Goal: Task Accomplishment & Management: Use online tool/utility

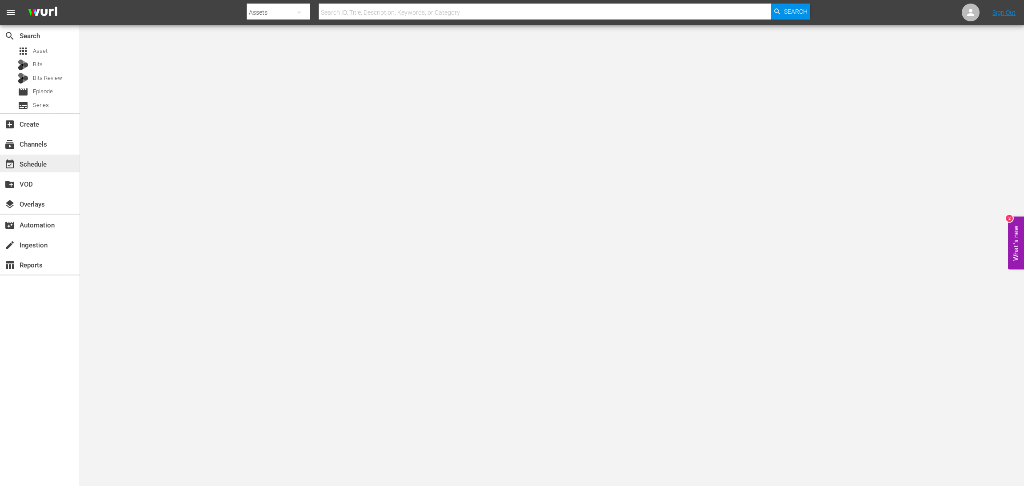
click at [48, 163] on div "event_available Schedule" at bounding box center [25, 163] width 50 height 8
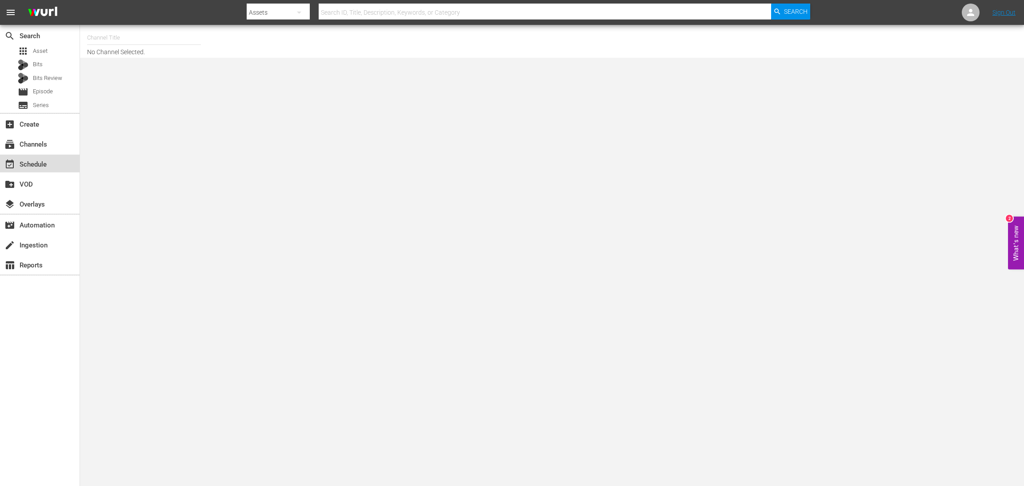
click at [38, 164] on div "event_available Schedule" at bounding box center [25, 163] width 50 height 8
click at [119, 40] on input "text" at bounding box center [144, 37] width 114 height 21
click at [158, 85] on div "60 Days In by A&E (1603 - aenetworks_60daysin_1)" at bounding box center [209, 83] width 230 height 21
type input "60 Days In by A&E (1603 - aenetworks_60daysin_1)"
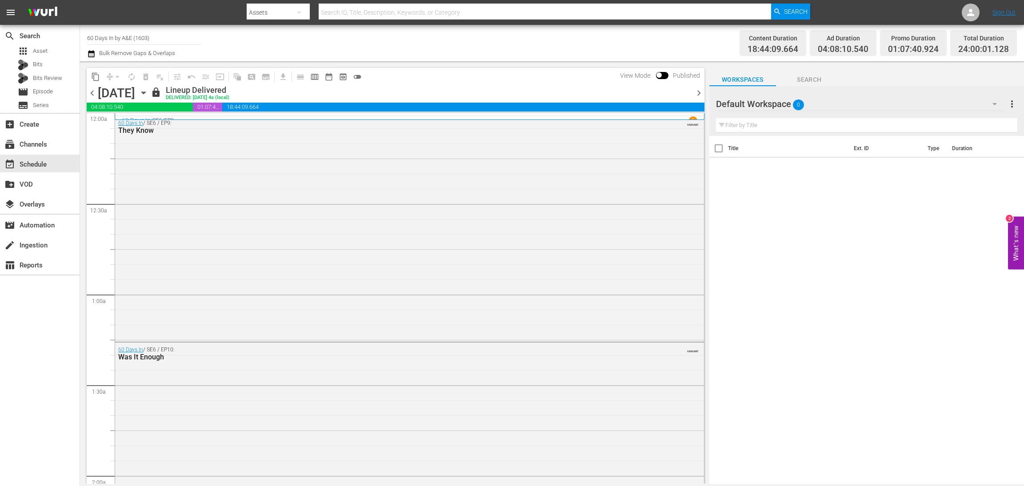
drag, startPoint x: 320, startPoint y: 20, endPoint x: 841, endPoint y: 281, distance: 582.7
click at [846, 285] on div "Title Ext. ID Type Duration" at bounding box center [866, 310] width 315 height 349
click at [88, 57] on icon "button" at bounding box center [91, 53] width 8 height 11
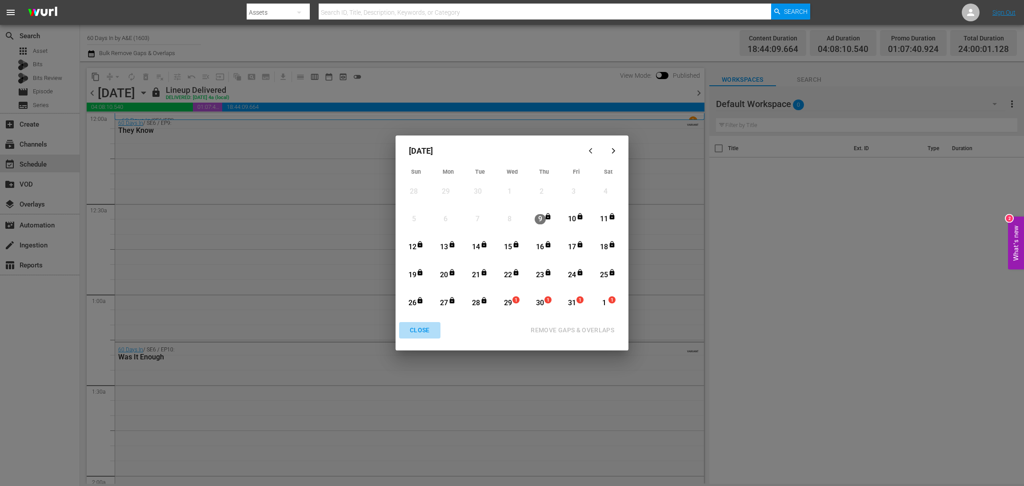
click at [424, 332] on div "CLOSE" at bounding box center [420, 330] width 34 height 11
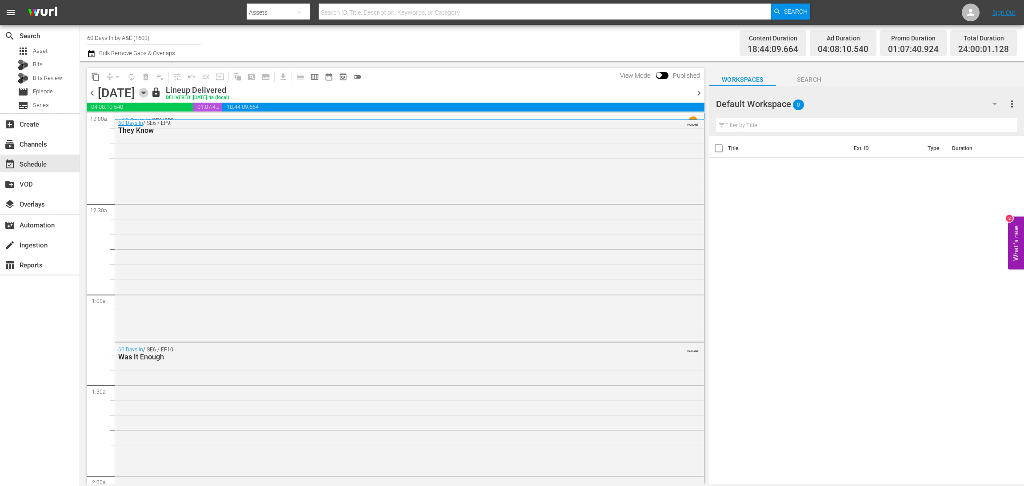
click at [148, 89] on icon "button" at bounding box center [144, 93] width 10 height 10
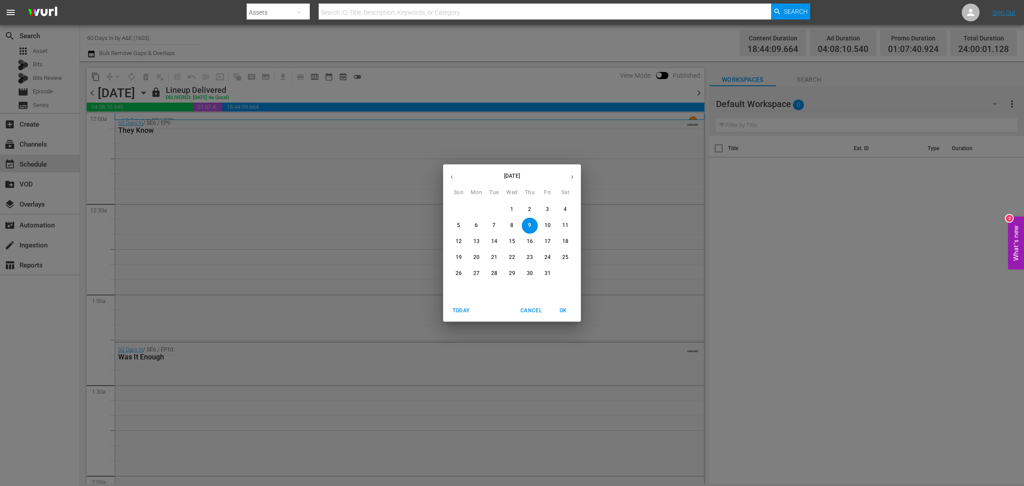
click at [537, 309] on span "Cancel" at bounding box center [530, 310] width 21 height 9
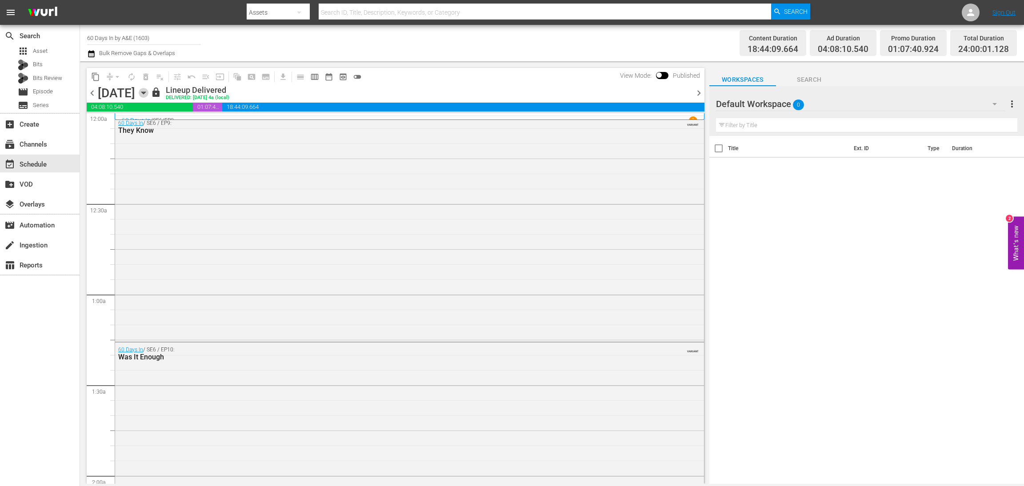
click at [148, 89] on icon "button" at bounding box center [144, 93] width 10 height 10
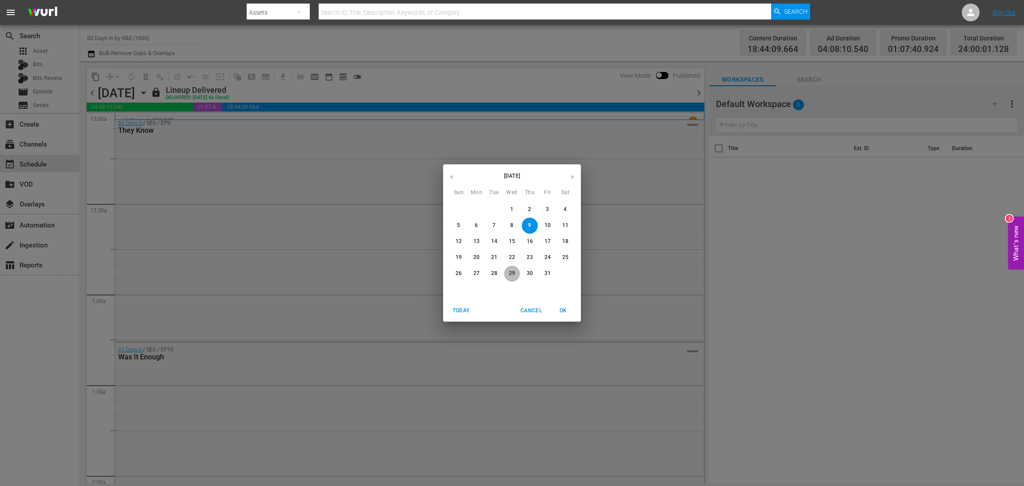
click at [509, 275] on p "29" at bounding box center [512, 274] width 6 height 8
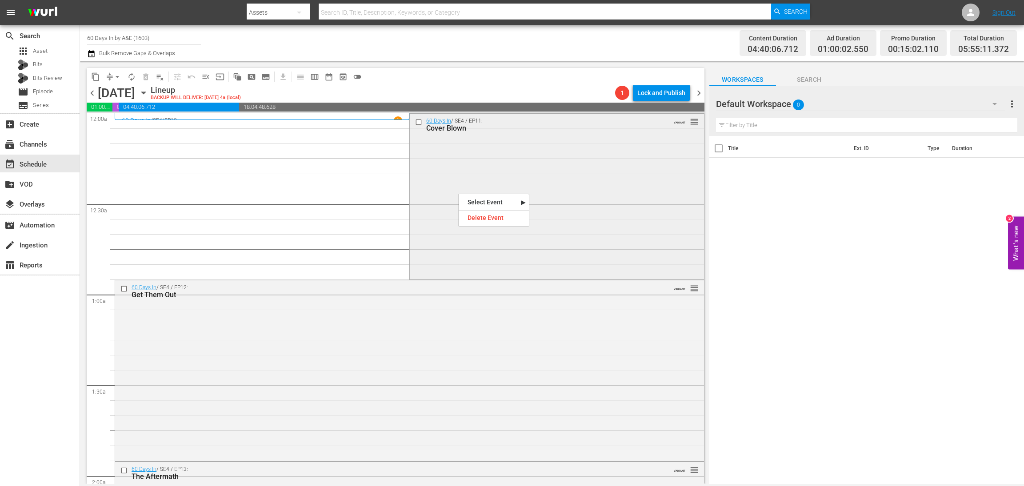
click at [452, 163] on div "60 Days In / SE4 / EP11: Cover Blown VARIANT reorder" at bounding box center [557, 196] width 294 height 164
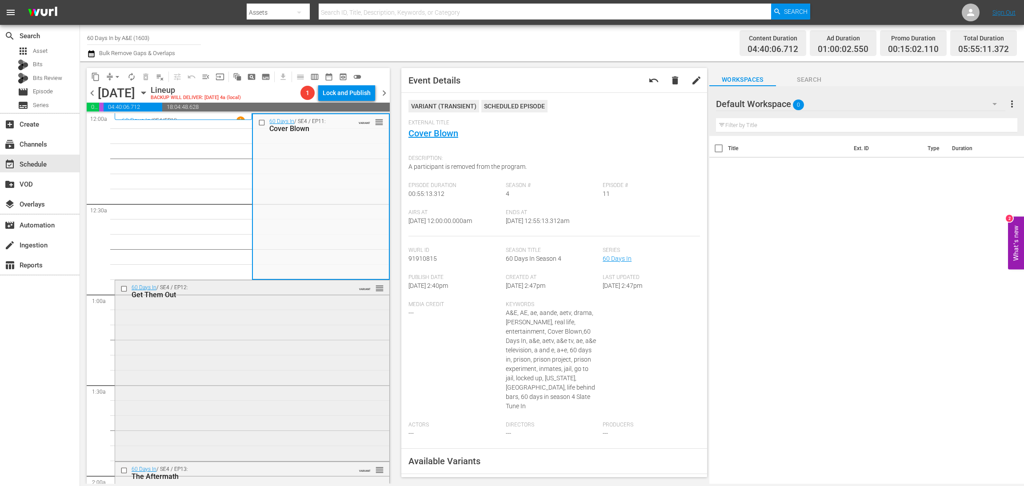
click at [253, 377] on div "60 Days In / SE4 / EP12: Get Them Out VARIANT reorder" at bounding box center [252, 369] width 274 height 179
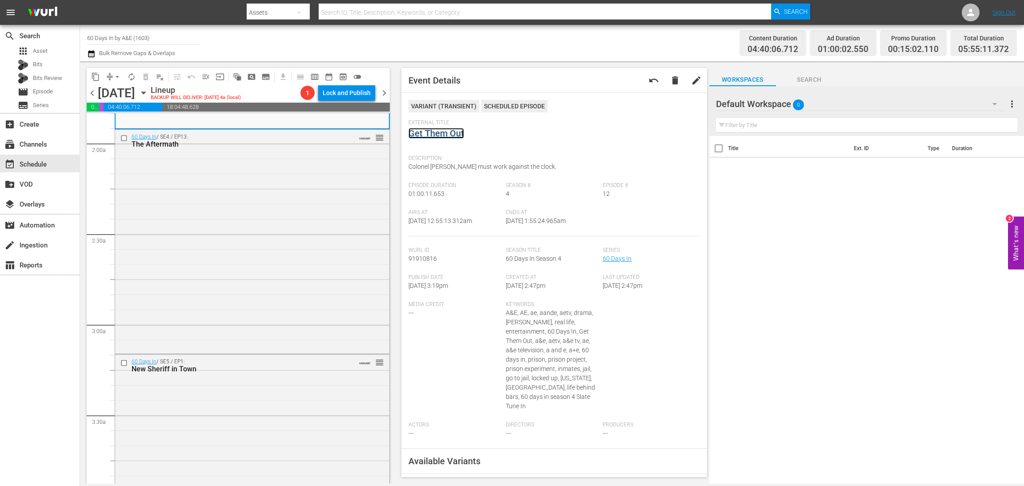
scroll to position [333, 0]
click at [250, 261] on div "60 Days In / SE4 / EP13: The Aftermath VARIANT reorder" at bounding box center [252, 240] width 274 height 222
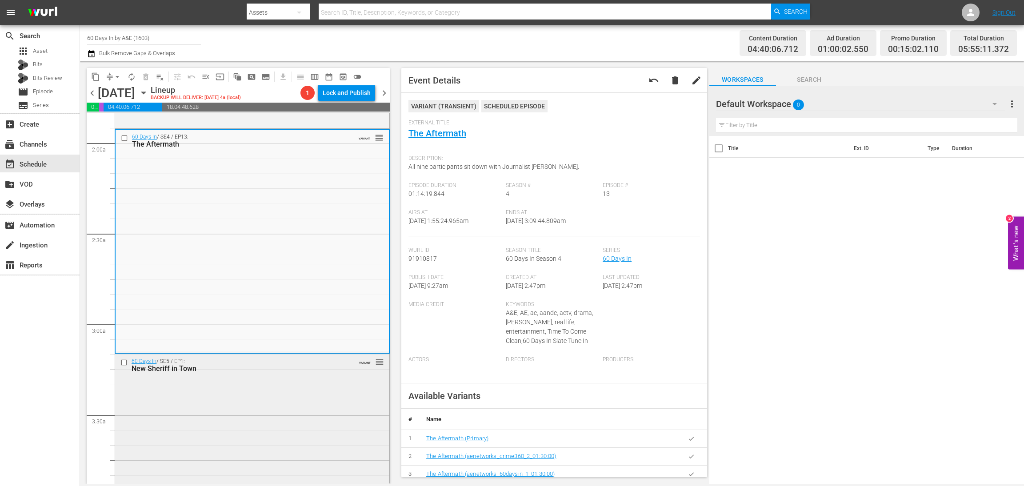
click at [290, 425] on div "60 Days In / SE5 / EP1: New Sheriff in Town VARIANT reorder" at bounding box center [252, 436] width 274 height 164
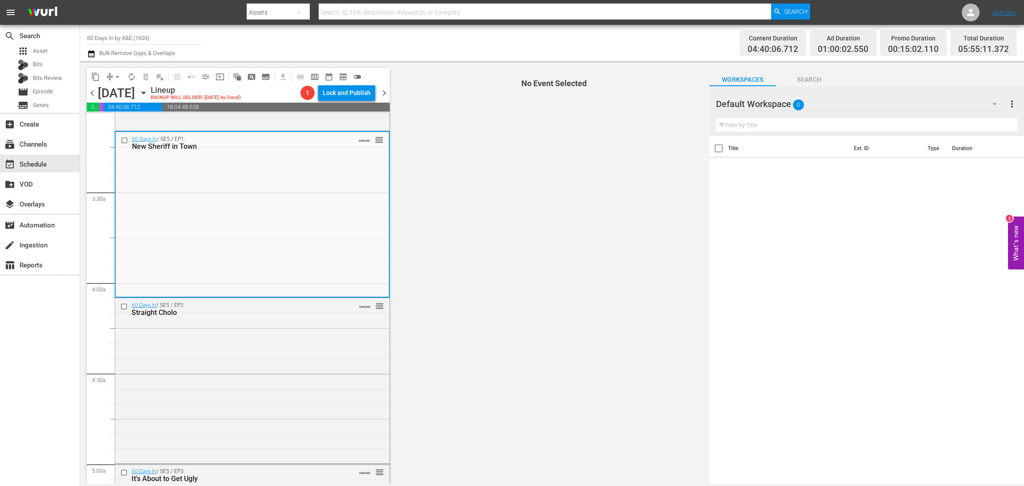
scroll to position [533, 0]
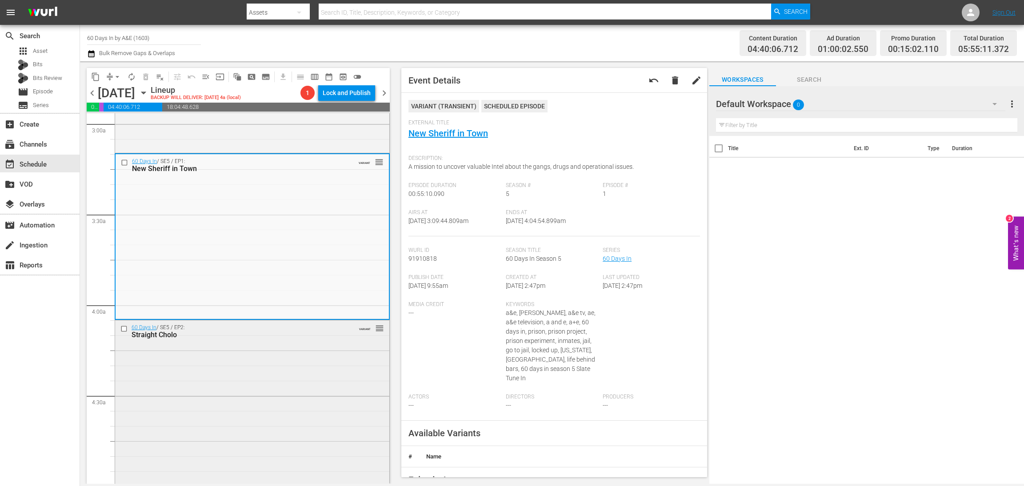
click at [304, 424] on div "60 Days In / SE5 / EP2: Straight Cholo VARIANT reorder" at bounding box center [252, 402] width 274 height 164
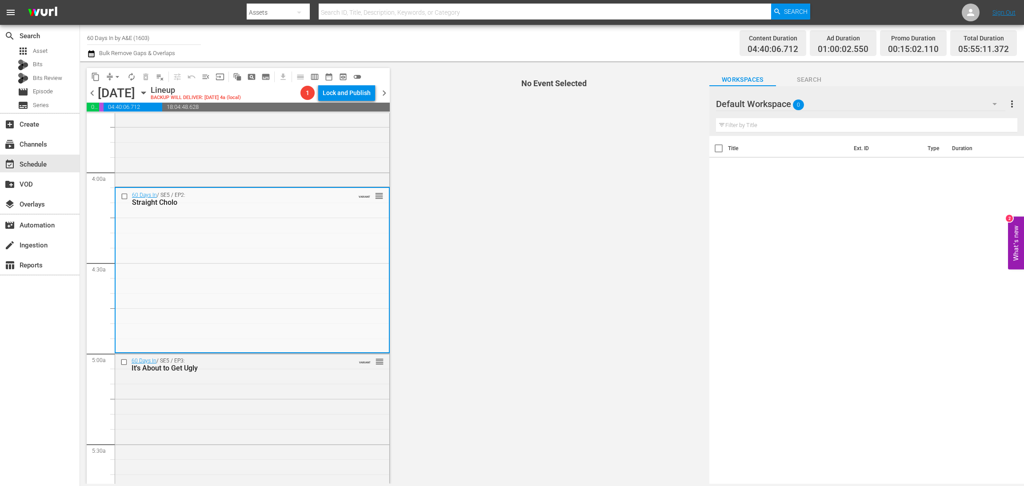
scroll to position [733, 0]
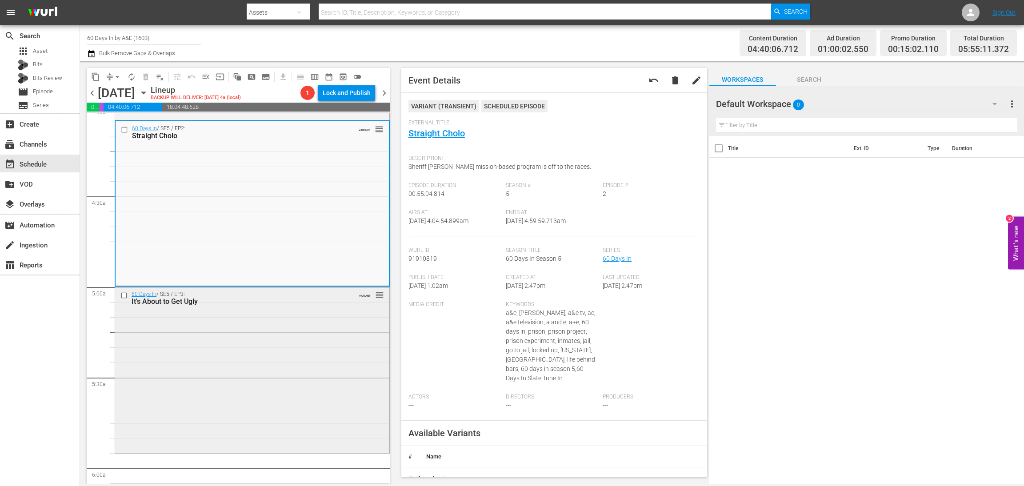
click at [271, 354] on div "60 Days In / SE5 / EP3: It's About to Get Ugly VARIANT reorder" at bounding box center [252, 369] width 274 height 164
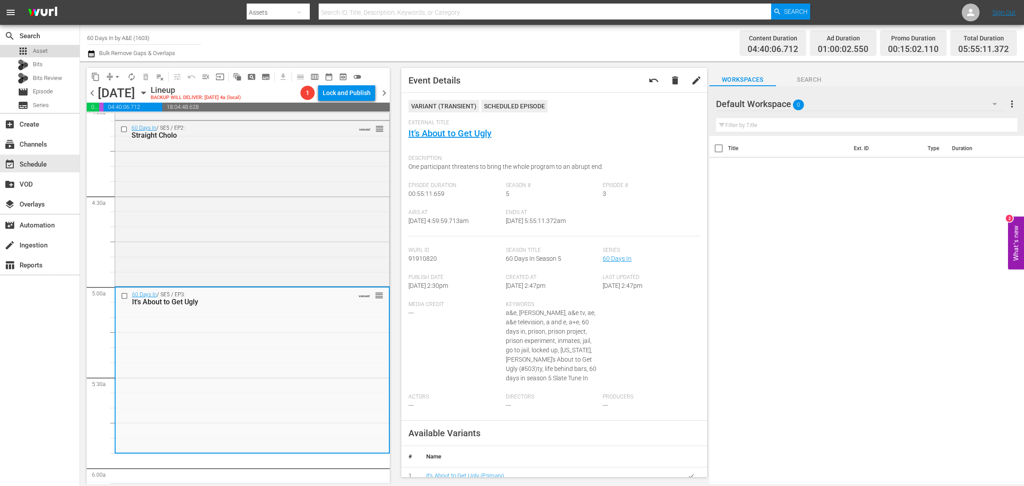
click at [49, 45] on div "apps Asset" at bounding box center [40, 51] width 80 height 12
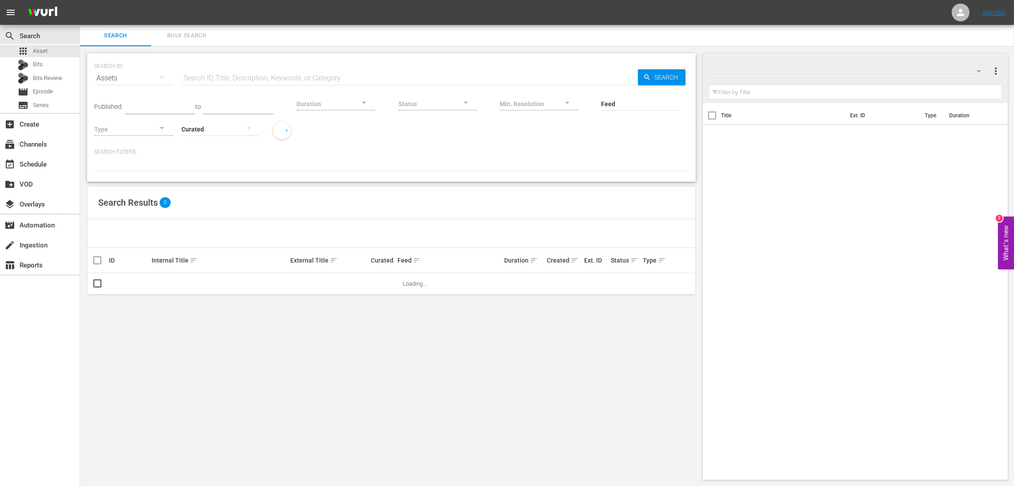
click at [319, 74] on input "text" at bounding box center [409, 78] width 456 height 21
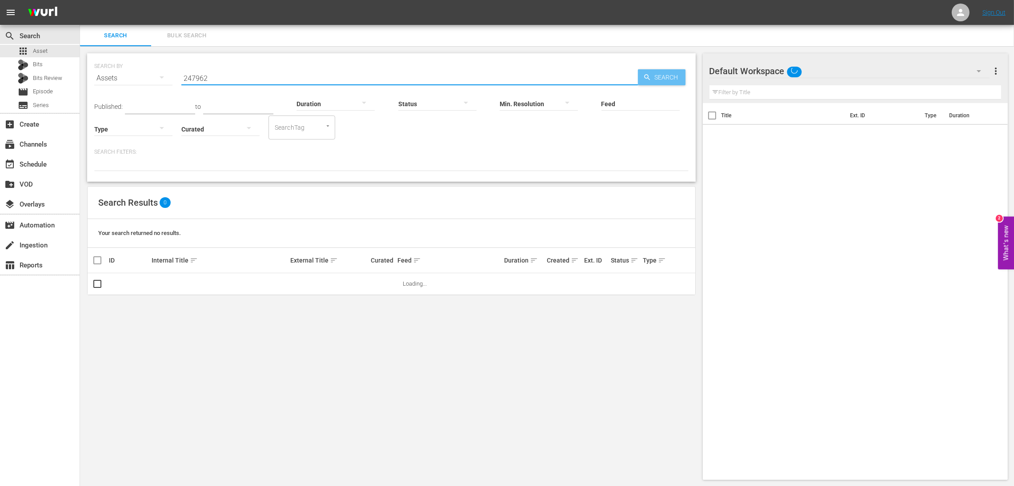
type input "247962"
click at [676, 79] on span "Search" at bounding box center [668, 77] width 34 height 16
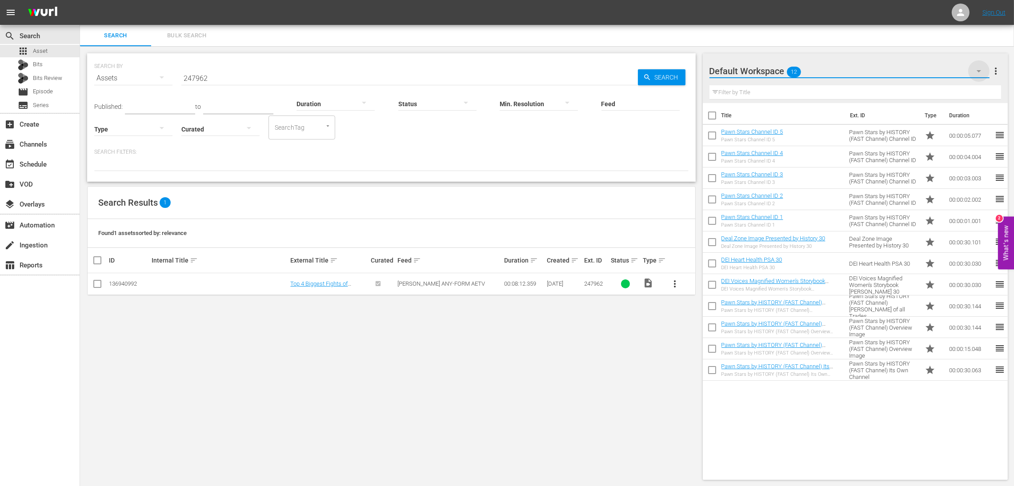
click at [979, 67] on icon "button" at bounding box center [978, 71] width 11 height 11
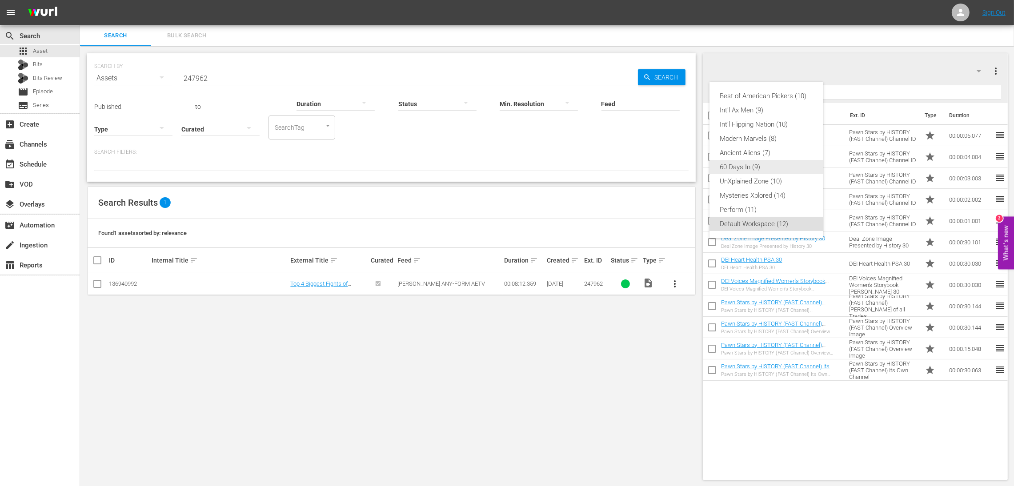
click at [767, 167] on div "60 Days In (9)" at bounding box center [766, 167] width 92 height 14
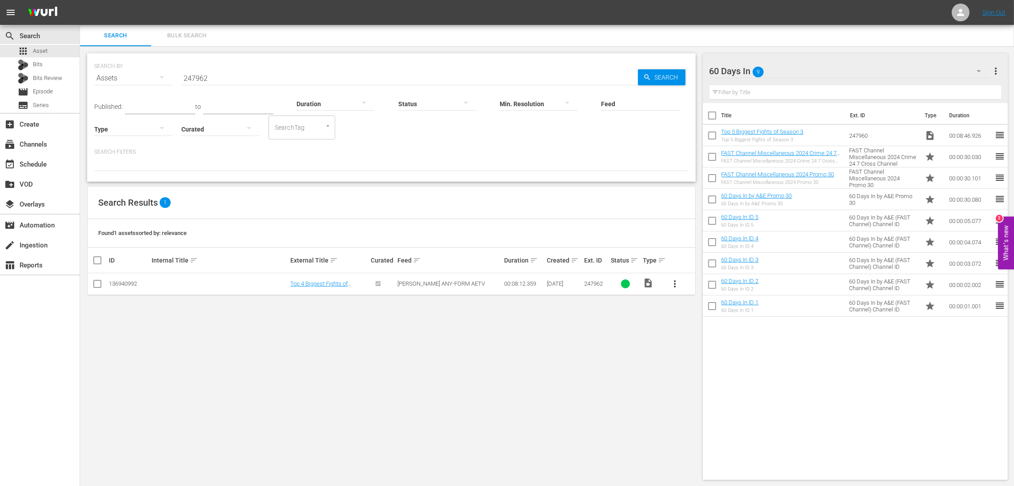
click at [97, 286] on input "checkbox" at bounding box center [97, 285] width 11 height 11
checkbox input "true"
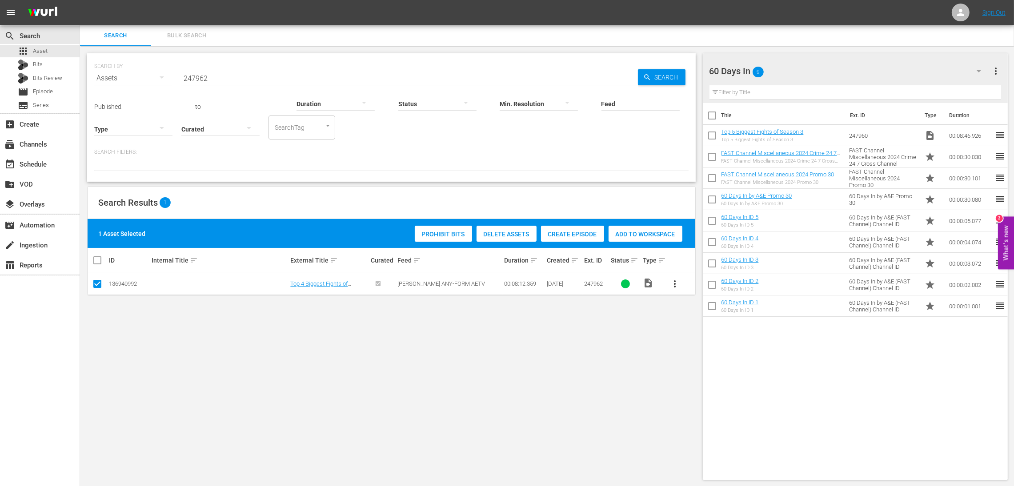
click at [661, 232] on span "Add to Workspace" at bounding box center [645, 234] width 74 height 7
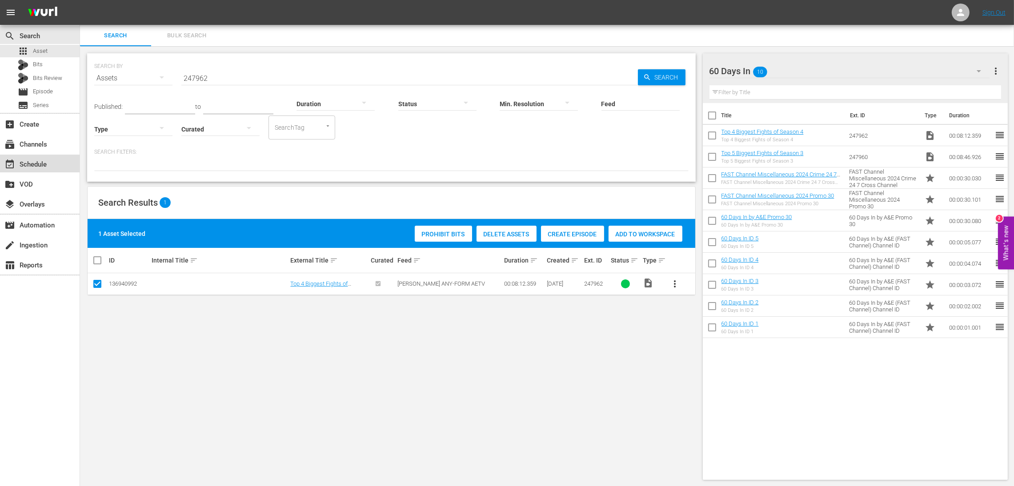
click at [38, 167] on div "event_available Schedule" at bounding box center [25, 163] width 50 height 8
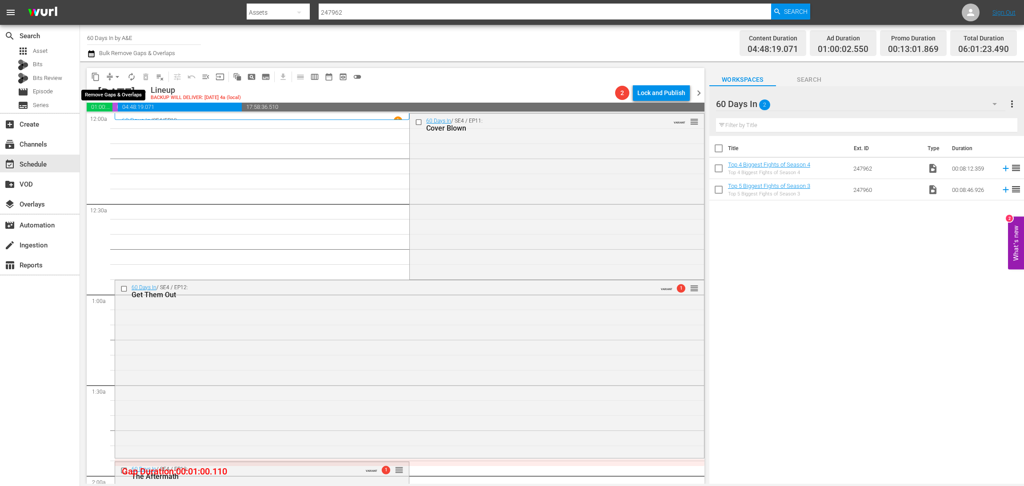
click at [111, 80] on button "arrow_drop_down" at bounding box center [117, 77] width 14 height 14
click at [121, 97] on li "Align to Midnight" at bounding box center [117, 94] width 93 height 15
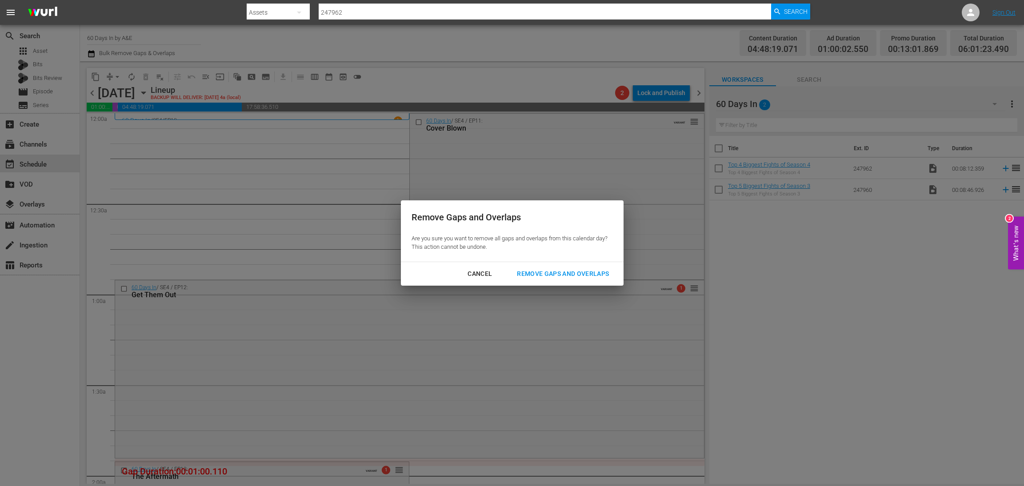
click at [572, 272] on div "Remove Gaps and Overlaps" at bounding box center [563, 273] width 106 height 11
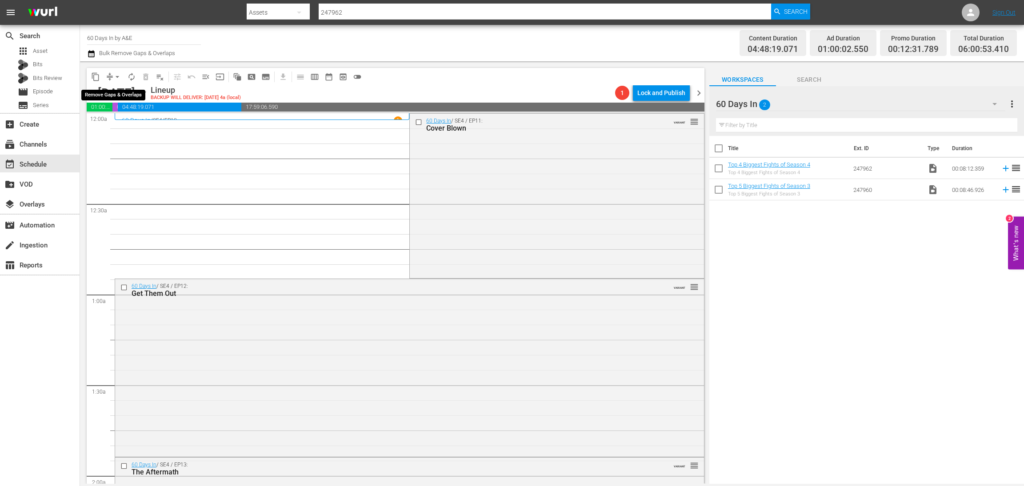
click at [113, 76] on span "arrow_drop_down" at bounding box center [117, 76] width 9 height 9
click at [113, 94] on li "Align to Midnight" at bounding box center [117, 94] width 93 height 15
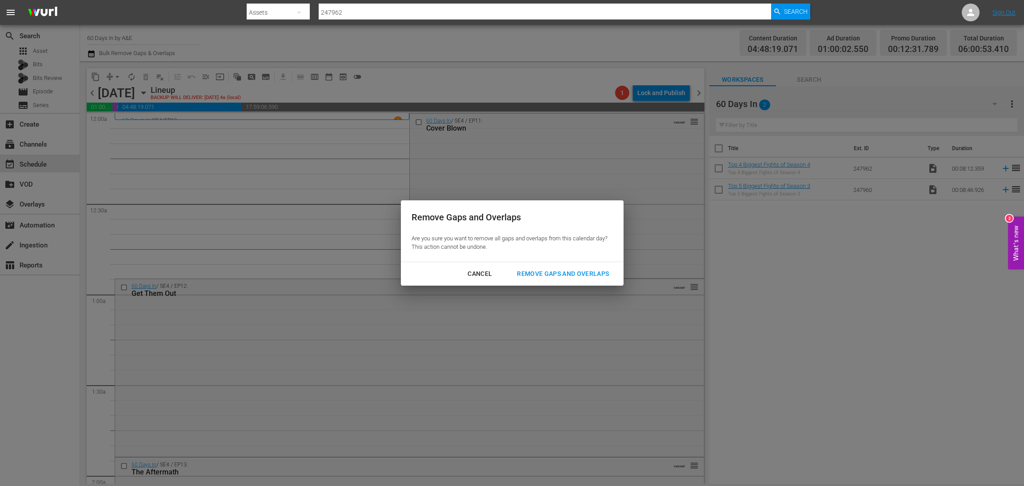
click at [579, 273] on div "Remove Gaps and Overlaps" at bounding box center [563, 273] width 106 height 11
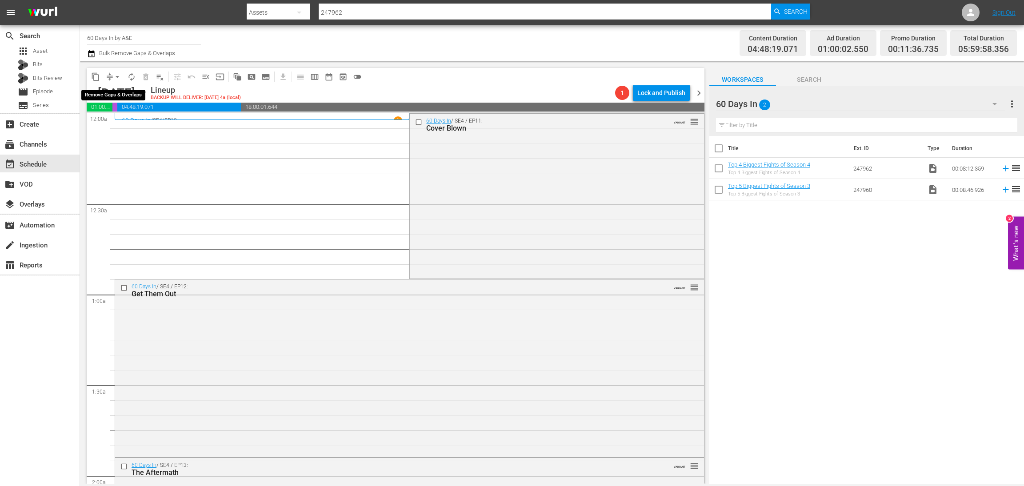
click at [108, 76] on span "compress" at bounding box center [109, 76] width 9 height 9
click at [114, 78] on span "arrow_drop_down" at bounding box center [117, 76] width 9 height 9
click at [124, 97] on li "Align to Midnight" at bounding box center [117, 94] width 93 height 15
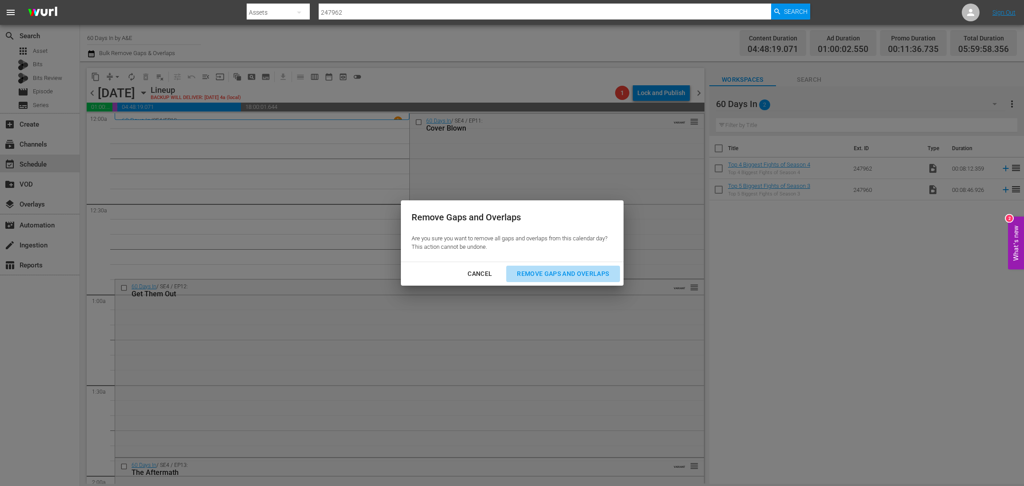
click at [583, 273] on div "Remove Gaps and Overlaps" at bounding box center [563, 273] width 106 height 11
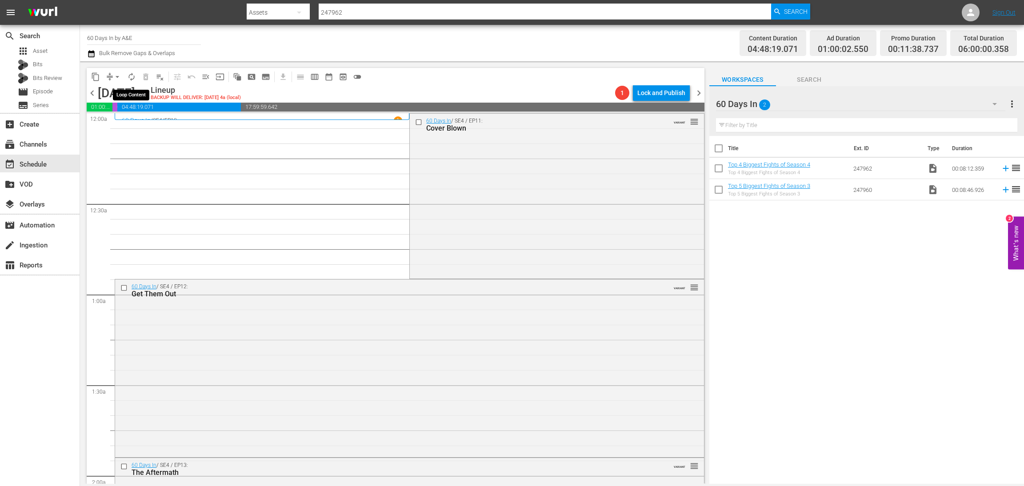
click at [130, 78] on span "autorenew_outlined" at bounding box center [131, 76] width 9 height 9
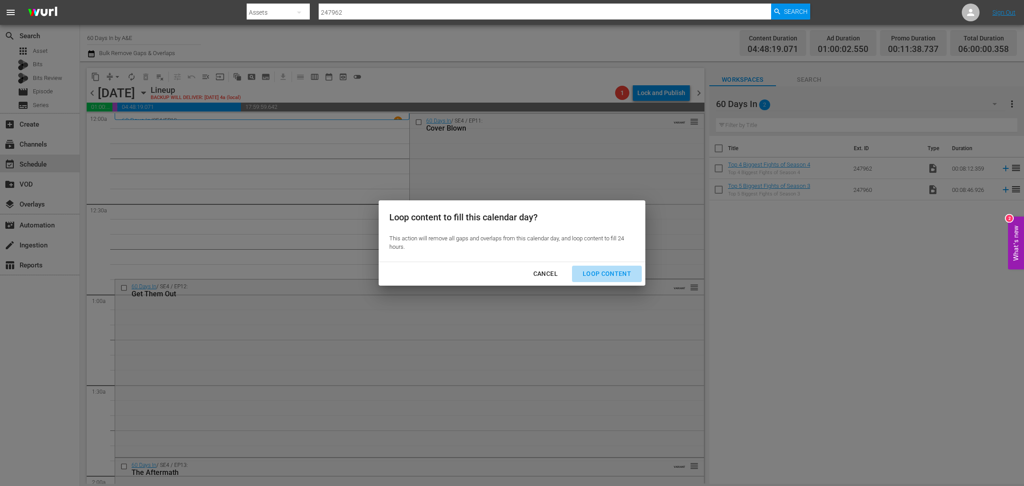
click at [622, 270] on div "Loop Content" at bounding box center [606, 273] width 63 height 11
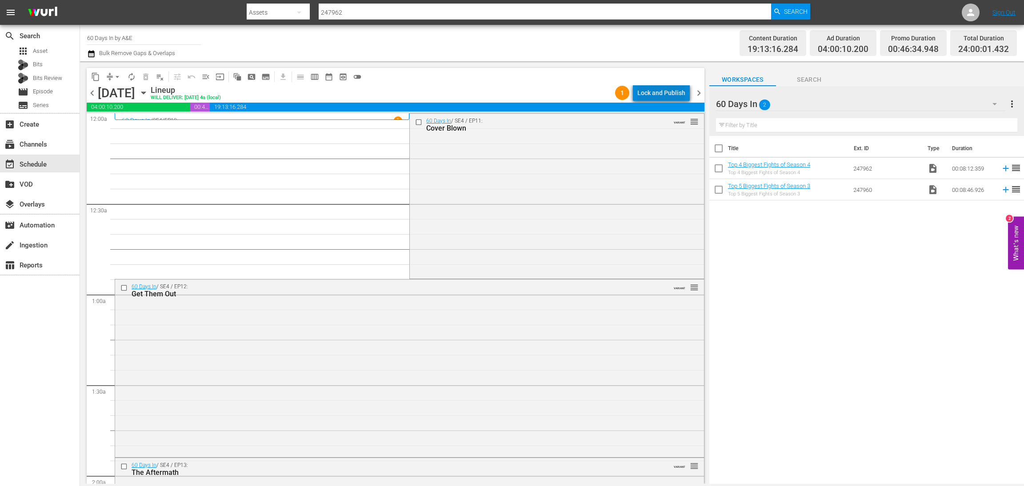
click at [667, 91] on div "Lock and Publish" at bounding box center [661, 93] width 48 height 16
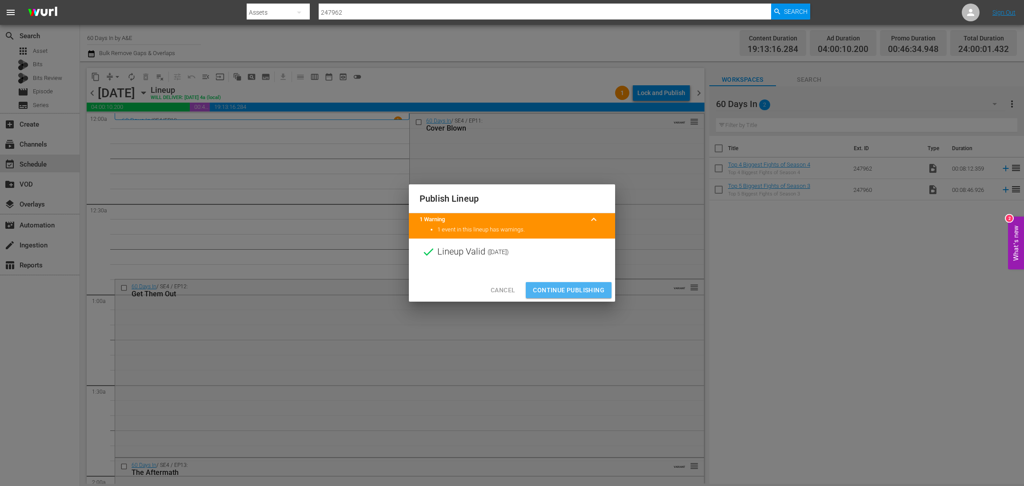
click at [580, 292] on span "Continue Publishing" at bounding box center [569, 290] width 72 height 11
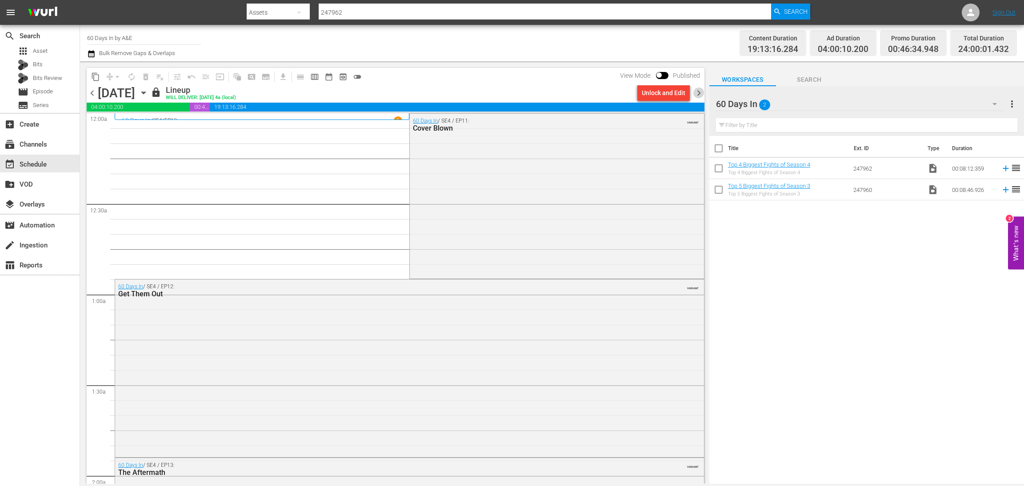
click at [700, 93] on span "chevron_right" at bounding box center [698, 93] width 11 height 11
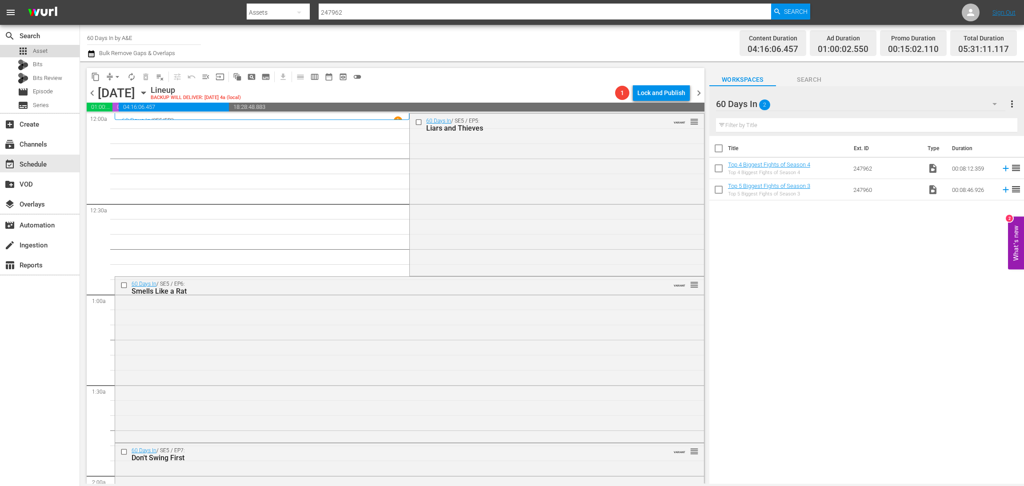
click at [48, 52] on div "apps Asset" at bounding box center [40, 51] width 80 height 12
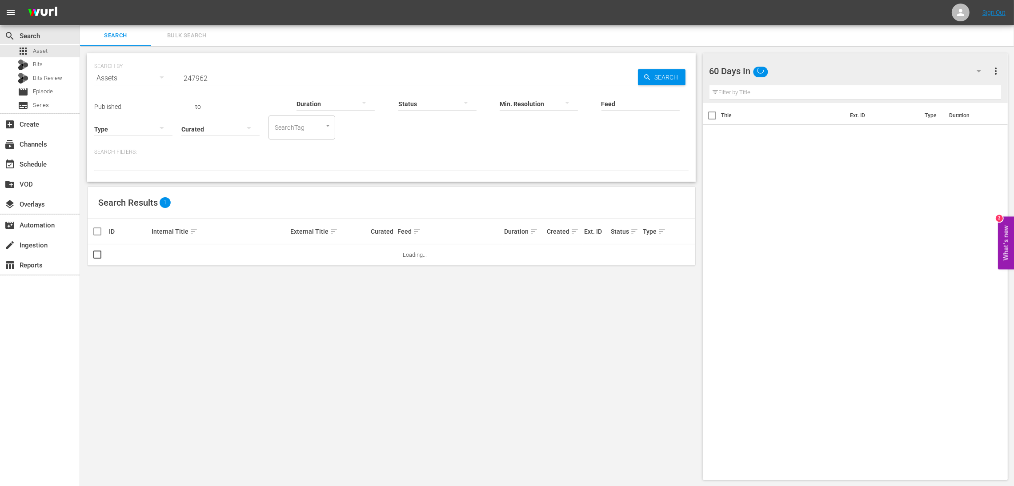
drag, startPoint x: 281, startPoint y: 81, endPoint x: 262, endPoint y: 96, distance: 24.3
click at [280, 81] on input "247962" at bounding box center [409, 78] width 456 height 21
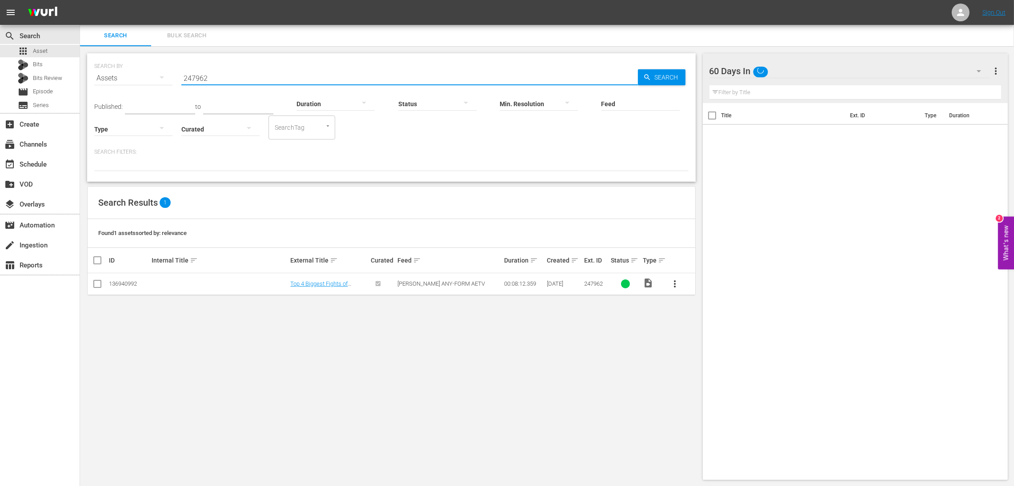
drag, startPoint x: 260, startPoint y: 78, endPoint x: 108, endPoint y: 61, distance: 153.4
click at [108, 61] on div "SEARCH BY Search By Assets Search ID, Title, Description, Keywords, or Category…" at bounding box center [391, 73] width 594 height 32
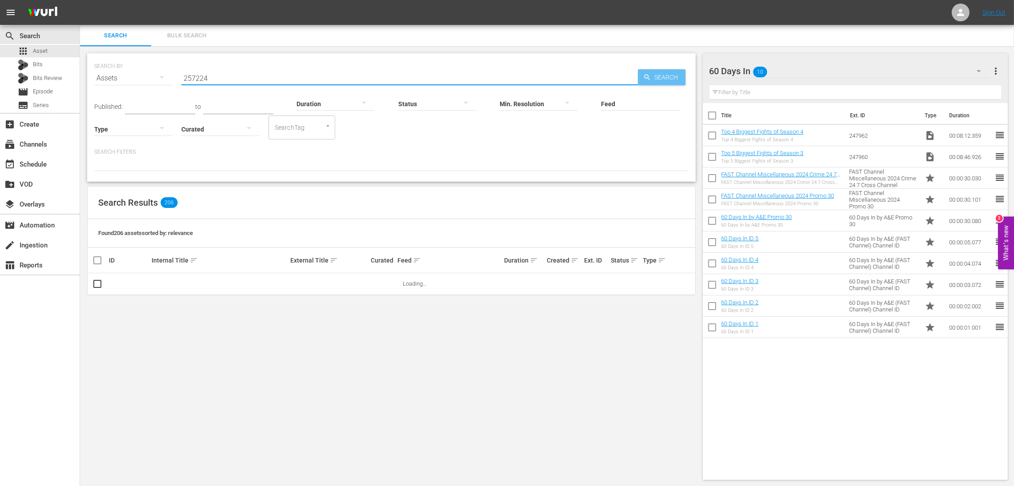
type input "257224"
click at [666, 78] on span "Search" at bounding box center [668, 77] width 34 height 16
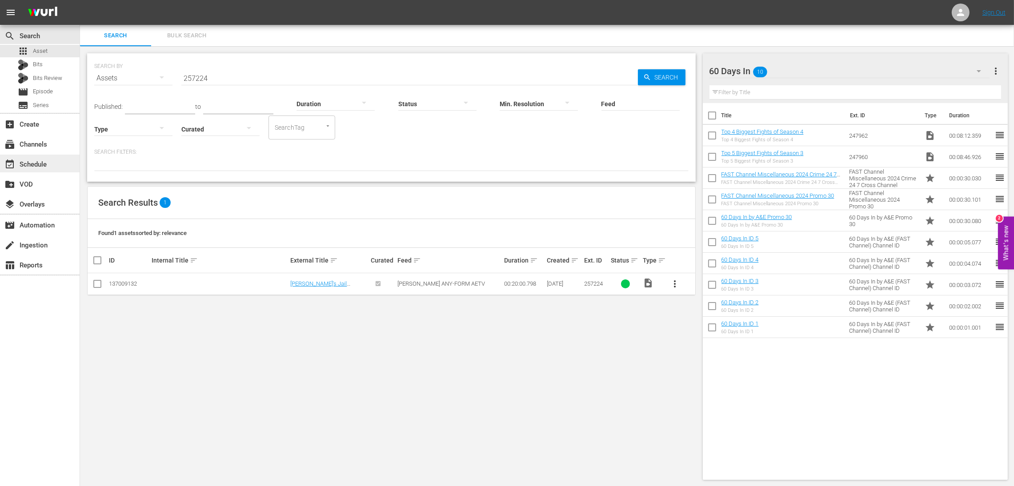
click at [42, 160] on div "event_available Schedule" at bounding box center [25, 163] width 50 height 8
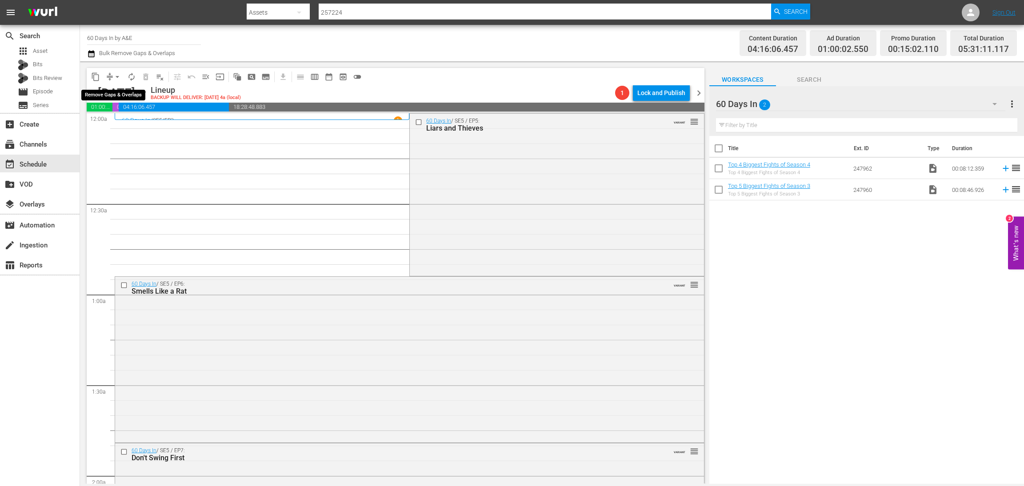
click at [113, 82] on button "arrow_drop_down" at bounding box center [117, 77] width 14 height 14
click at [121, 94] on li "Align to Midnight" at bounding box center [117, 94] width 93 height 15
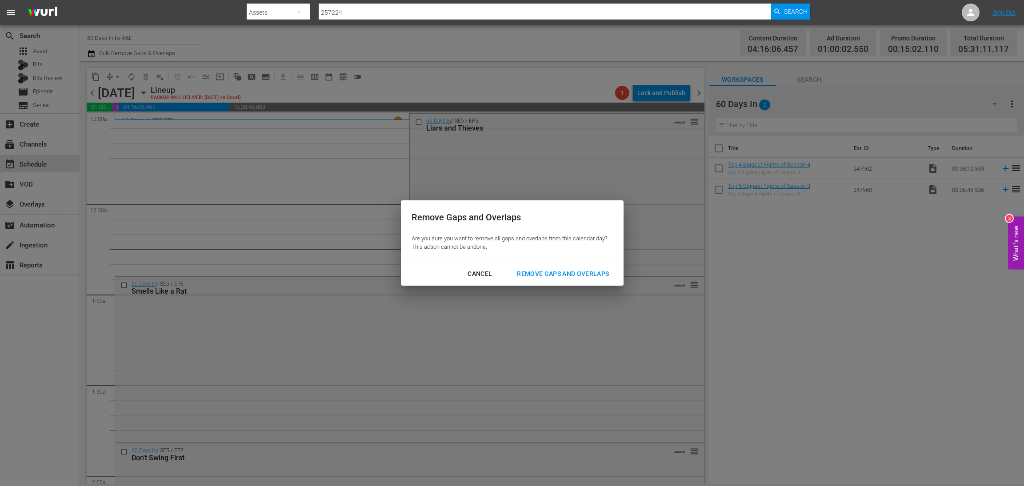
click at [561, 270] on div "Remove Gaps and Overlaps" at bounding box center [563, 273] width 106 height 11
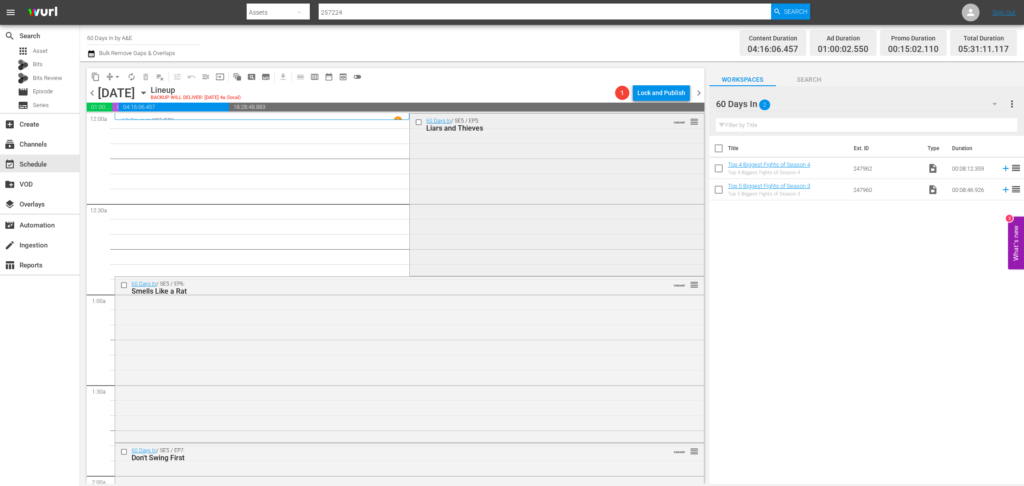
click at [511, 210] on div "60 Days In / SE5 / EP5: Liars and Thieves VARIANT reorder" at bounding box center [557, 194] width 294 height 160
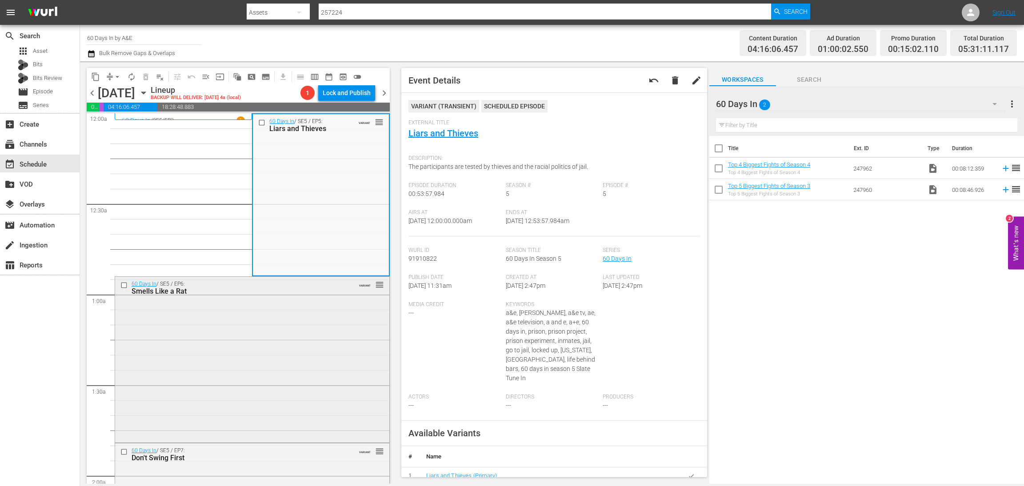
click at [294, 355] on div "60 Days In / SE5 / EP6: Smells Like a Rat VARIANT reorder" at bounding box center [252, 359] width 274 height 164
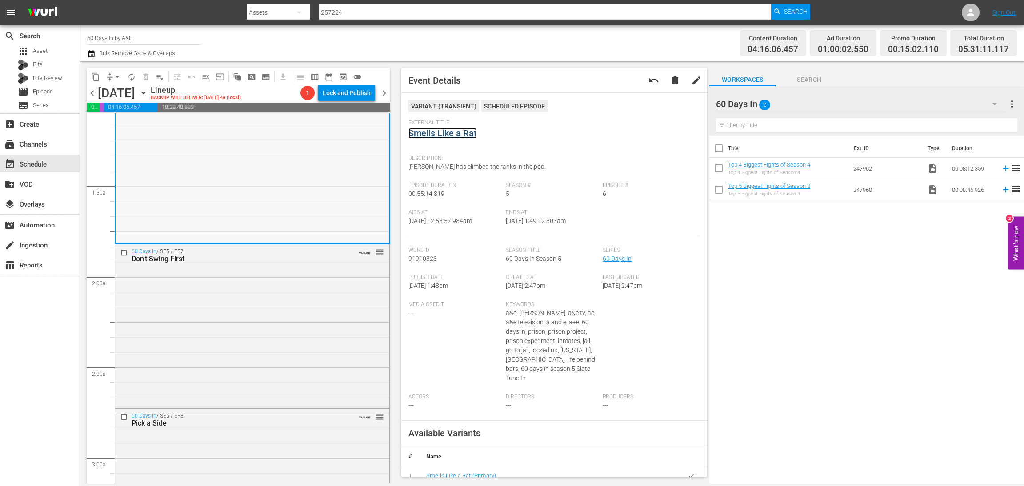
scroll to position [200, 0]
click at [292, 332] on div "60 Days In / SE5 / EP7: Don't Swing First VARIANT reorder" at bounding box center [252, 325] width 274 height 162
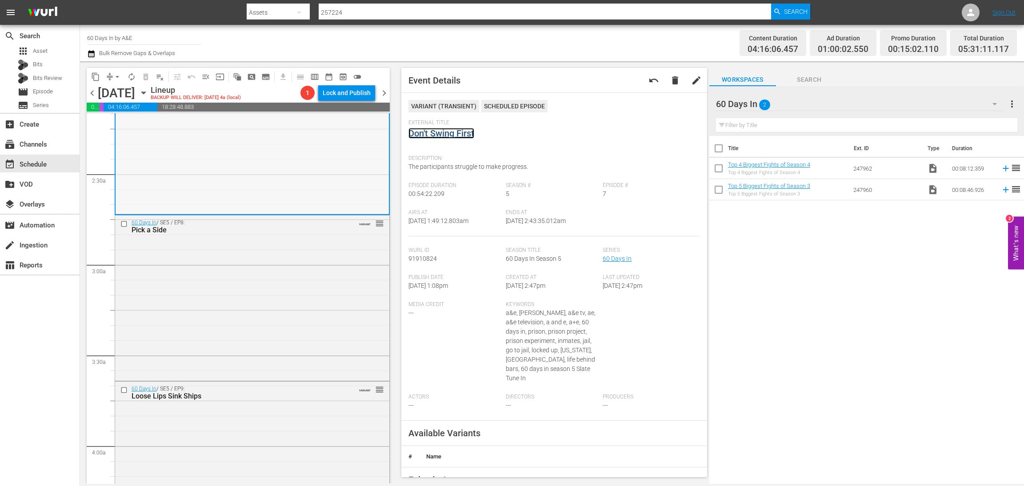
scroll to position [400, 0]
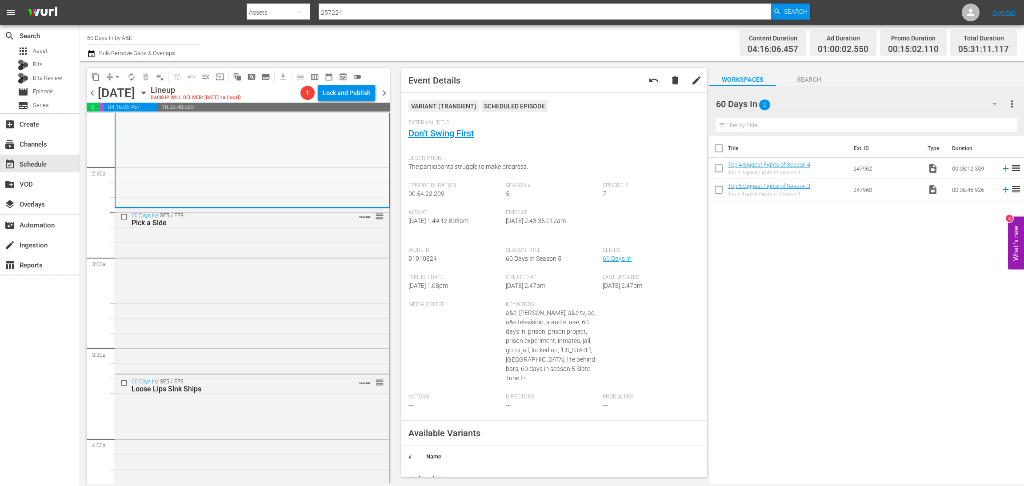
click at [276, 287] on div "60 Days In / SE5 / EP8: Pick a Side VARIANT reorder" at bounding box center [252, 290] width 274 height 164
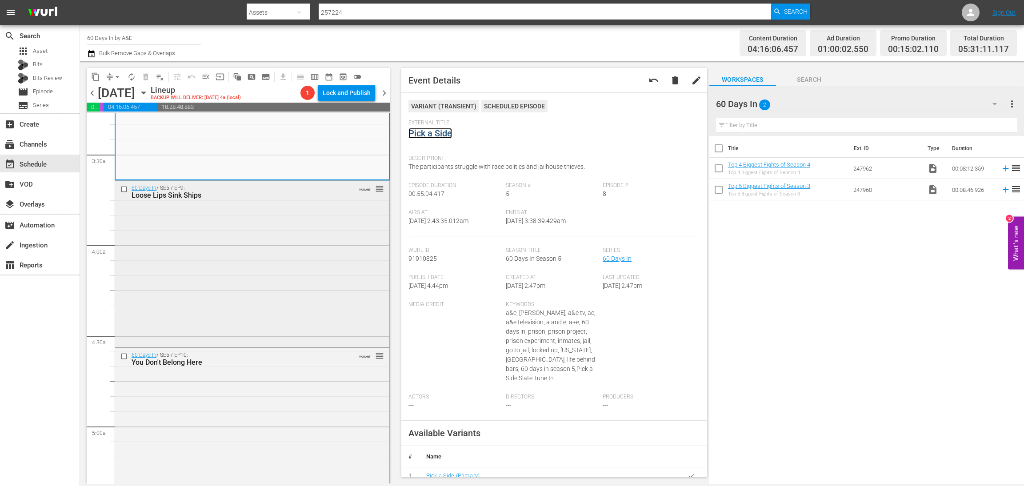
scroll to position [599, 0]
click at [272, 304] on div "60 Days In / SE5 / EP9: Loose Lips Sink Ships VARIANT reorder" at bounding box center [252, 257] width 274 height 164
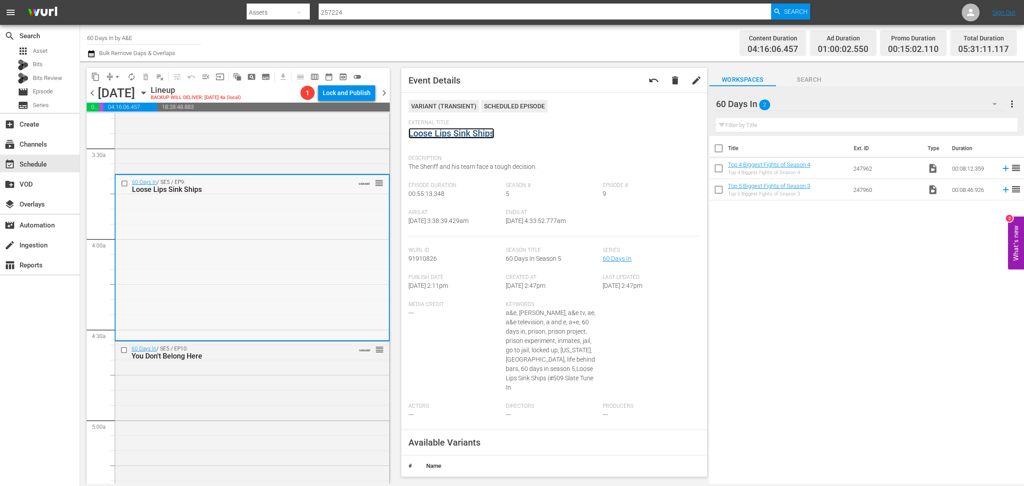
scroll to position [866, 0]
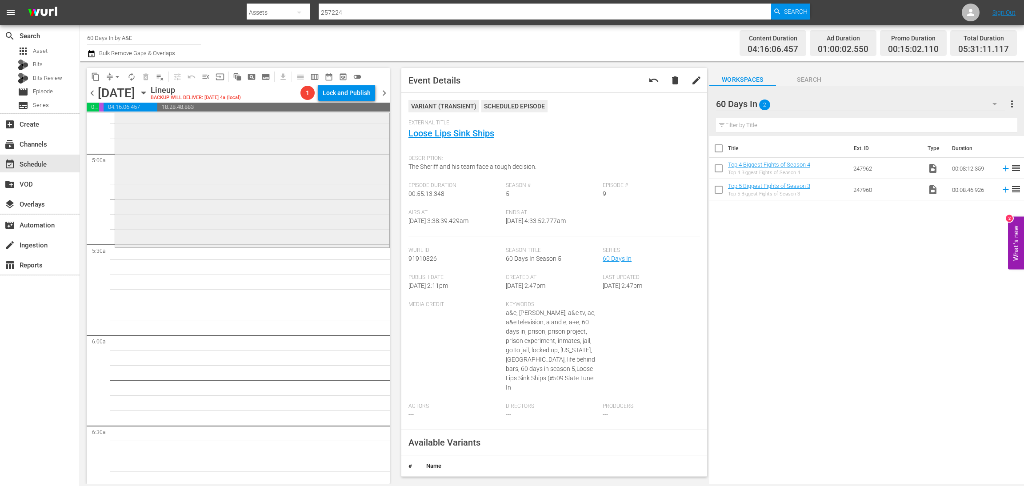
click at [248, 164] on div "60 Days In / SE5 / EP10: You Don't Belong Here VARIANT reorder" at bounding box center [252, 160] width 274 height 171
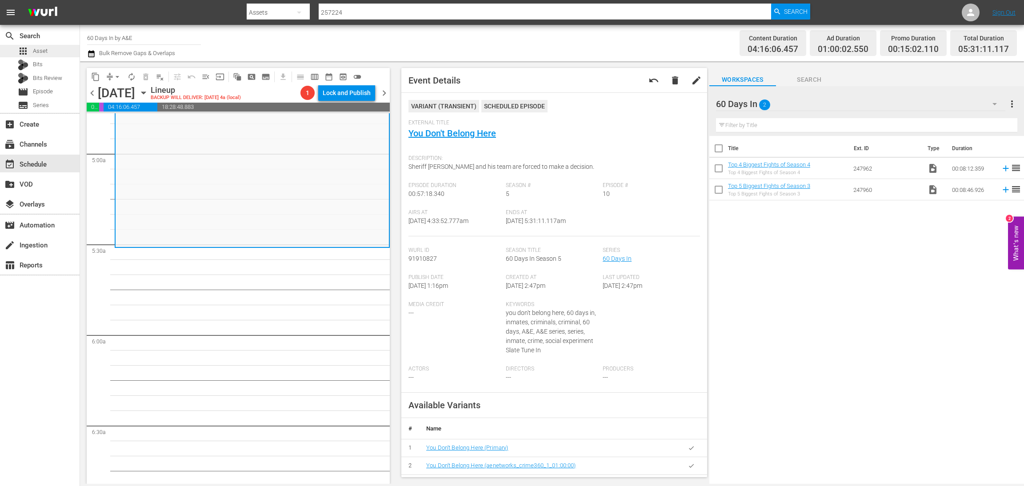
click at [31, 54] on div "apps Asset" at bounding box center [33, 51] width 30 height 12
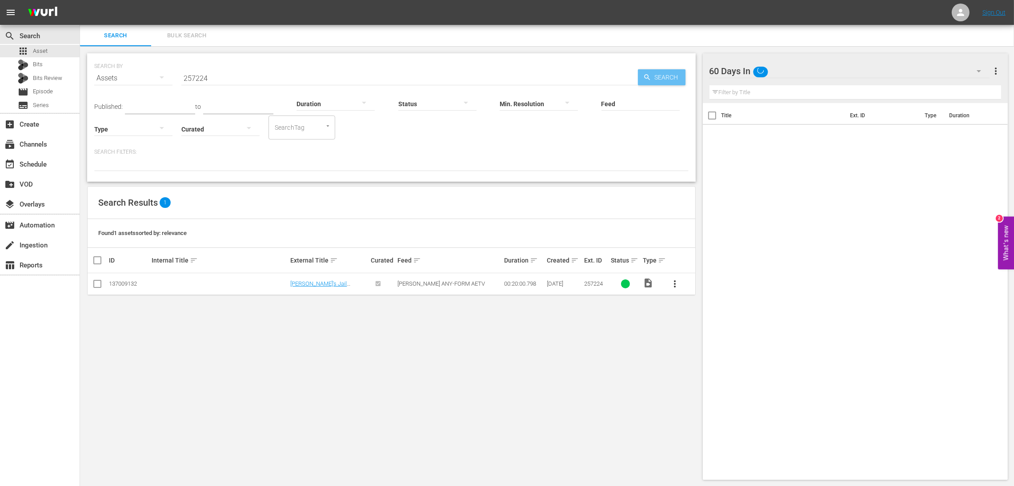
click at [652, 79] on span "Search" at bounding box center [668, 77] width 34 height 16
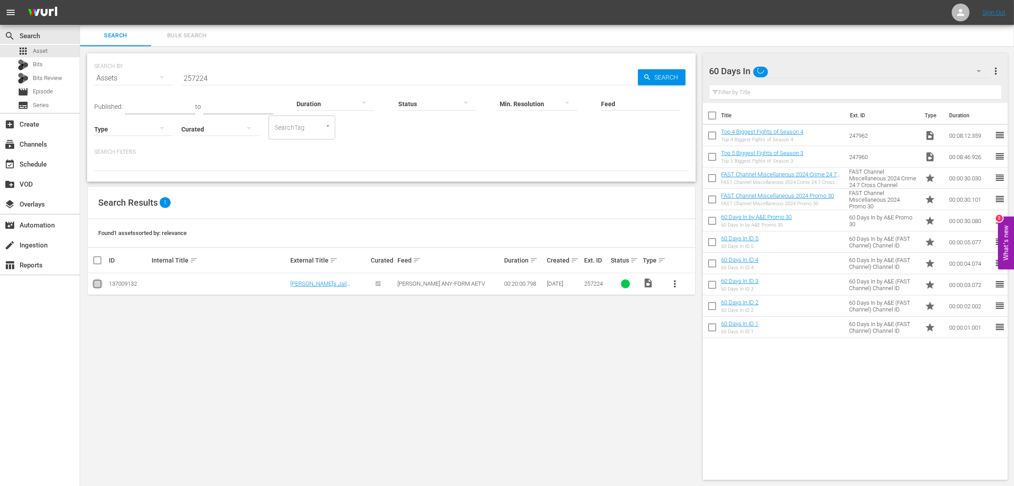
click at [94, 284] on input "checkbox" at bounding box center [97, 285] width 11 height 11
checkbox input "true"
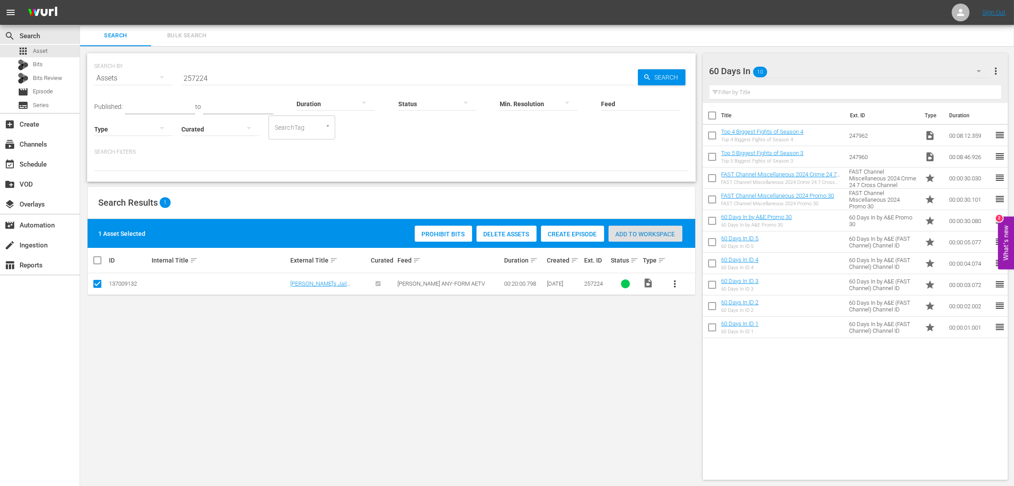
click at [657, 234] on span "Add to Workspace" at bounding box center [645, 234] width 74 height 7
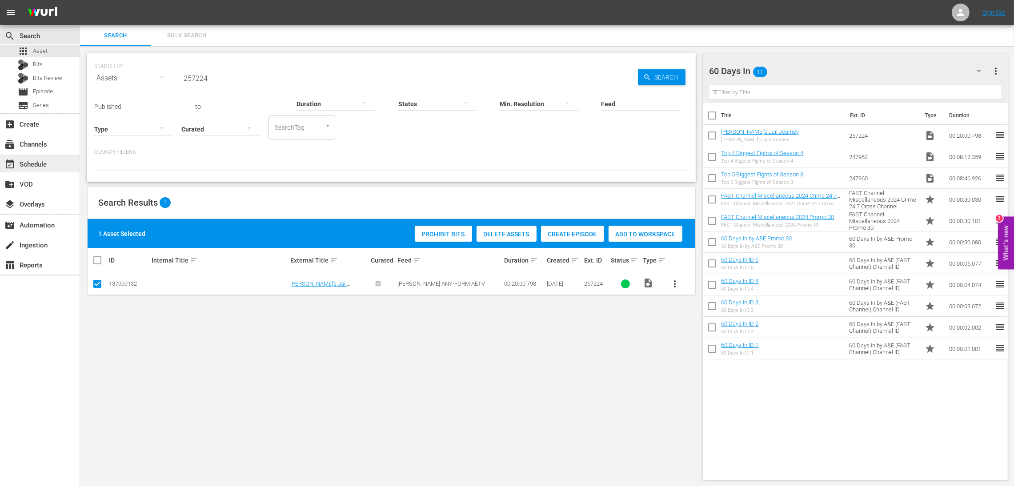
click at [36, 161] on div "event_available Schedule" at bounding box center [25, 163] width 50 height 8
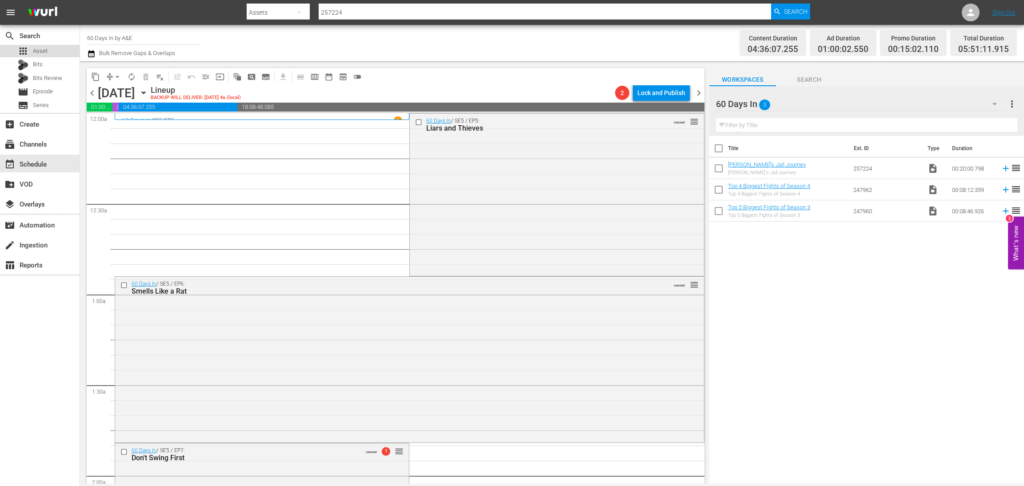
click at [46, 51] on span "Asset" at bounding box center [40, 51] width 15 height 9
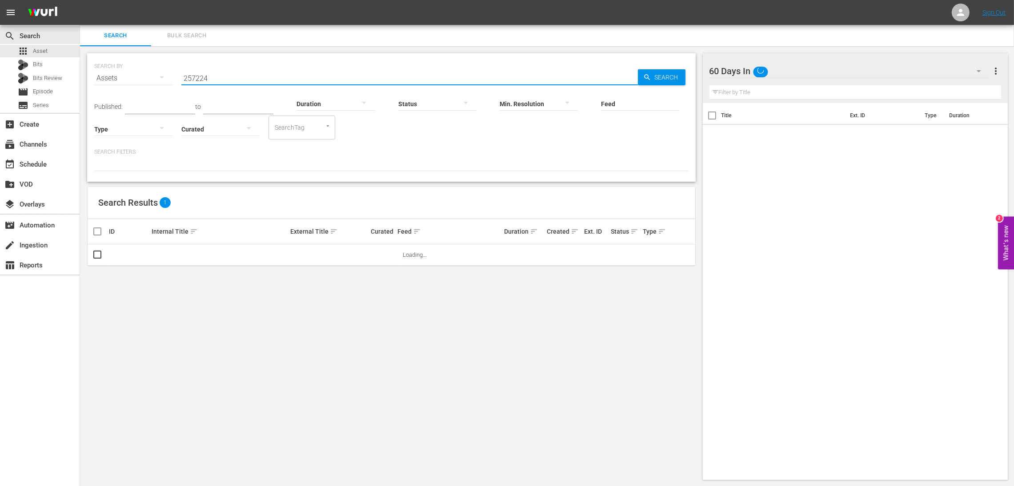
click at [222, 77] on input "257224" at bounding box center [409, 78] width 456 height 21
drag, startPoint x: 231, startPoint y: 77, endPoint x: 146, endPoint y: 68, distance: 85.3
click at [146, 68] on div "SEARCH BY Search By Assets Search ID, Title, Description, Keywords, or Category…" at bounding box center [391, 73] width 594 height 32
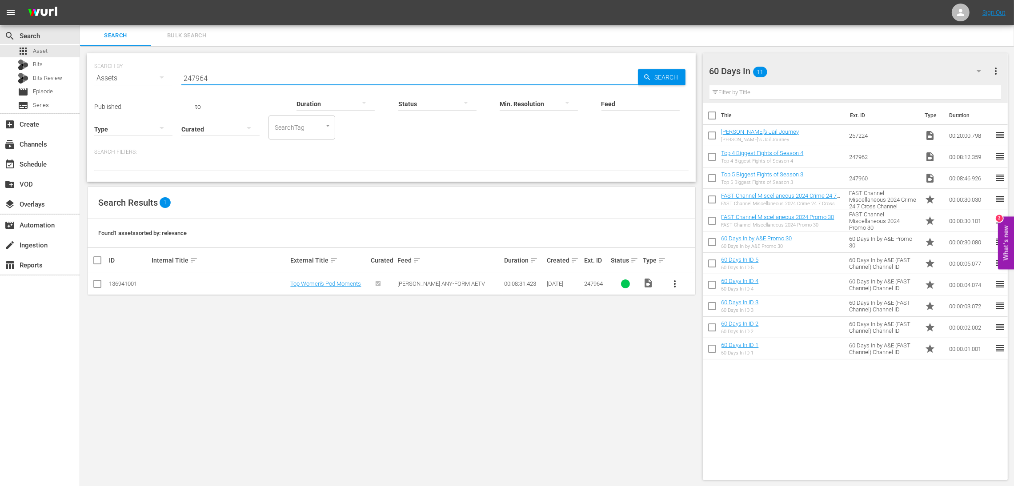
type input "247964"
click at [99, 284] on input "checkbox" at bounding box center [97, 285] width 11 height 11
checkbox input "true"
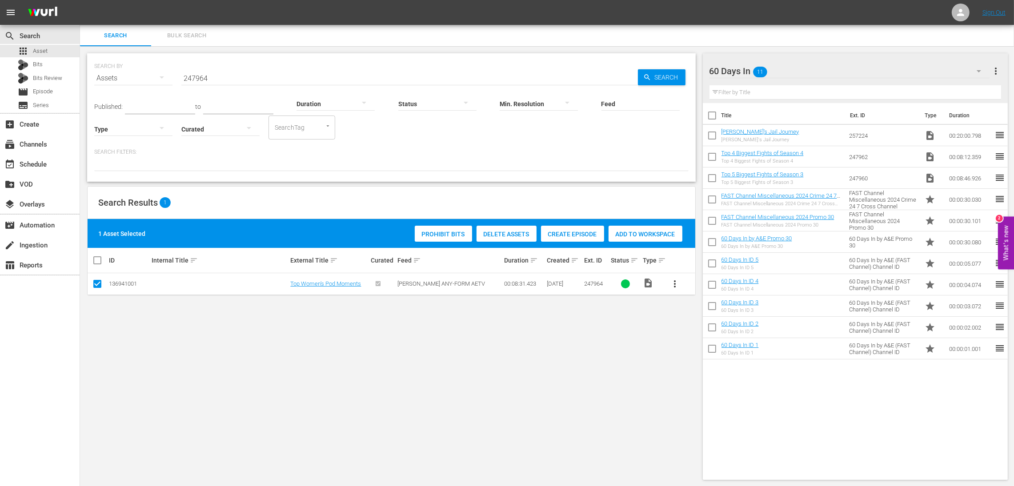
click at [649, 234] on span "Add to Workspace" at bounding box center [645, 234] width 74 height 7
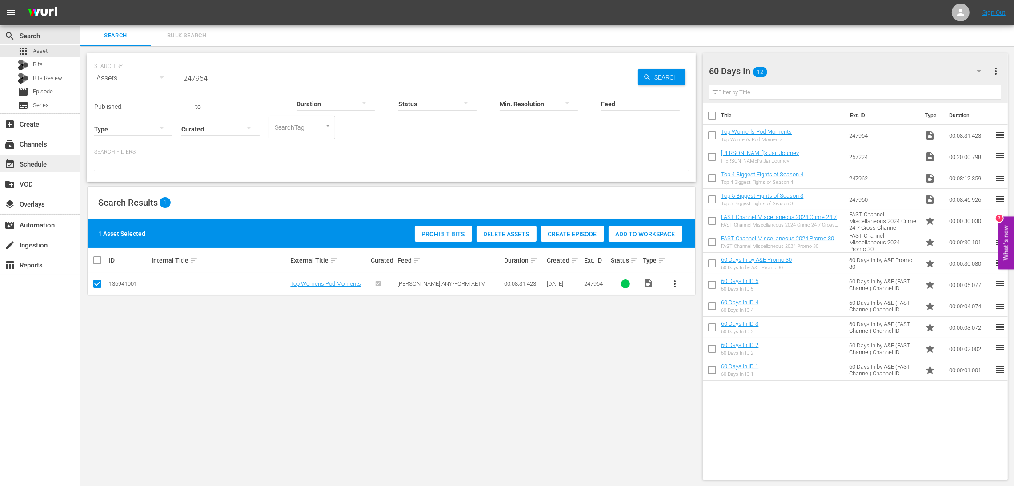
click at [38, 164] on div "event_available Schedule" at bounding box center [25, 163] width 50 height 8
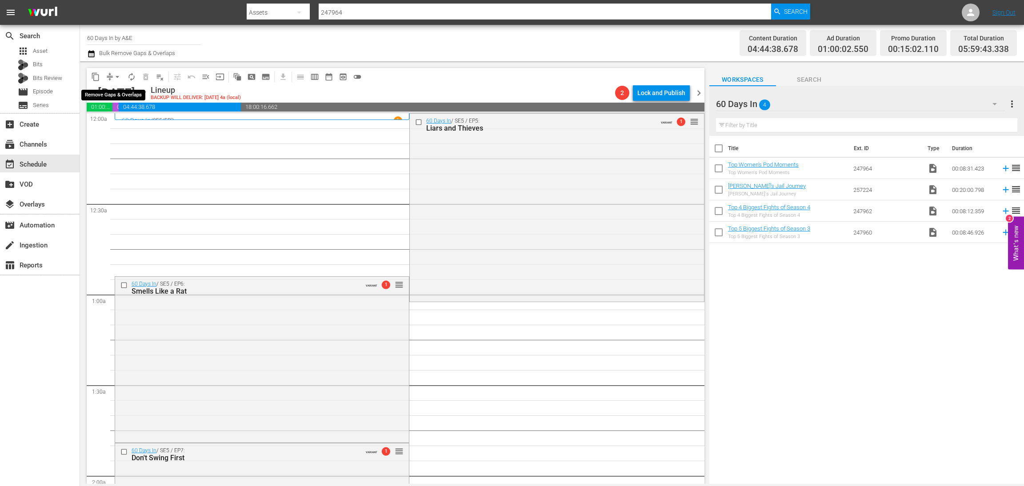
click at [115, 72] on span "arrow_drop_down" at bounding box center [117, 76] width 9 height 9
click at [113, 95] on li "Align to Midnight" at bounding box center [117, 94] width 93 height 15
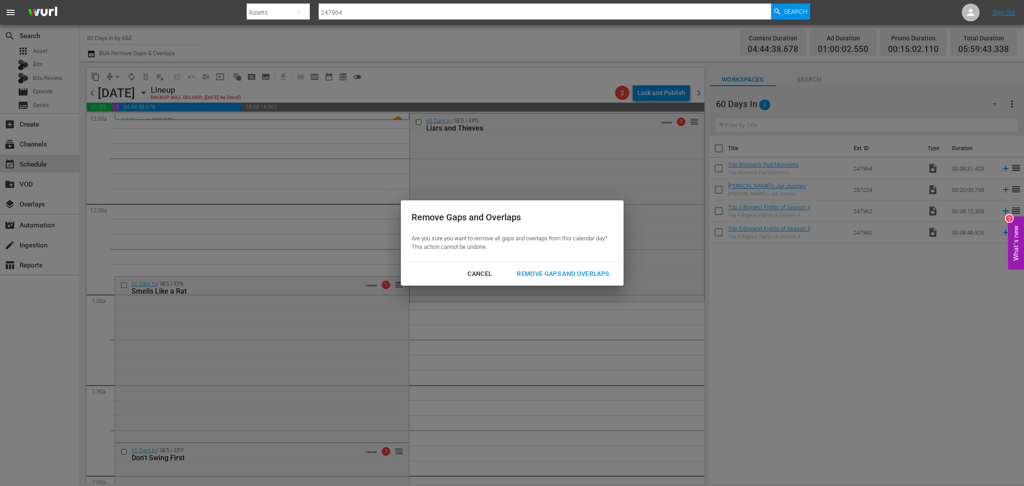
click at [566, 273] on div "Remove Gaps and Overlaps" at bounding box center [563, 273] width 106 height 11
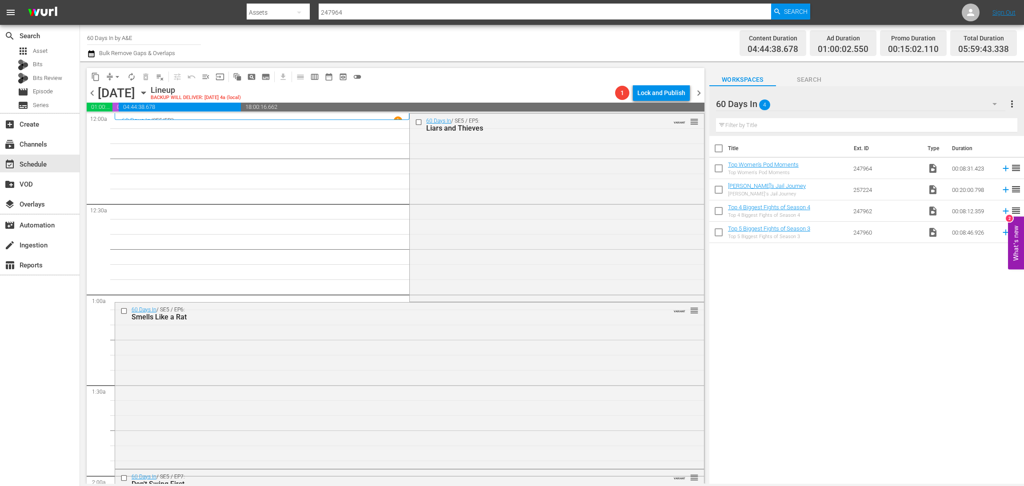
click at [916, 328] on div "Title Ext. ID Type Duration Top Women's Pod Moments Top Women's Pod Moments 247…" at bounding box center [866, 310] width 315 height 349
click at [109, 75] on span "compress" at bounding box center [109, 76] width 9 height 9
click at [116, 75] on span "arrow_drop_down" at bounding box center [117, 76] width 9 height 9
click at [125, 91] on li "Align to Midnight" at bounding box center [117, 94] width 93 height 15
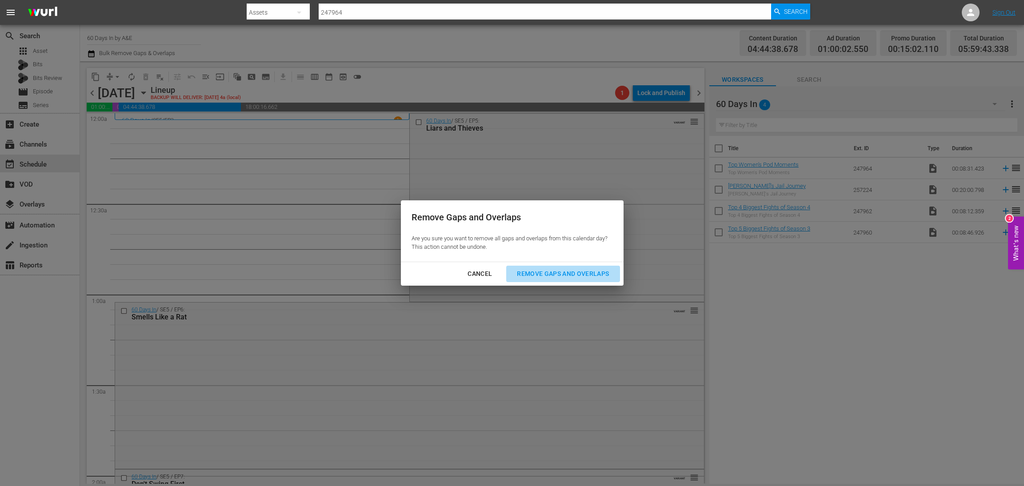
click at [583, 269] on div "Remove Gaps and Overlaps" at bounding box center [563, 273] width 106 height 11
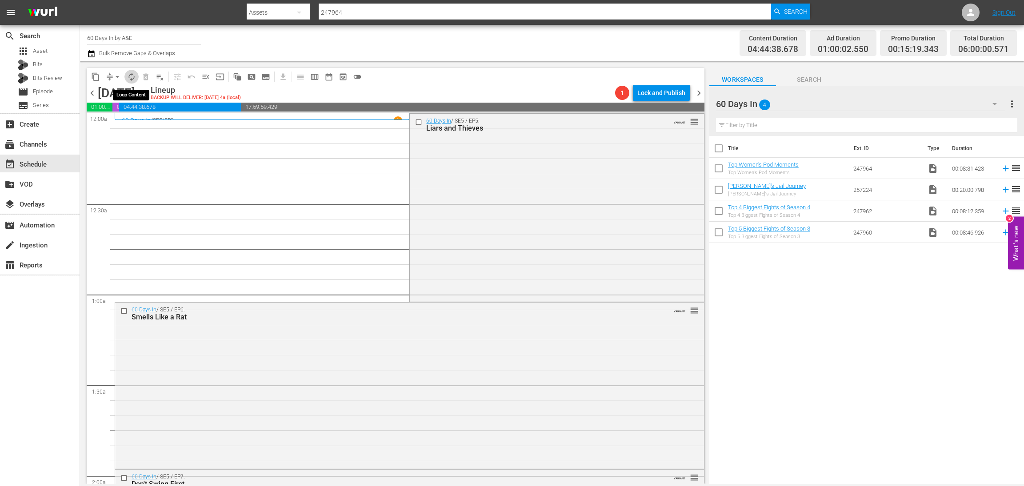
click at [134, 77] on span "autorenew_outlined" at bounding box center [131, 76] width 9 height 9
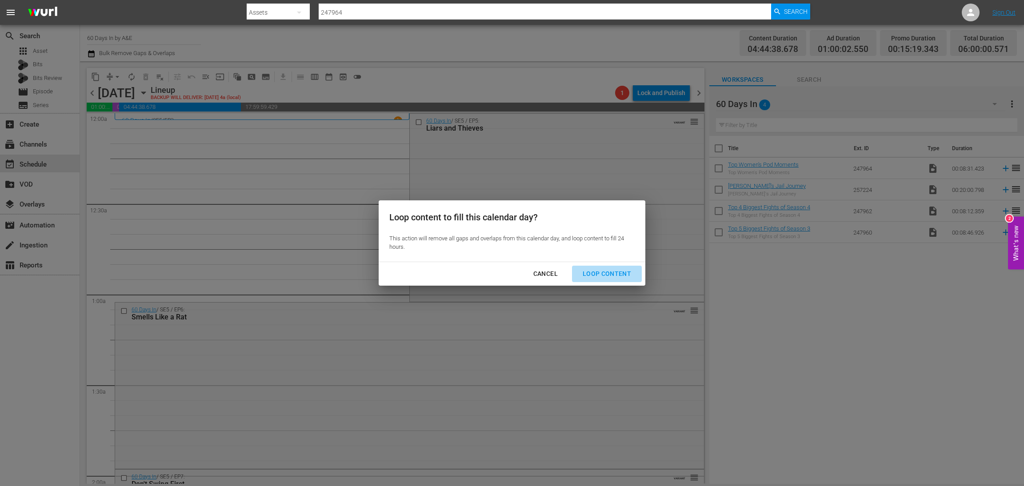
click at [613, 267] on button "Loop Content" at bounding box center [607, 274] width 70 height 16
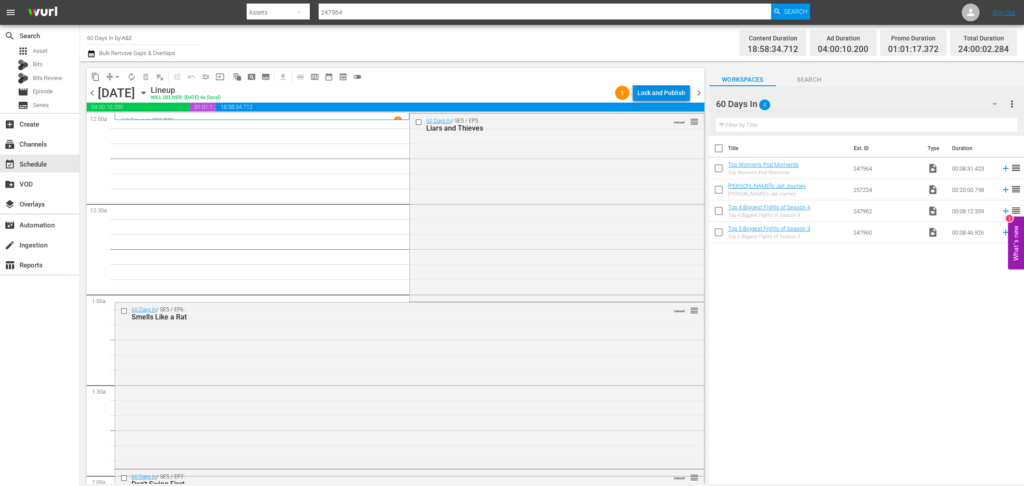
click at [647, 88] on div "Lock and Publish" at bounding box center [661, 93] width 48 height 16
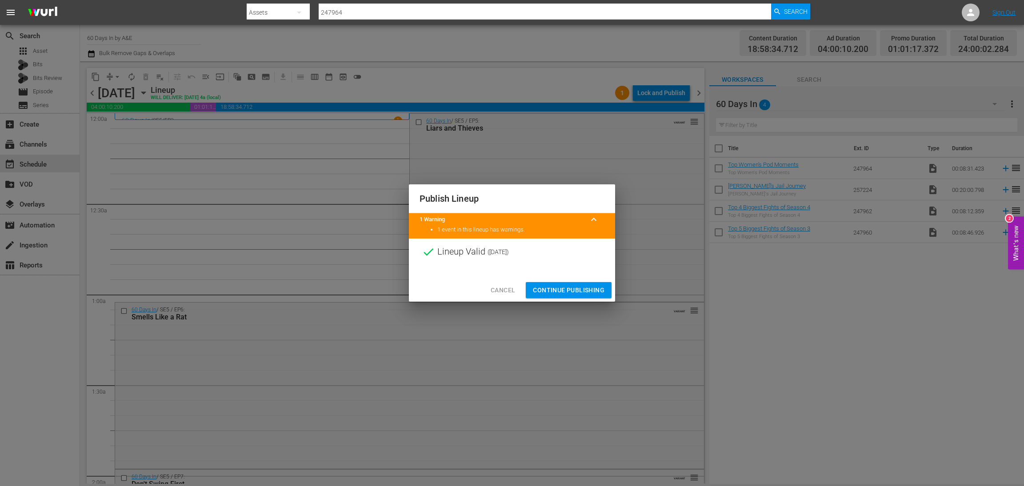
click at [567, 285] on span "Continue Publishing" at bounding box center [569, 290] width 72 height 11
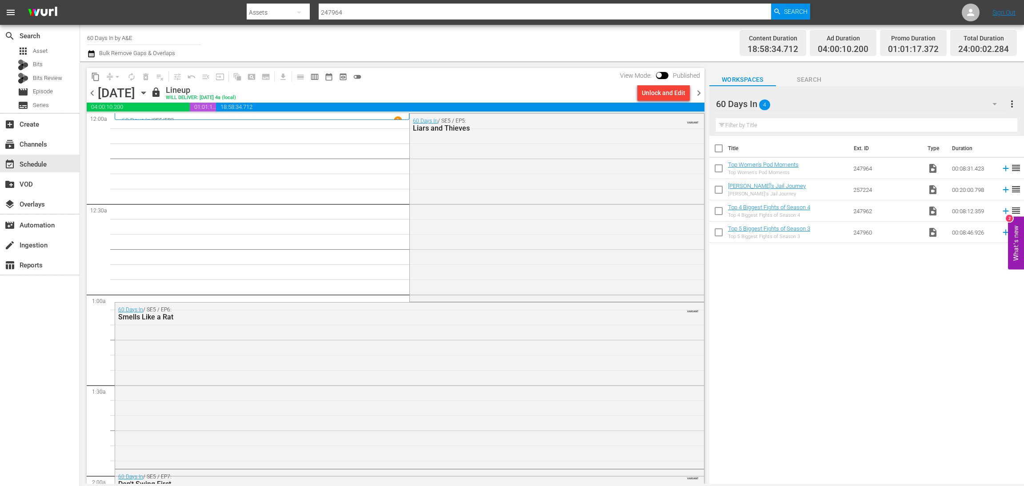
click at [697, 94] on span "chevron_right" at bounding box center [698, 93] width 11 height 11
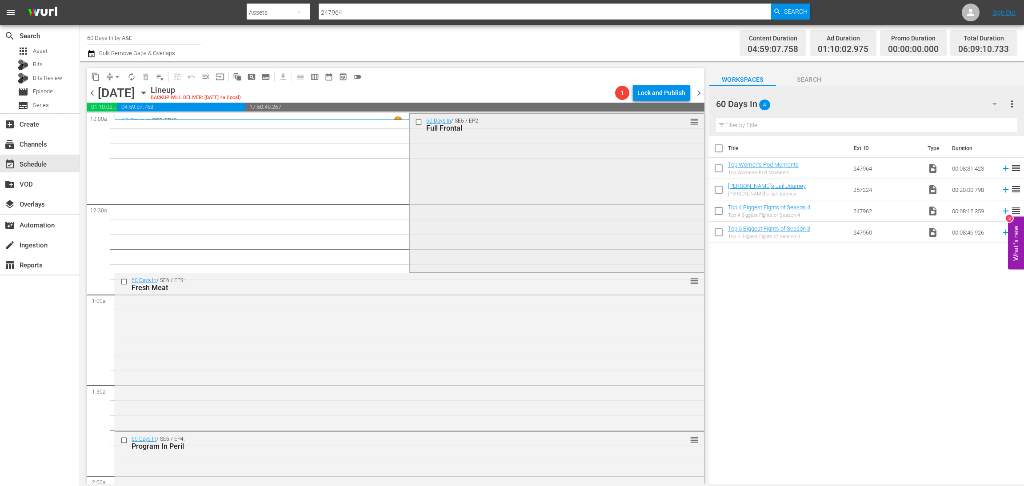
click at [551, 195] on div "60 Days In / SE6 / EP2: Full Frontal reorder" at bounding box center [557, 192] width 294 height 157
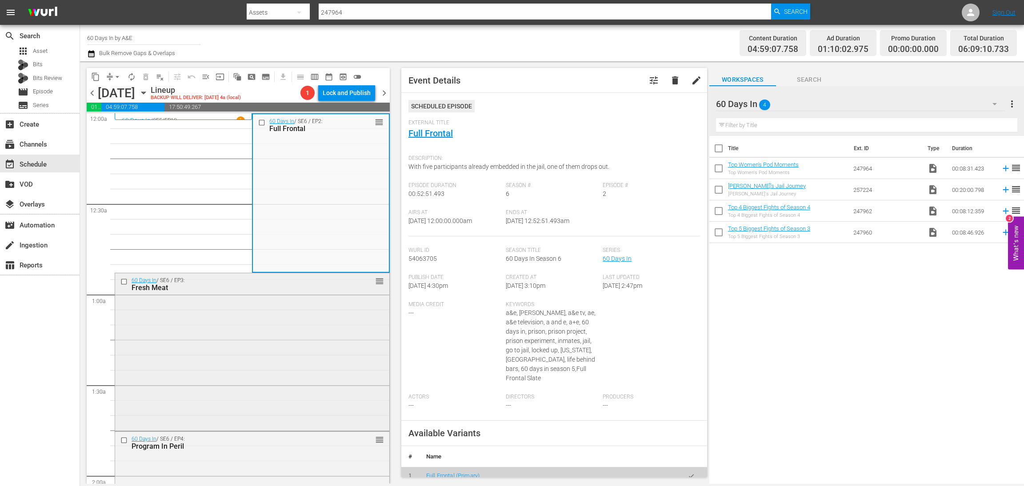
click at [292, 341] on div "60 Days In / SE6 / EP3: Fresh Meat reorder" at bounding box center [252, 351] width 274 height 156
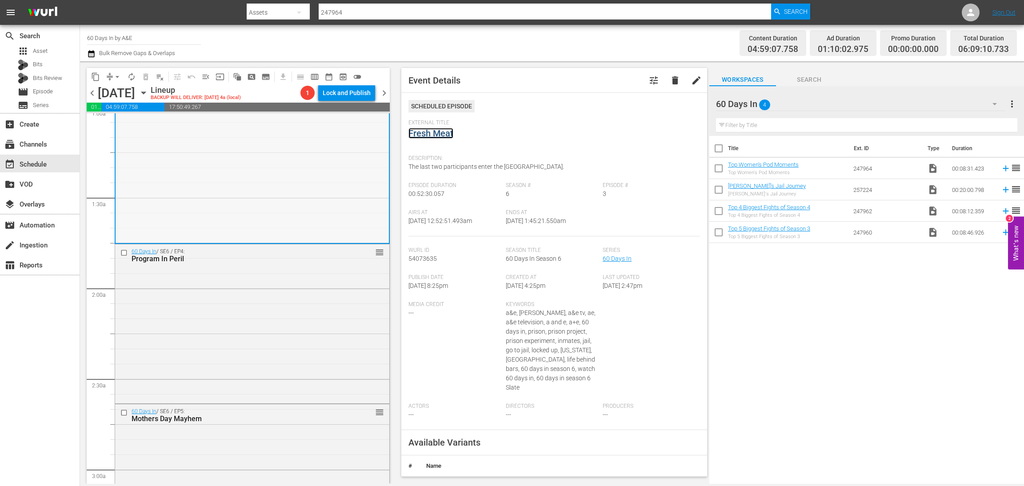
scroll to position [267, 0]
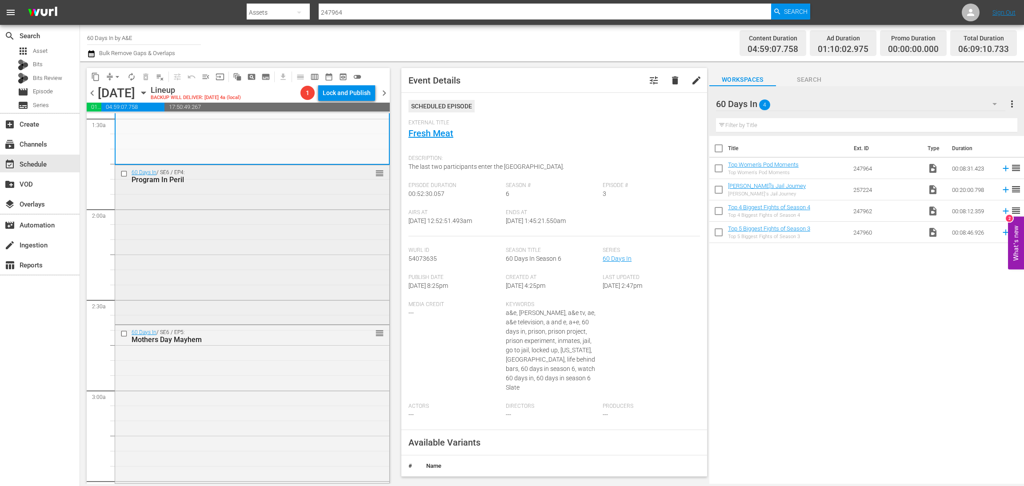
click at [303, 236] on div "60 Days In / SE6 / EP4: Program In Peril reorder" at bounding box center [252, 243] width 274 height 157
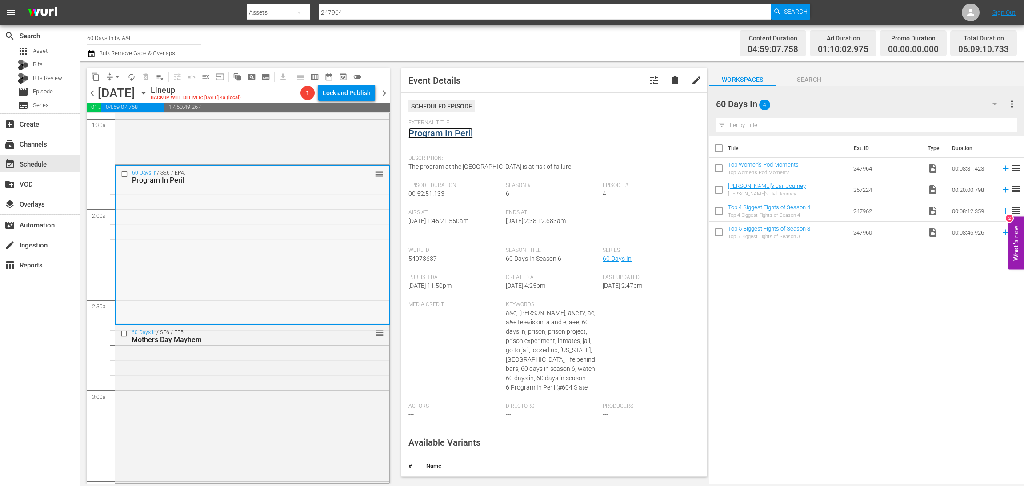
scroll to position [400, 0]
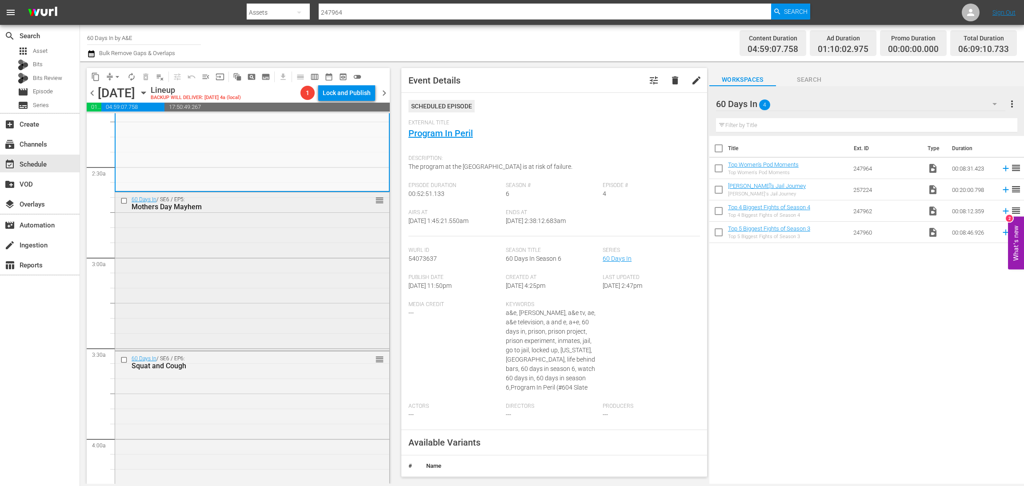
click at [292, 277] on div "60 Days In / SE6 / EP5: Mothers Day Mayhem reorder" at bounding box center [252, 270] width 274 height 157
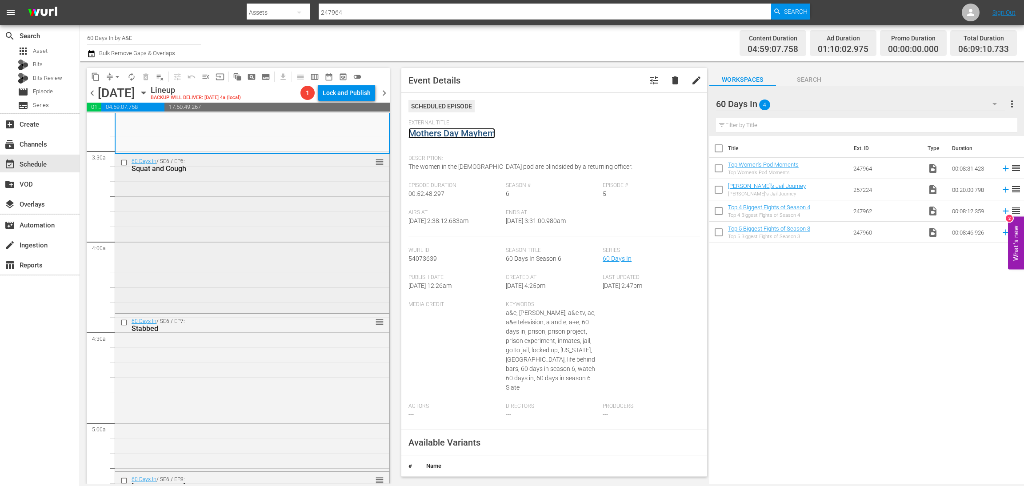
scroll to position [599, 0]
click at [303, 245] on div "60 Days In / SE6 / EP6: Squat and Cough reorder" at bounding box center [252, 230] width 274 height 157
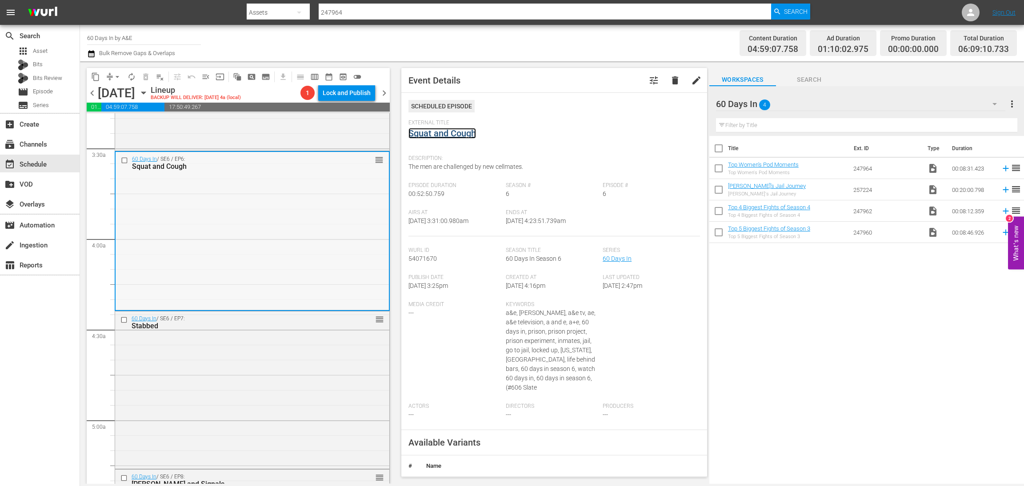
scroll to position [733, 0]
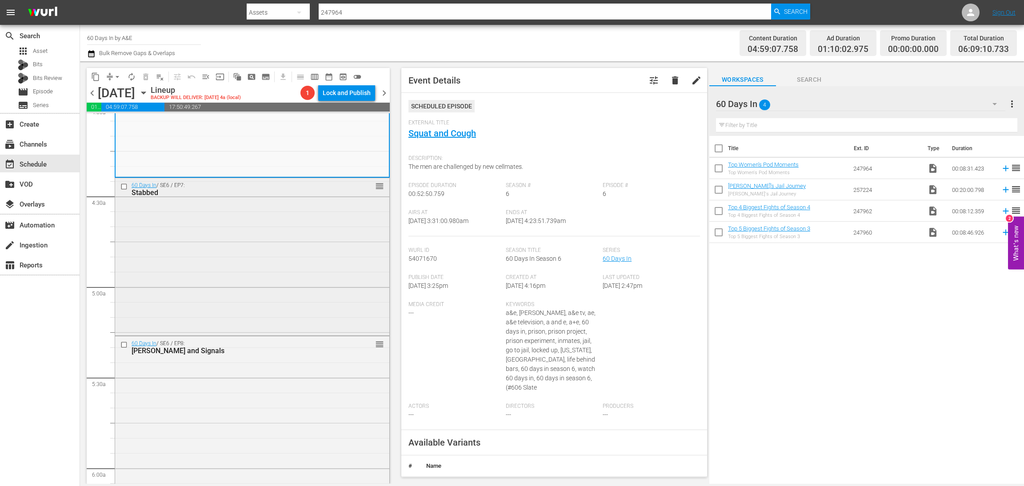
click at [298, 259] on div "60 Days In / SE6 / EP7: Stabbed reorder" at bounding box center [252, 256] width 274 height 156
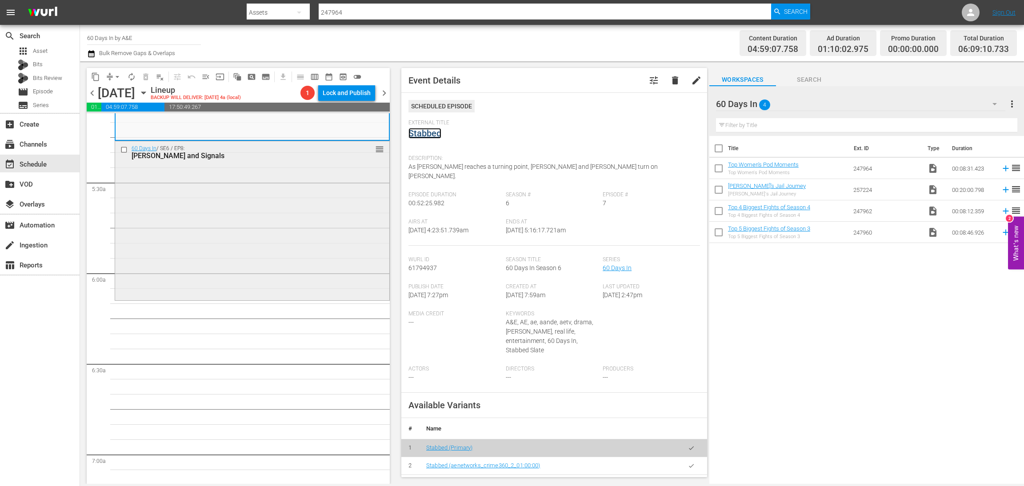
scroll to position [933, 0]
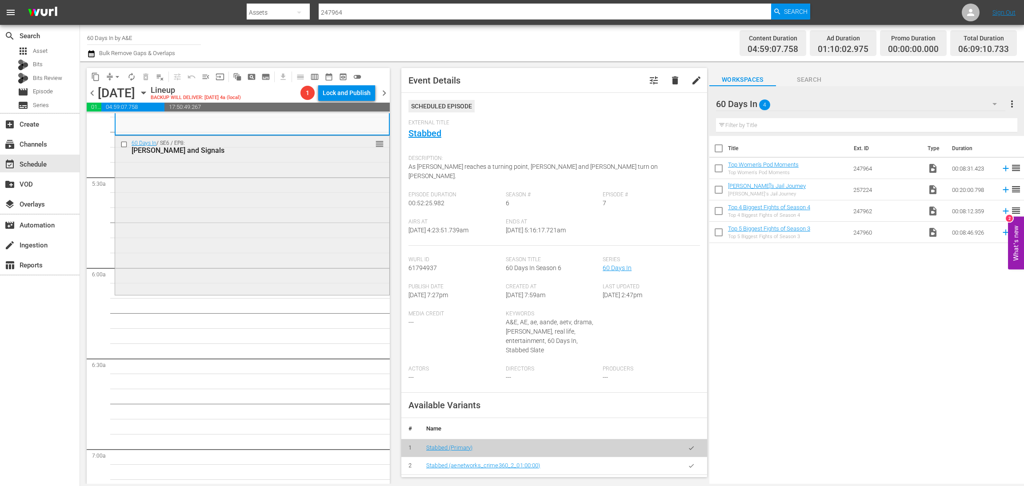
click at [313, 232] on div "60 Days In / SE6 / EP8: Shanks and Signals reorder" at bounding box center [252, 214] width 274 height 157
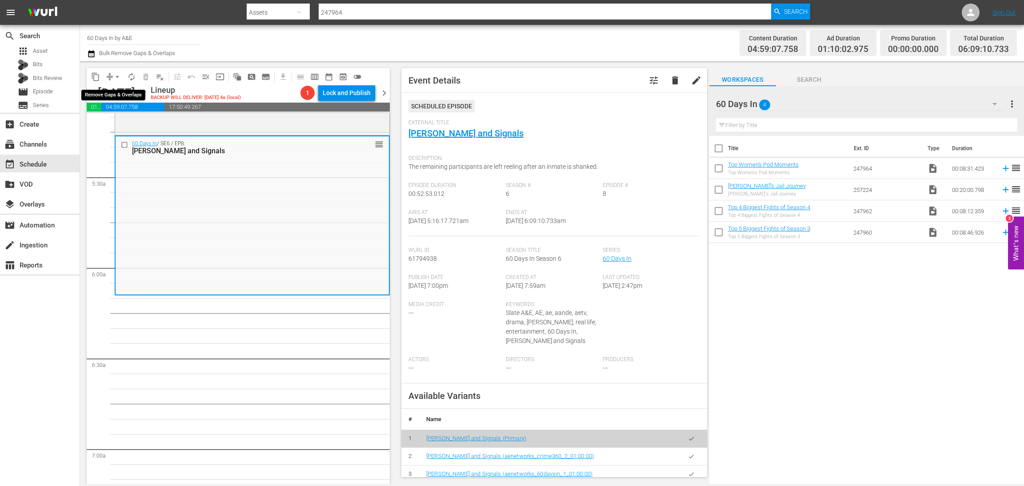
click at [116, 76] on span "arrow_drop_down" at bounding box center [117, 76] width 9 height 9
click at [120, 97] on li "Align to Midnight" at bounding box center [117, 94] width 93 height 15
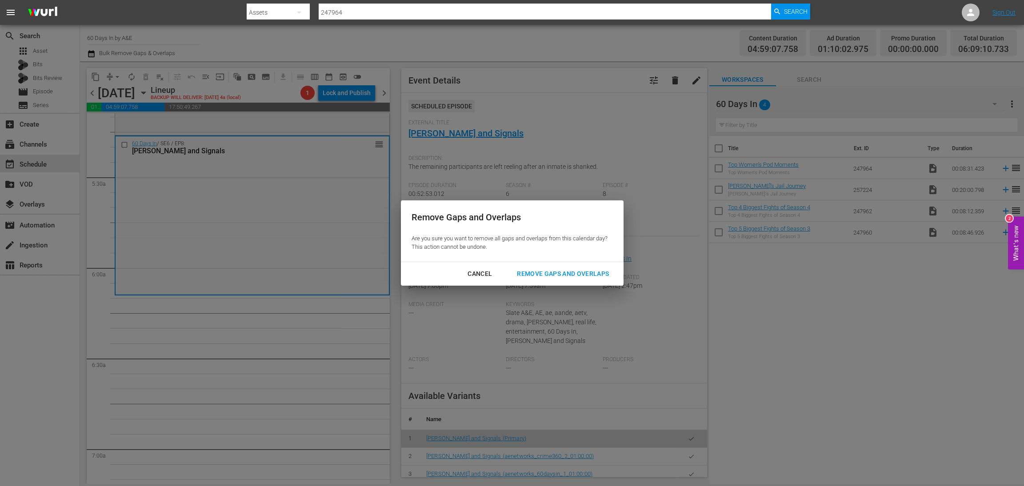
click at [570, 272] on div "Remove Gaps and Overlaps" at bounding box center [563, 273] width 106 height 11
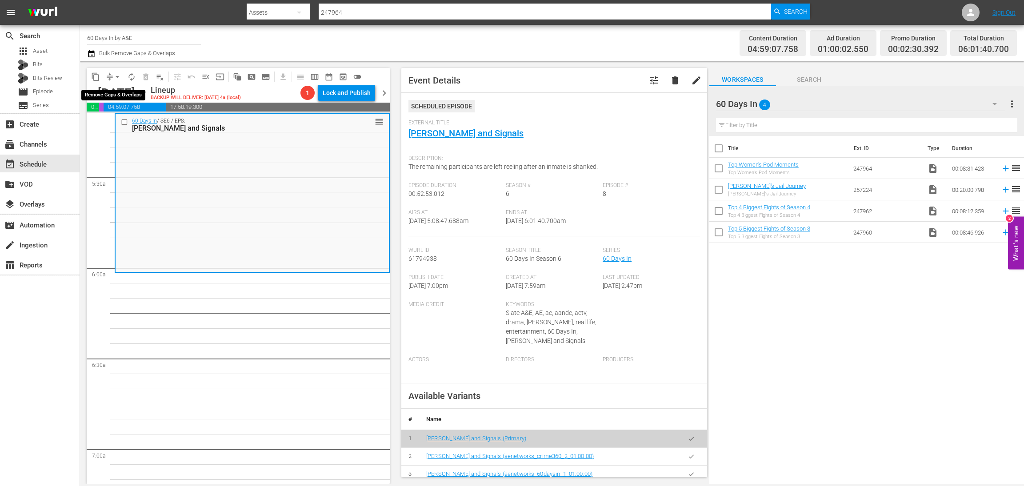
click at [118, 73] on span "arrow_drop_down" at bounding box center [117, 76] width 9 height 9
click at [122, 93] on li "Align to Midnight" at bounding box center [117, 94] width 93 height 15
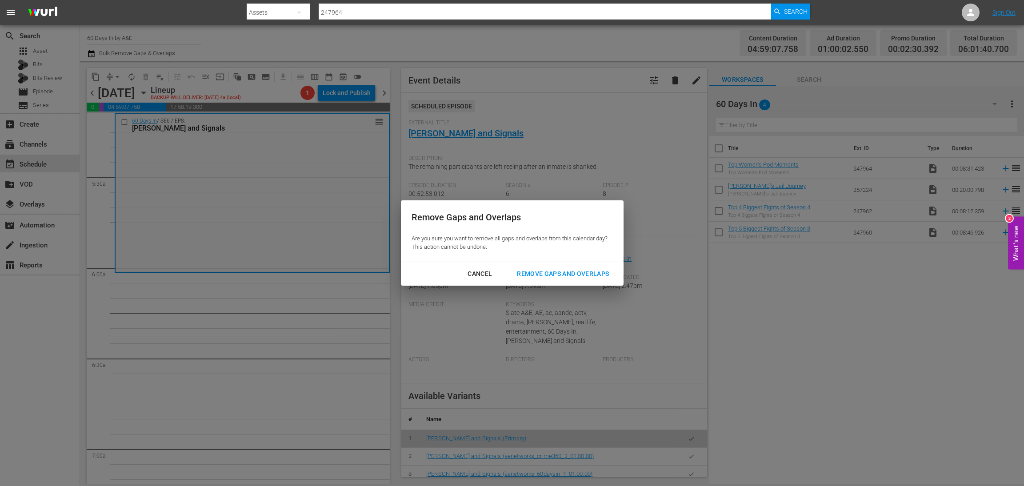
click at [583, 271] on div "Remove Gaps and Overlaps" at bounding box center [563, 273] width 106 height 11
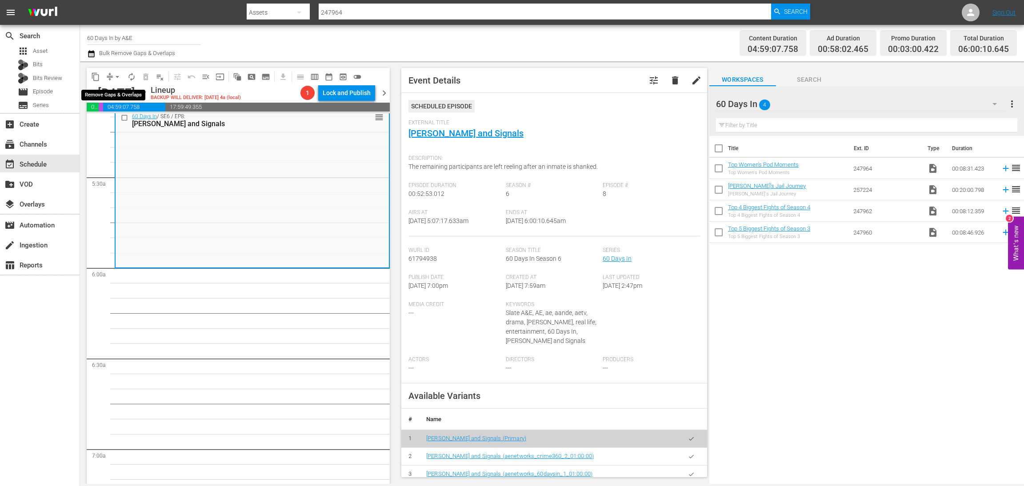
click at [111, 76] on button "arrow_drop_down" at bounding box center [117, 77] width 14 height 14
click at [113, 94] on li "Align to Midnight" at bounding box center [117, 94] width 93 height 15
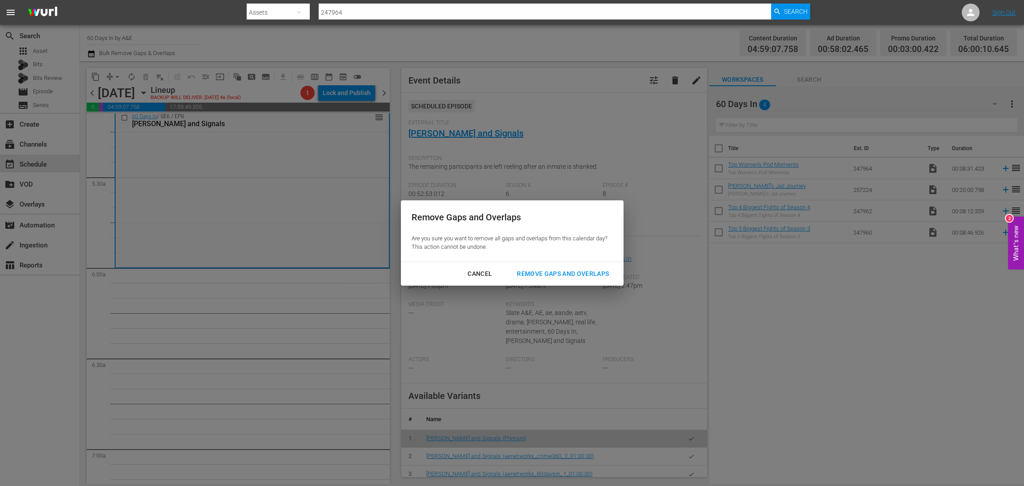
click at [571, 270] on div "Remove Gaps and Overlaps" at bounding box center [563, 273] width 106 height 11
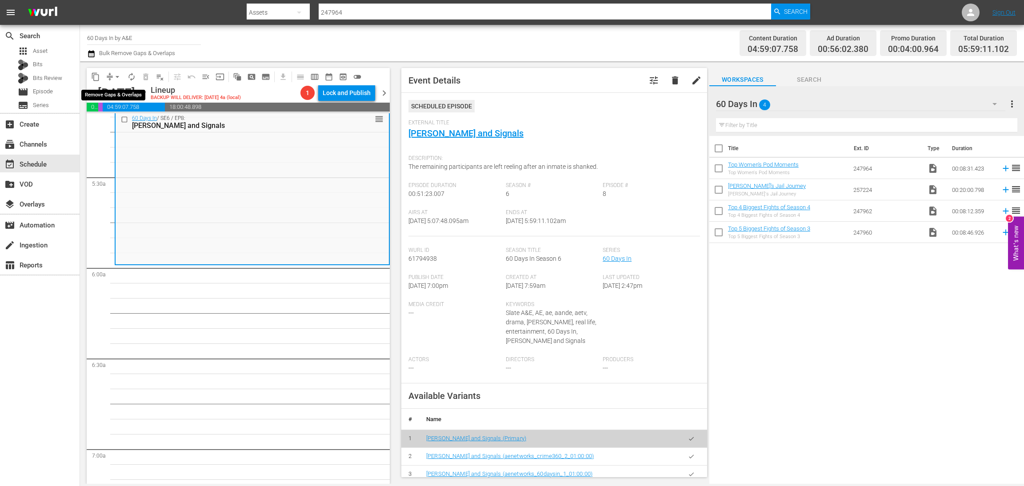
click at [116, 80] on span "arrow_drop_down" at bounding box center [117, 76] width 9 height 9
click at [124, 92] on li "Align to Midnight" at bounding box center [117, 94] width 93 height 15
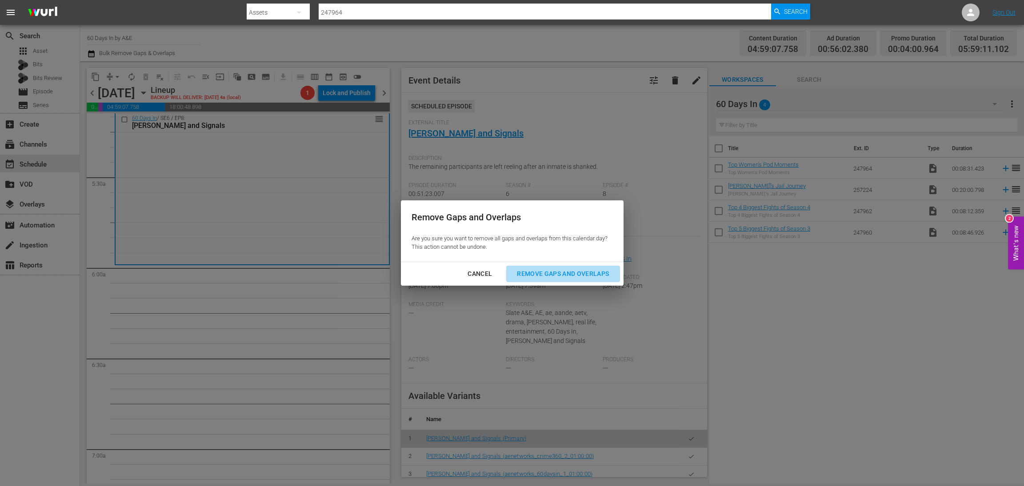
click at [592, 267] on button "Remove Gaps and Overlaps" at bounding box center [562, 274] width 113 height 16
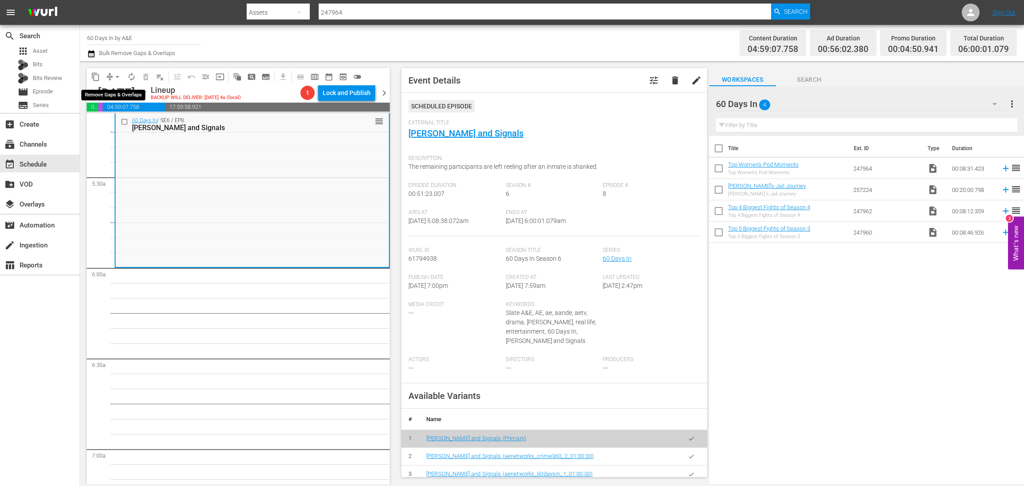
click at [116, 78] on span "arrow_drop_down" at bounding box center [117, 76] width 9 height 9
click at [112, 94] on li "Align to Midnight" at bounding box center [117, 94] width 93 height 15
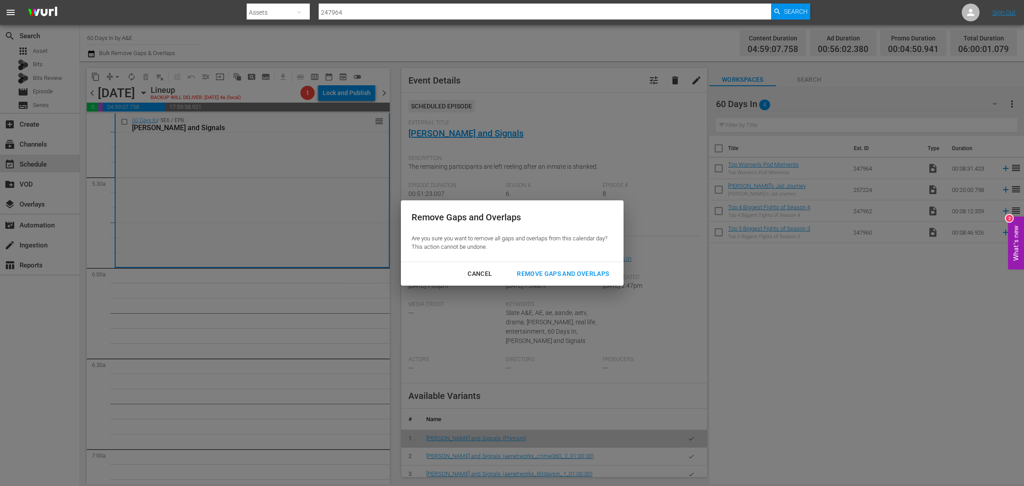
click at [568, 275] on div "Remove Gaps and Overlaps" at bounding box center [563, 273] width 106 height 11
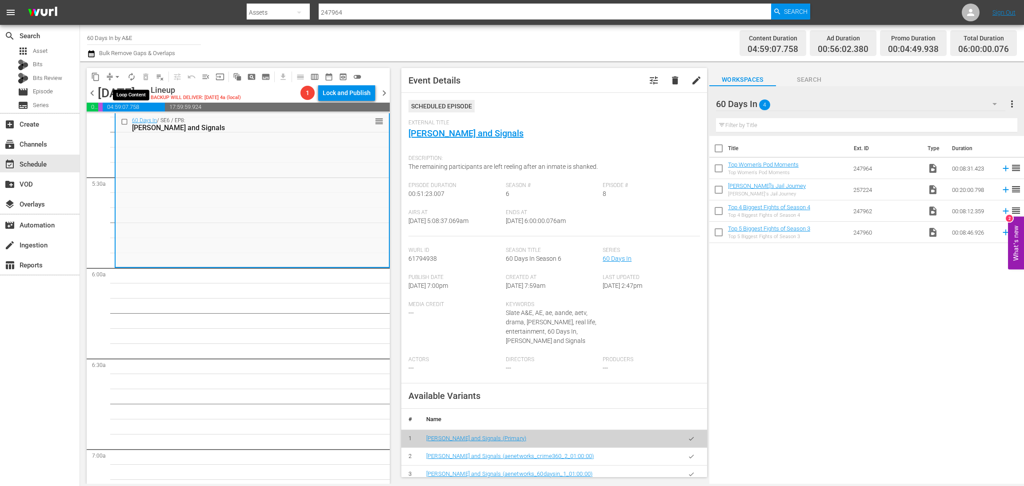
click at [135, 75] on span "autorenew_outlined" at bounding box center [131, 76] width 9 height 9
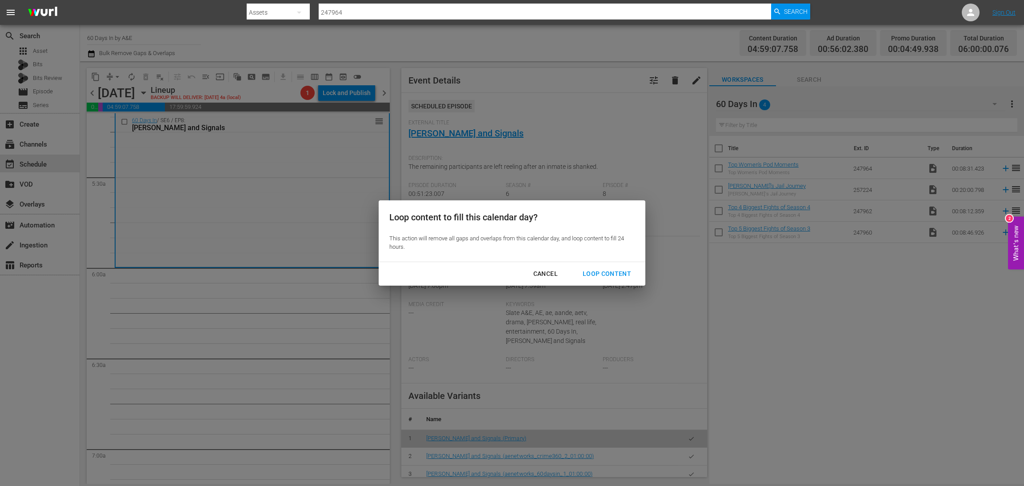
click at [615, 277] on div "Loop Content" at bounding box center [606, 273] width 63 height 11
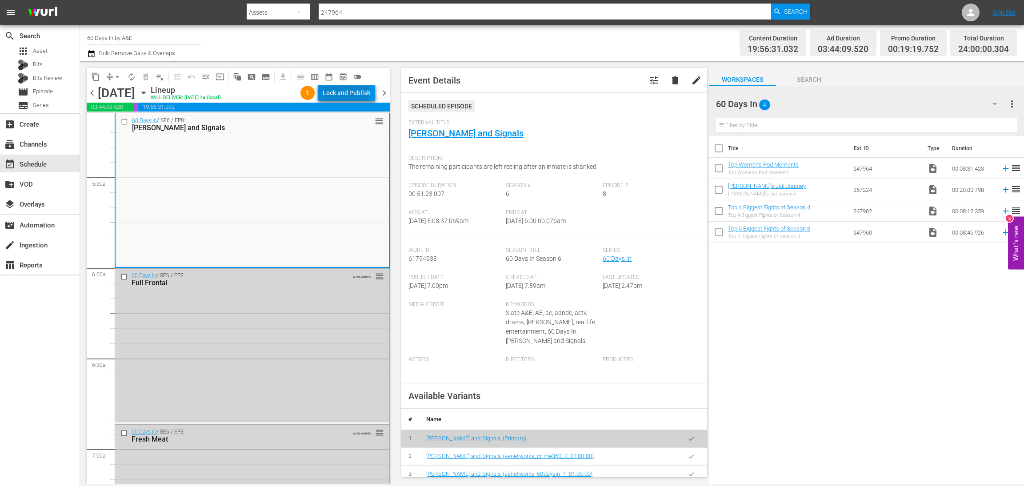
click at [349, 93] on div "Lock and Publish" at bounding box center [347, 93] width 48 height 16
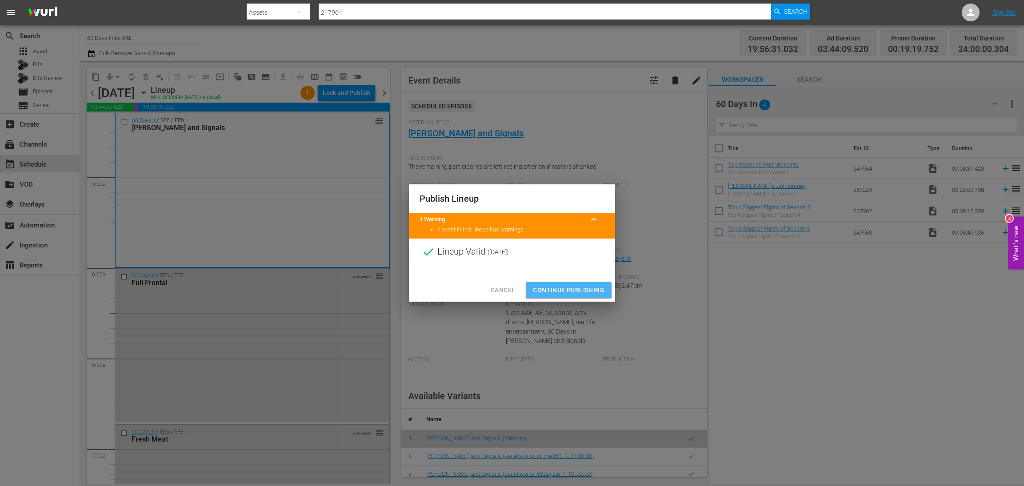
click at [583, 291] on span "Continue Publishing" at bounding box center [569, 290] width 72 height 11
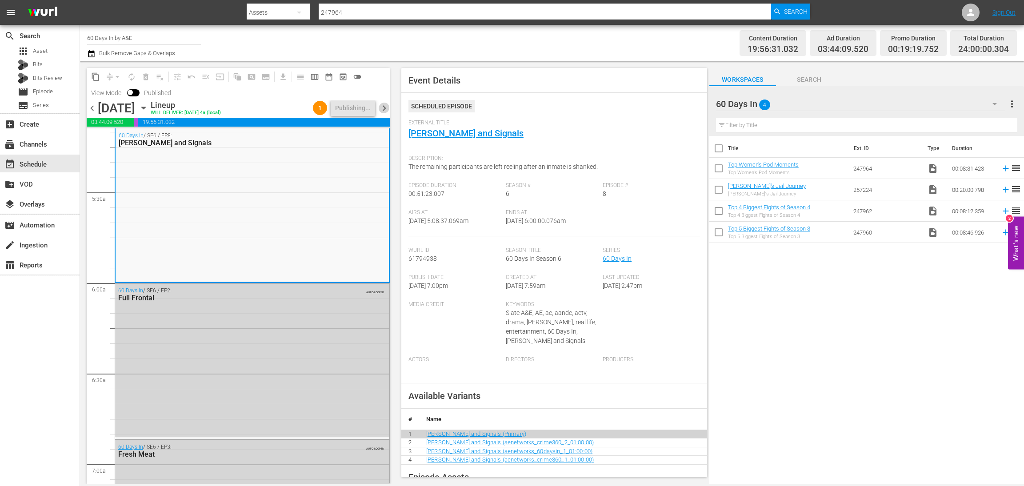
click at [384, 108] on span "chevron_right" at bounding box center [384, 108] width 11 height 11
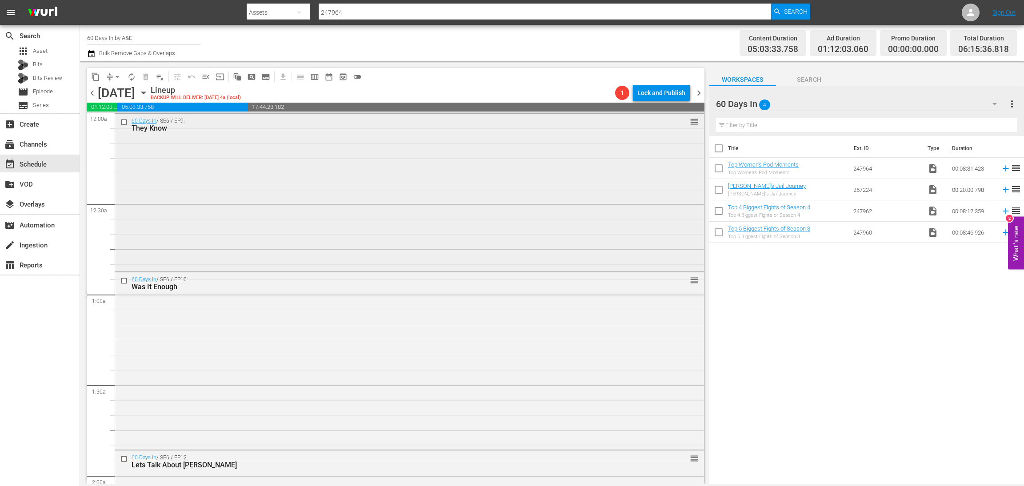
click at [408, 200] on div "60 Days In / SE6 / EP9: They Know reorder" at bounding box center [409, 192] width 589 height 156
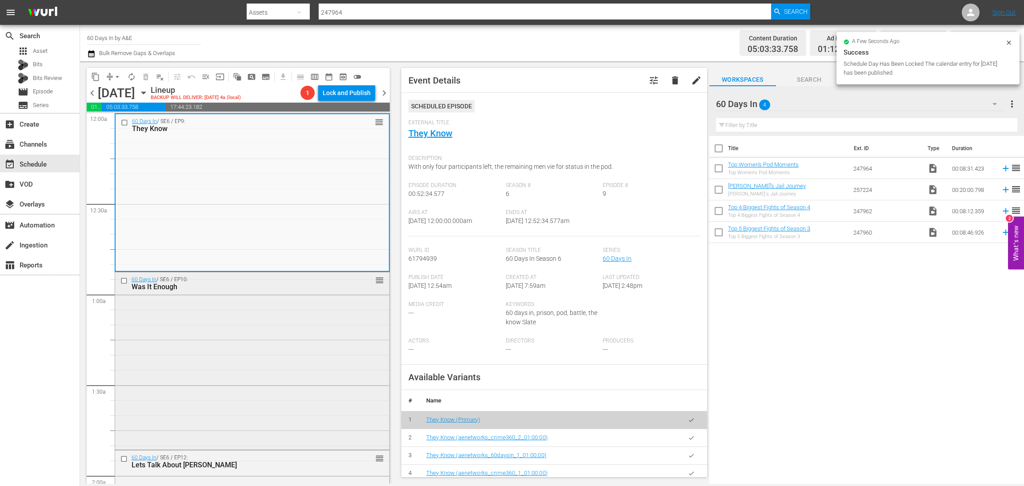
click at [334, 341] on div "60 Days In / SE6 / EP10: Was It Enough reorder" at bounding box center [252, 359] width 274 height 175
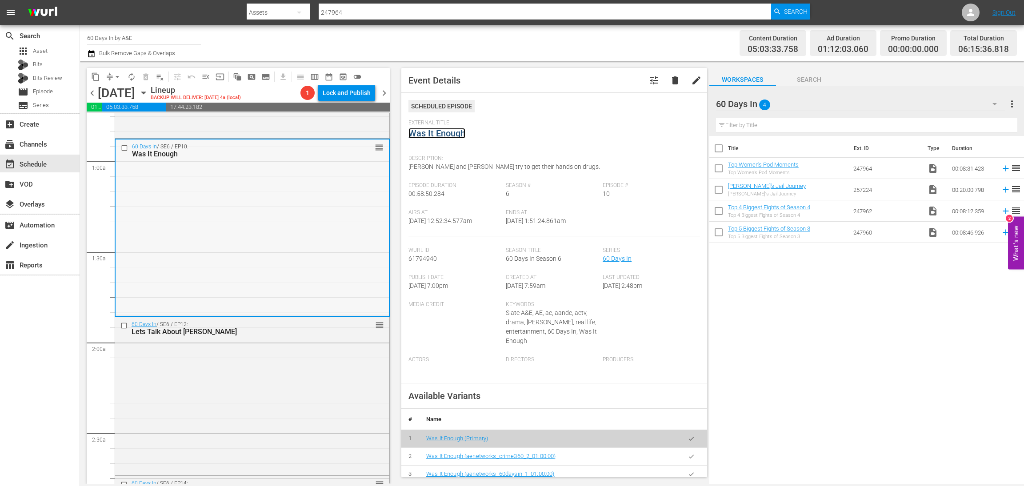
scroll to position [267, 0]
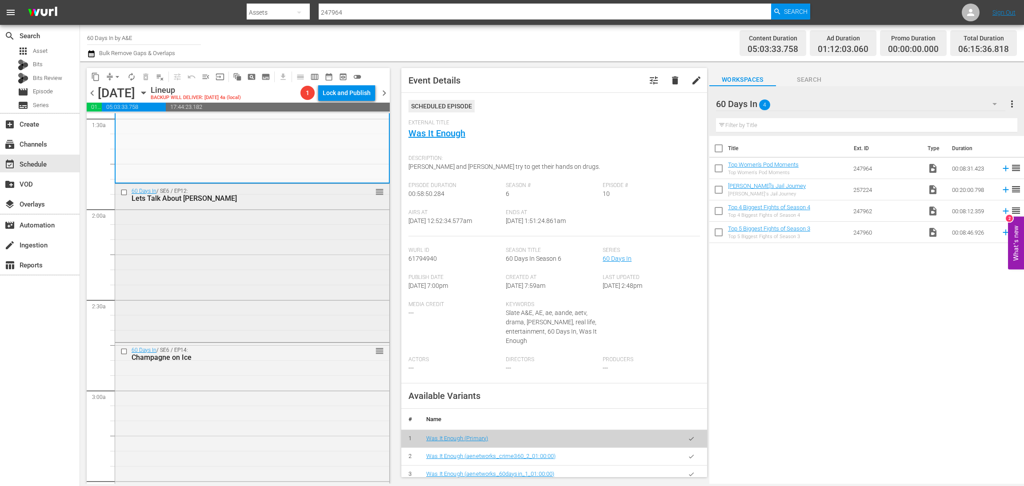
click at [305, 253] on div "60 Days In / SE6 / EP12: Lets Talk About Mark reorder" at bounding box center [252, 262] width 274 height 157
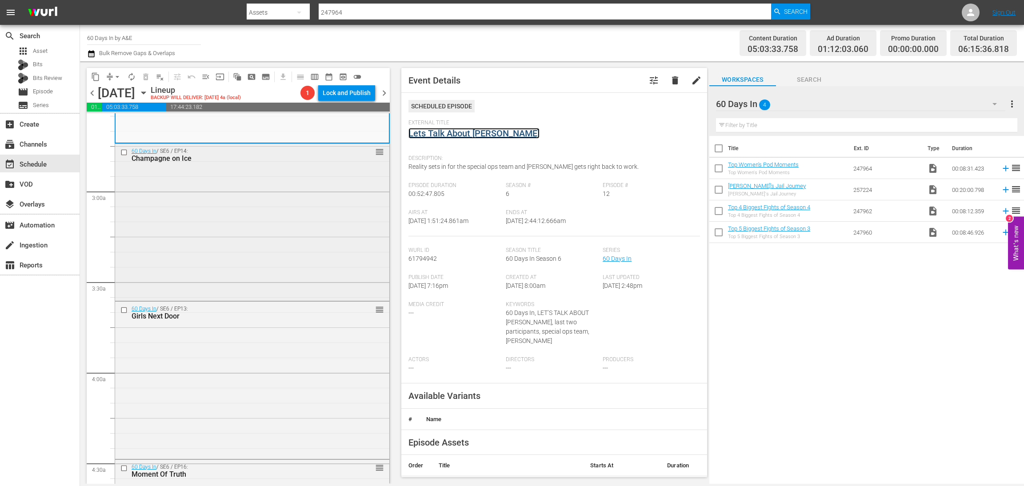
scroll to position [467, 0]
click at [325, 248] on div "60 Days In / SE6 / EP14: Champagne on Ice reorder" at bounding box center [252, 220] width 274 height 155
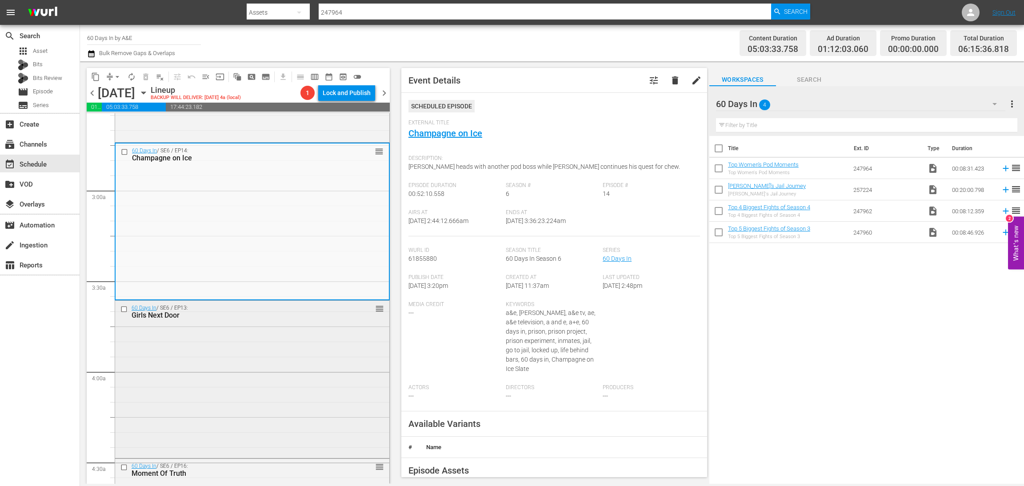
click at [278, 382] on div "60 Days In / SE6 / EP13: Girls Next Door reorder" at bounding box center [252, 379] width 274 height 156
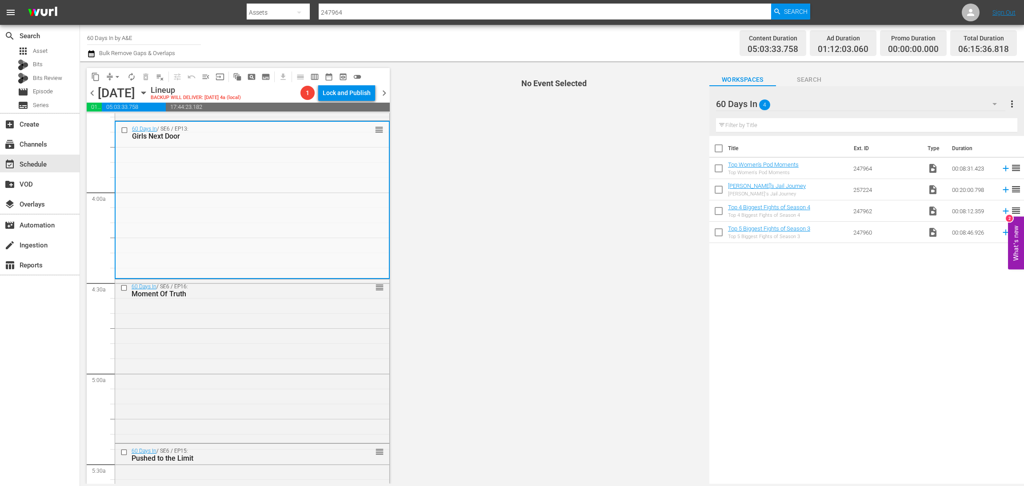
scroll to position [666, 0]
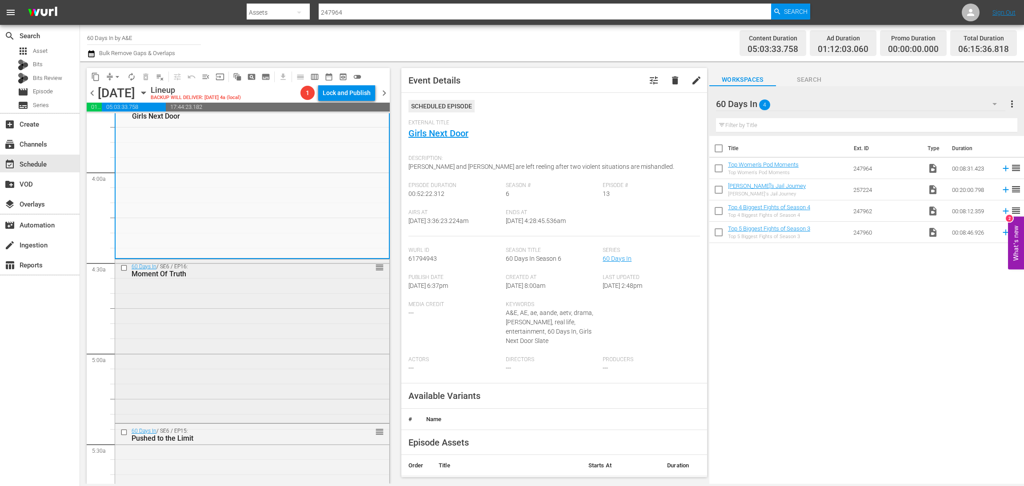
click at [301, 306] on div "60 Days In / SE6 / EP16: Moment Of Truth reorder" at bounding box center [252, 341] width 274 height 162
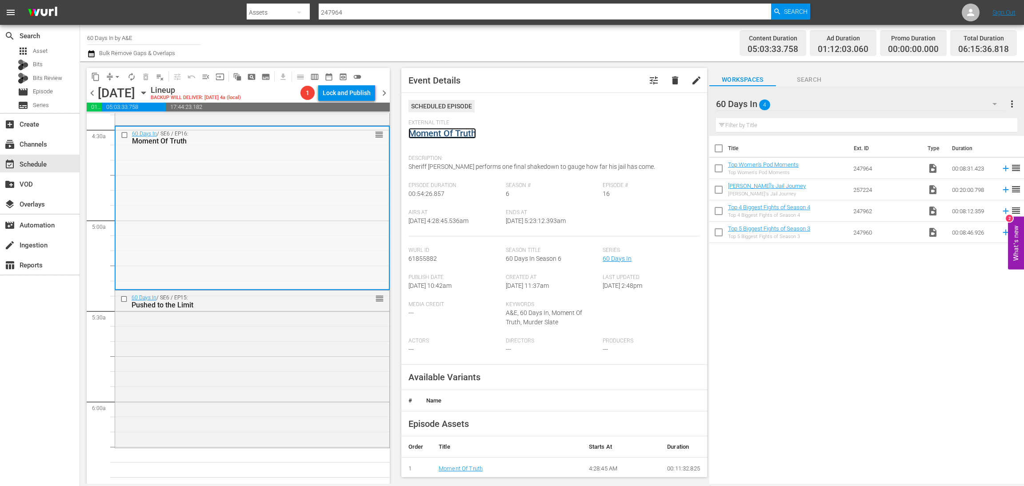
scroll to position [933, 0]
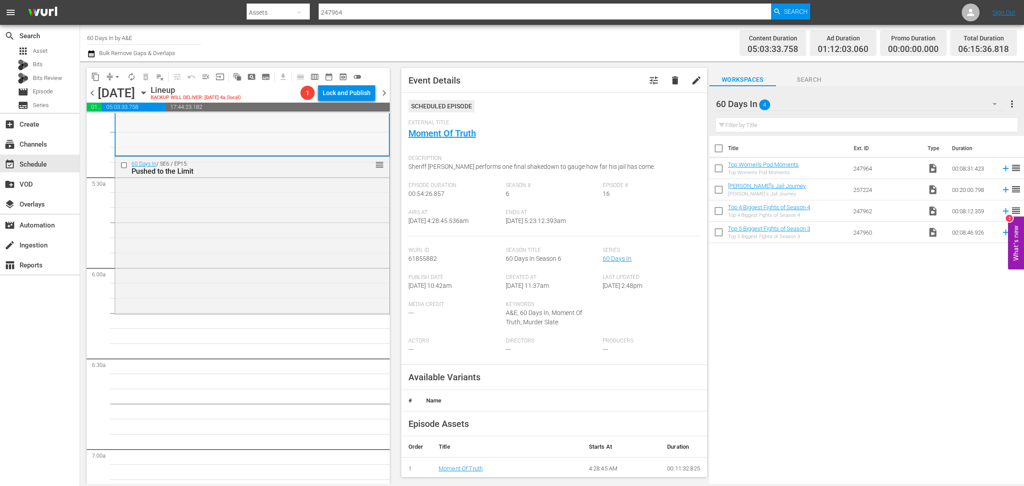
click at [299, 261] on div "60 Days In / SE6 / EP15: Pushed to the Limit reorder" at bounding box center [252, 235] width 274 height 156
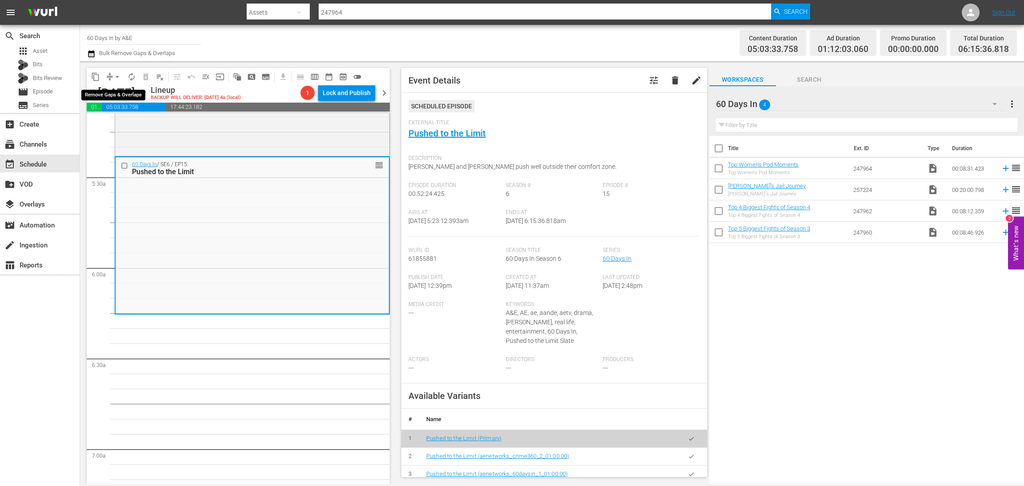
click at [113, 76] on span "arrow_drop_down" at bounding box center [117, 76] width 9 height 9
click at [111, 93] on li "Align to Midnight" at bounding box center [117, 94] width 73 height 15
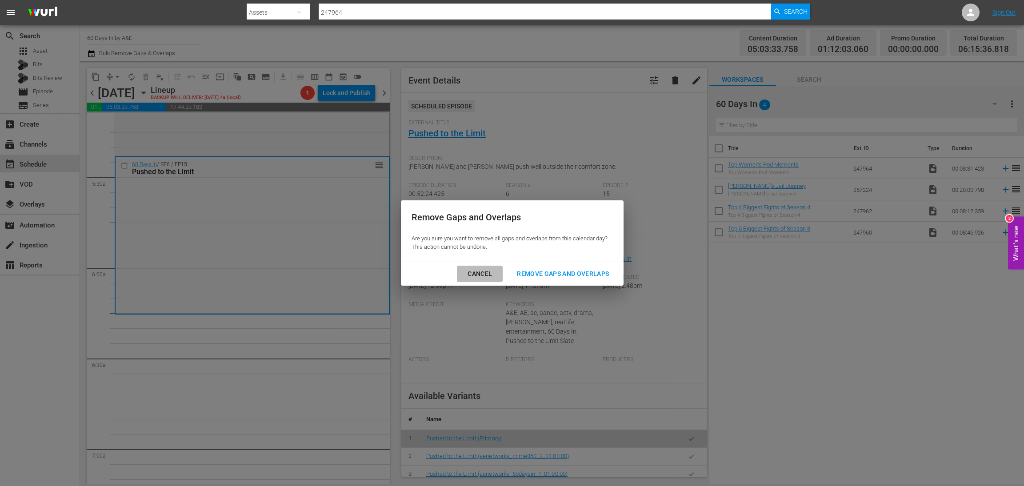
click at [480, 270] on div "Cancel" at bounding box center [479, 273] width 39 height 11
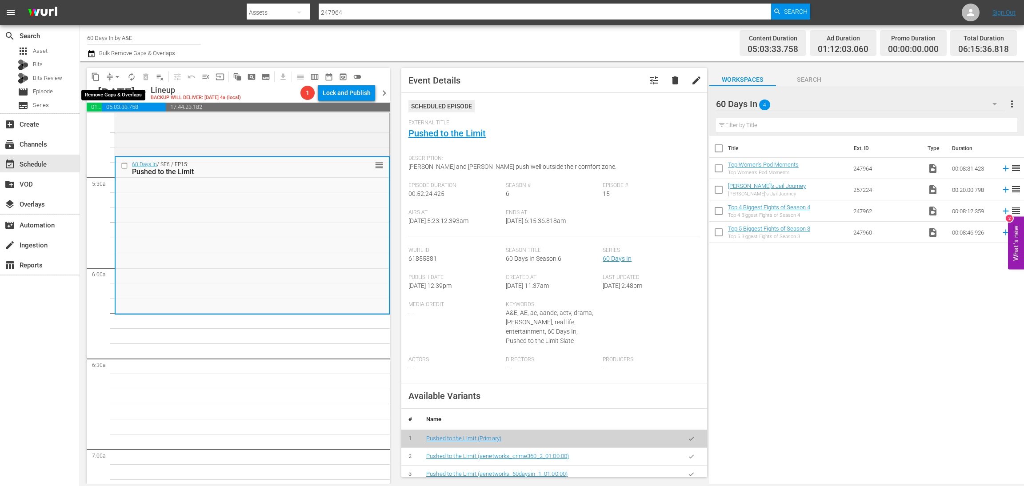
click at [116, 77] on span "arrow_drop_down" at bounding box center [117, 76] width 9 height 9
click at [129, 98] on li "Align to Midnight" at bounding box center [117, 94] width 73 height 15
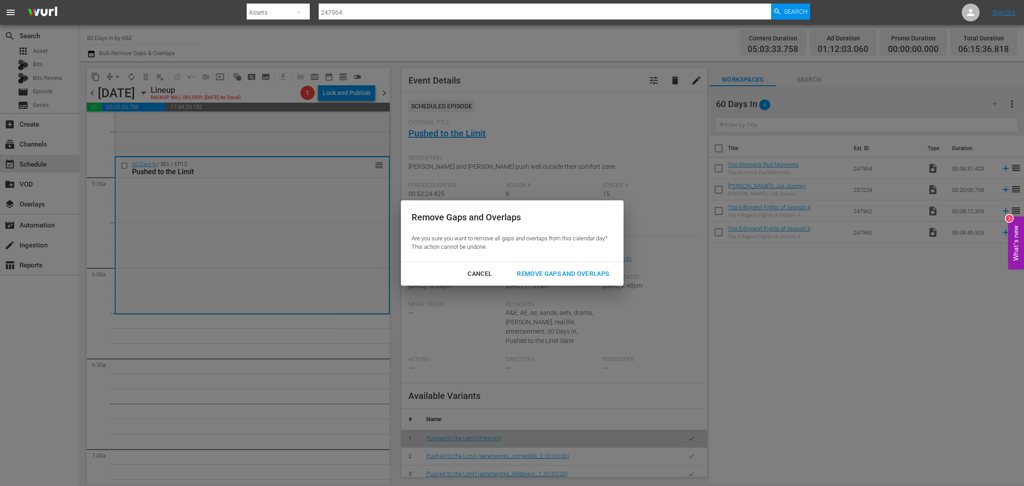
click at [570, 275] on div "Remove Gaps and Overlaps" at bounding box center [563, 273] width 106 height 11
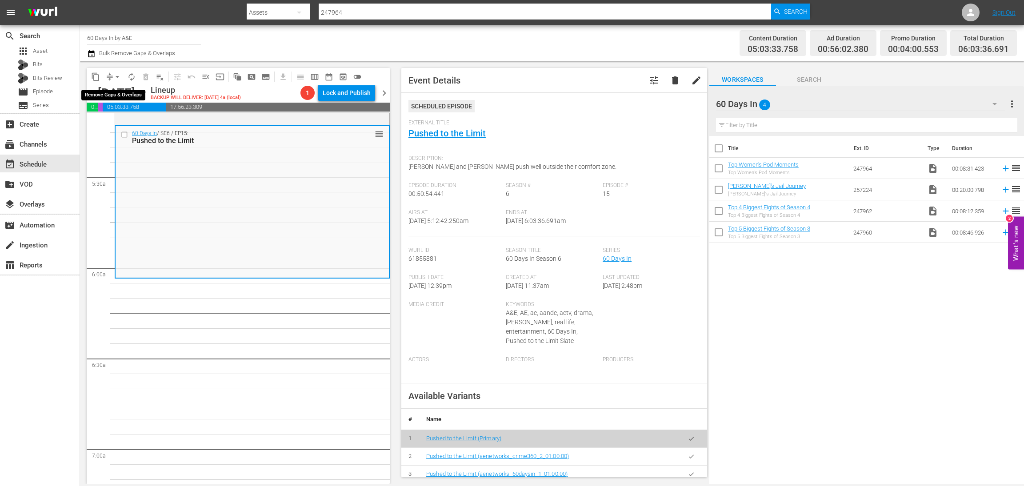
click at [115, 78] on span "arrow_drop_down" at bounding box center [117, 76] width 9 height 9
click at [113, 94] on li "Align to Midnight" at bounding box center [117, 94] width 93 height 15
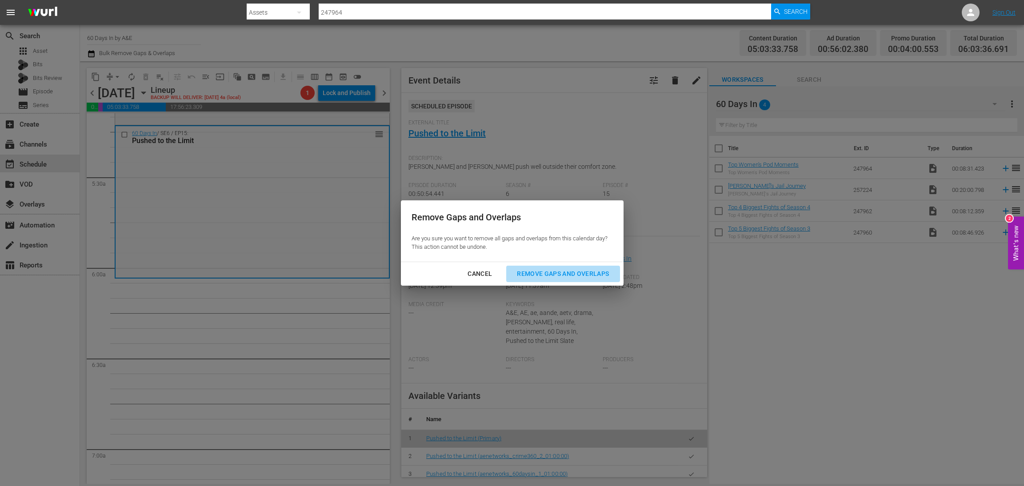
click at [567, 278] on div "Remove Gaps and Overlaps" at bounding box center [563, 273] width 106 height 11
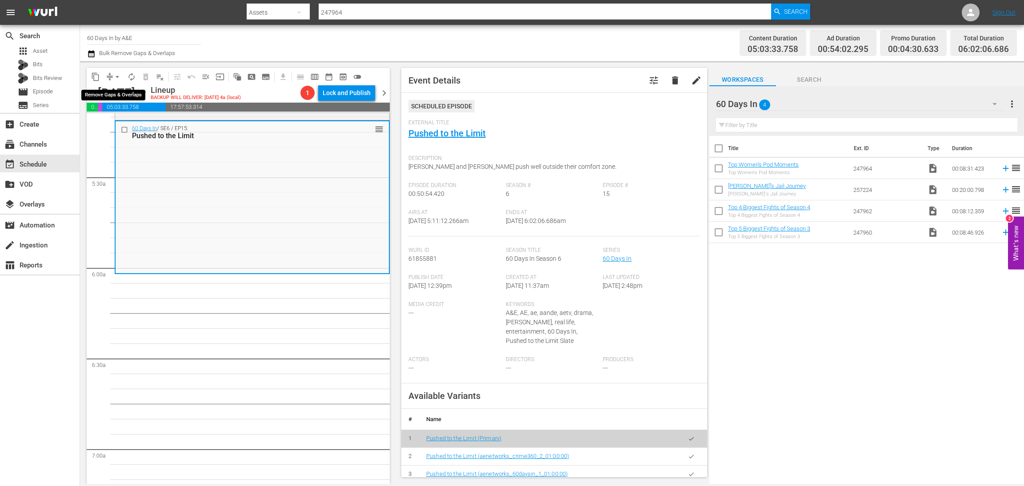
click at [116, 73] on span "arrow_drop_down" at bounding box center [117, 76] width 9 height 9
click at [121, 95] on li "Align to Midnight" at bounding box center [117, 94] width 93 height 15
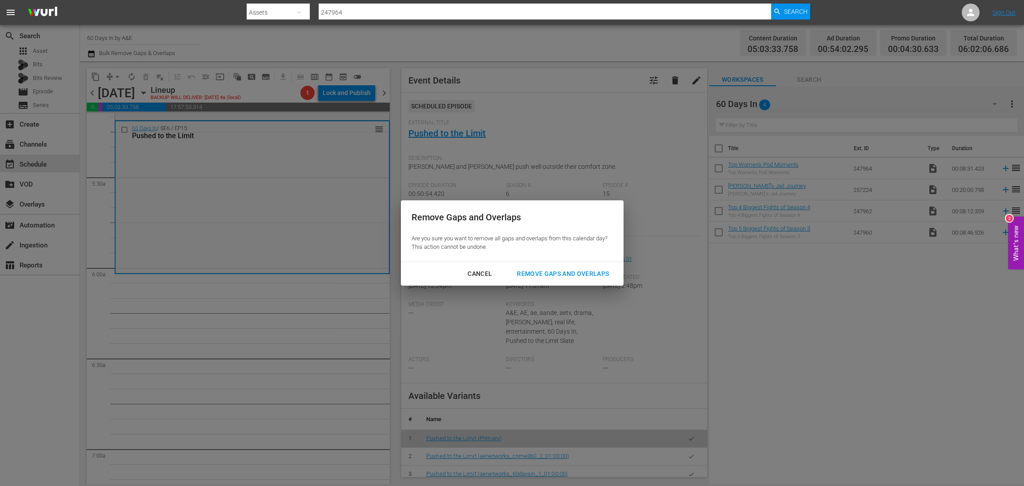
click at [473, 275] on div "Cancel" at bounding box center [479, 273] width 39 height 11
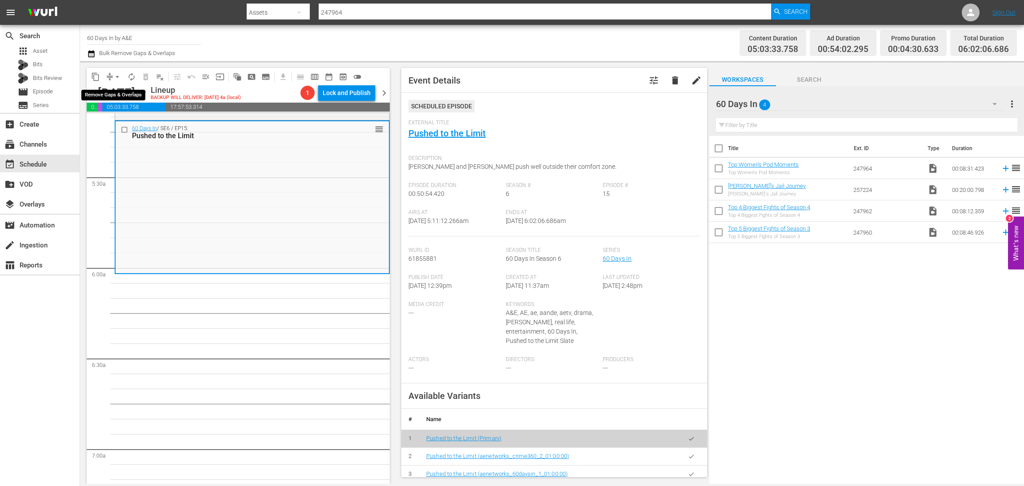
click at [116, 78] on span "arrow_drop_down" at bounding box center [117, 76] width 9 height 9
click at [118, 96] on li "Align to Midnight" at bounding box center [117, 94] width 93 height 15
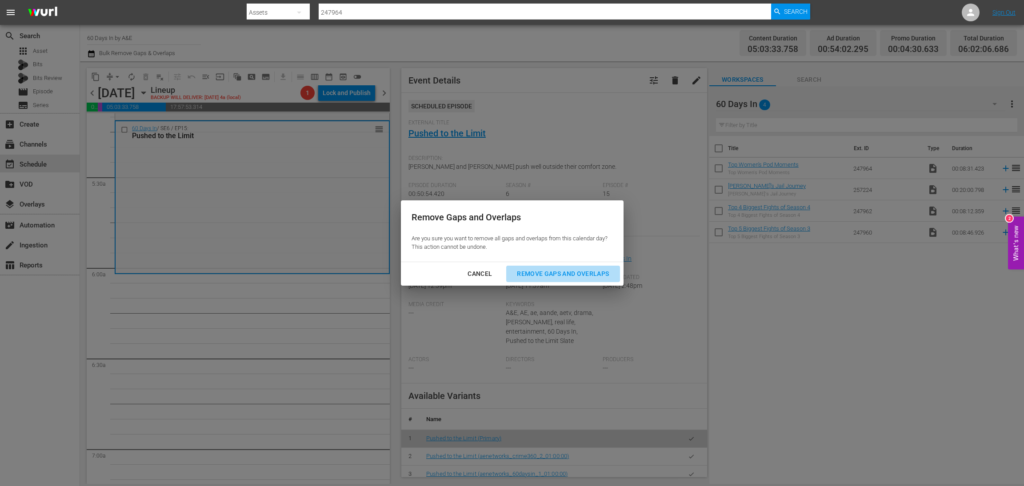
click at [567, 273] on div "Remove Gaps and Overlaps" at bounding box center [563, 273] width 106 height 11
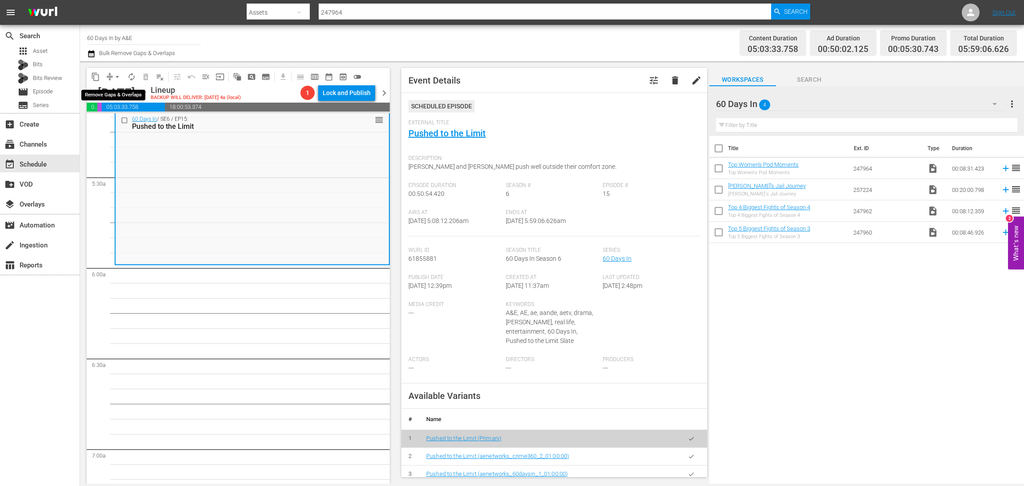
click at [113, 77] on span "arrow_drop_down" at bounding box center [117, 76] width 9 height 9
click at [127, 98] on li "Align to Midnight" at bounding box center [117, 94] width 93 height 15
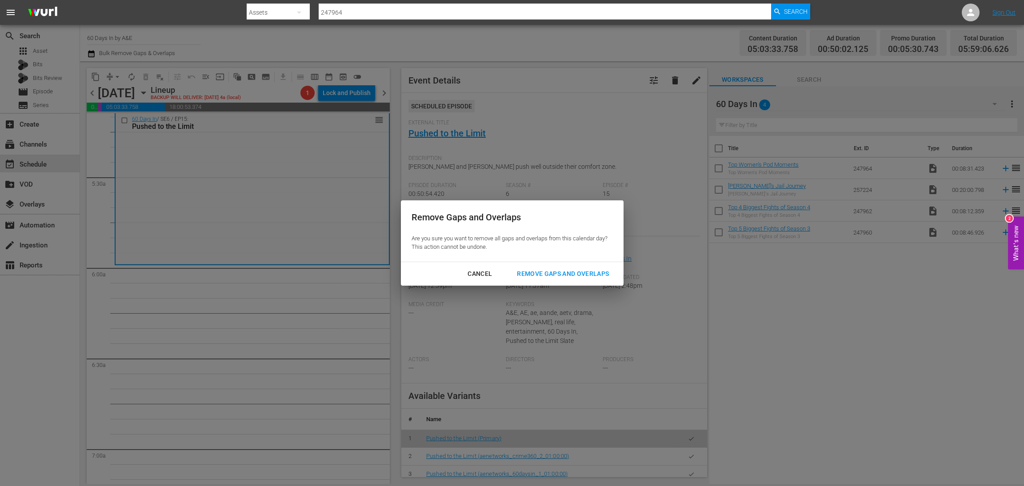
click at [575, 274] on div "Remove Gaps and Overlaps" at bounding box center [563, 273] width 106 height 11
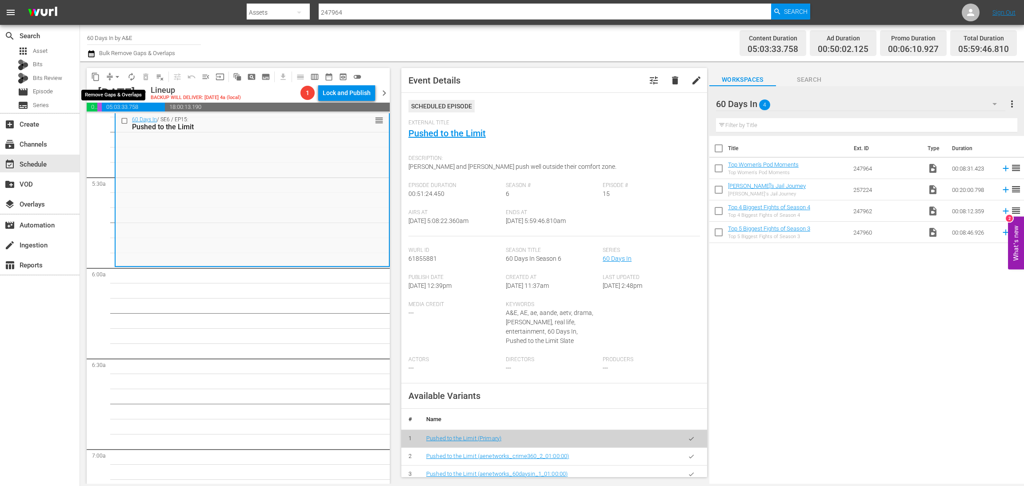
click at [113, 78] on span "arrow_drop_down" at bounding box center [117, 76] width 9 height 9
click at [119, 93] on li "Align to Midnight" at bounding box center [117, 94] width 93 height 15
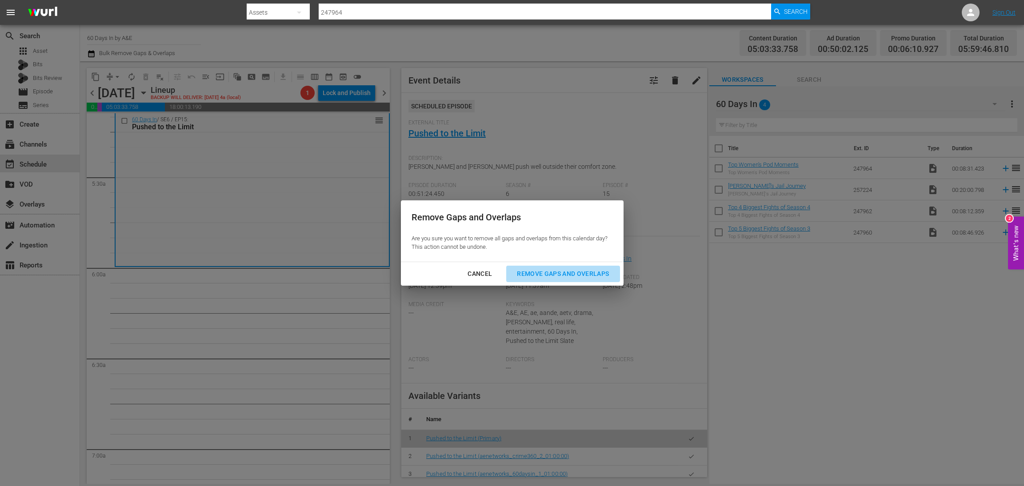
click at [535, 273] on div "Remove Gaps and Overlaps" at bounding box center [563, 273] width 106 height 11
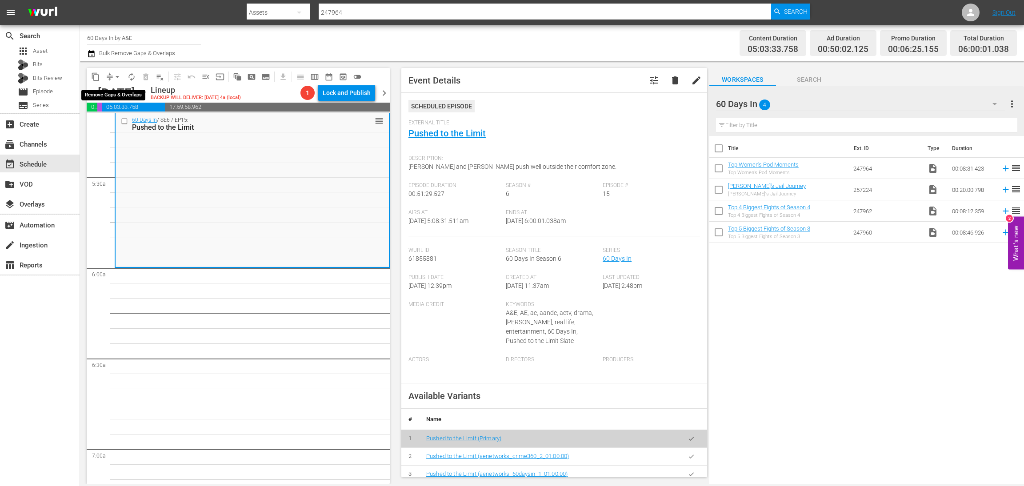
click at [117, 78] on span "arrow_drop_down" at bounding box center [117, 76] width 9 height 9
click at [110, 92] on li "Align to Midnight" at bounding box center [117, 94] width 93 height 15
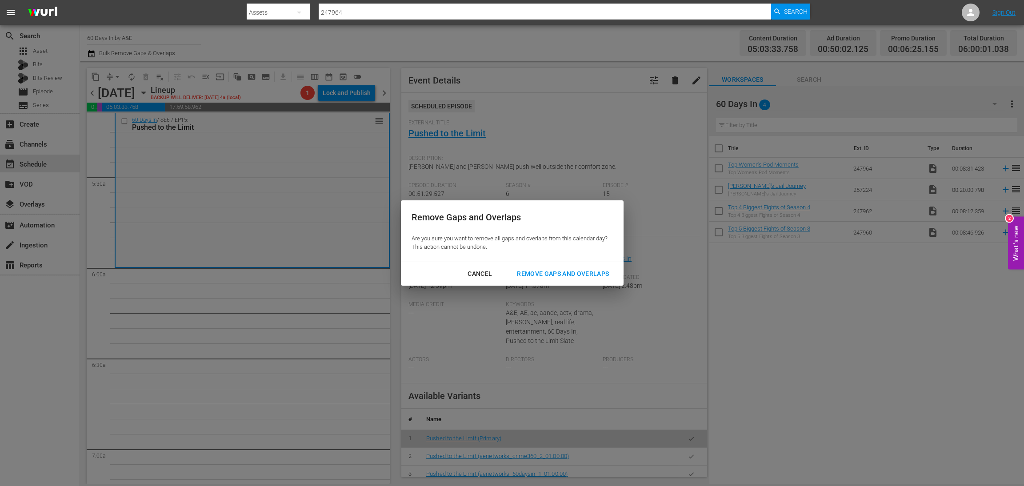
click at [563, 273] on div "Remove Gaps and Overlaps" at bounding box center [563, 273] width 106 height 11
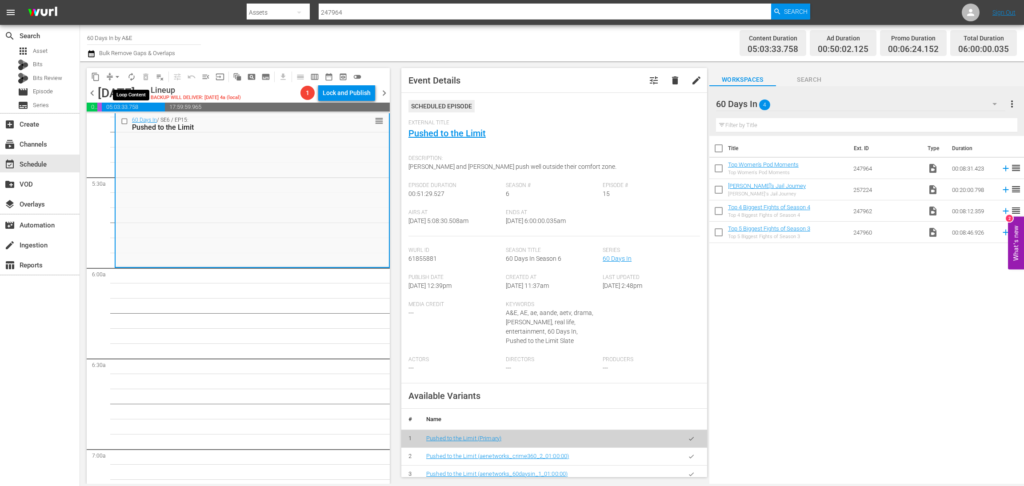
click at [129, 75] on span "autorenew_outlined" at bounding box center [131, 76] width 9 height 9
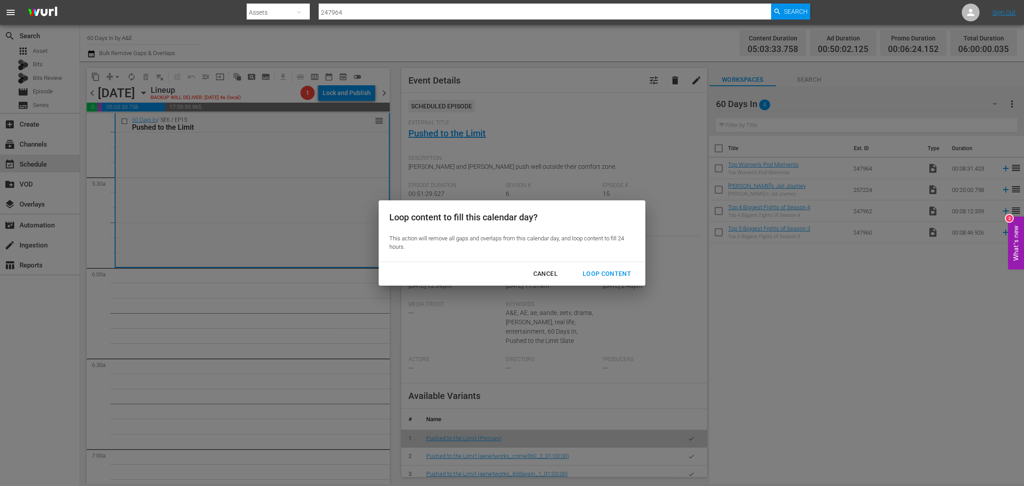
click at [606, 273] on div "Loop Content" at bounding box center [606, 273] width 63 height 11
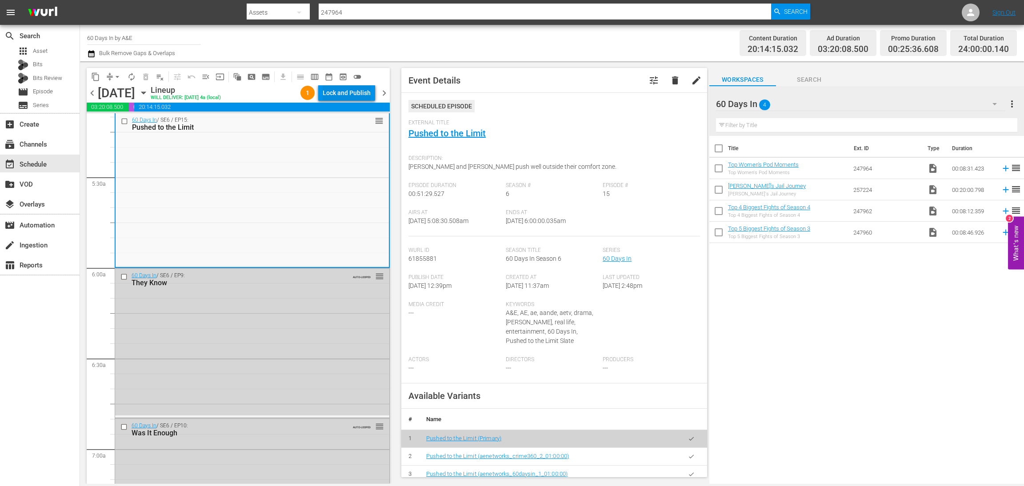
click at [343, 91] on div "Lock and Publish" at bounding box center [347, 93] width 48 height 16
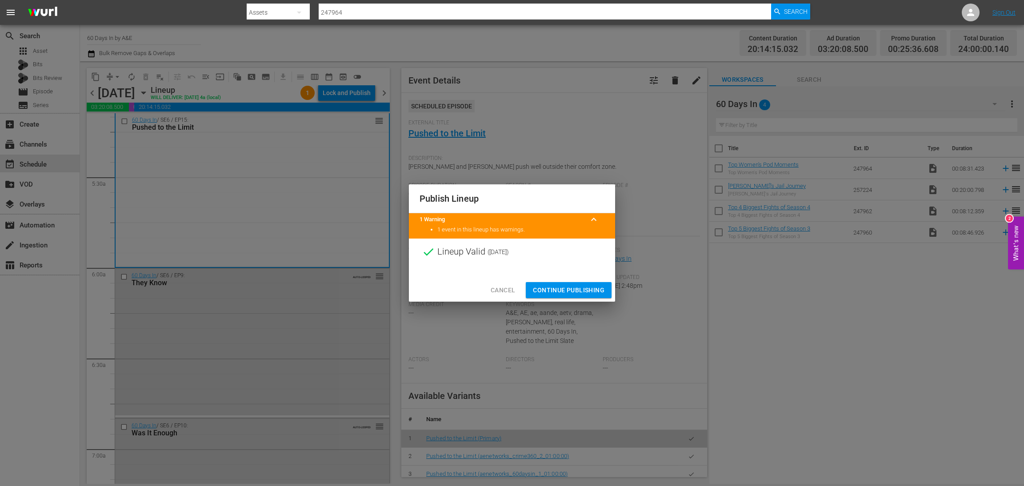
click at [575, 286] on span "Continue Publishing" at bounding box center [569, 290] width 72 height 11
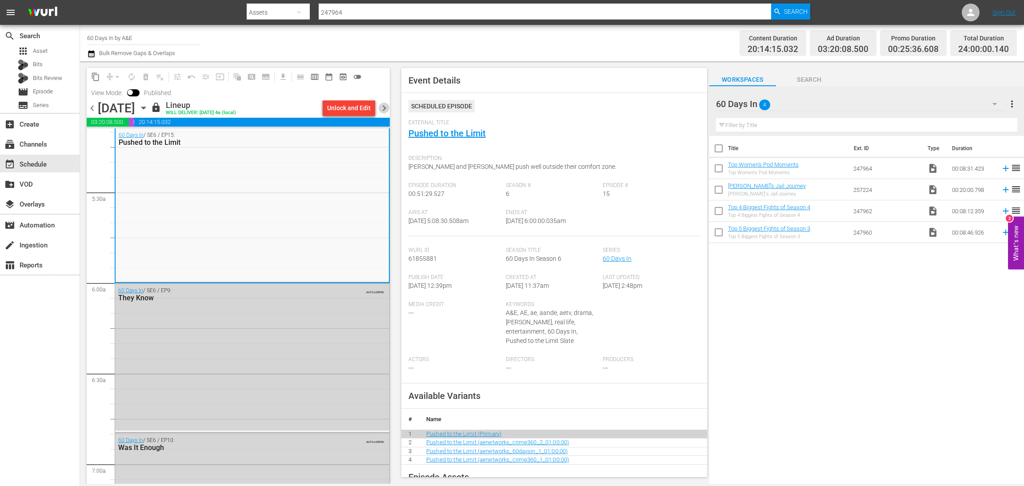
click at [385, 107] on span "chevron_right" at bounding box center [384, 108] width 11 height 11
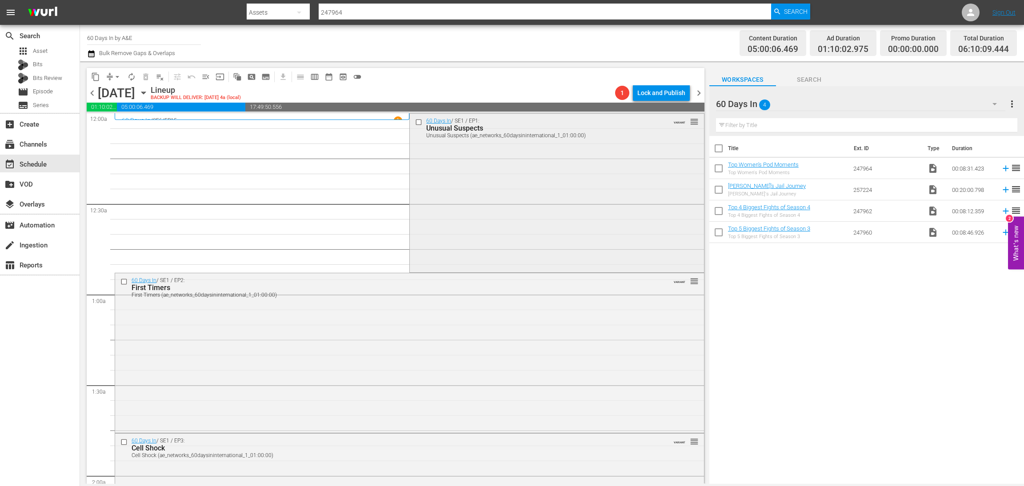
click at [539, 161] on div "60 Days In / SE1 / EP1: Unusual Suspects Unusual Suspects (ae_networks_60daysin…" at bounding box center [557, 192] width 294 height 157
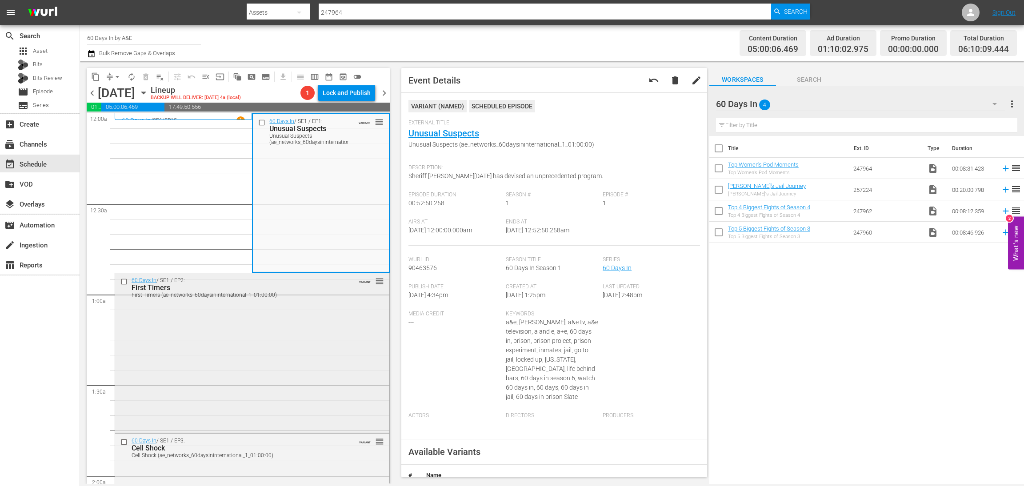
click at [271, 372] on div "60 Days In / SE1 / EP2: First Timers First Timers (ae_networks_60daysininternat…" at bounding box center [252, 352] width 274 height 158
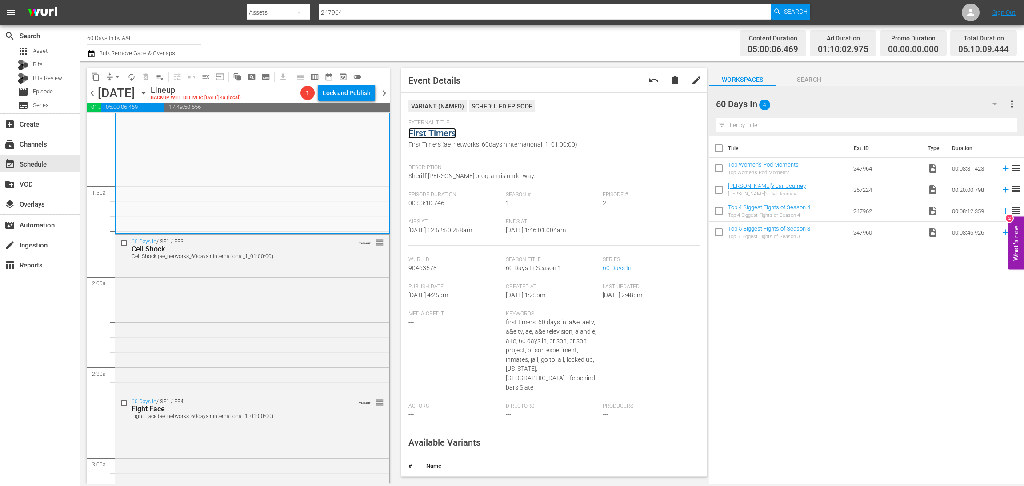
scroll to position [200, 0]
click at [261, 307] on div "60 Days In / SE1 / EP3: Cell Shock Cell Shock (ae_networks_60daysininternationa…" at bounding box center [252, 312] width 274 height 157
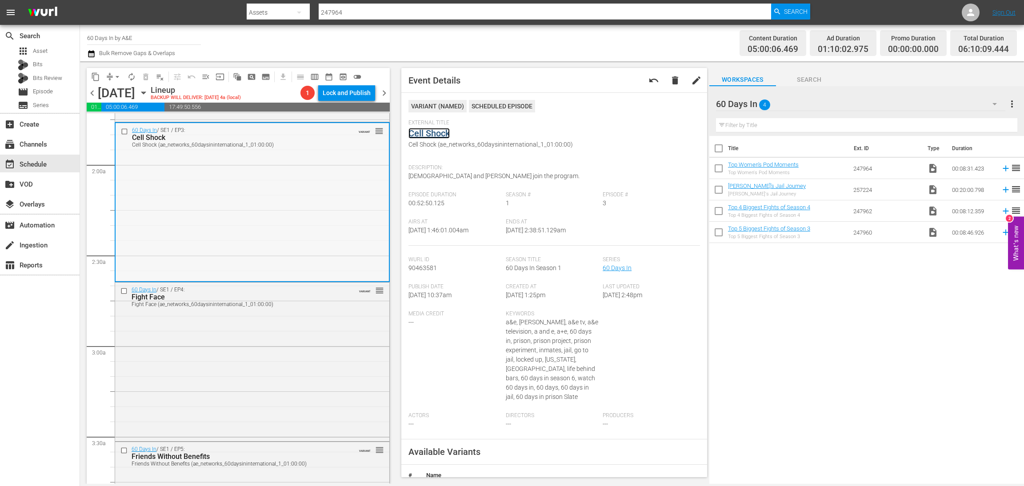
scroll to position [400, 0]
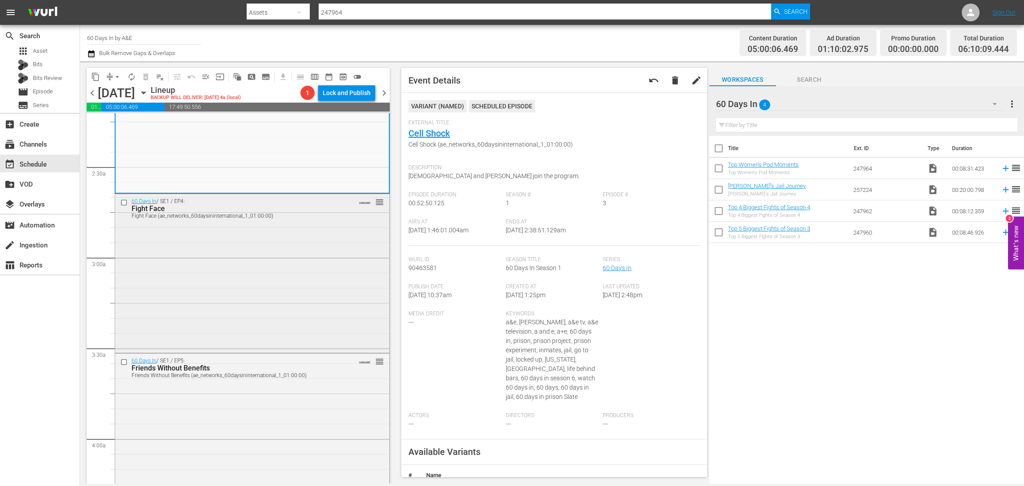
click at [234, 282] on div "60 Days In / SE1 / EP4: Fight Face Fight Face (ae_networks_60daysininternationa…" at bounding box center [252, 272] width 274 height 157
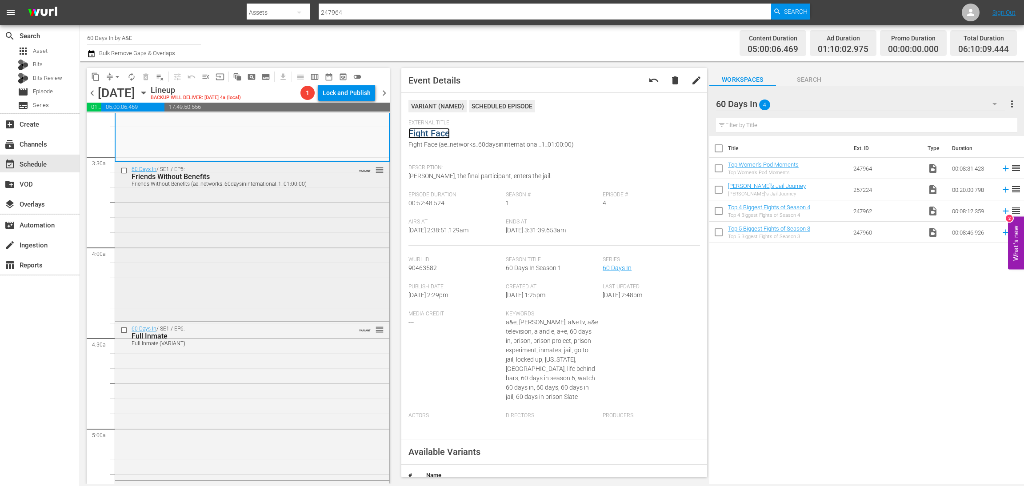
scroll to position [599, 0]
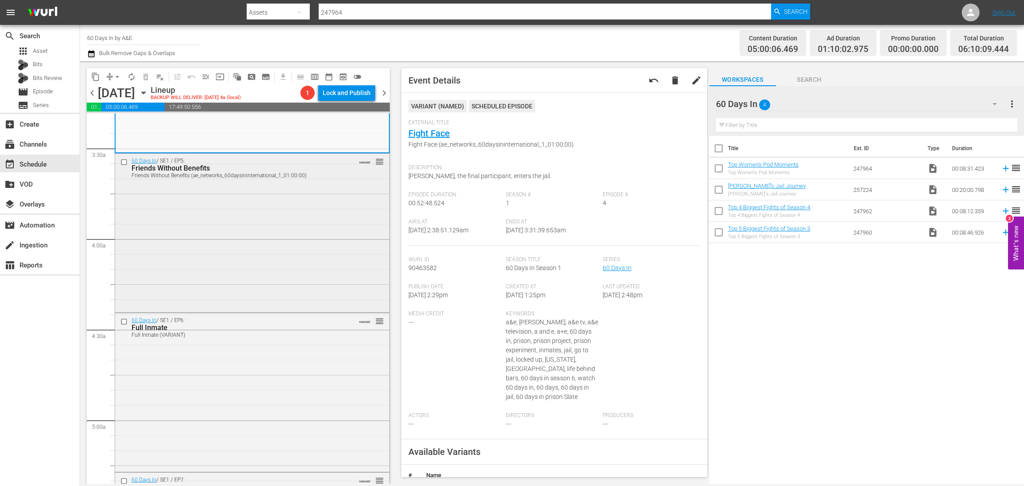
click at [322, 267] on div "60 Days In / SE1 / EP5: Friends Without Benefits Friends Without Benefits (ae_n…" at bounding box center [252, 232] width 274 height 157
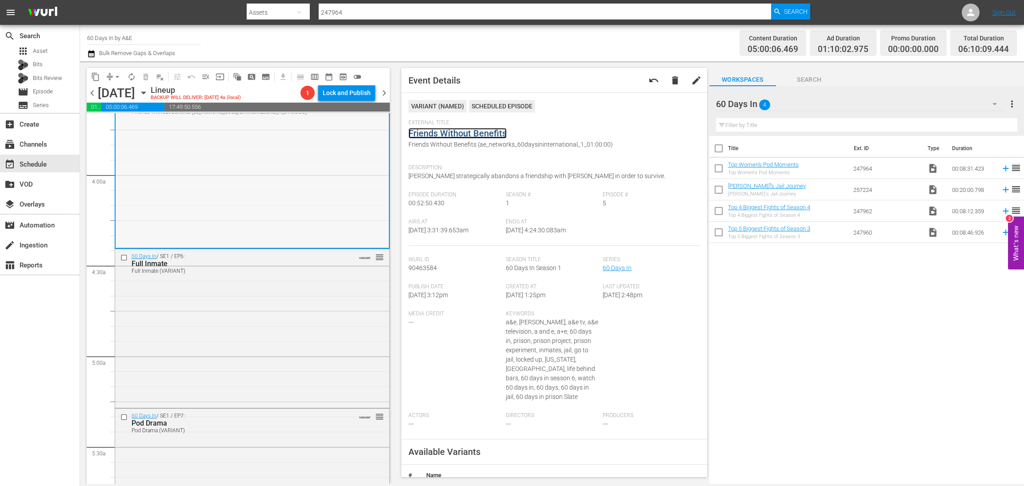
scroll to position [733, 0]
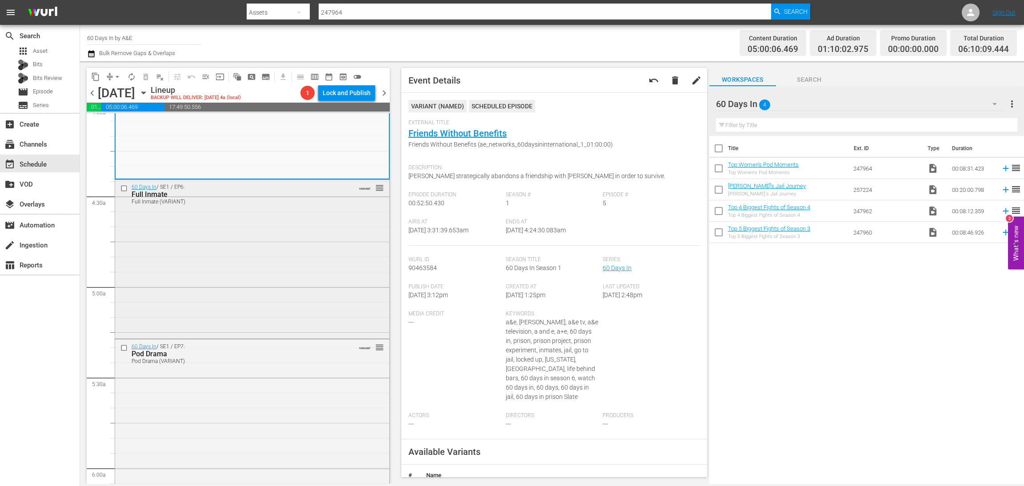
click at [293, 251] on div "60 Days In / SE1 / EP6: Full Inmate Full Inmate (VARIANT) VARIANT reorder" at bounding box center [252, 258] width 274 height 157
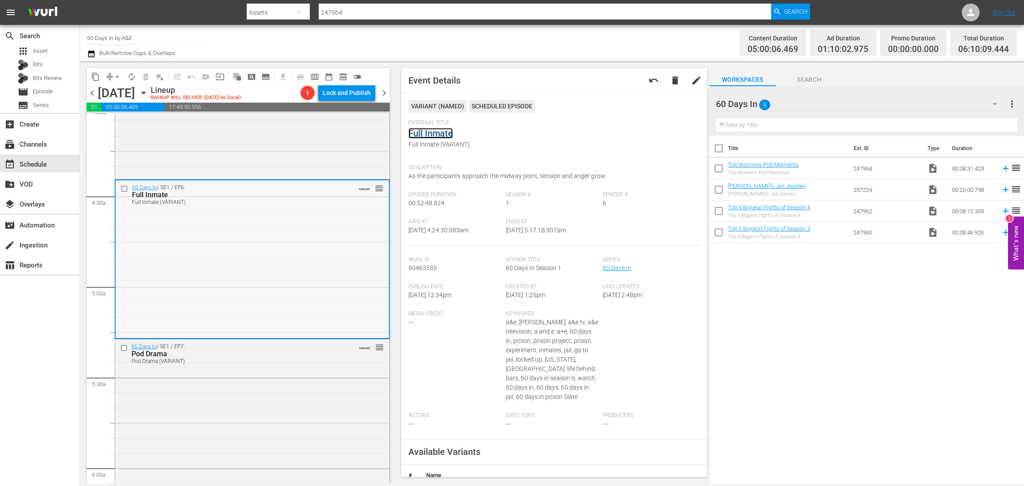
scroll to position [866, 0]
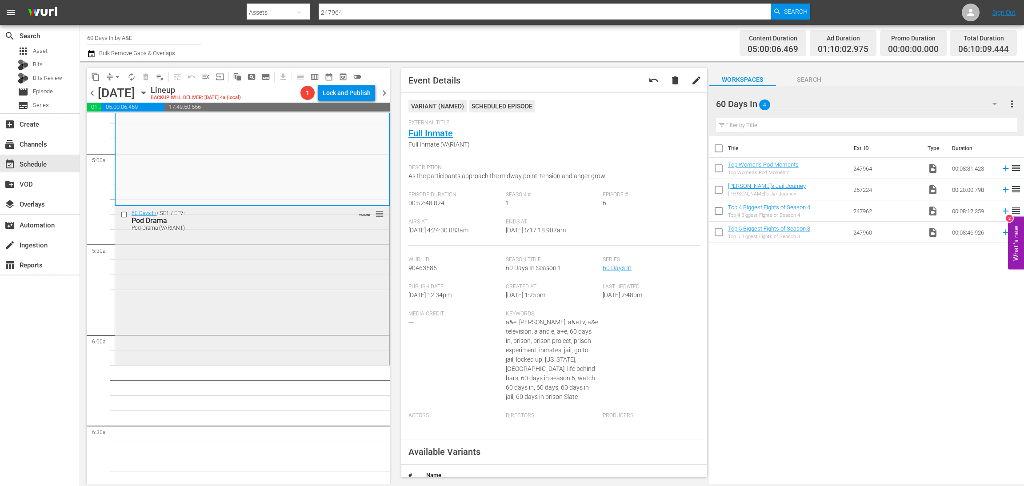
click at [300, 270] on div "60 Days In / SE1 / EP7: Pod Drama Pod Drama (VARIANT) VARIANT reorder" at bounding box center [252, 284] width 274 height 157
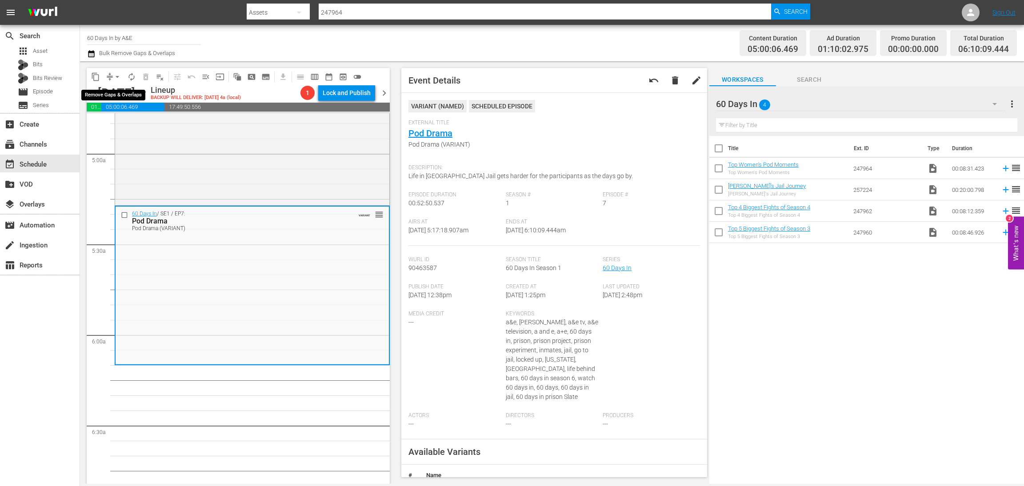
click at [116, 76] on span "arrow_drop_down" at bounding box center [117, 76] width 9 height 9
click at [116, 93] on li "Align to Midnight" at bounding box center [117, 94] width 93 height 15
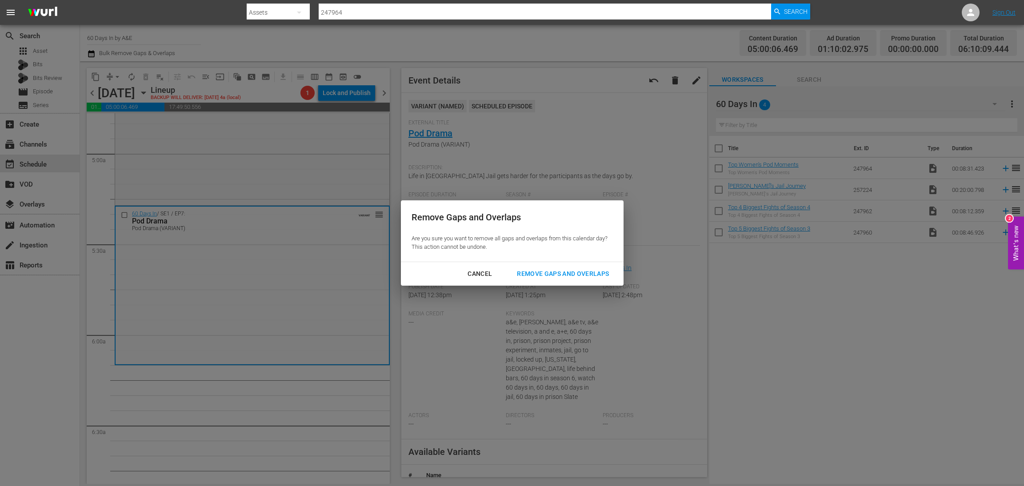
click at [582, 272] on div "Remove Gaps and Overlaps" at bounding box center [563, 273] width 106 height 11
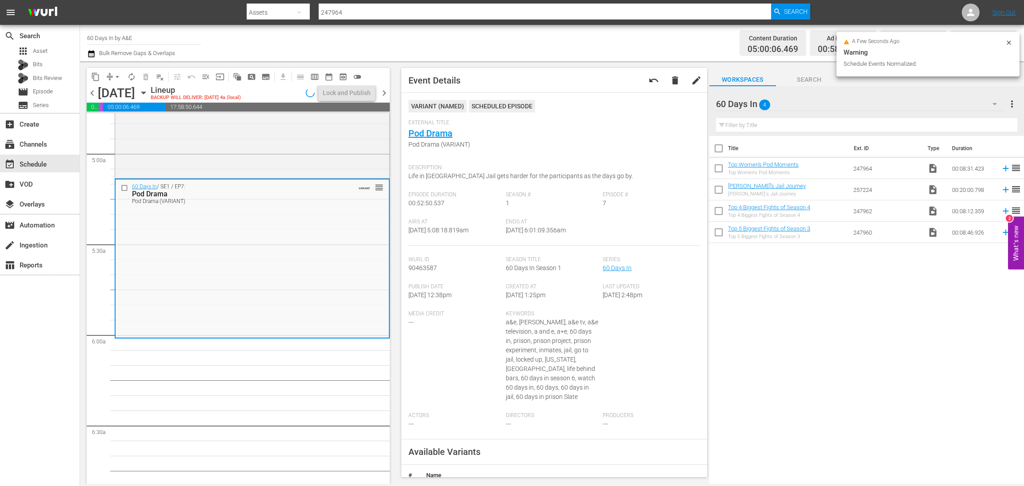
scroll to position [881, 0]
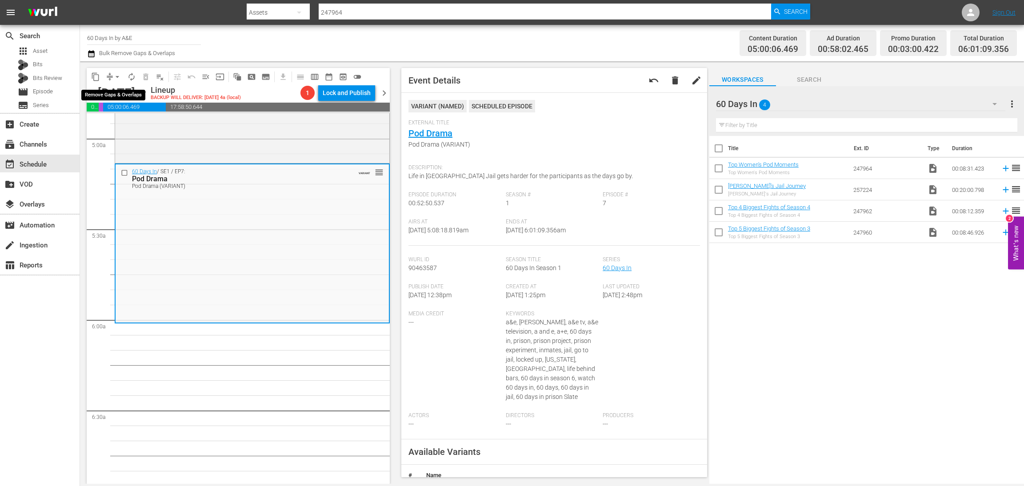
click at [114, 78] on span "arrow_drop_down" at bounding box center [117, 76] width 9 height 9
click at [128, 93] on li "Align to Midnight" at bounding box center [117, 94] width 93 height 15
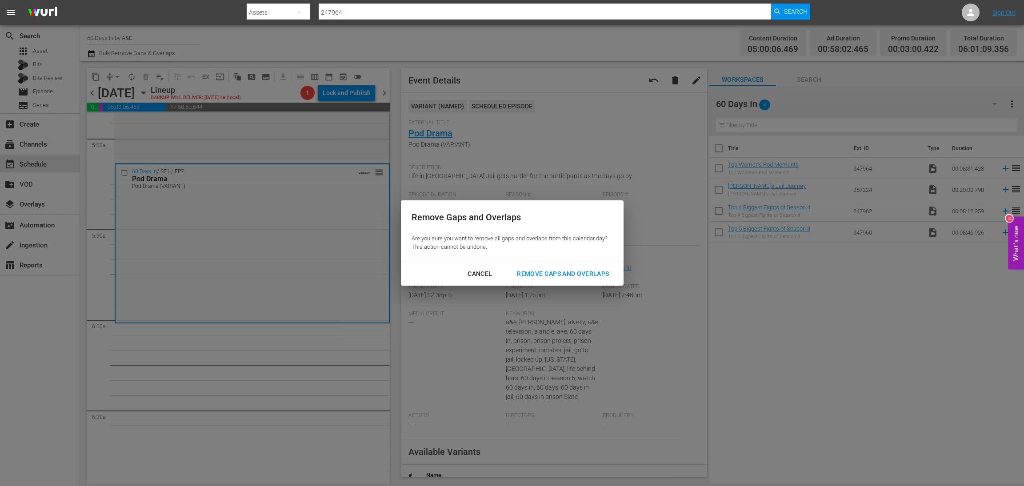
click at [585, 273] on div "Remove Gaps and Overlaps" at bounding box center [563, 273] width 106 height 11
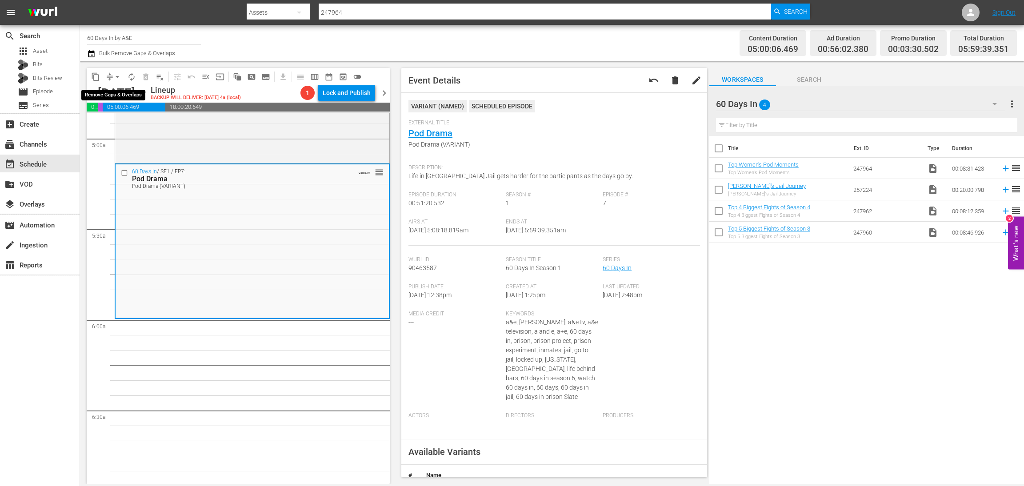
click at [114, 76] on span "arrow_drop_down" at bounding box center [117, 76] width 9 height 9
click at [119, 93] on li "Align to Midnight" at bounding box center [117, 94] width 93 height 15
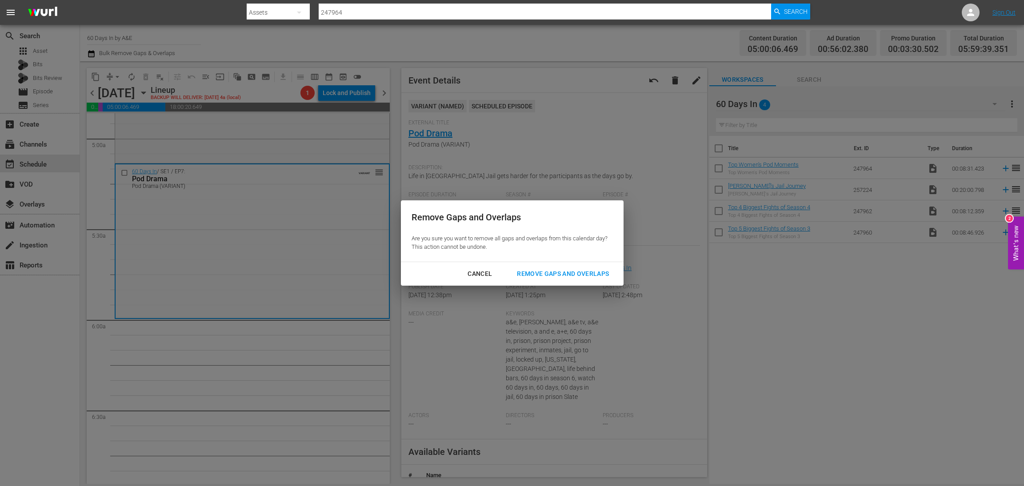
click at [551, 272] on div "Remove Gaps and Overlaps" at bounding box center [563, 273] width 106 height 11
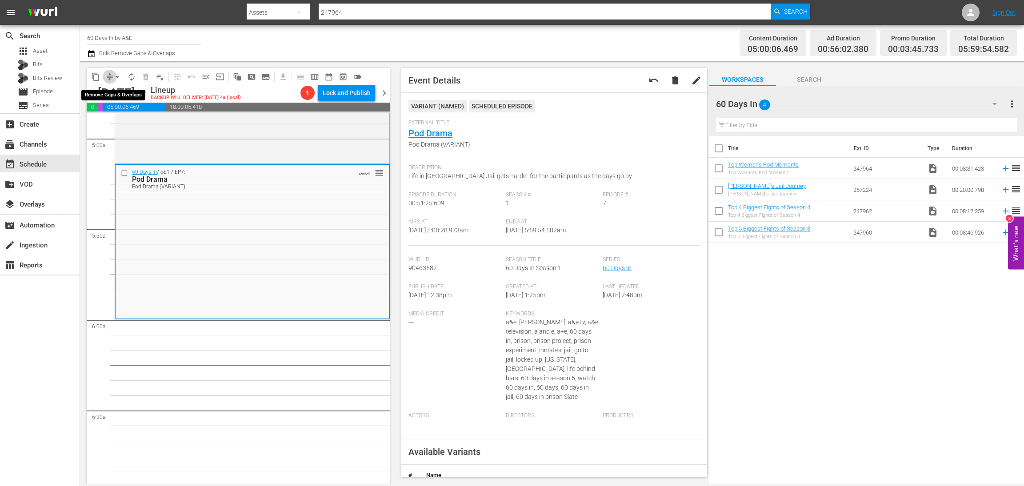
click at [109, 75] on span "compress" at bounding box center [109, 76] width 9 height 9
click at [119, 77] on span "arrow_drop_down" at bounding box center [117, 76] width 9 height 9
click at [110, 92] on li "Align to Midnight" at bounding box center [117, 94] width 93 height 15
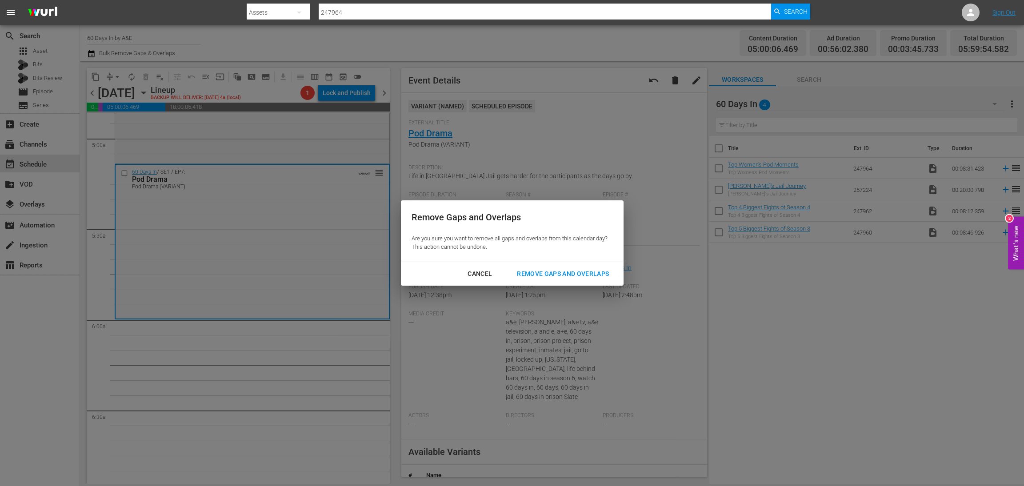
click at [547, 273] on div "Remove Gaps and Overlaps" at bounding box center [563, 273] width 106 height 11
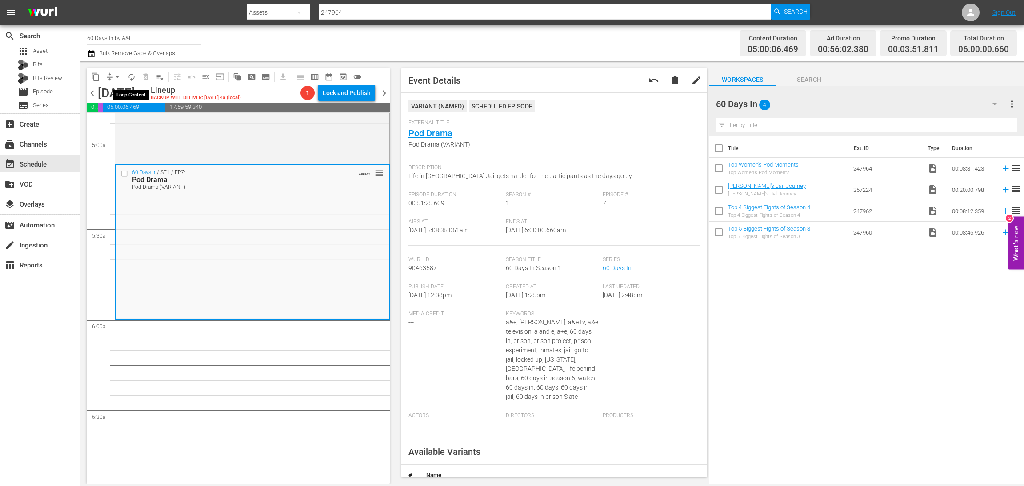
click at [129, 75] on span "autorenew_outlined" at bounding box center [131, 76] width 9 height 9
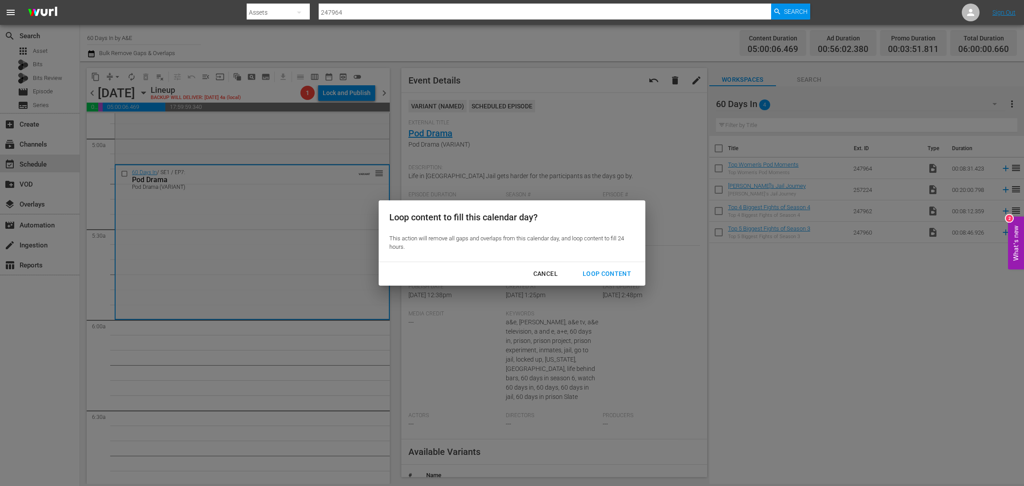
click at [617, 272] on div "Loop Content" at bounding box center [606, 273] width 63 height 11
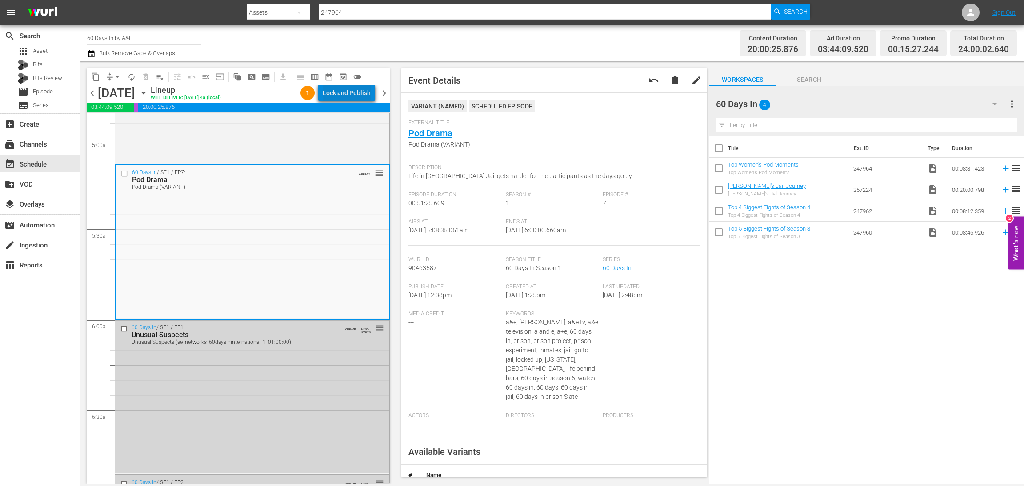
click at [354, 92] on div "Lock and Publish" at bounding box center [347, 93] width 48 height 16
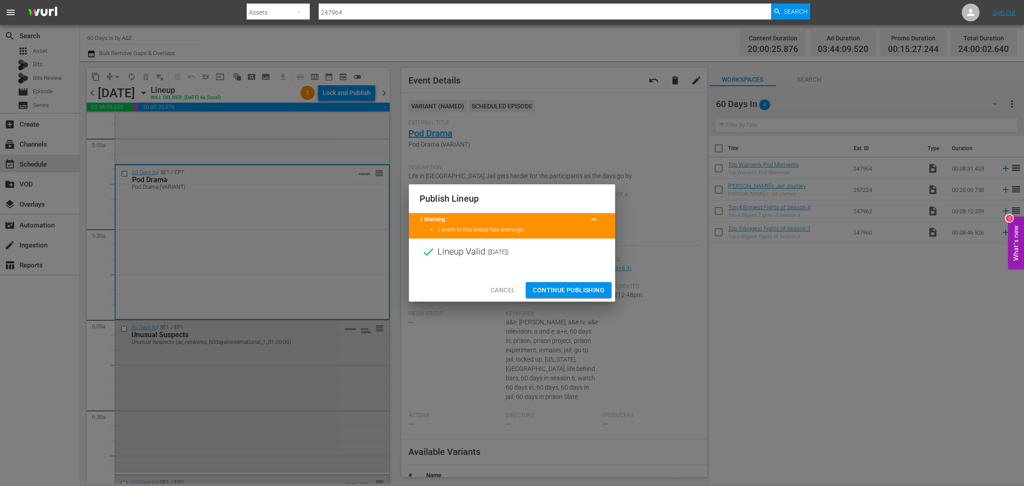
click at [578, 293] on span "Continue Publishing" at bounding box center [569, 290] width 72 height 11
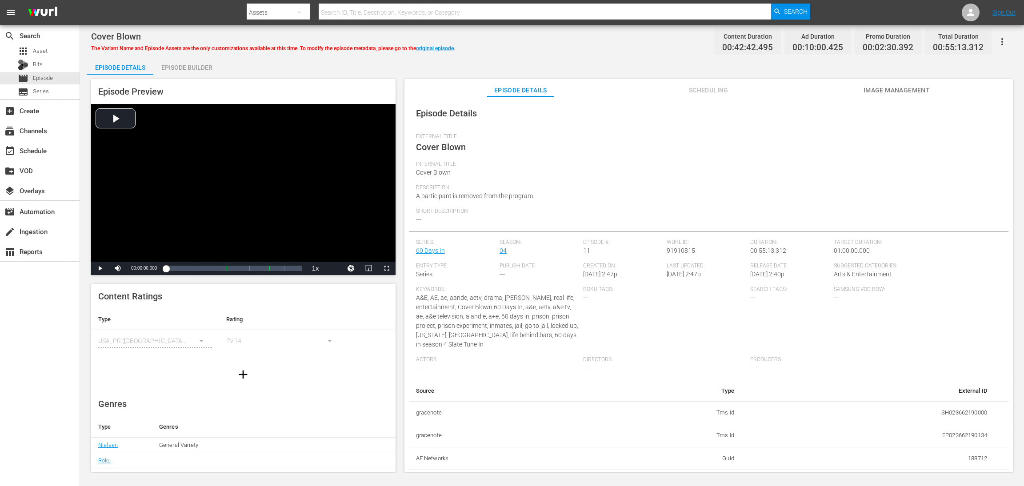
click at [201, 66] on div "Episode Builder" at bounding box center [186, 67] width 67 height 21
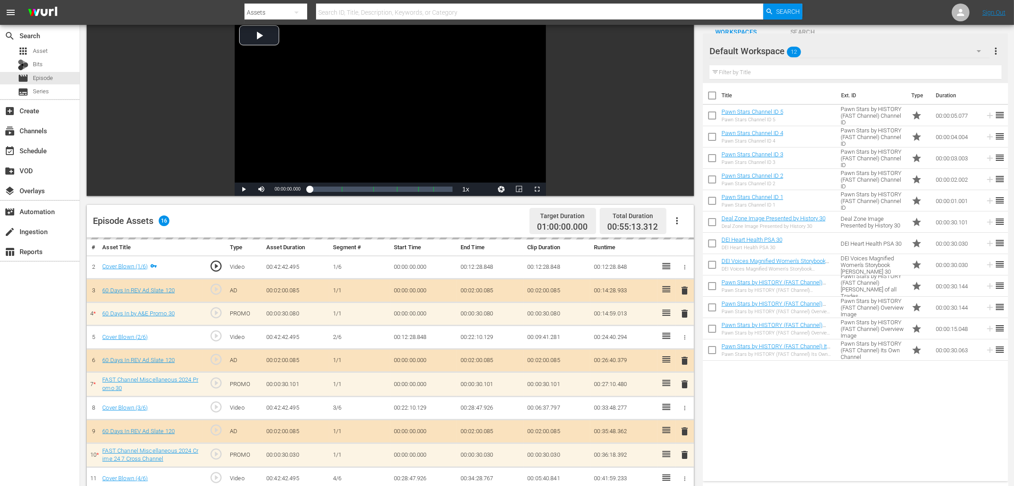
scroll to position [200, 0]
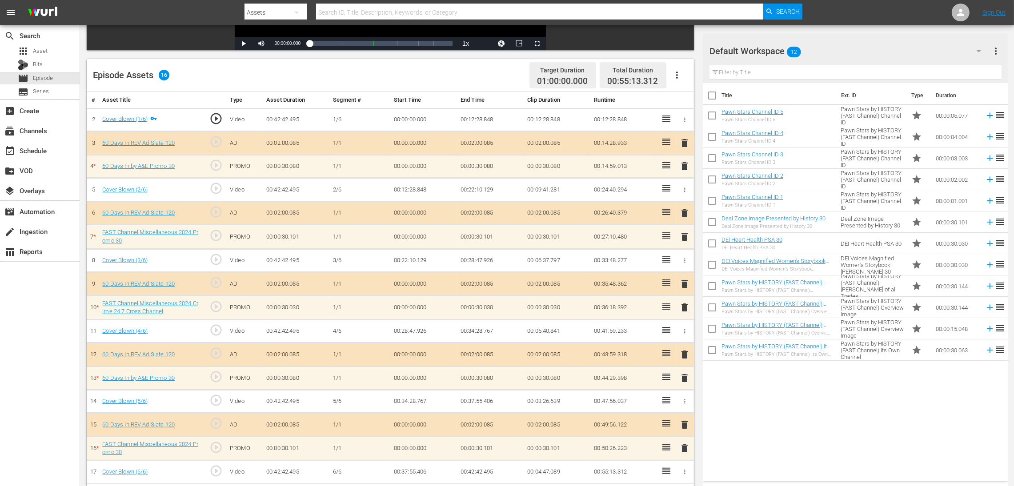
click at [682, 167] on span "delete" at bounding box center [684, 166] width 11 height 11
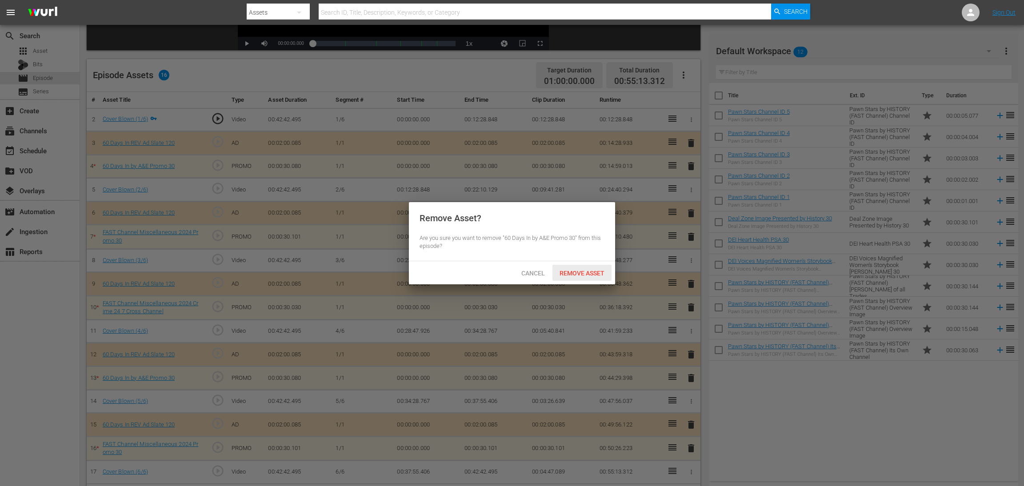
click at [587, 273] on span "Remove Asset" at bounding box center [581, 273] width 59 height 7
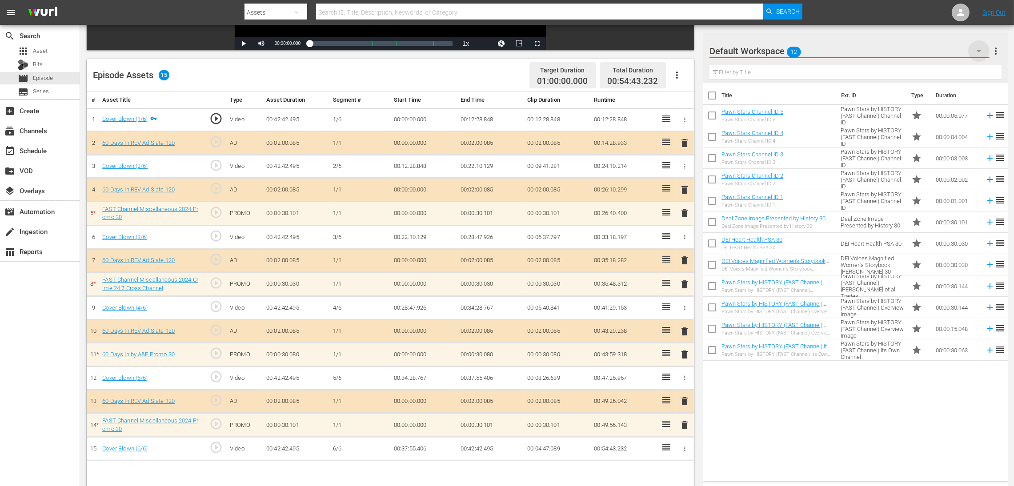
click at [682, 52] on icon "button" at bounding box center [978, 51] width 11 height 11
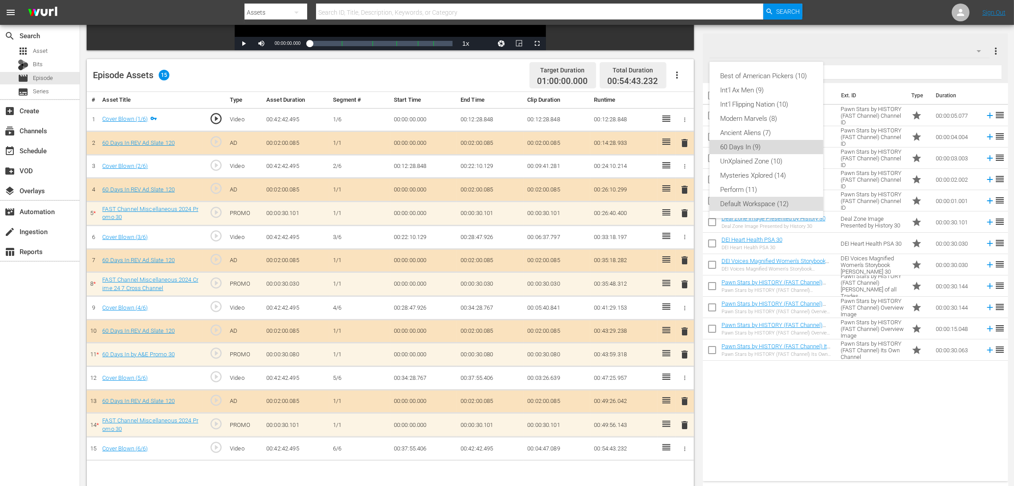
click at [682, 151] on div "60 Days In (9)" at bounding box center [766, 147] width 92 height 14
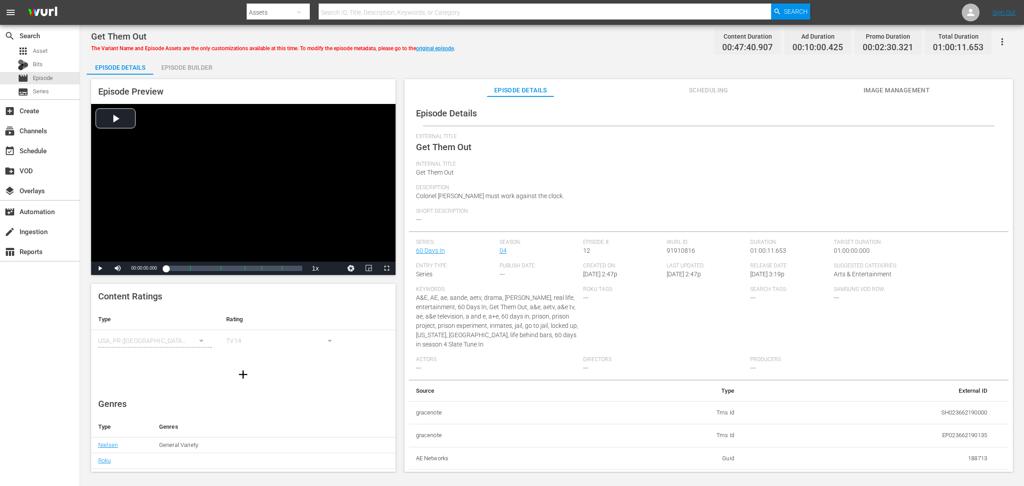
click at [194, 68] on div "Episode Builder" at bounding box center [186, 67] width 67 height 21
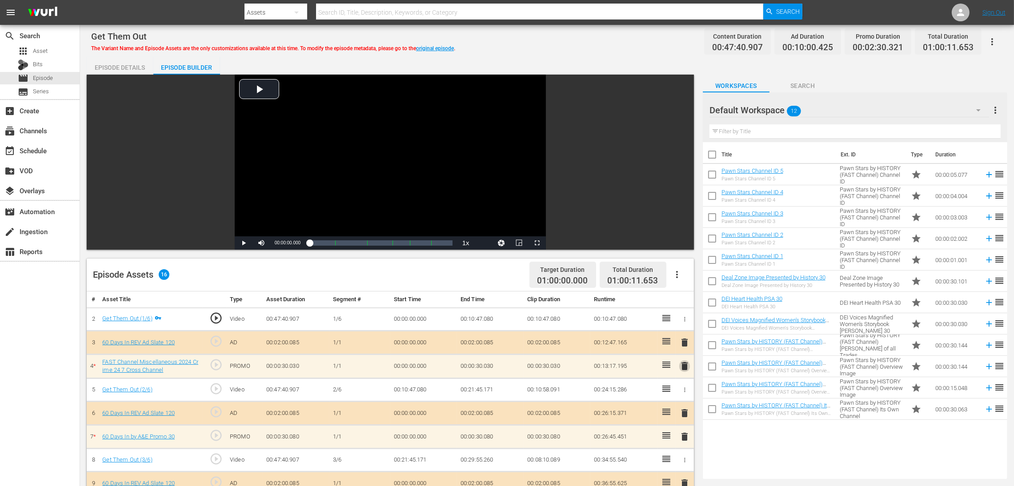
click at [682, 324] on span "delete" at bounding box center [684, 366] width 11 height 11
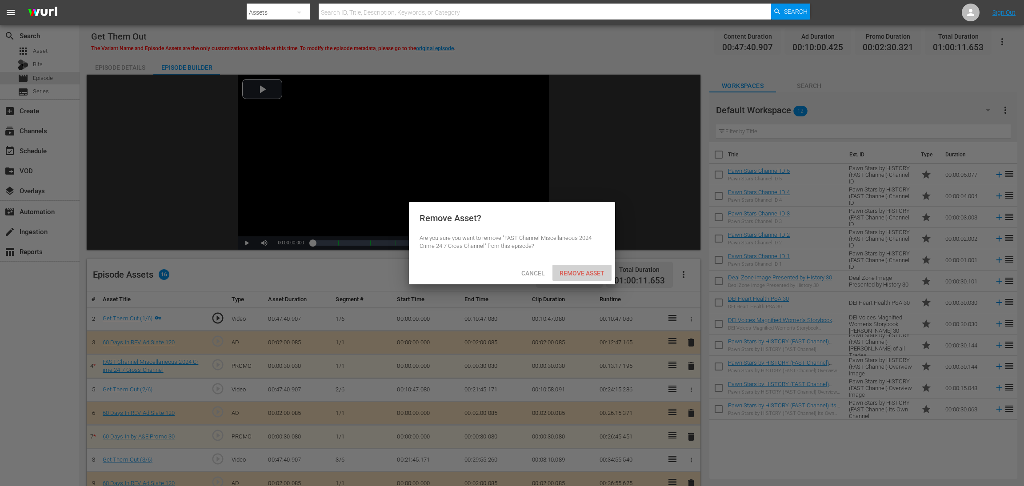
click at [577, 274] on span "Remove Asset" at bounding box center [581, 273] width 59 height 7
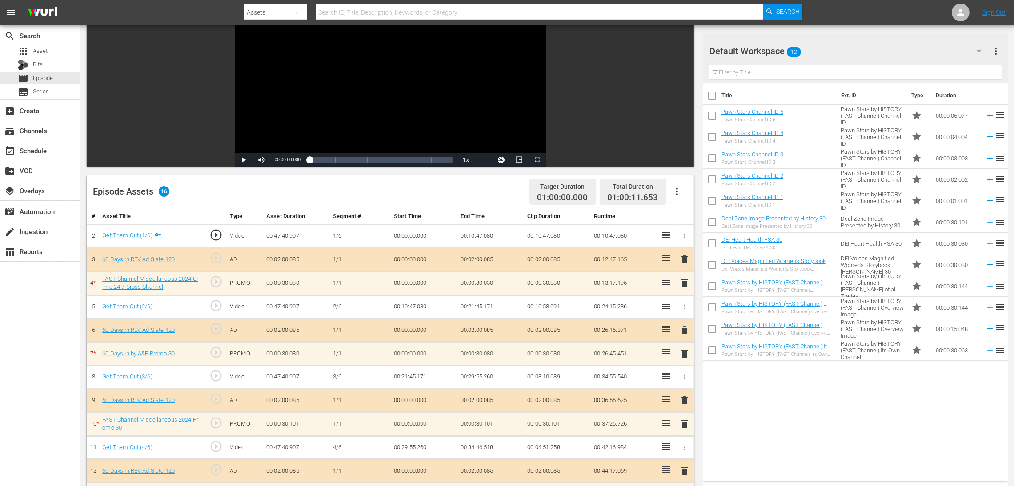
scroll to position [231, 0]
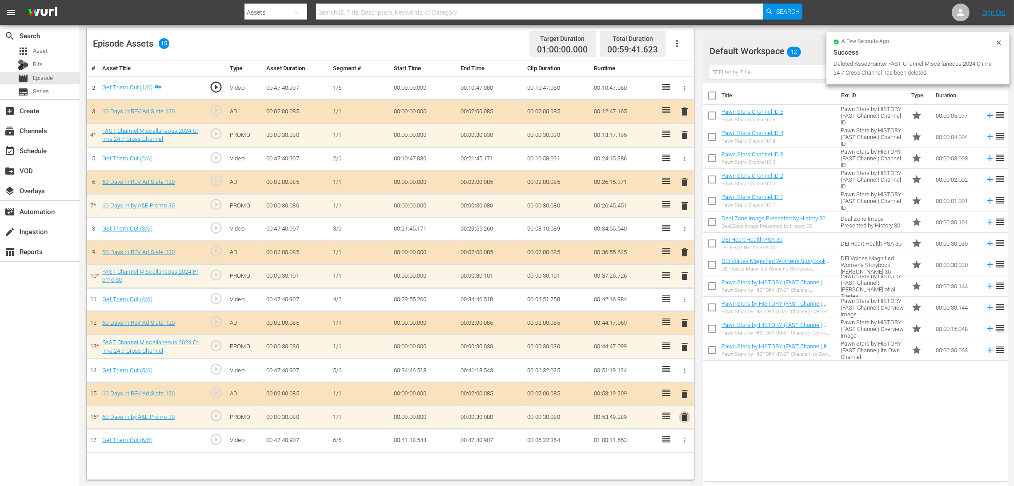
click at [682, 324] on span "delete" at bounding box center [684, 417] width 11 height 11
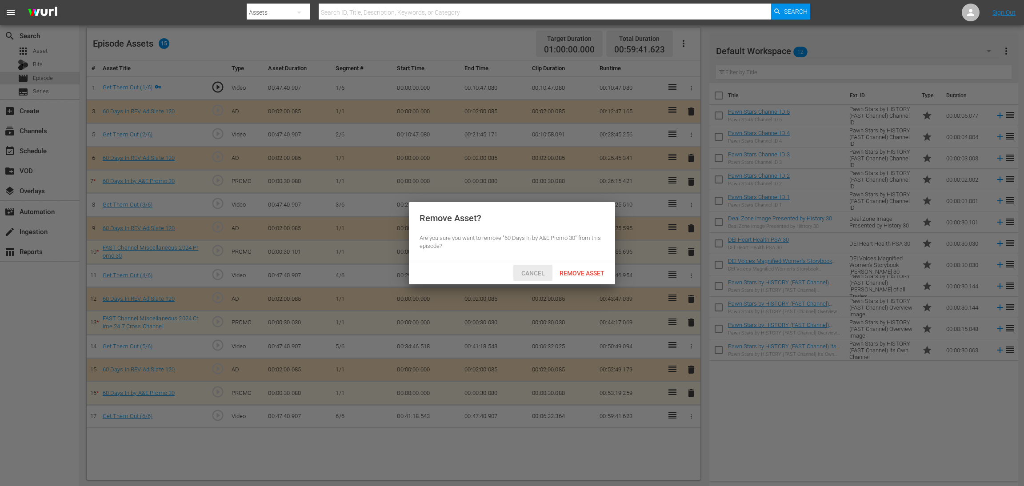
click at [538, 273] on span "Cancel" at bounding box center [533, 273] width 38 height 7
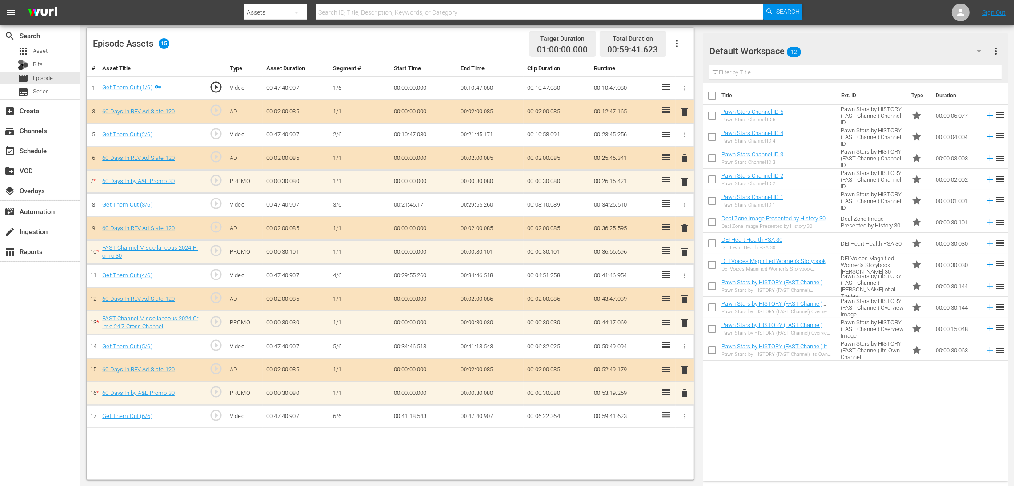
click at [681, 324] on span "delete" at bounding box center [684, 393] width 11 height 11
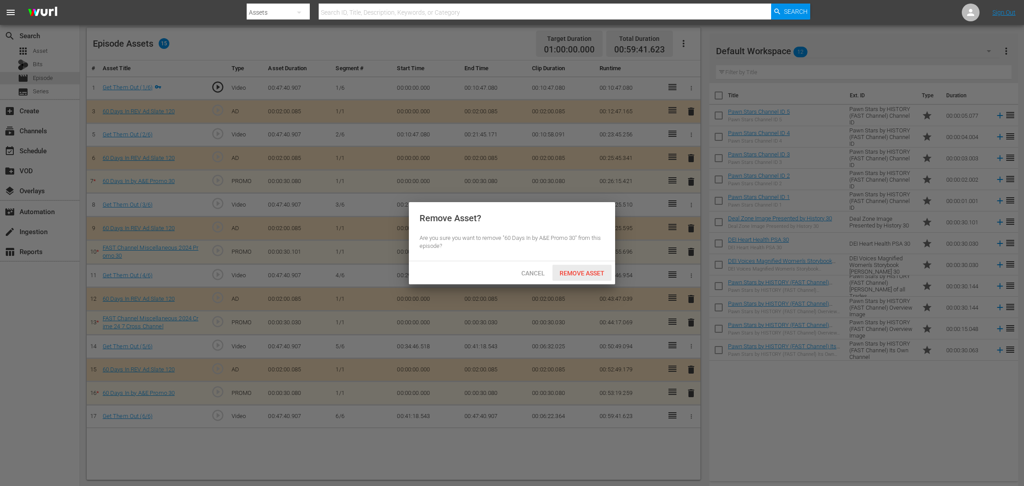
click at [587, 271] on span "Remove Asset" at bounding box center [581, 273] width 59 height 7
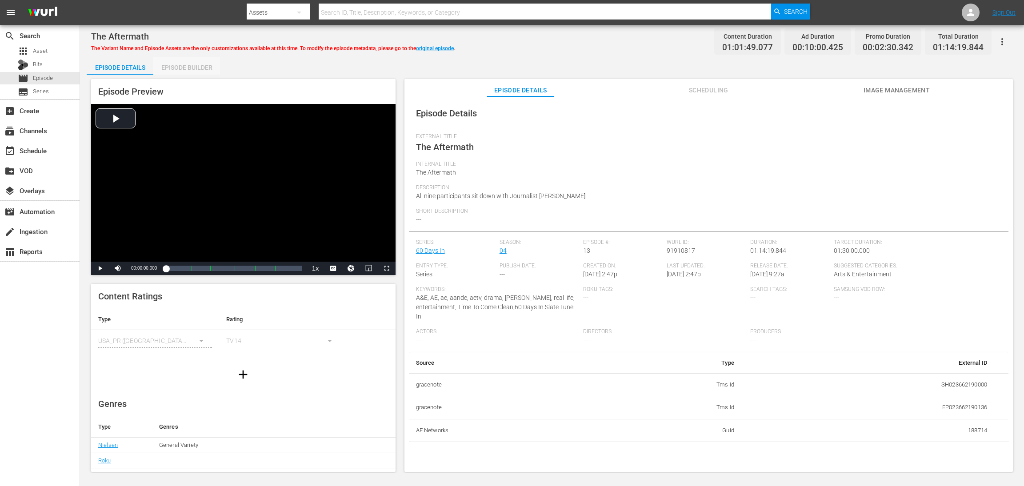
click at [193, 64] on div "Episode Builder" at bounding box center [186, 67] width 67 height 21
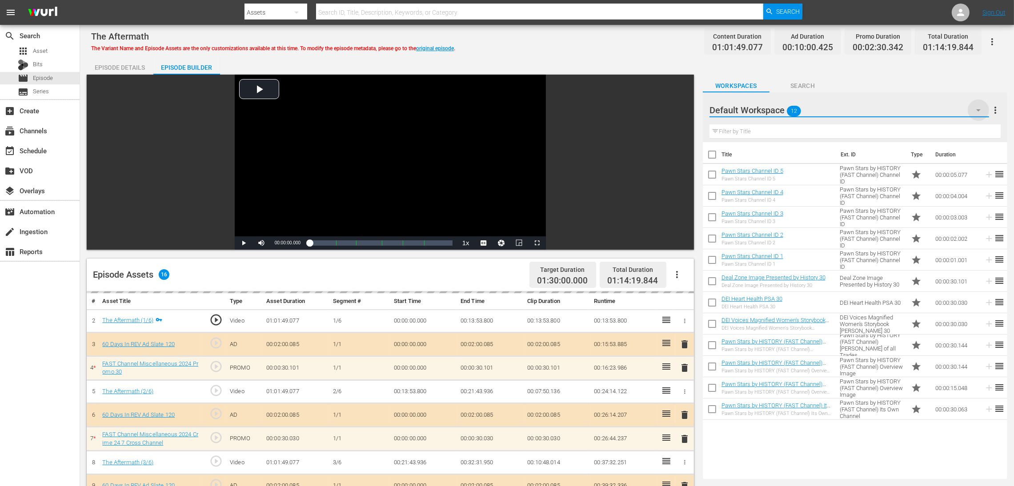
click at [682, 108] on icon "button" at bounding box center [978, 110] width 11 height 11
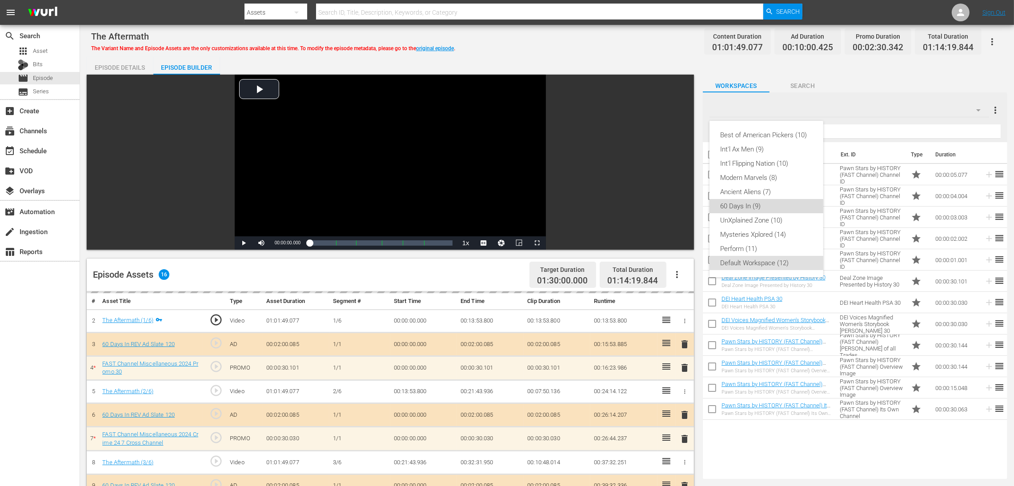
click at [682, 207] on div "60 Days In (9)" at bounding box center [766, 206] width 92 height 14
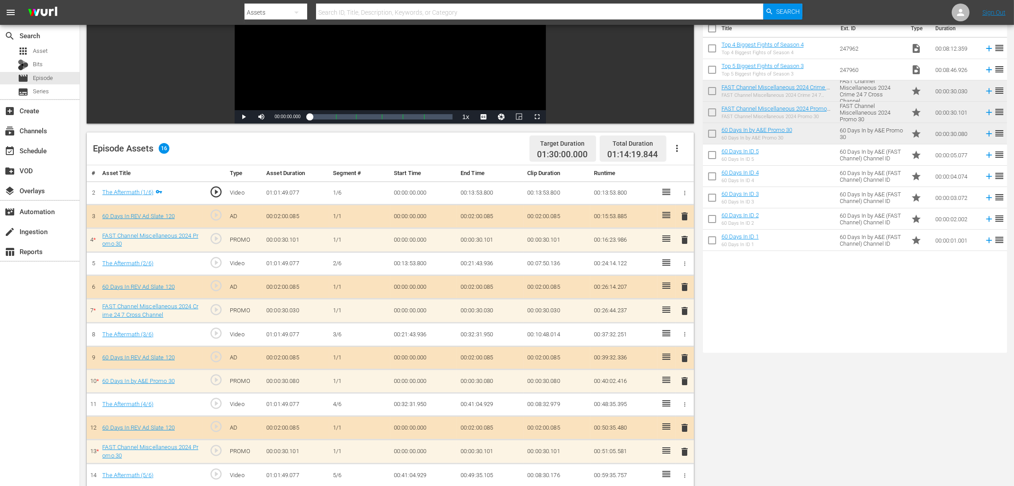
scroll to position [231, 0]
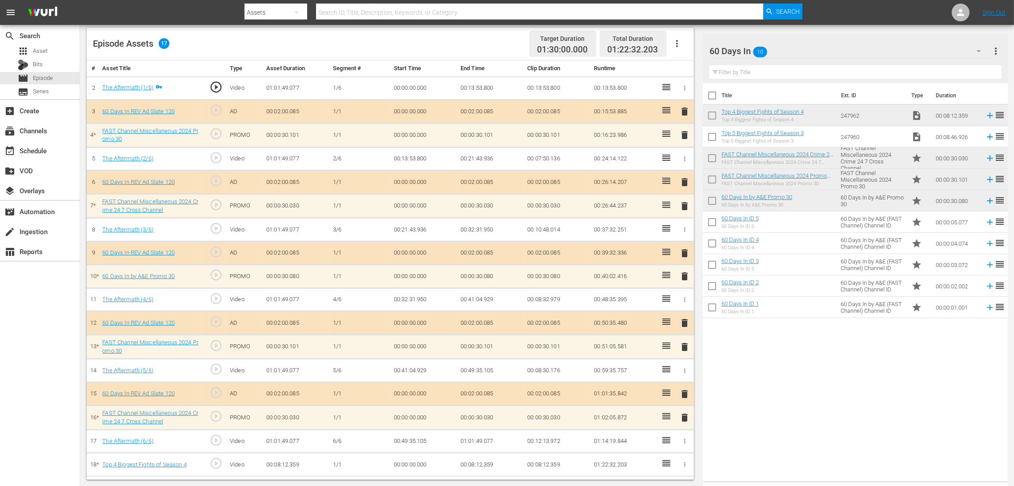
click at [682, 324] on span "delete" at bounding box center [684, 417] width 11 height 11
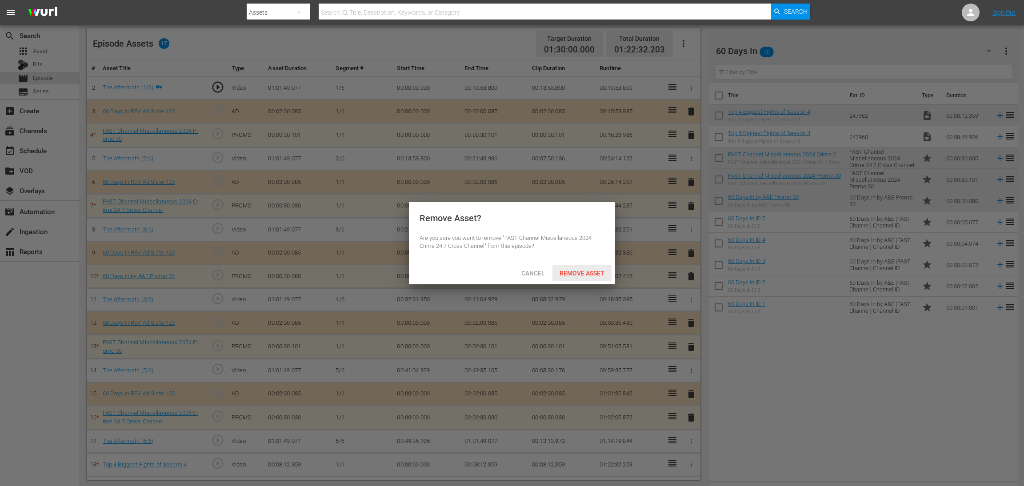
click at [593, 270] on span "Remove Asset" at bounding box center [581, 273] width 59 height 7
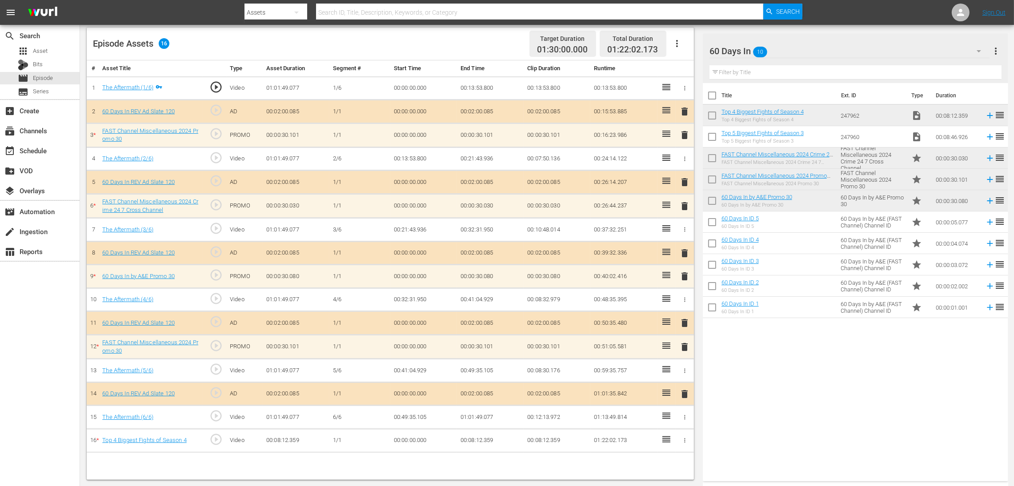
click at [682, 136] on span "delete" at bounding box center [684, 135] width 11 height 11
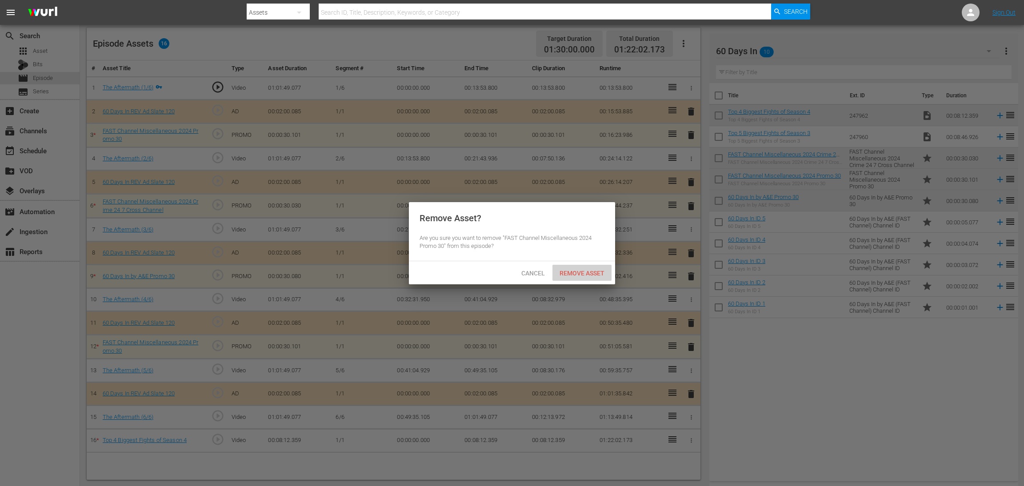
click at [570, 276] on span "Remove Asset" at bounding box center [581, 273] width 59 height 7
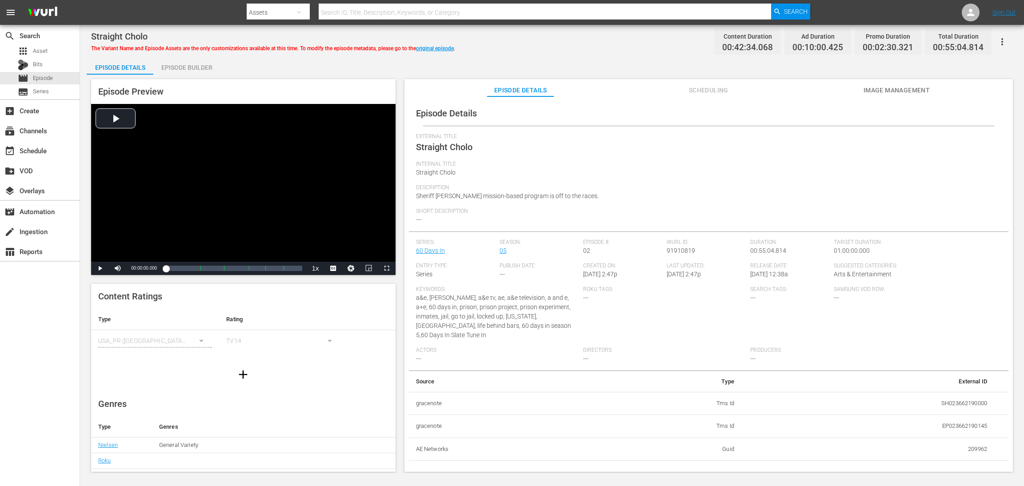
click at [187, 67] on div "Episode Builder" at bounding box center [186, 67] width 67 height 21
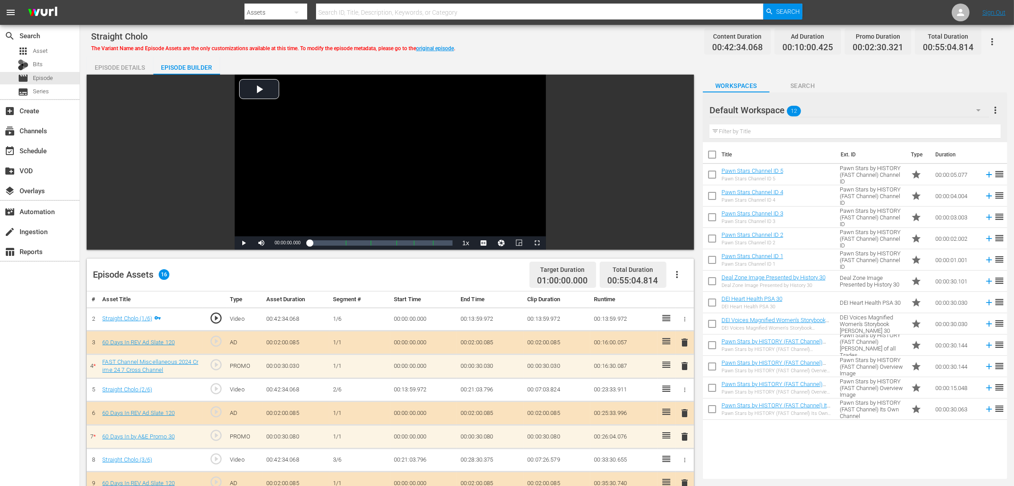
click at [682, 324] on span "delete" at bounding box center [684, 366] width 11 height 11
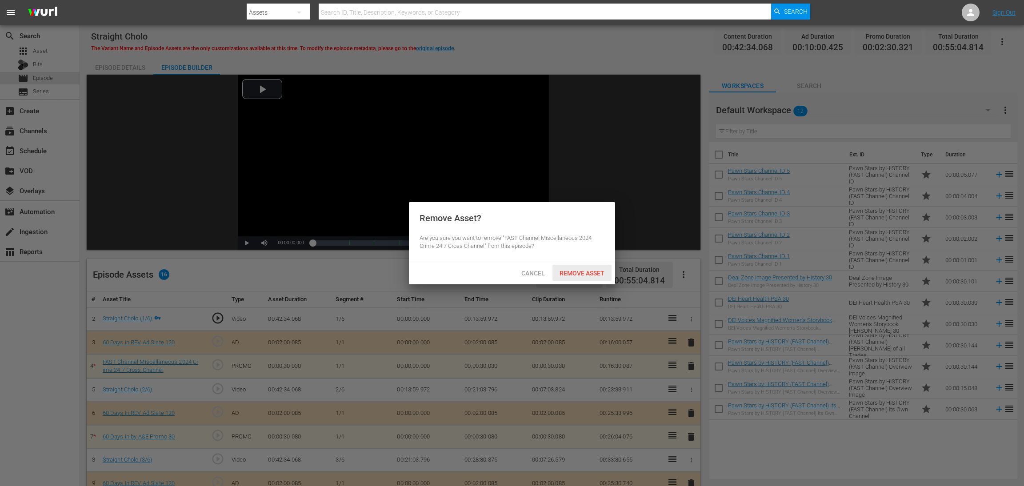
click at [585, 271] on span "Remove Asset" at bounding box center [581, 273] width 59 height 7
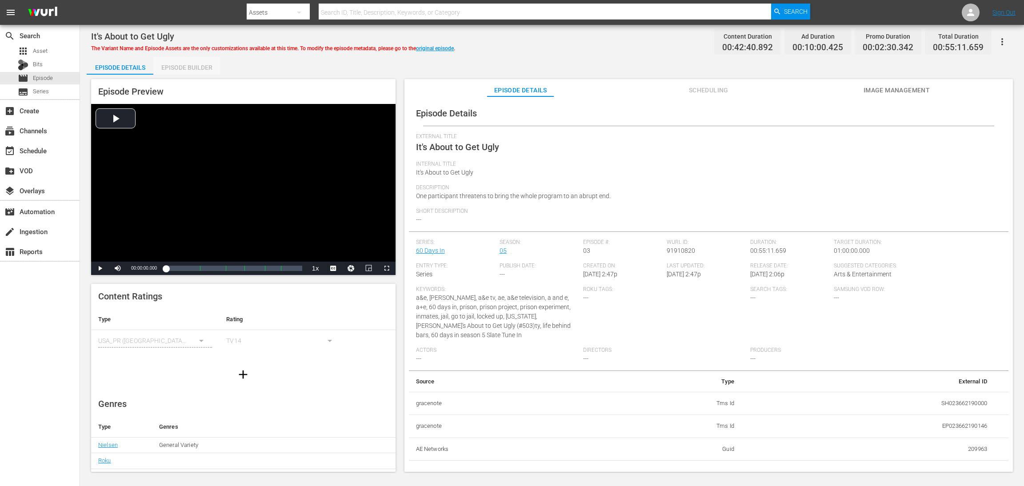
click at [186, 68] on div "Episode Builder" at bounding box center [186, 67] width 67 height 21
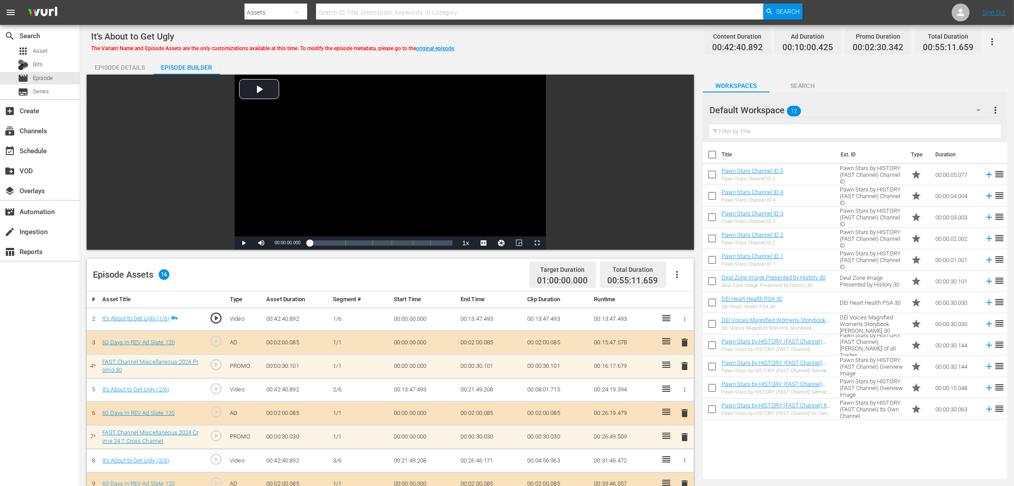
click at [682, 324] on span "delete" at bounding box center [684, 366] width 11 height 11
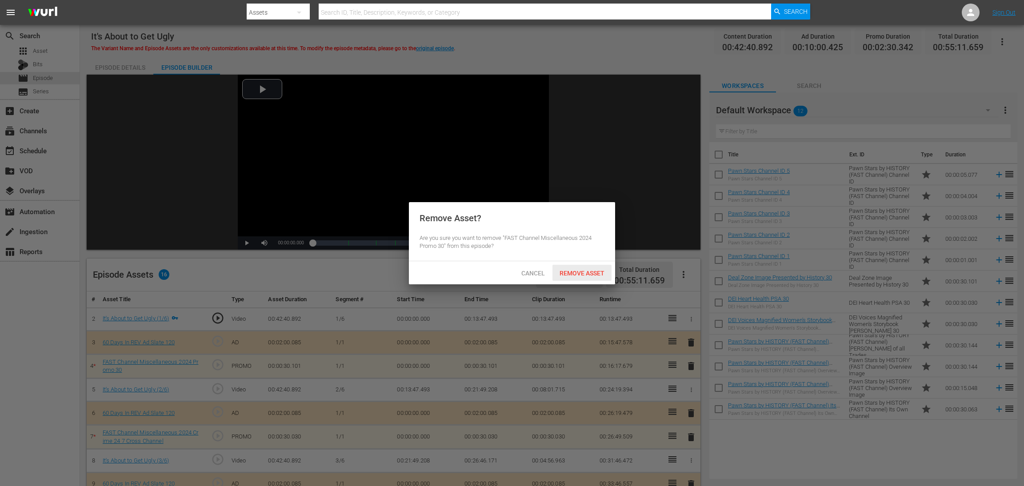
click at [580, 270] on span "Remove Asset" at bounding box center [581, 273] width 59 height 7
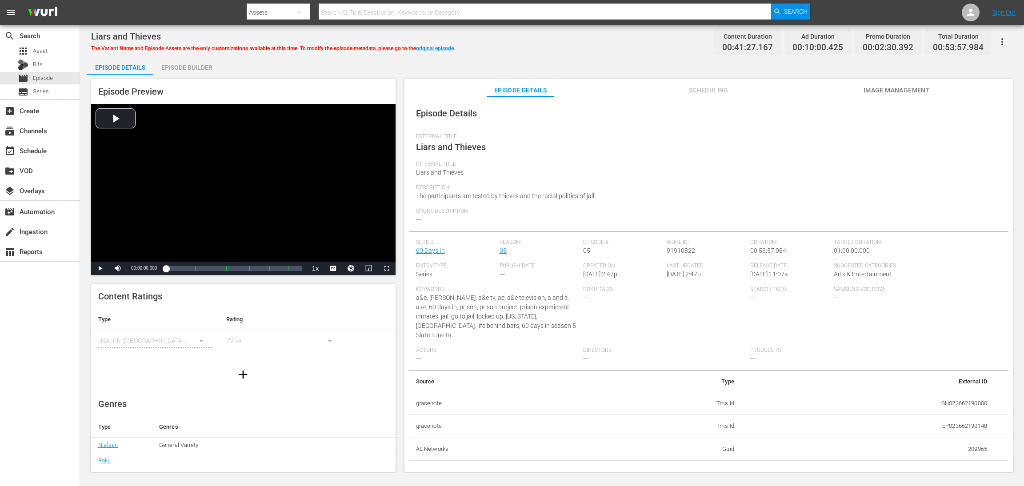
click at [182, 66] on div "Episode Builder" at bounding box center [186, 67] width 67 height 21
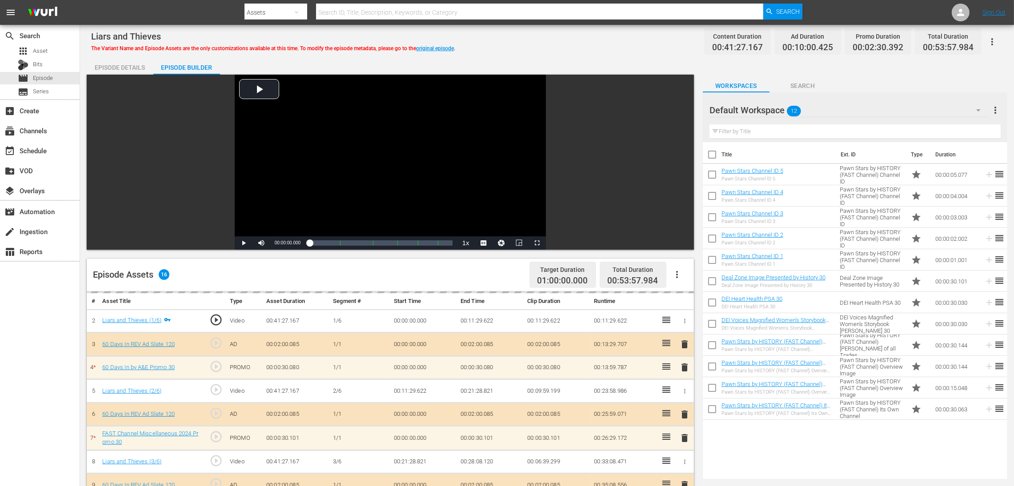
click at [136, 67] on div "Episode Details" at bounding box center [120, 67] width 67 height 21
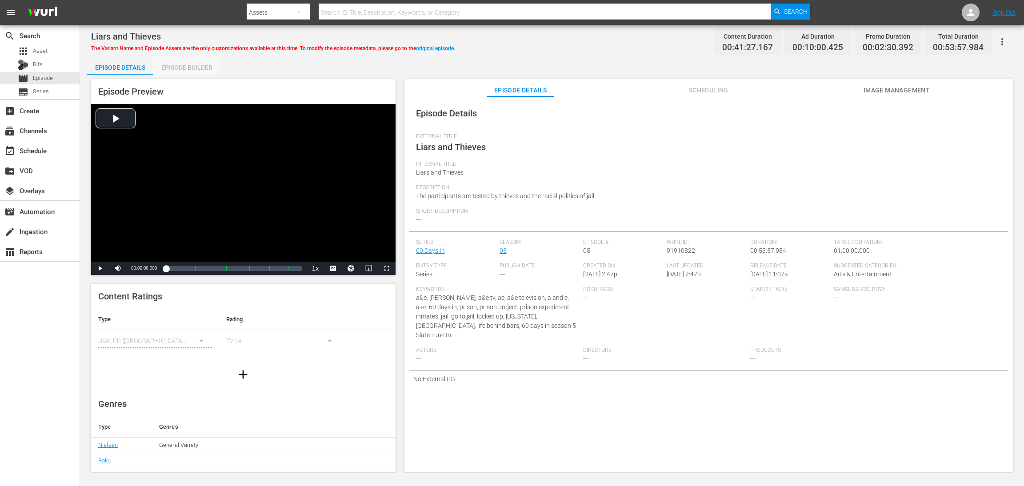
click at [186, 66] on div "Episode Builder" at bounding box center [186, 67] width 67 height 21
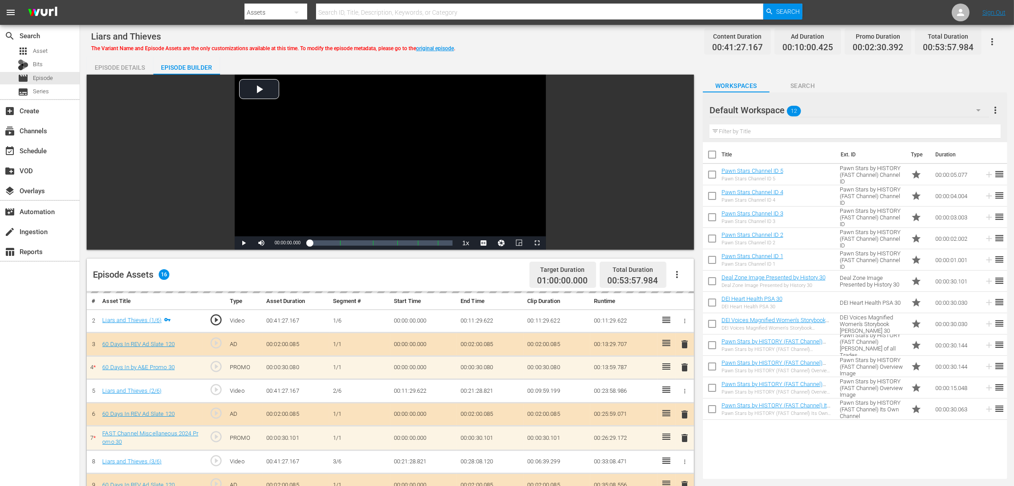
click at [682, 108] on icon "button" at bounding box center [978, 110] width 11 height 11
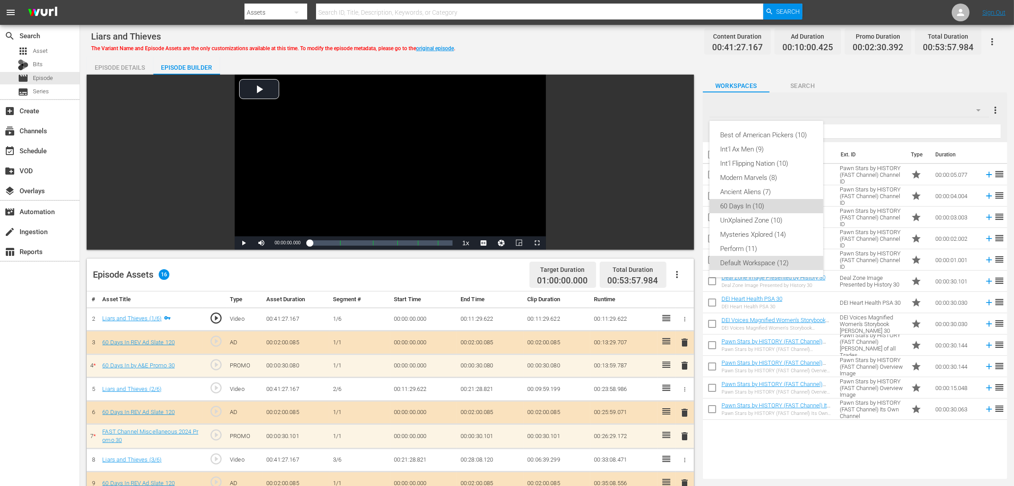
click at [682, 206] on div "60 Days In (10)" at bounding box center [766, 206] width 92 height 14
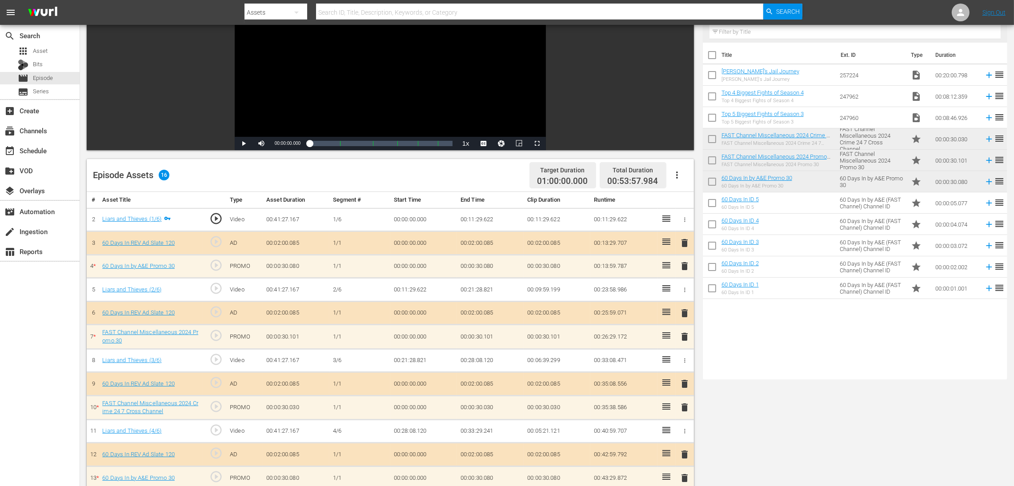
scroll to position [231, 0]
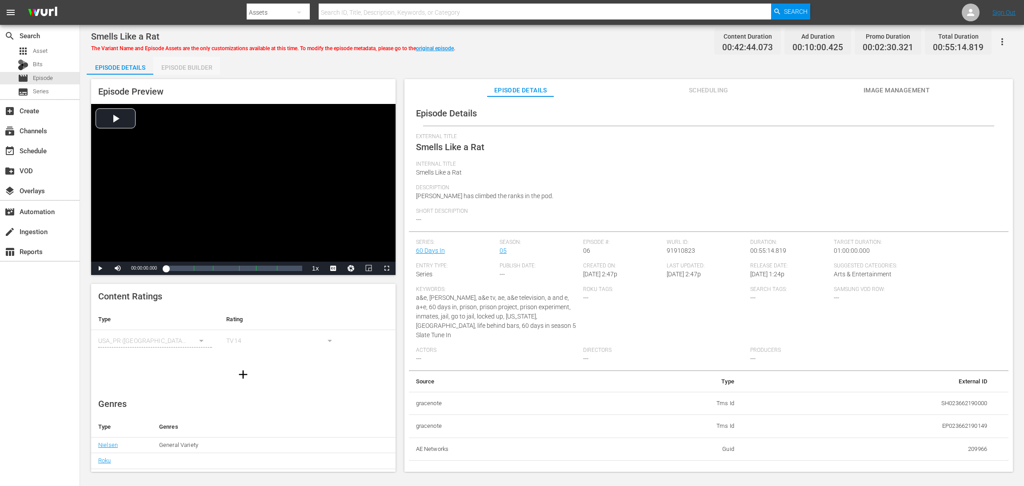
click at [196, 67] on div "Episode Builder" at bounding box center [186, 67] width 67 height 21
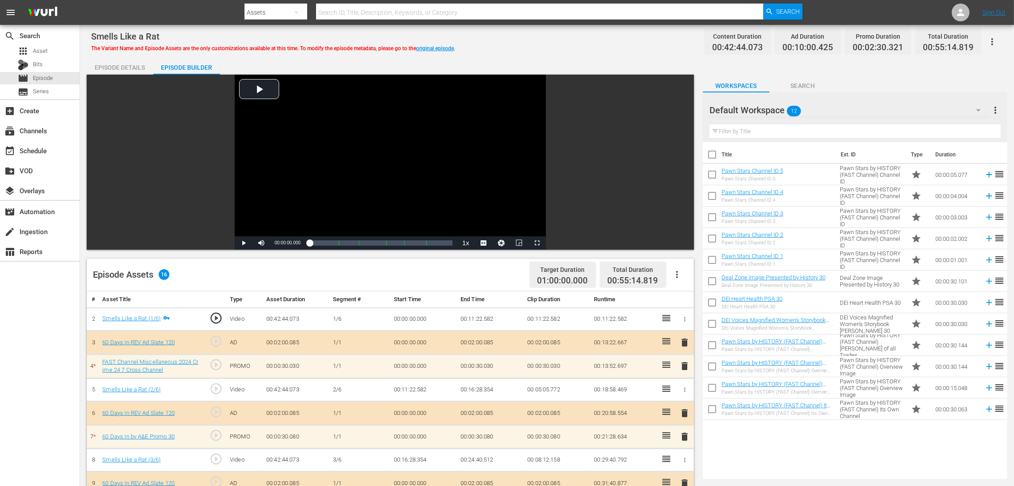
click at [682, 109] on icon "button" at bounding box center [978, 110] width 11 height 11
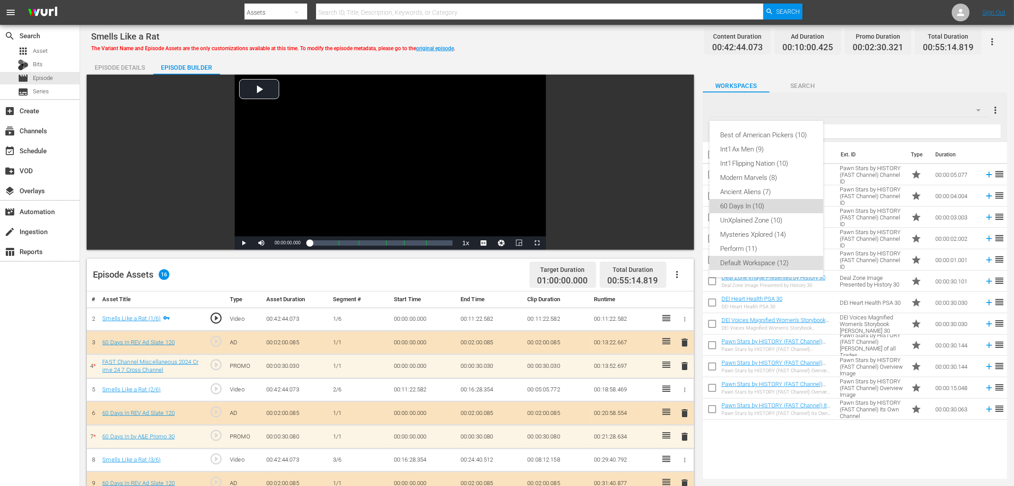
click at [682, 203] on div "60 Days In (10)" at bounding box center [766, 206] width 92 height 14
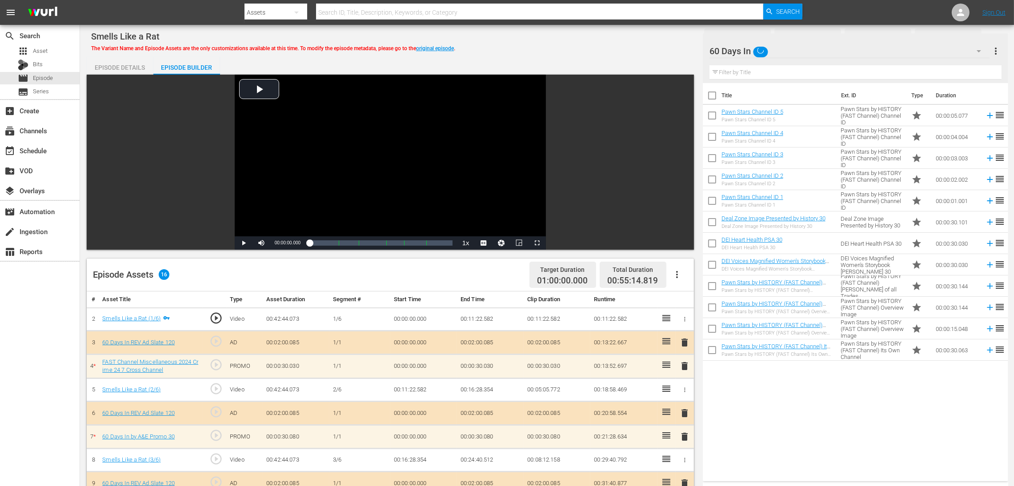
scroll to position [231, 0]
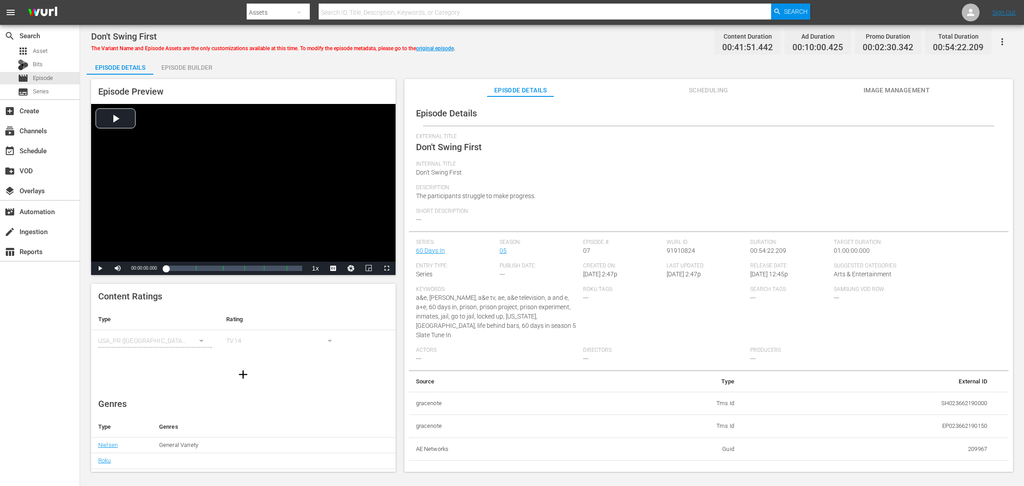
drag, startPoint x: 187, startPoint y: 64, endPoint x: 169, endPoint y: 66, distance: 17.9
click at [187, 65] on div "Episode Builder" at bounding box center [186, 67] width 67 height 21
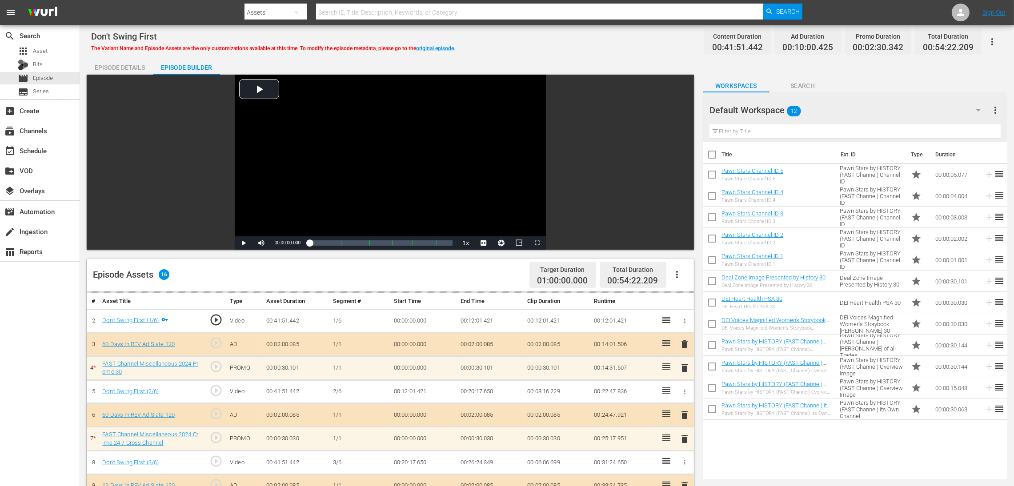
click at [682, 109] on icon "button" at bounding box center [978, 110] width 4 height 2
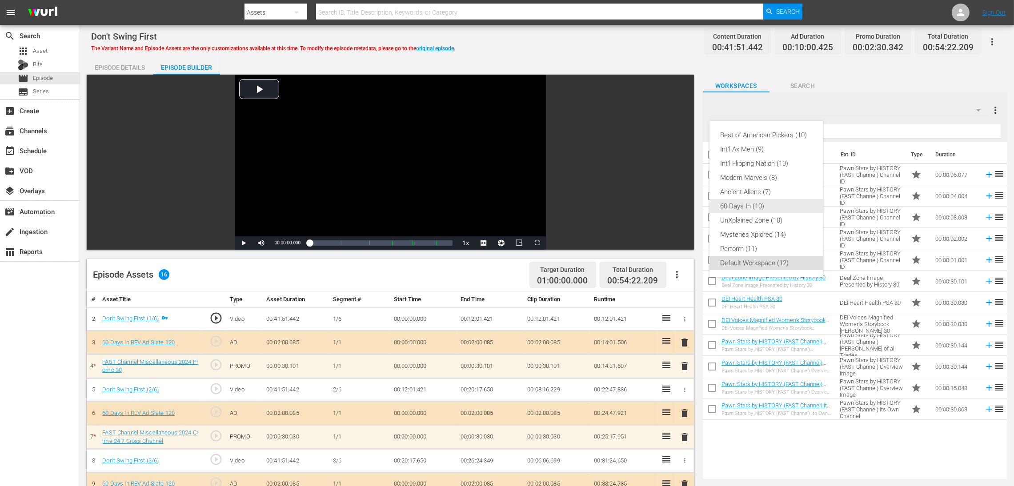
click at [682, 206] on div "60 Days In (10)" at bounding box center [766, 206] width 92 height 14
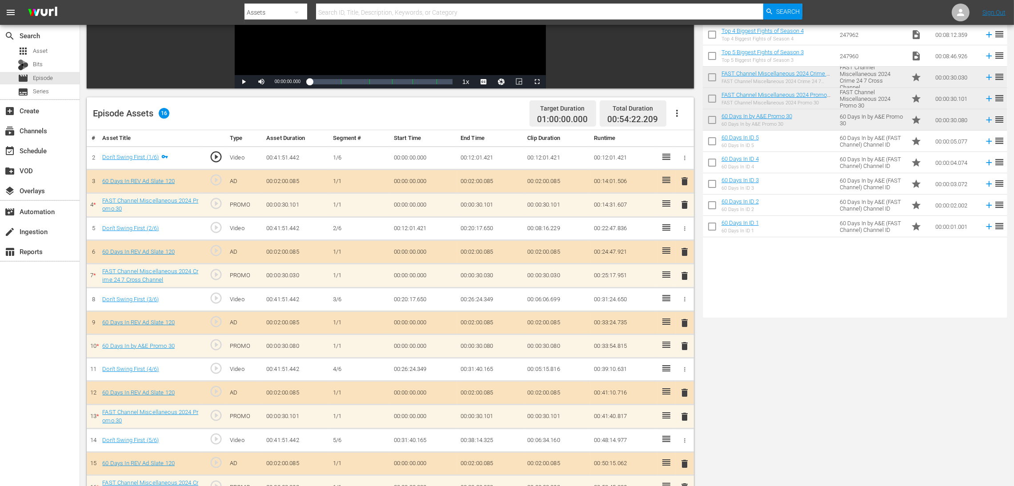
scroll to position [231, 0]
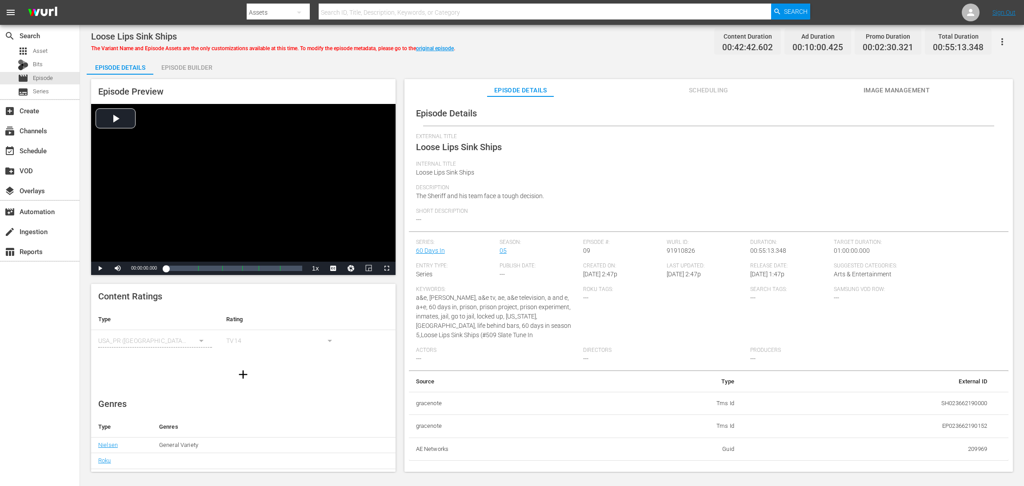
click at [188, 67] on div "Episode Builder" at bounding box center [186, 67] width 67 height 21
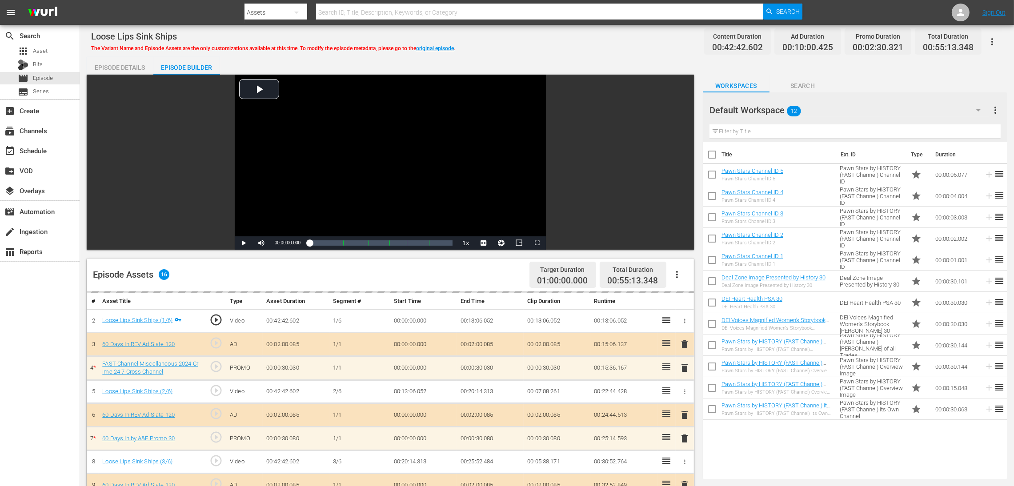
click at [682, 112] on icon "button" at bounding box center [978, 110] width 11 height 11
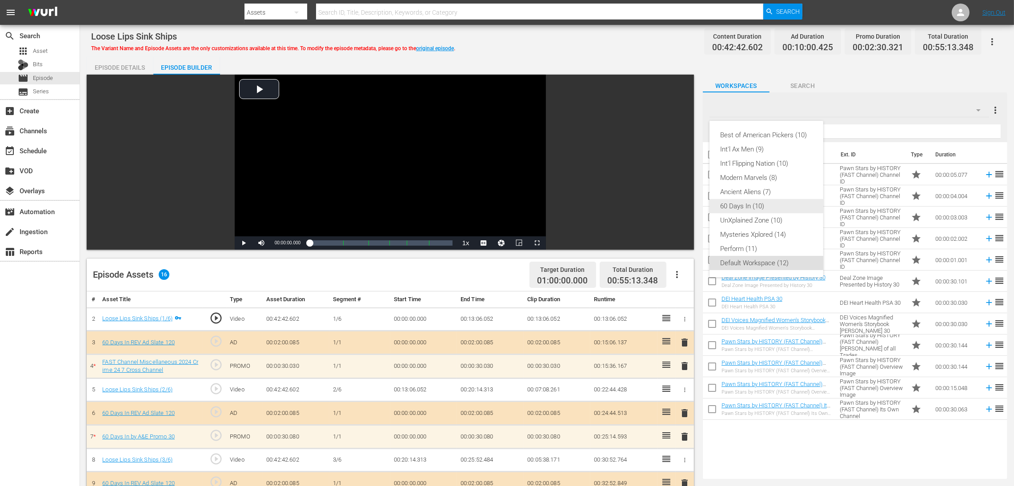
click at [682, 207] on div "60 Days In (10)" at bounding box center [766, 206] width 92 height 14
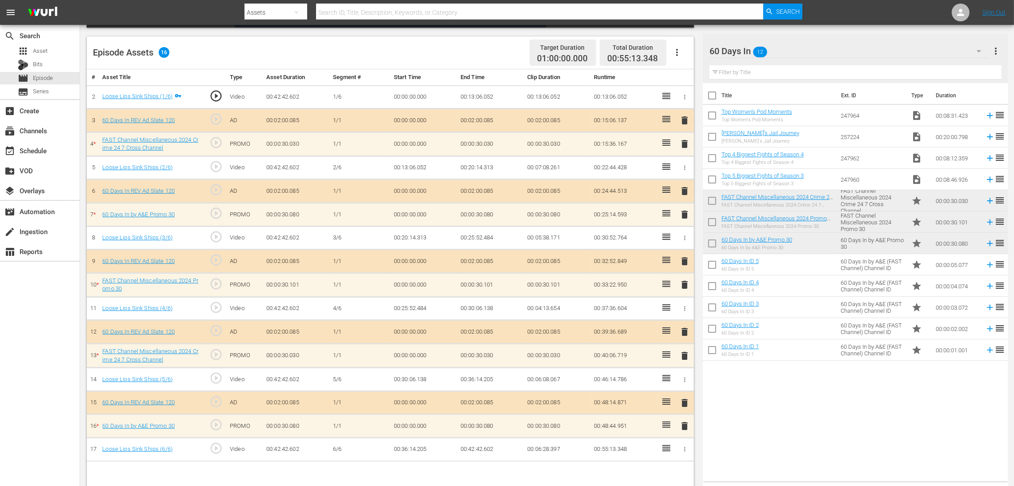
scroll to position [231, 0]
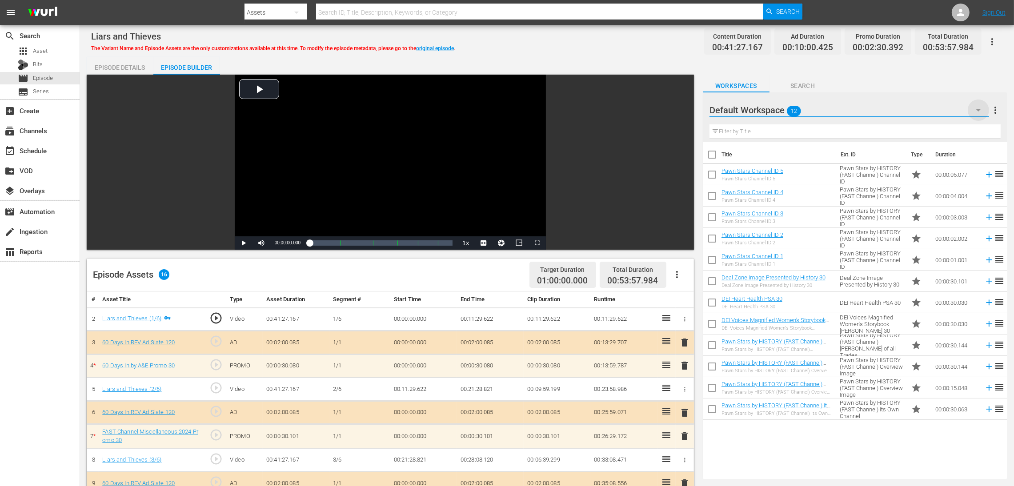
click at [977, 110] on icon "button" at bounding box center [978, 110] width 4 height 2
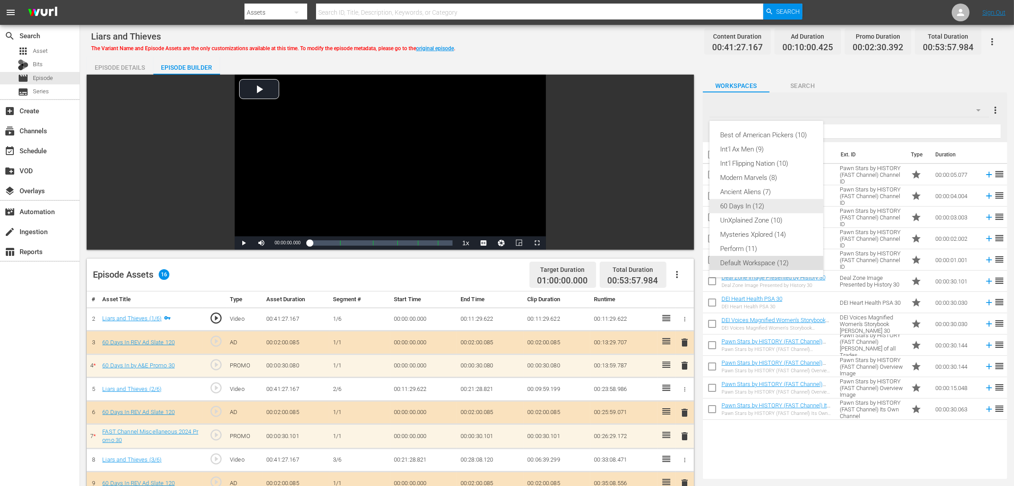
click at [759, 208] on div "60 Days In (12)" at bounding box center [766, 206] width 92 height 14
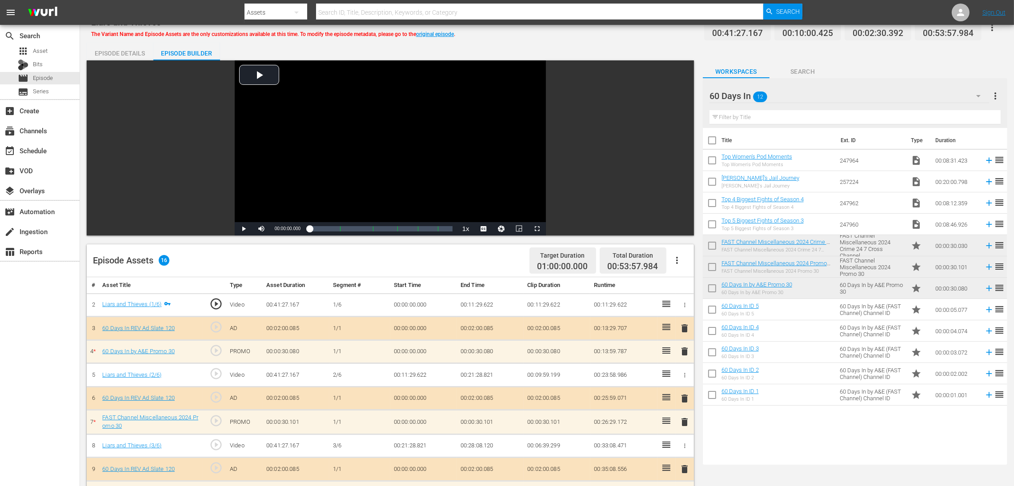
scroll to position [231, 0]
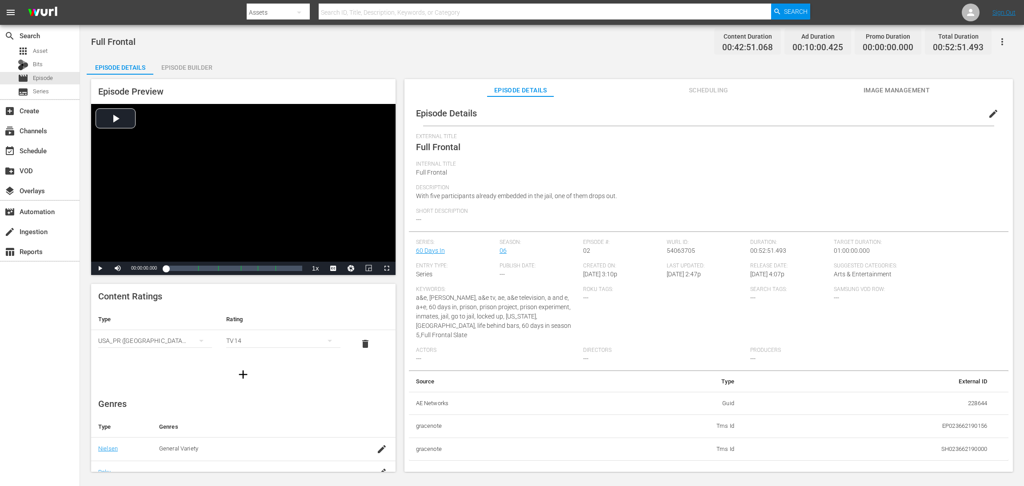
click at [190, 65] on div "Episode Builder" at bounding box center [186, 67] width 67 height 21
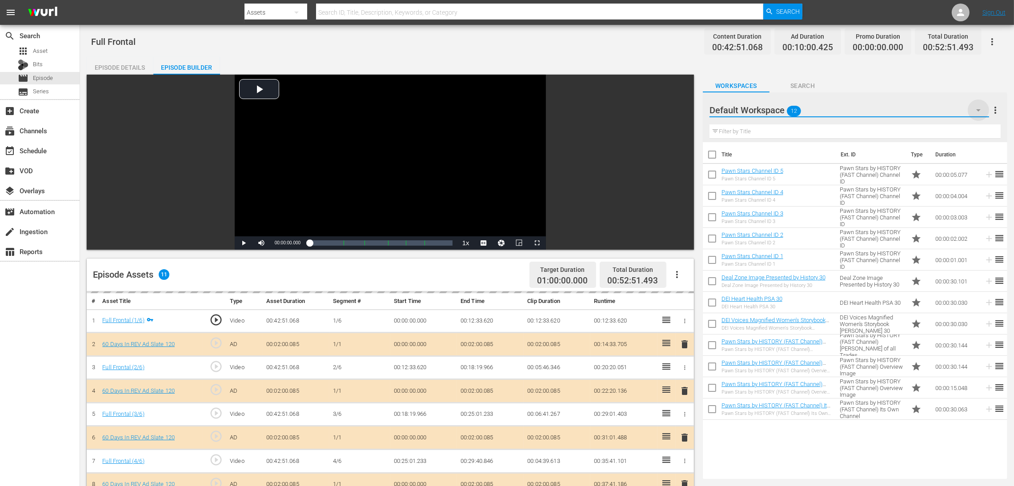
click at [682, 110] on icon "button" at bounding box center [978, 110] width 4 height 2
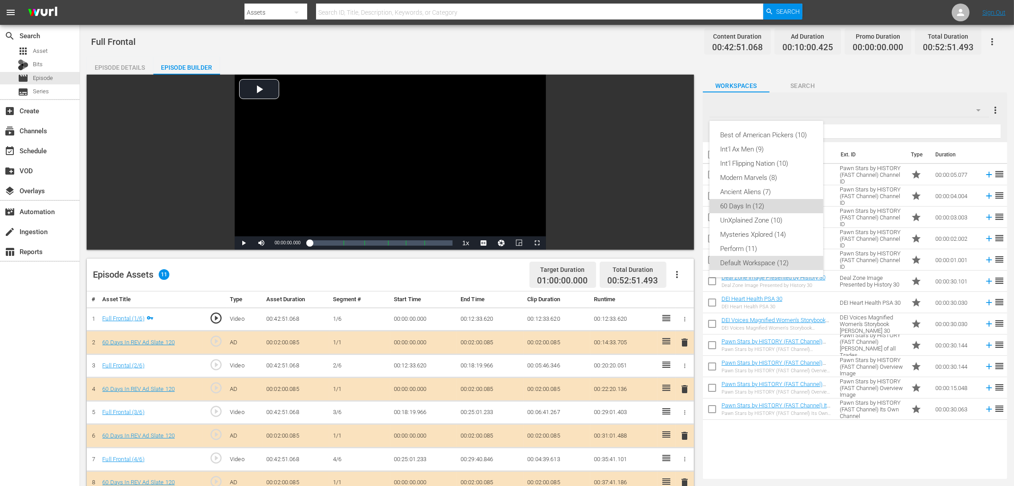
click at [682, 208] on div "60 Days In (12)" at bounding box center [766, 206] width 92 height 14
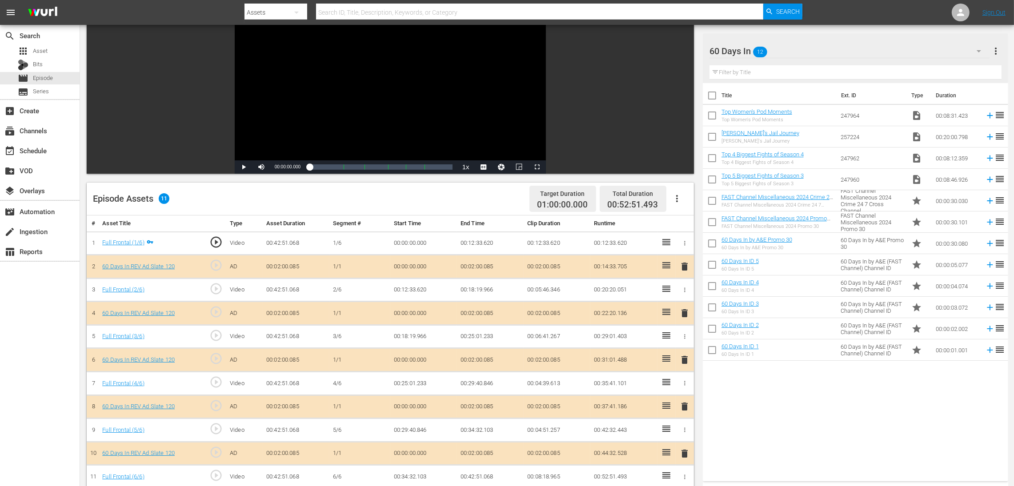
scroll to position [133, 0]
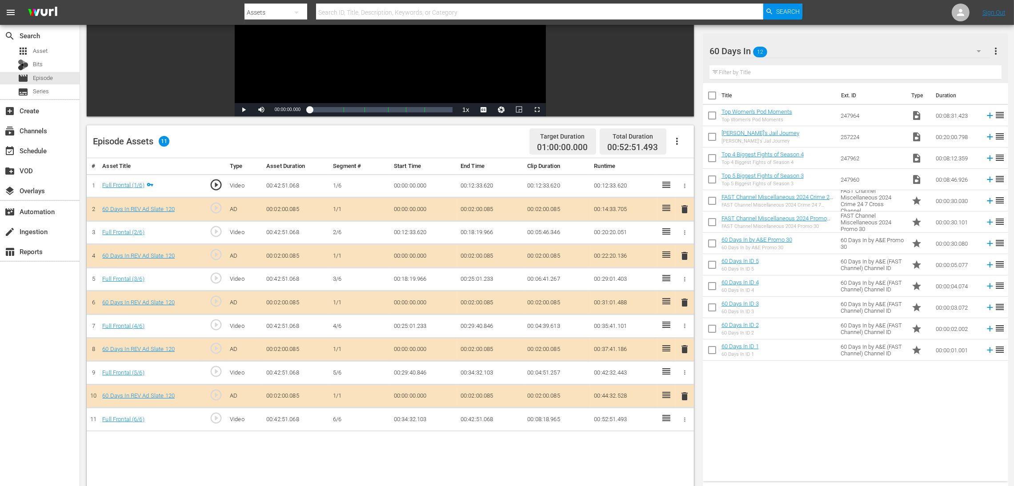
click at [682, 300] on span "delete" at bounding box center [684, 302] width 11 height 11
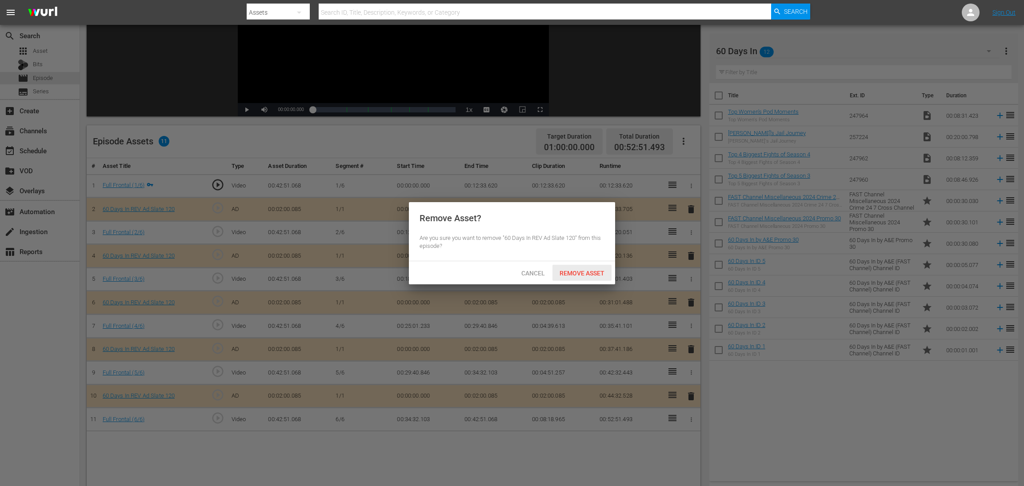
click at [588, 273] on span "Remove Asset" at bounding box center [581, 273] width 59 height 7
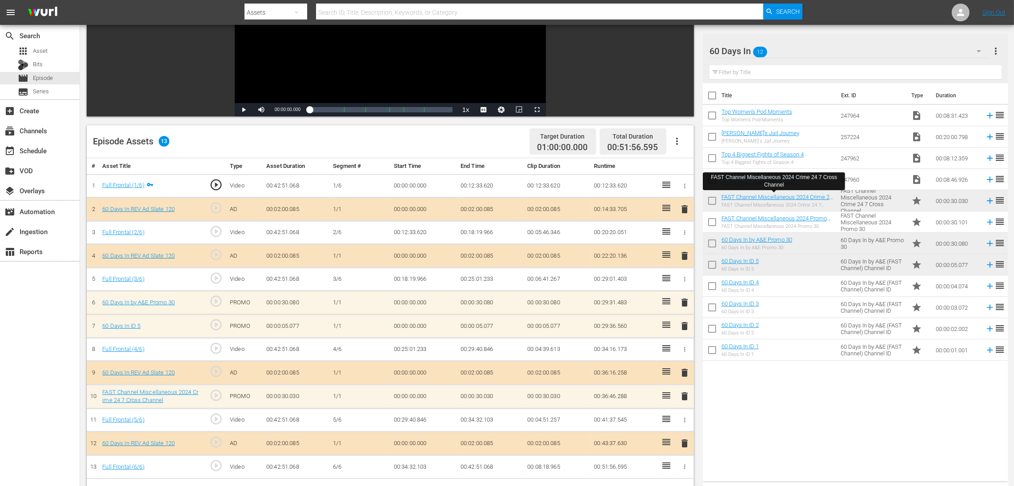
click at [682, 324] on span "delete" at bounding box center [684, 326] width 11 height 11
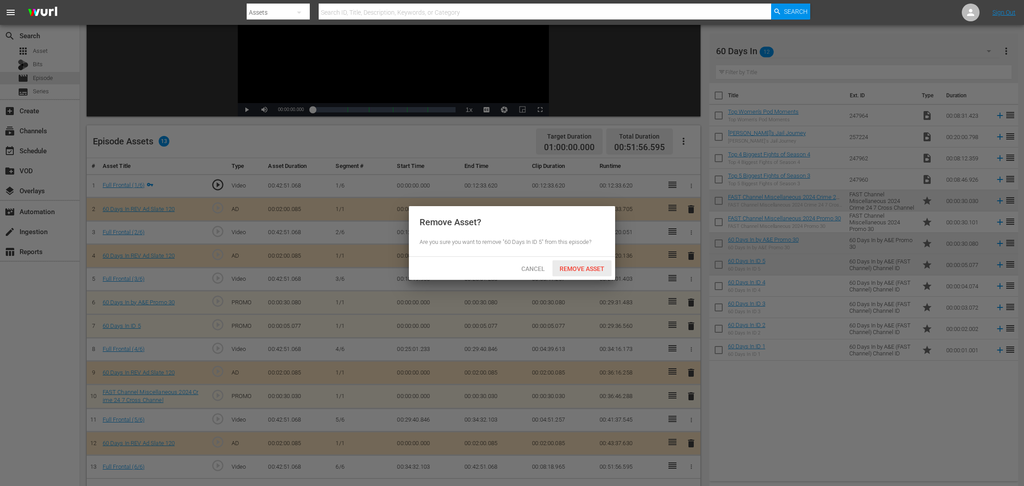
click at [583, 268] on span "Remove Asset" at bounding box center [581, 268] width 59 height 7
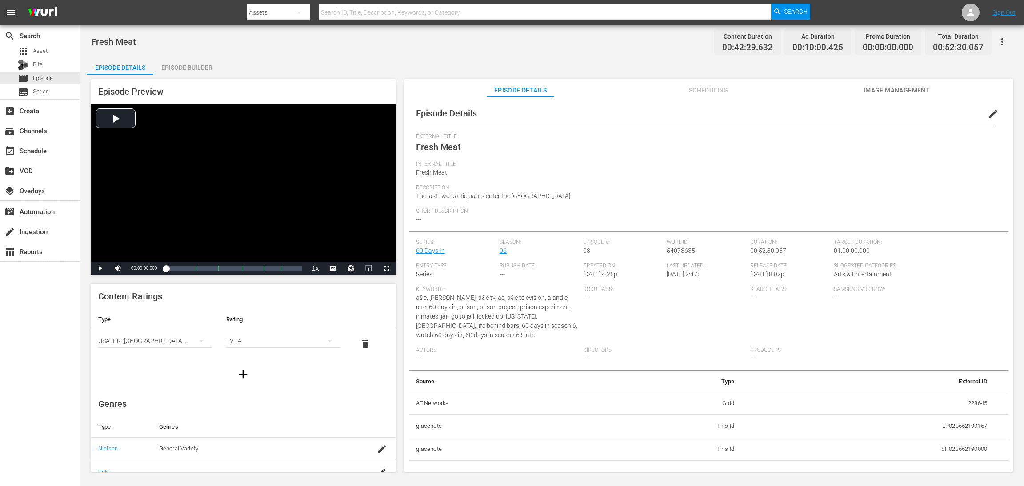
click at [188, 66] on div "Episode Builder" at bounding box center [186, 67] width 67 height 21
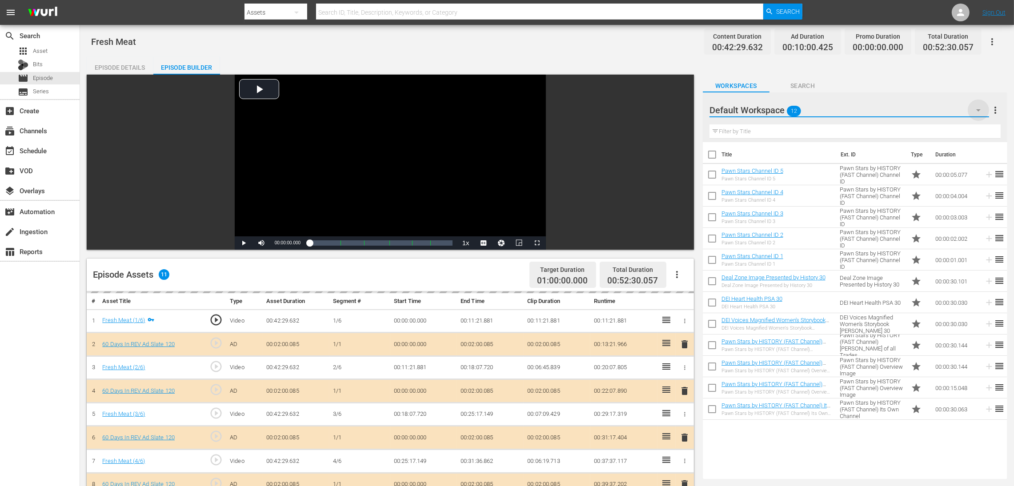
click at [682, 112] on icon "button" at bounding box center [978, 110] width 11 height 11
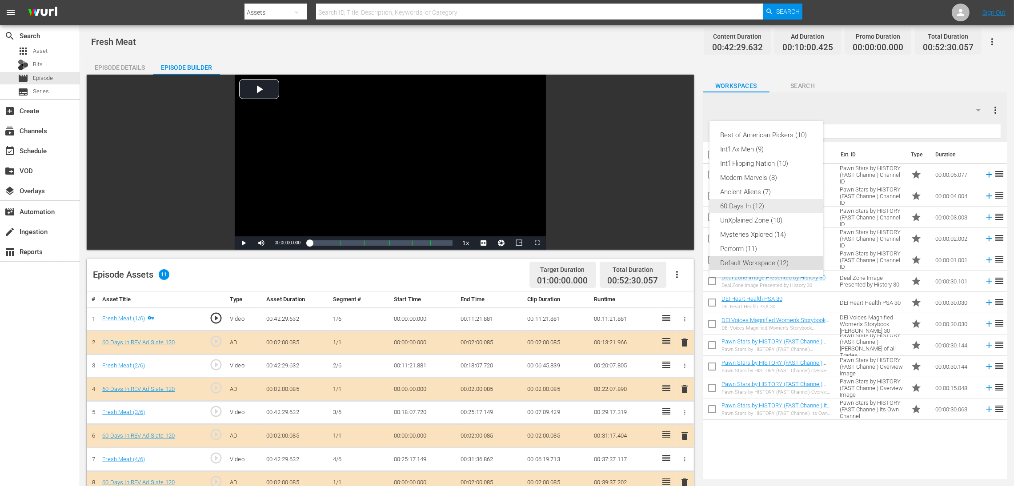
click at [682, 205] on div "60 Days In (12)" at bounding box center [766, 206] width 92 height 14
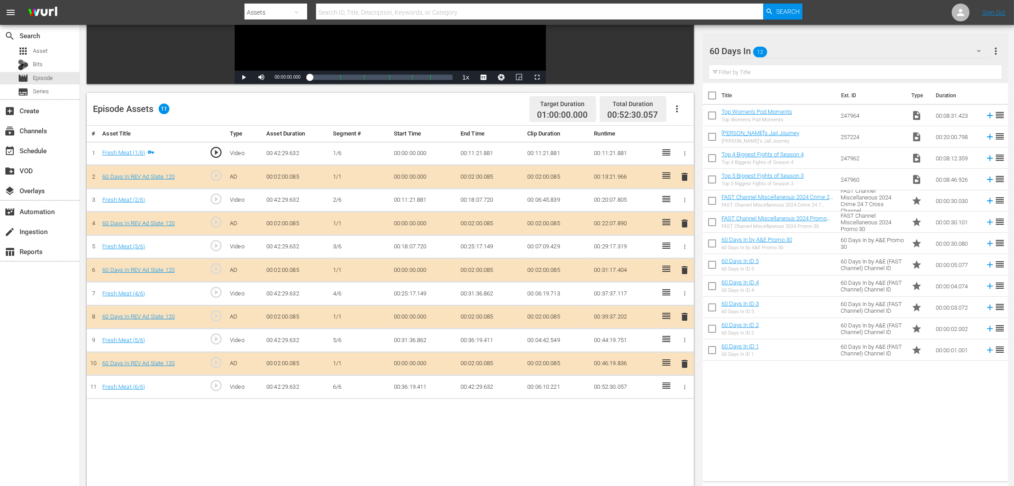
scroll to position [200, 0]
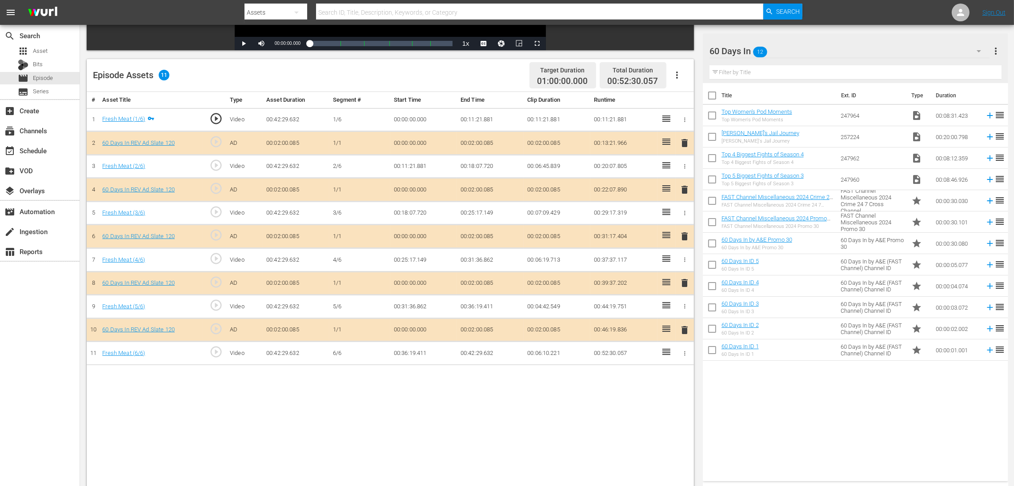
click at [682, 237] on span "delete" at bounding box center [684, 236] width 11 height 11
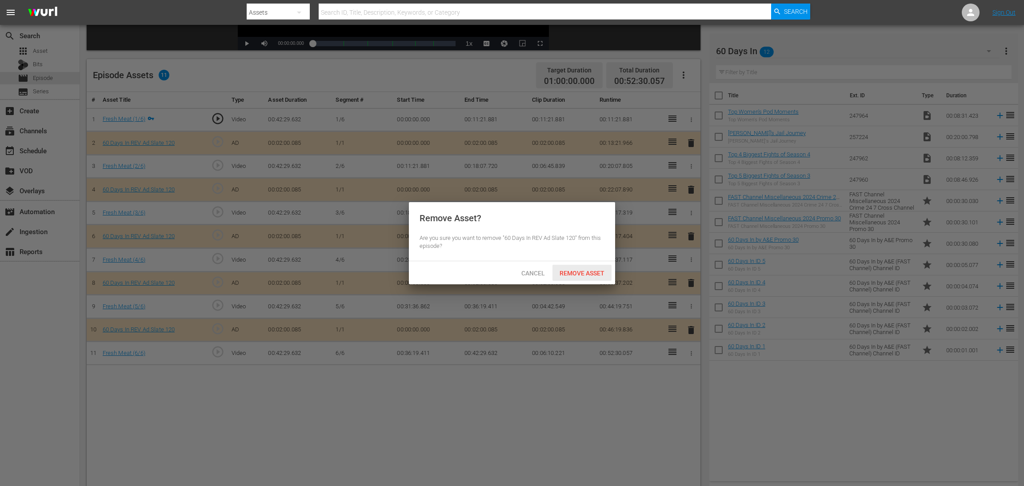
click at [590, 273] on span "Remove Asset" at bounding box center [581, 273] width 59 height 7
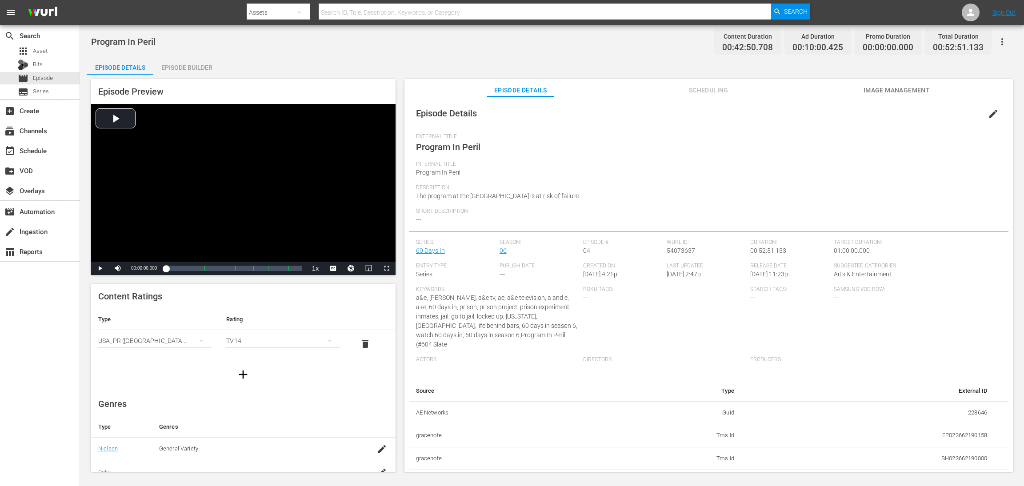
click at [187, 68] on div "Episode Builder" at bounding box center [186, 67] width 67 height 21
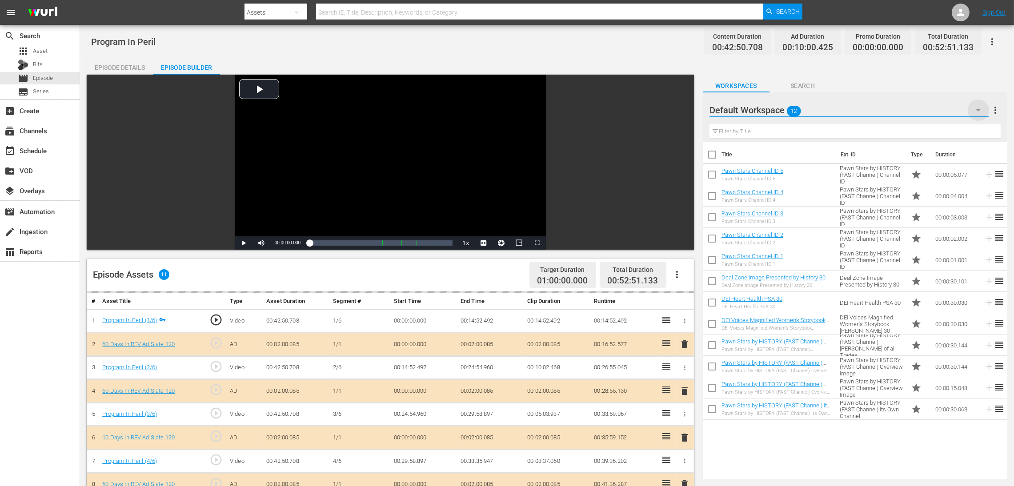
click at [682, 110] on icon "button" at bounding box center [978, 110] width 4 height 2
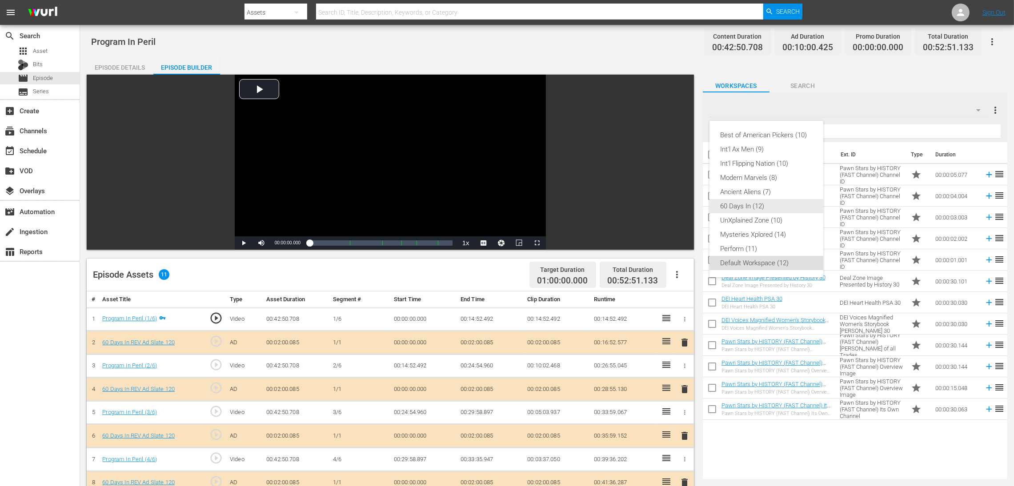
click at [682, 208] on div "60 Days In (12)" at bounding box center [766, 206] width 92 height 14
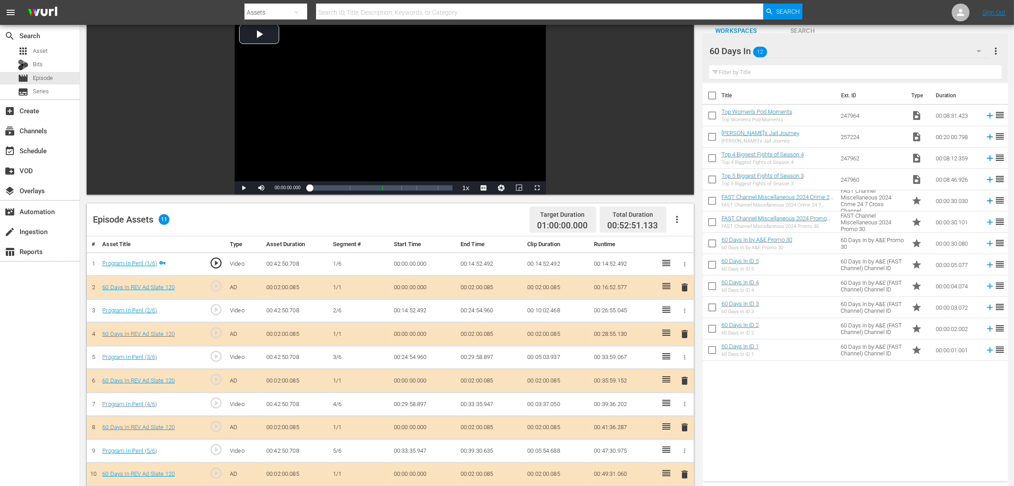
scroll to position [133, 0]
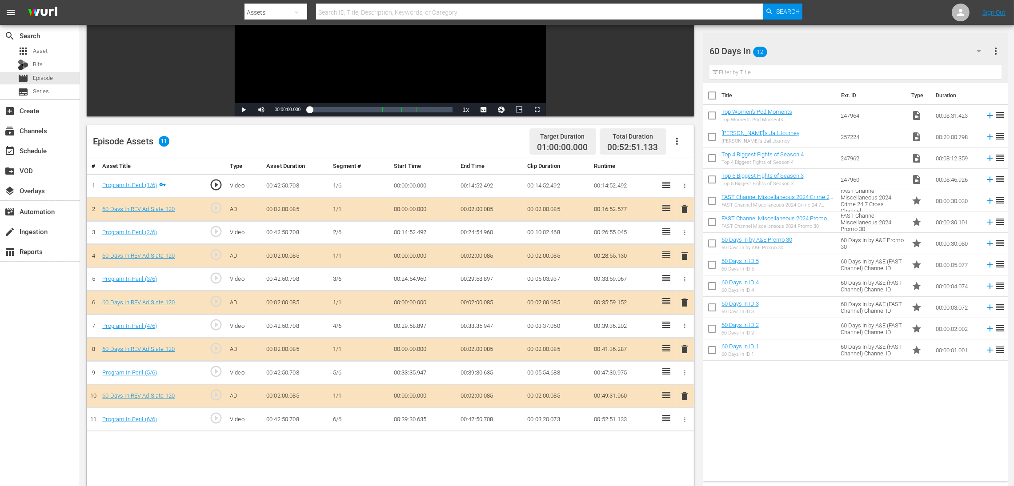
click at [682, 301] on span "delete" at bounding box center [684, 302] width 11 height 11
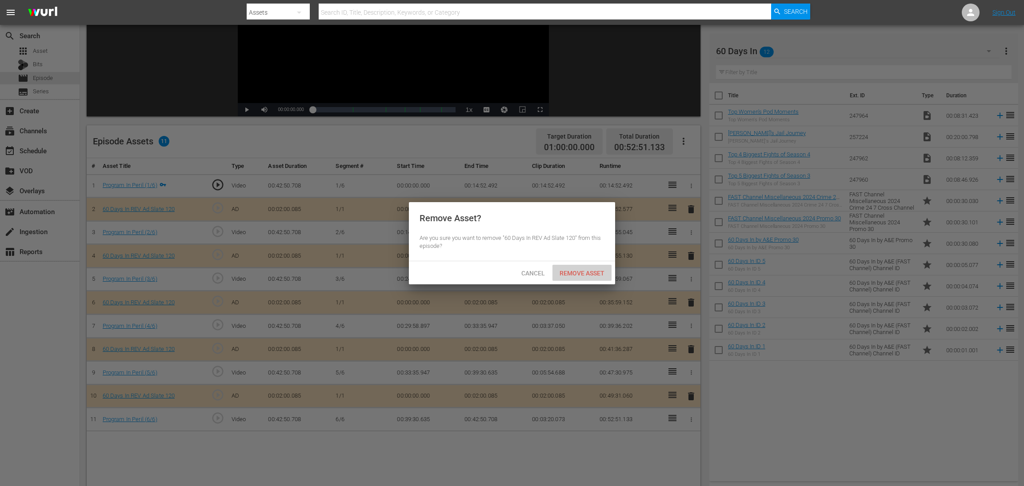
click at [570, 269] on div "Remove Asset" at bounding box center [581, 273] width 59 height 16
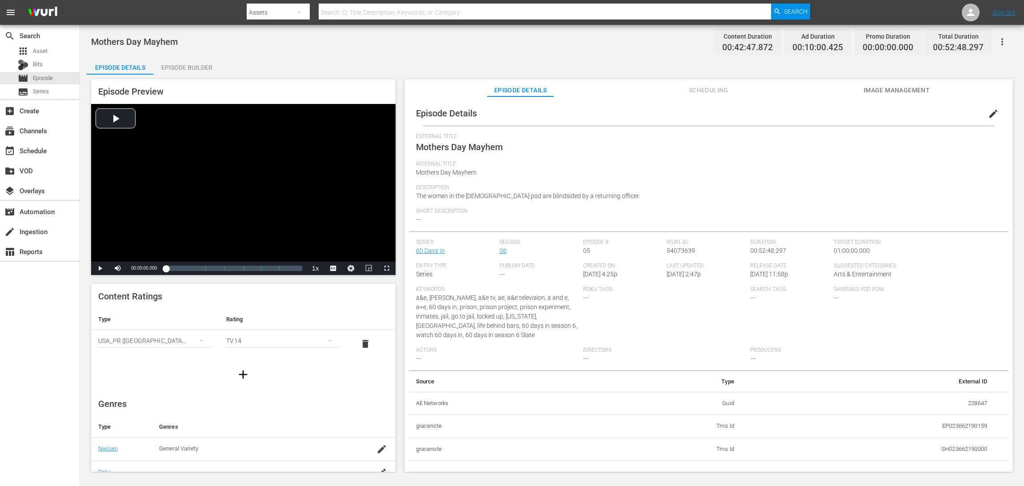
click at [196, 67] on div "Episode Builder" at bounding box center [186, 67] width 67 height 21
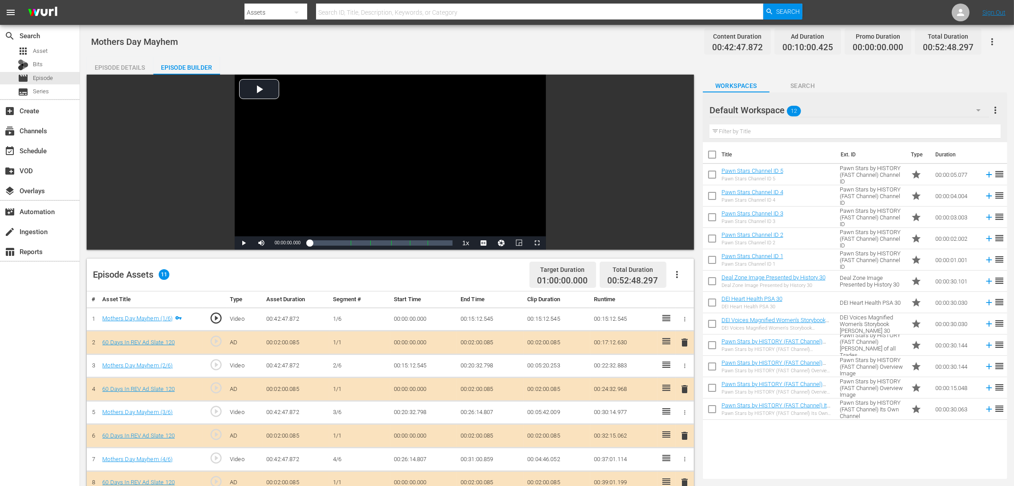
click at [682, 110] on icon "button" at bounding box center [978, 110] width 11 height 11
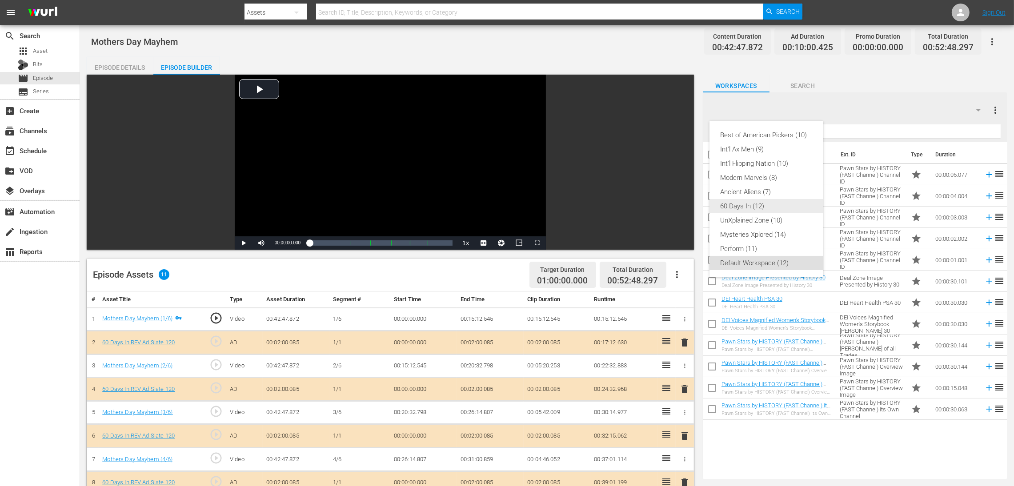
click at [682, 203] on div "60 Days In (12)" at bounding box center [766, 206] width 92 height 14
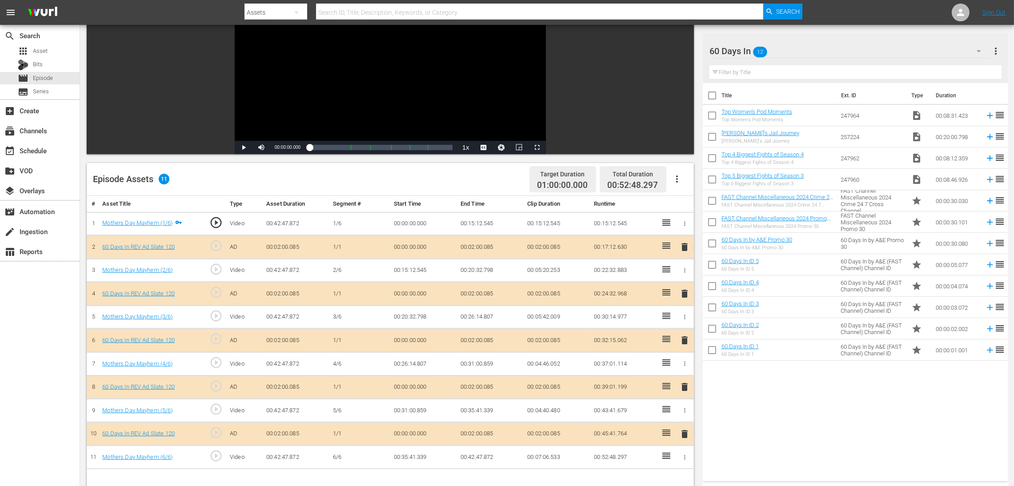
scroll to position [133, 0]
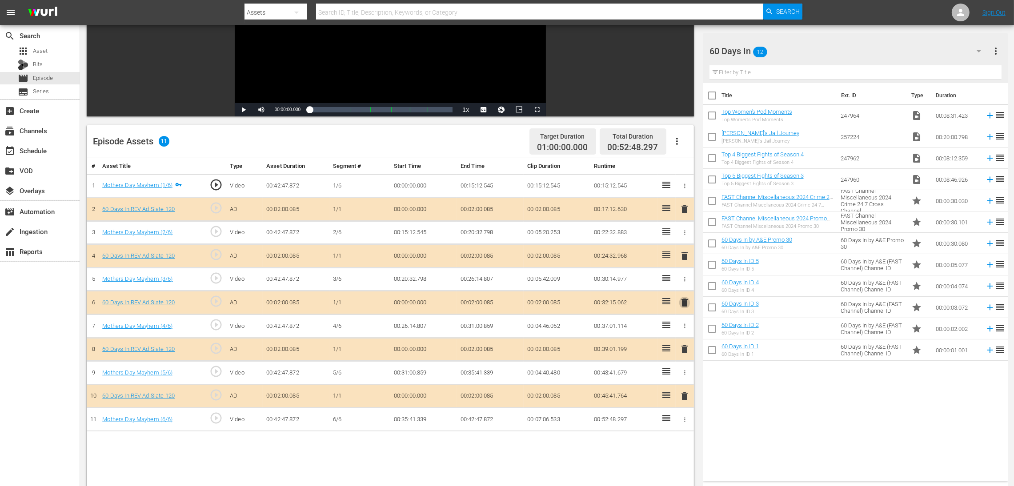
click at [682, 308] on button "delete" at bounding box center [684, 302] width 11 height 13
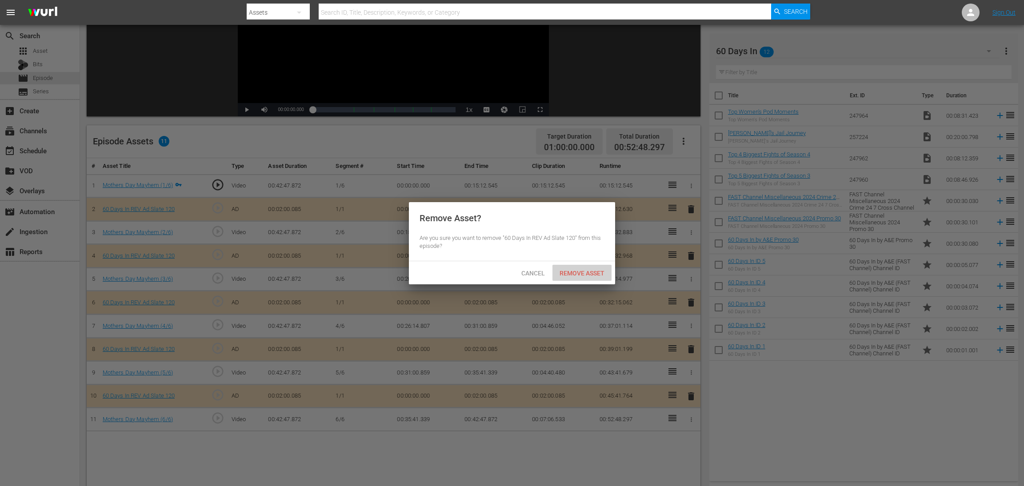
click at [587, 270] on span "Remove Asset" at bounding box center [581, 273] width 59 height 7
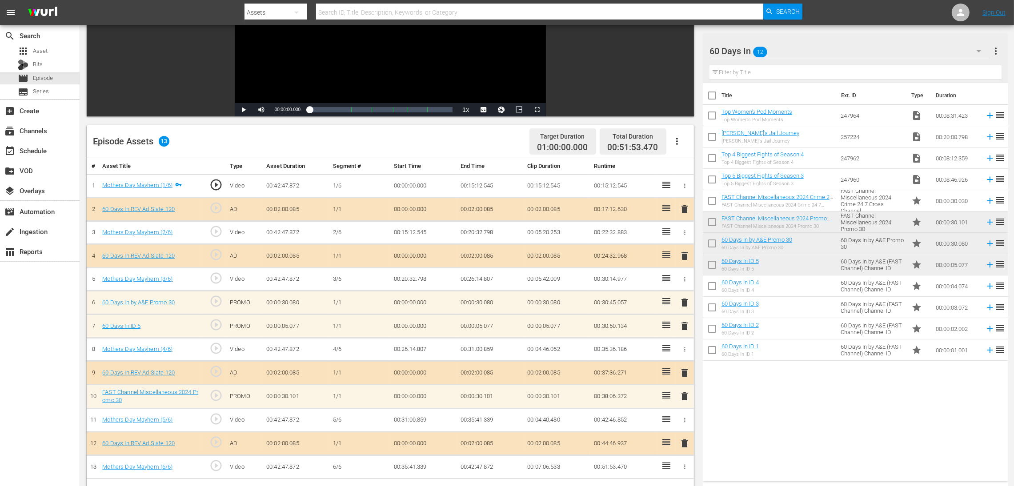
click at [682, 324] on span "delete" at bounding box center [684, 326] width 11 height 11
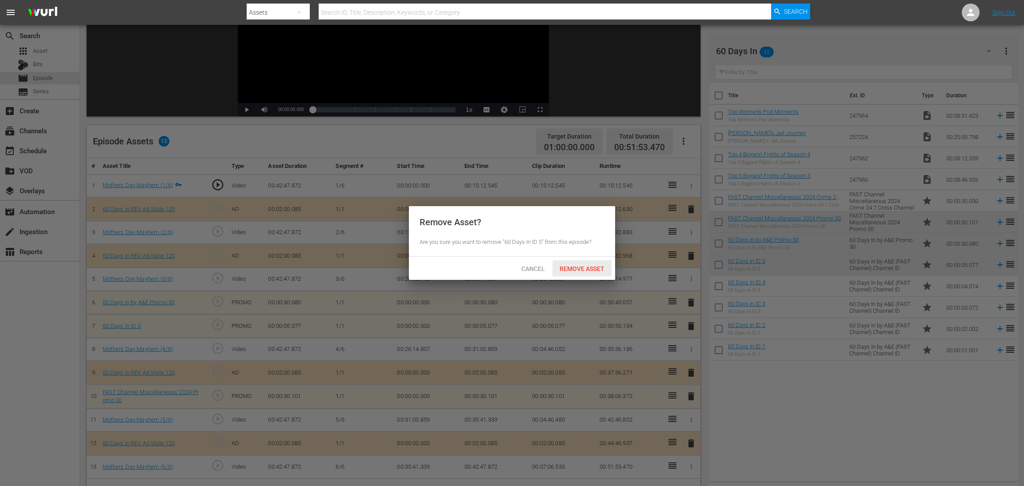
click at [587, 262] on div "Remove Asset" at bounding box center [581, 268] width 59 height 16
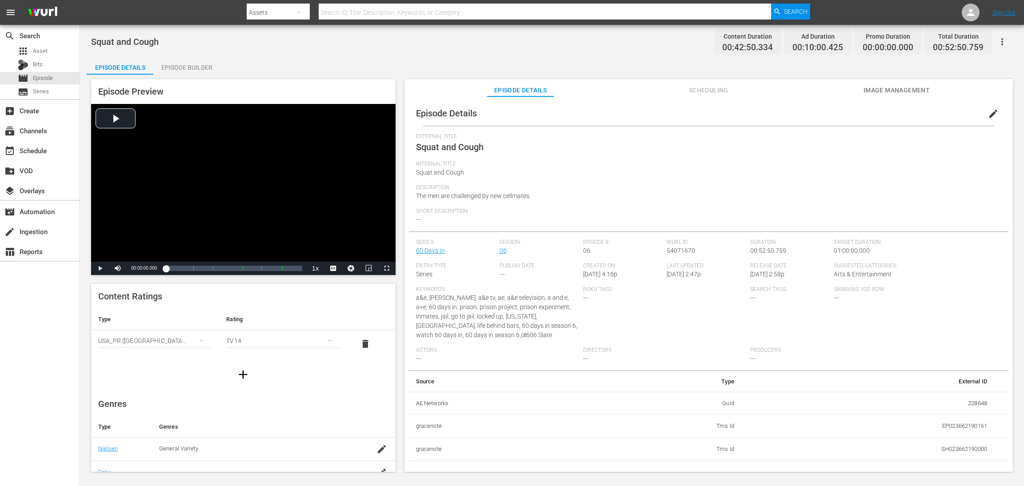
click at [181, 71] on div "Episode Builder" at bounding box center [186, 67] width 67 height 21
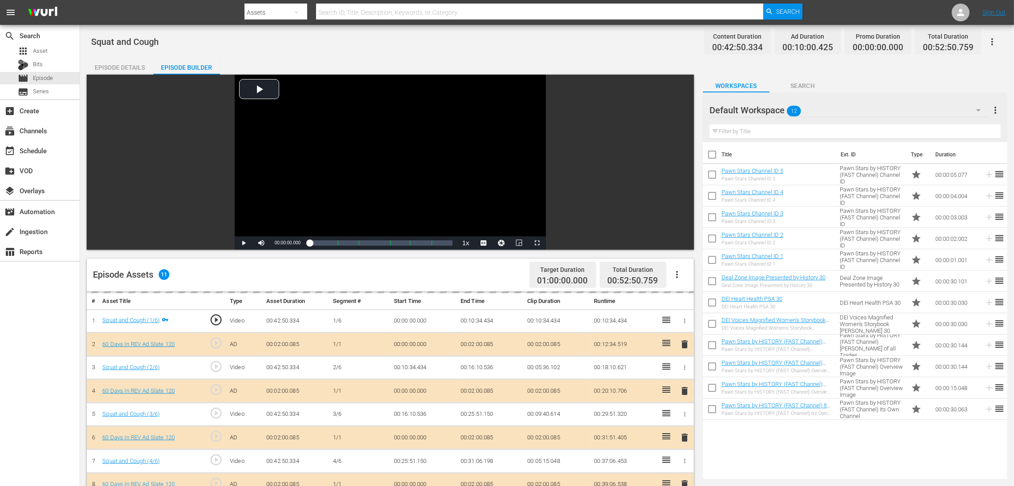
click at [682, 110] on icon "button" at bounding box center [978, 110] width 11 height 11
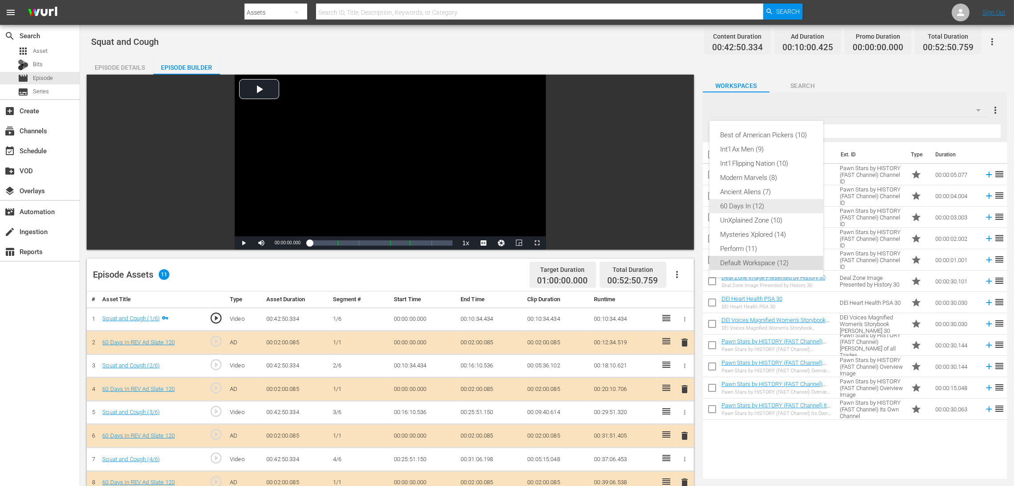
click at [682, 207] on div "60 Days In (12)" at bounding box center [766, 206] width 92 height 14
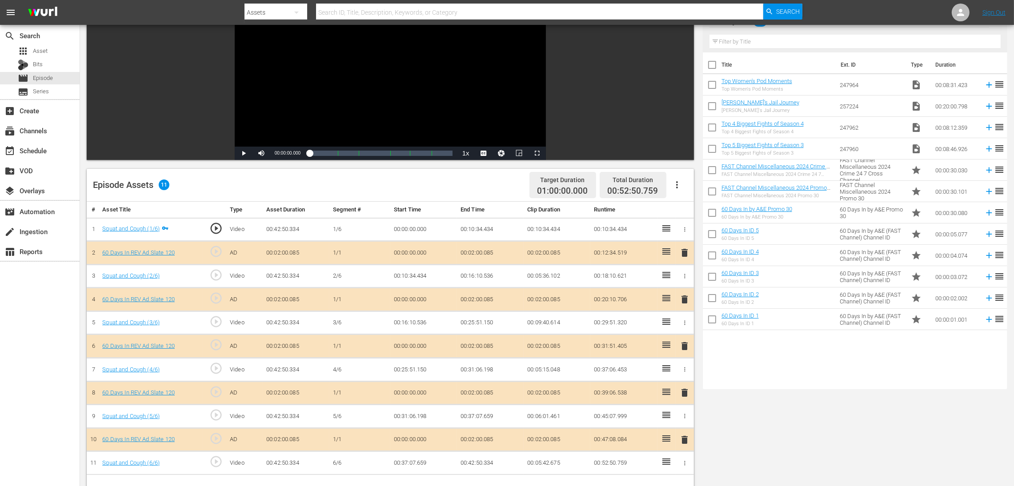
scroll to position [200, 0]
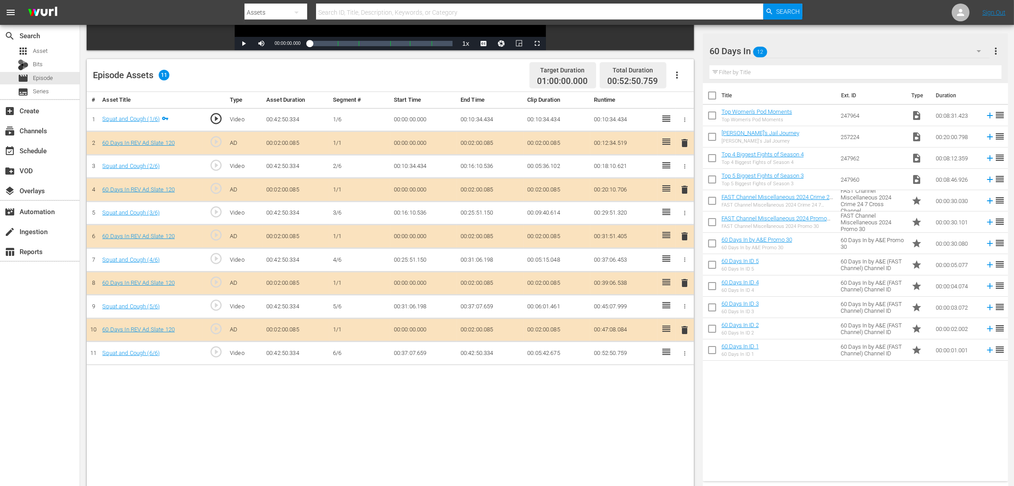
click at [682, 236] on span "delete" at bounding box center [684, 236] width 11 height 11
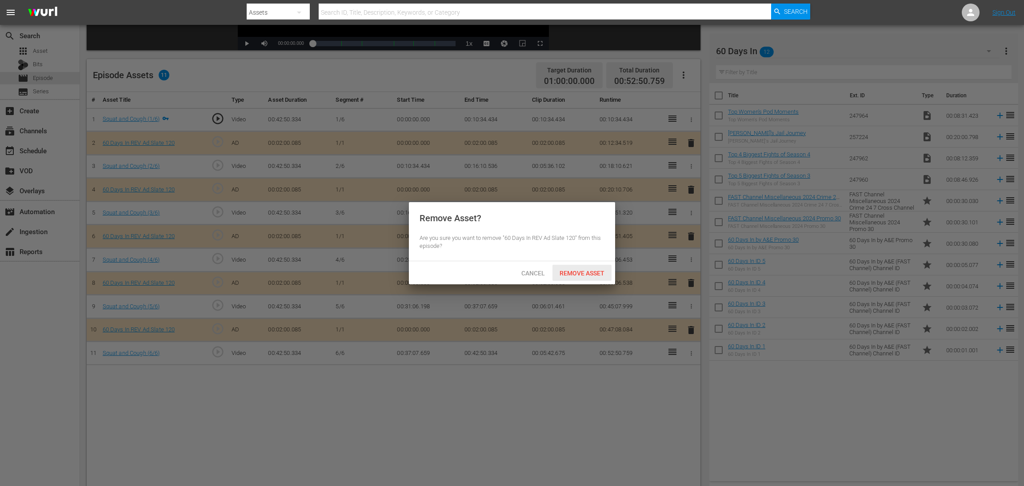
click at [589, 274] on span "Remove Asset" at bounding box center [581, 273] width 59 height 7
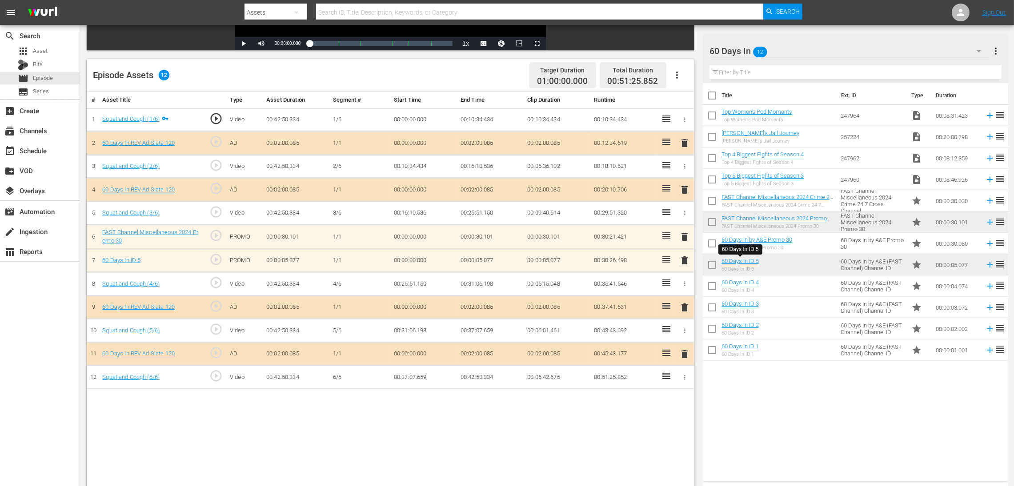
click at [682, 260] on span "delete" at bounding box center [684, 260] width 11 height 11
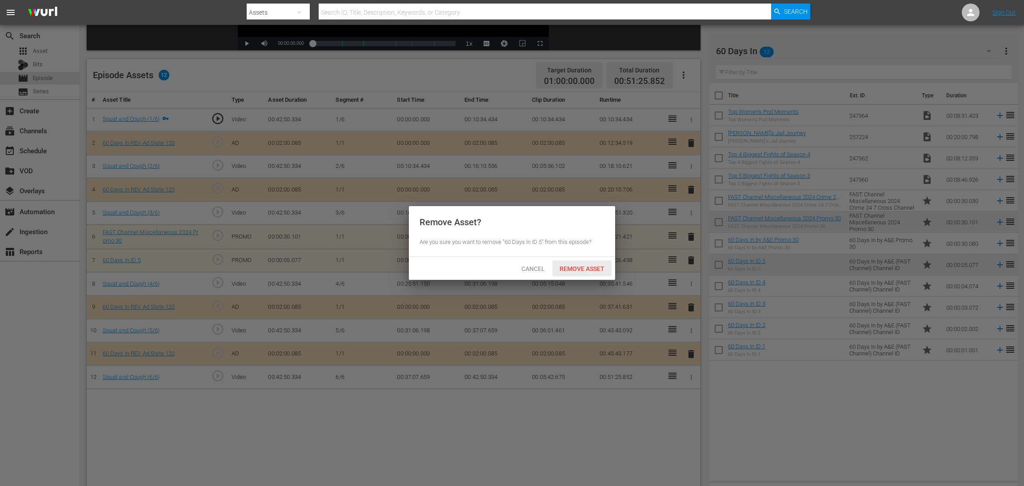
click at [594, 267] on span "Remove Asset" at bounding box center [581, 268] width 59 height 7
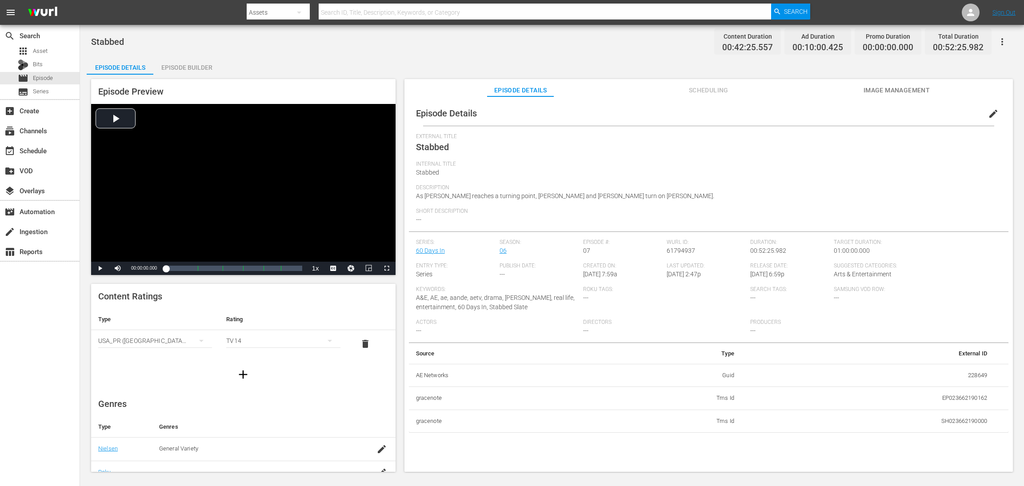
click at [201, 68] on div "Episode Builder" at bounding box center [186, 67] width 67 height 21
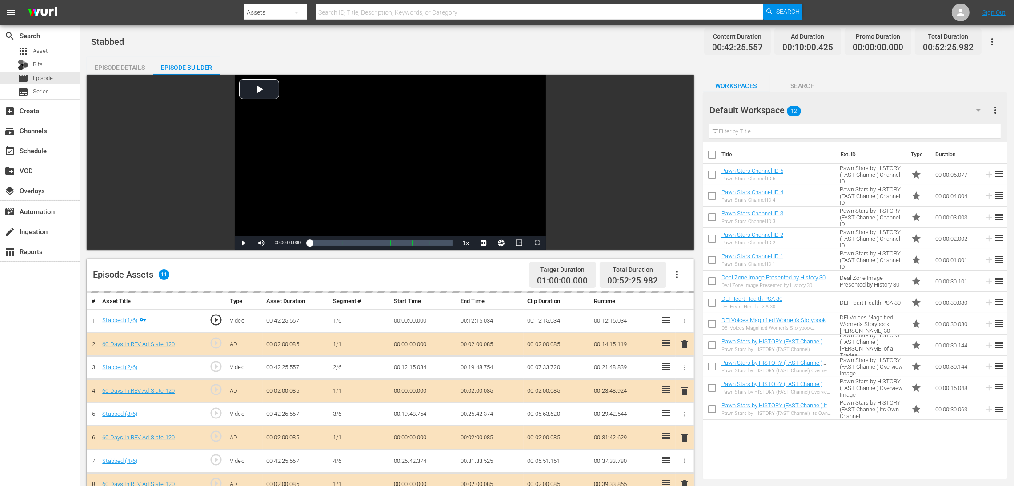
click at [682, 109] on icon "button" at bounding box center [978, 110] width 4 height 2
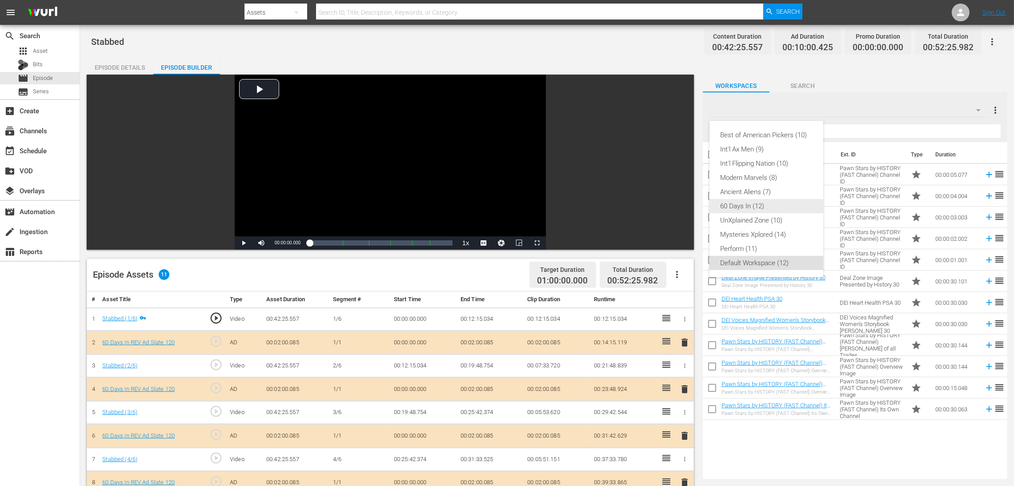
click at [682, 203] on div "60 Days In (12)" at bounding box center [766, 206] width 92 height 14
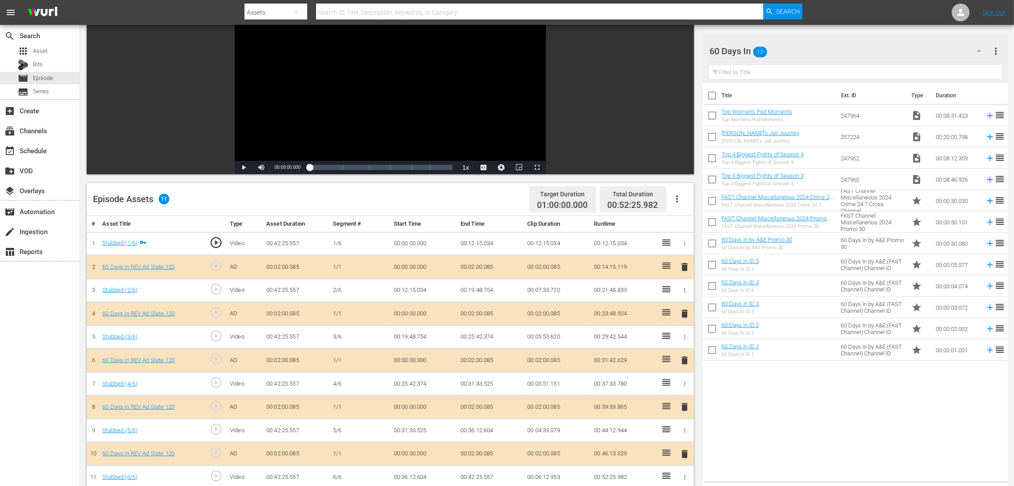
scroll to position [200, 0]
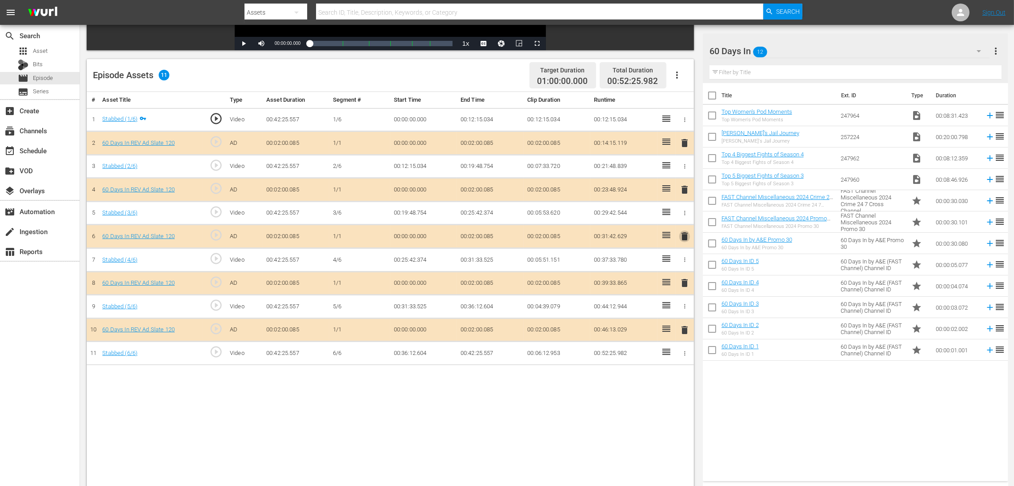
click at [682, 235] on span "delete" at bounding box center [684, 236] width 11 height 11
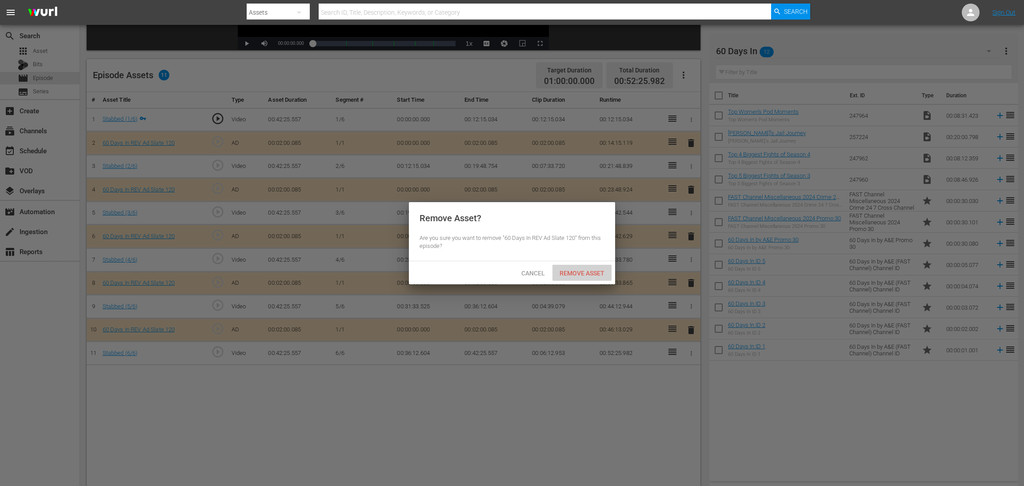
click at [582, 272] on span "Remove Asset" at bounding box center [581, 273] width 59 height 7
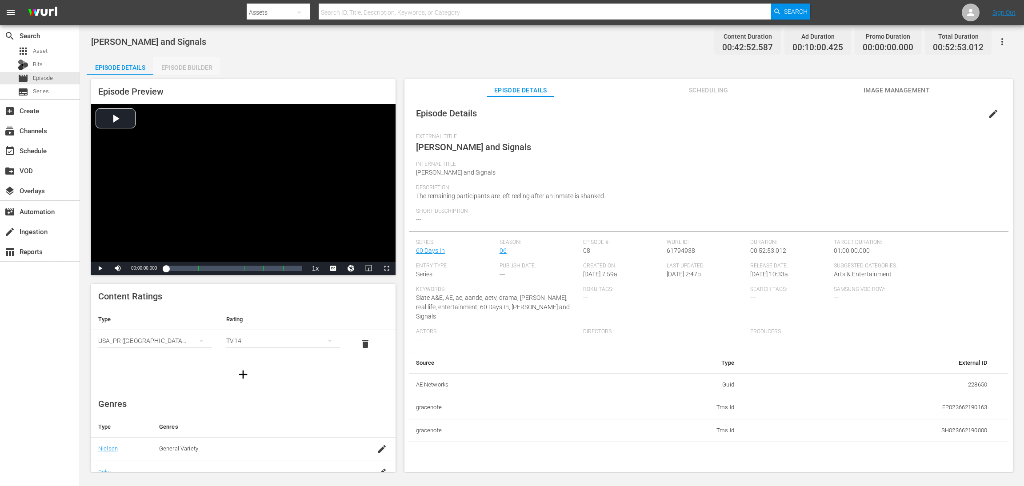
click at [201, 68] on div "Episode Builder" at bounding box center [186, 67] width 67 height 21
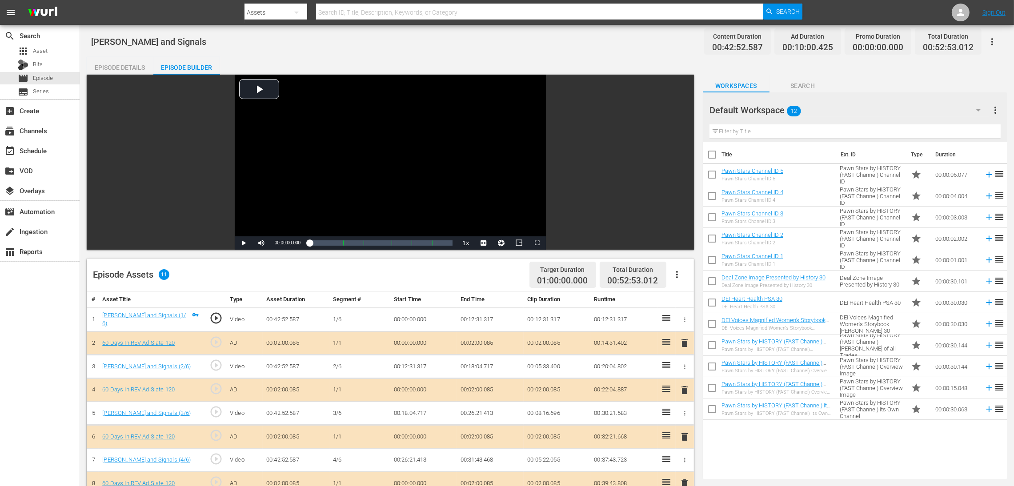
click at [682, 112] on icon "button" at bounding box center [978, 110] width 11 height 11
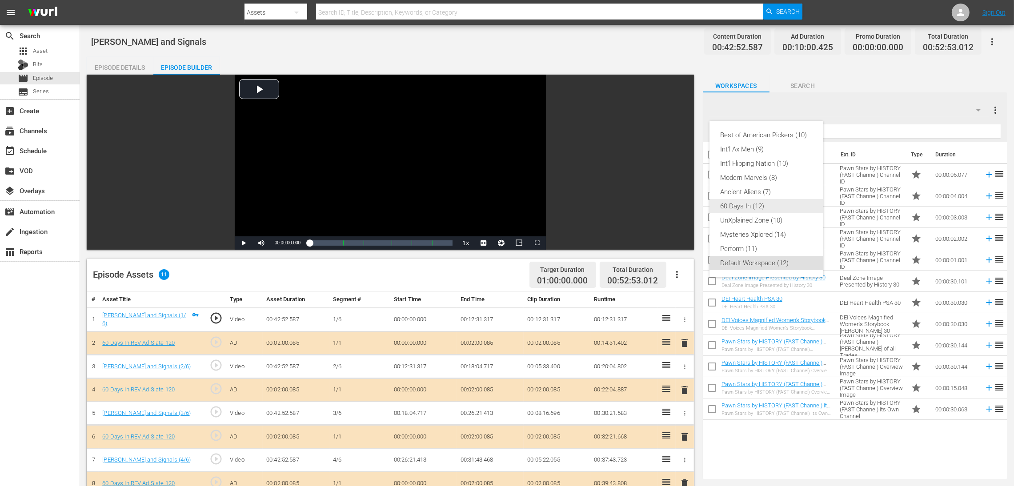
click at [682, 205] on div "60 Days In (12)" at bounding box center [766, 206] width 92 height 14
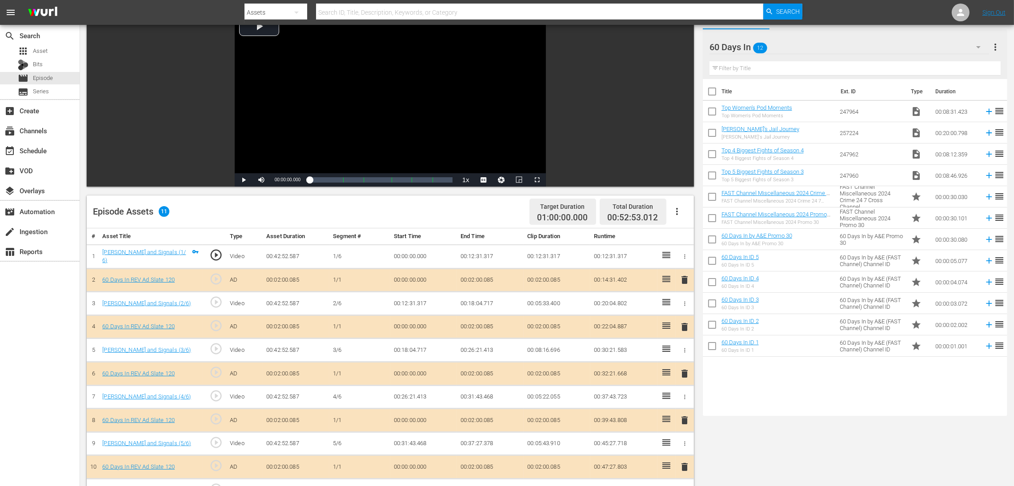
scroll to position [133, 0]
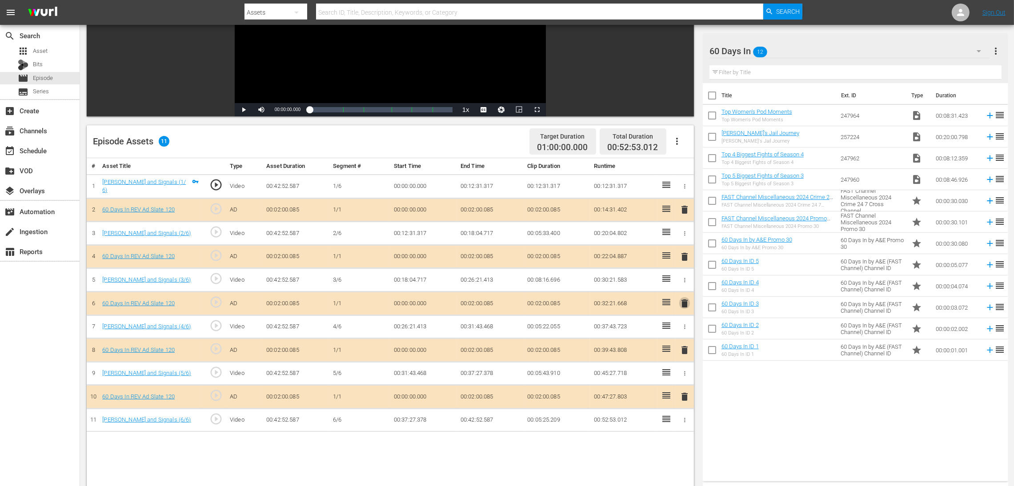
click at [682, 302] on span "delete" at bounding box center [684, 303] width 11 height 11
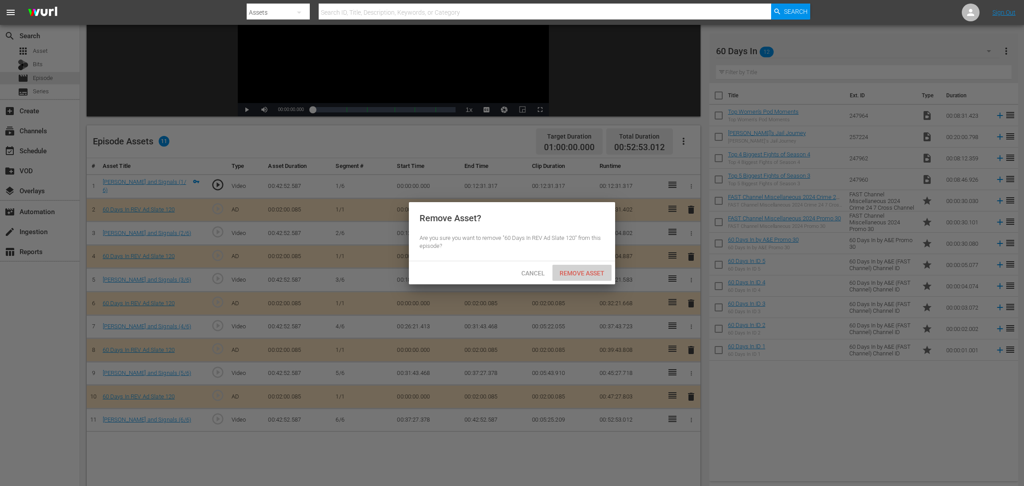
click at [590, 272] on span "Remove Asset" at bounding box center [581, 273] width 59 height 7
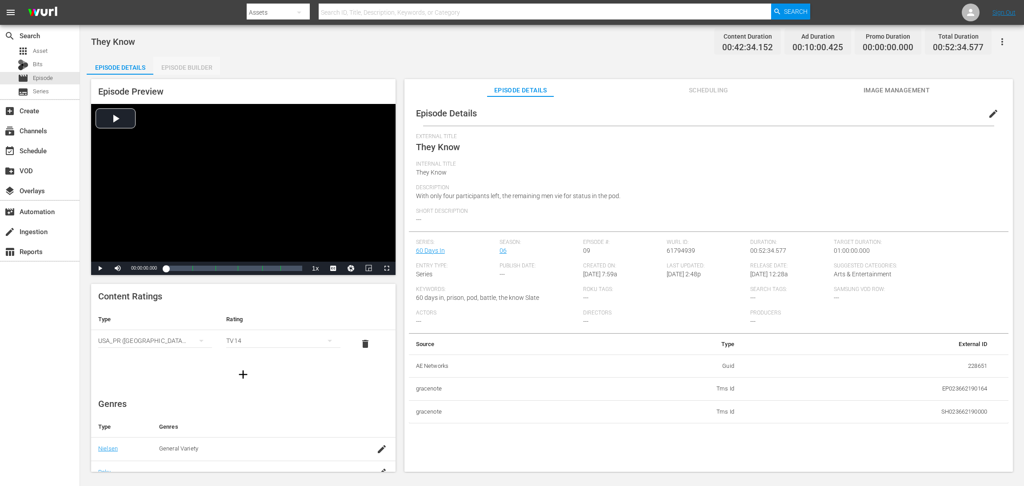
click at [189, 67] on div "Episode Builder" at bounding box center [186, 67] width 67 height 21
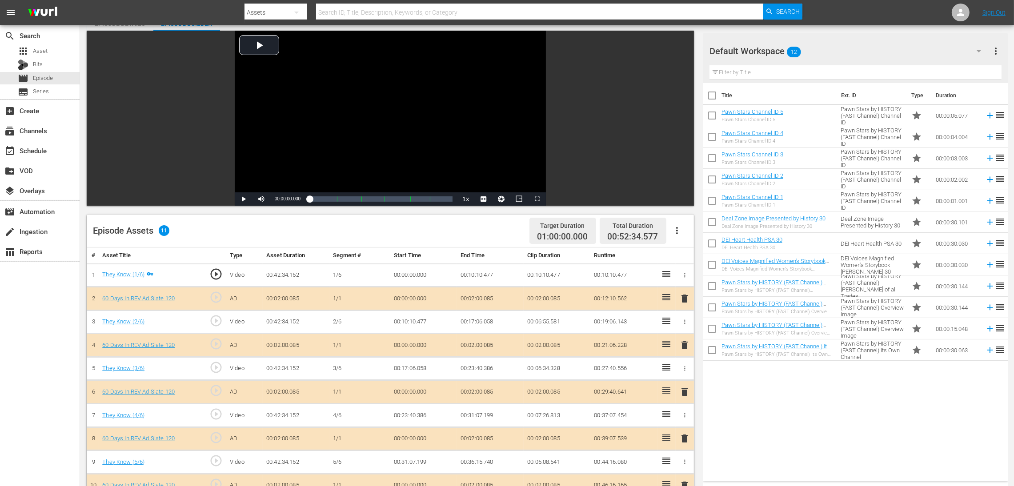
scroll to position [67, 0]
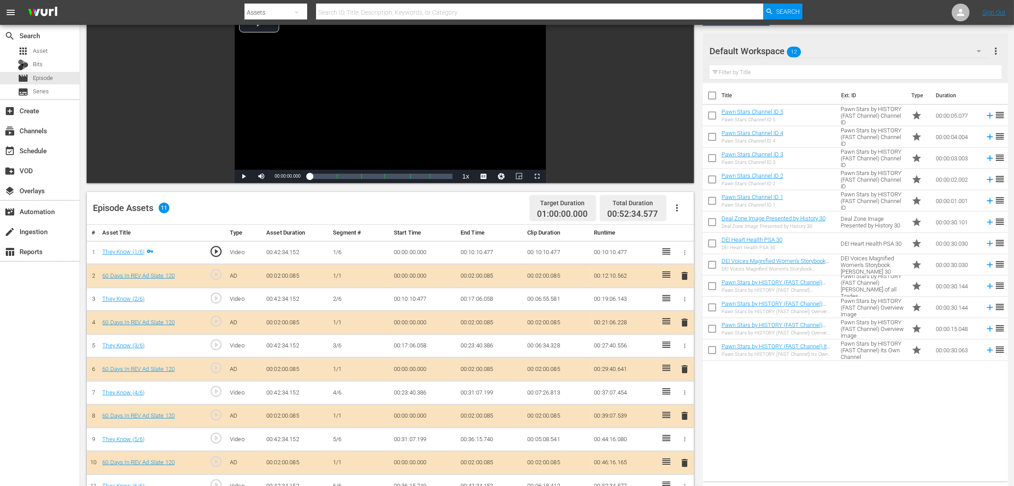
click at [682, 44] on button "button" at bounding box center [978, 50] width 21 height 21
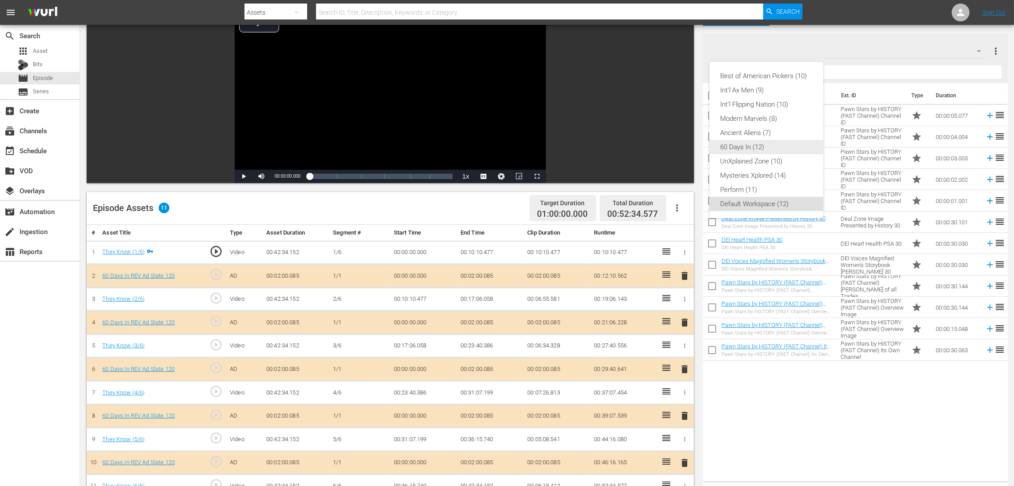
click at [682, 142] on div "60 Days In (12)" at bounding box center [766, 147] width 92 height 14
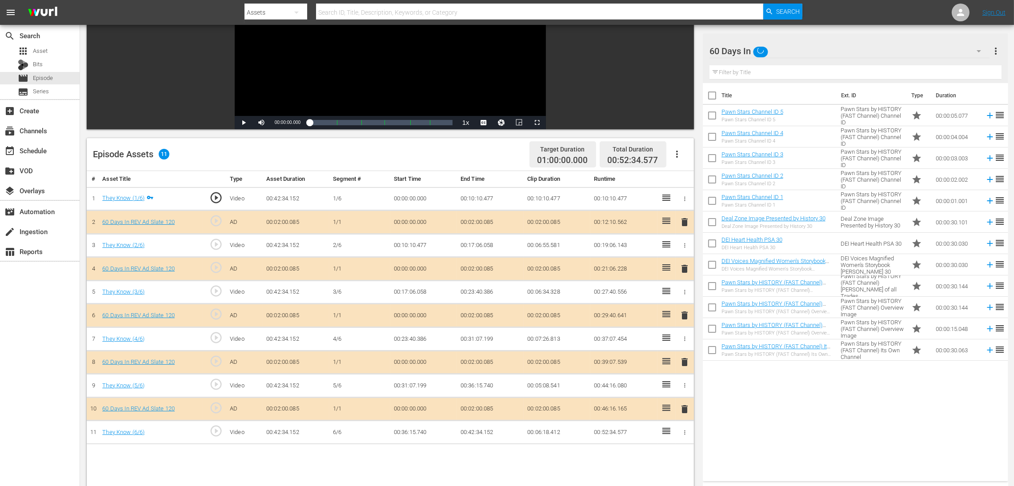
scroll to position [200, 0]
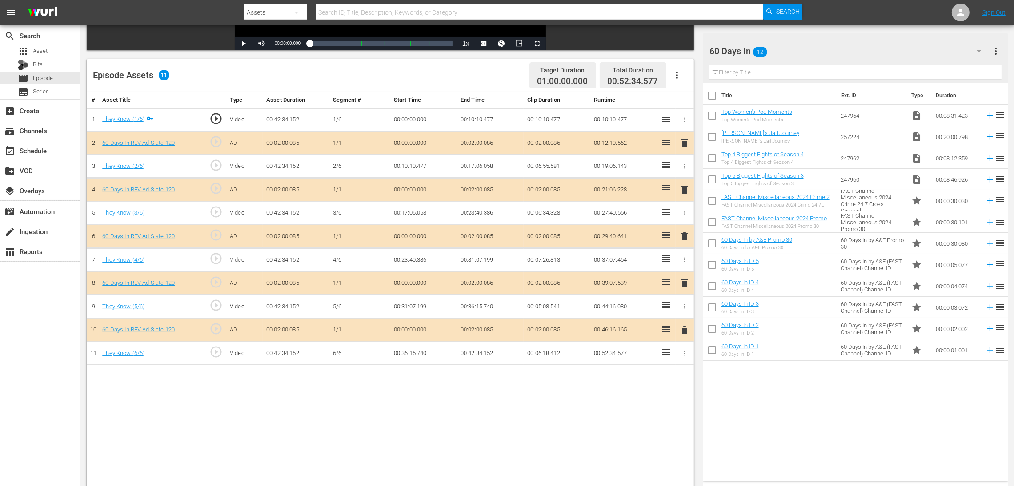
click at [682, 238] on span "delete" at bounding box center [684, 236] width 11 height 11
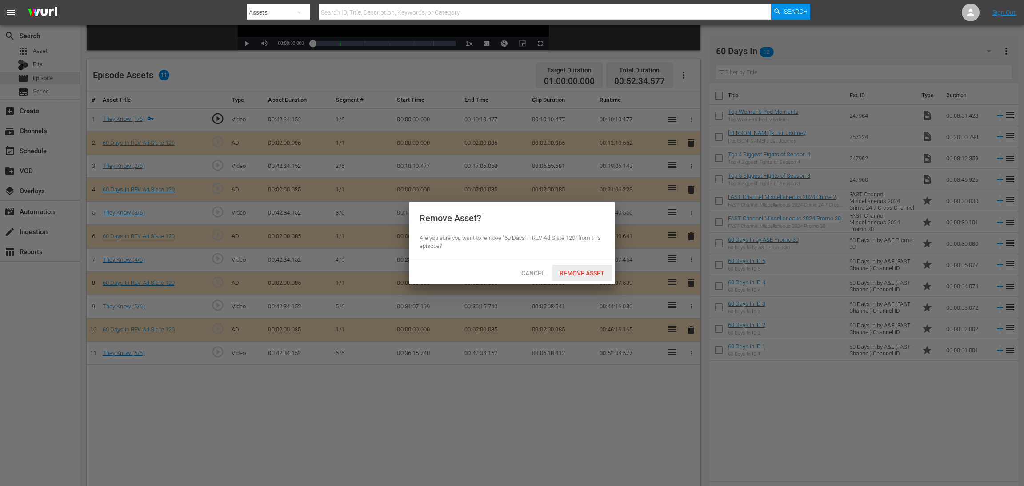
click at [583, 271] on span "Remove Asset" at bounding box center [581, 273] width 59 height 7
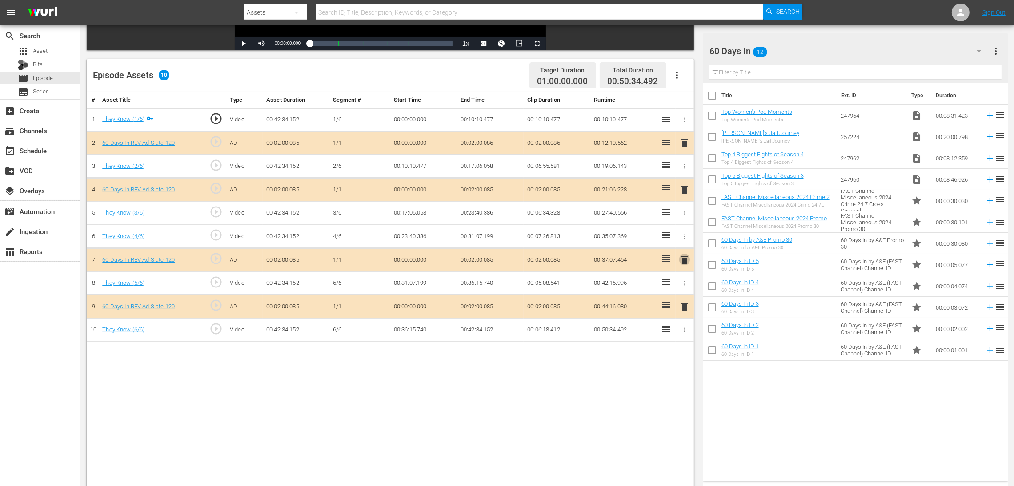
click at [682, 258] on span "delete" at bounding box center [684, 260] width 11 height 11
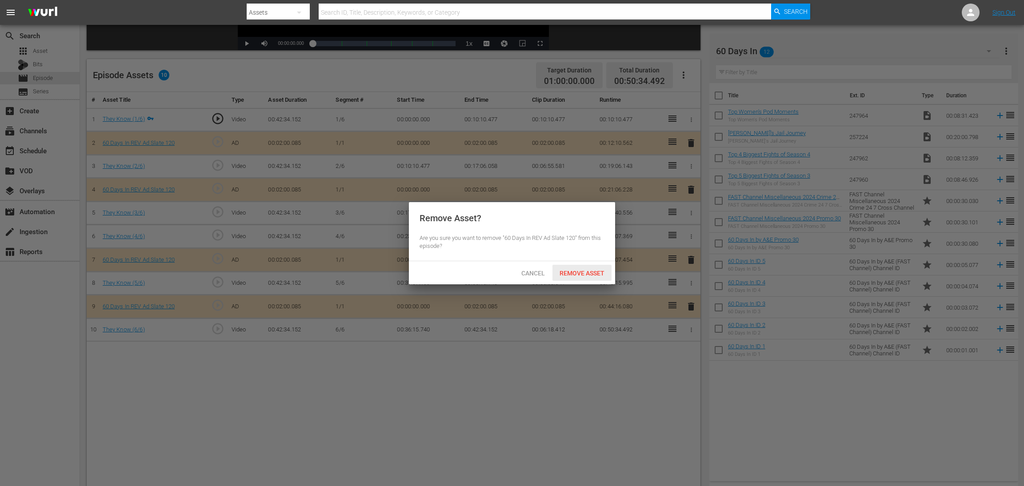
click at [578, 272] on span "Remove Asset" at bounding box center [581, 273] width 59 height 7
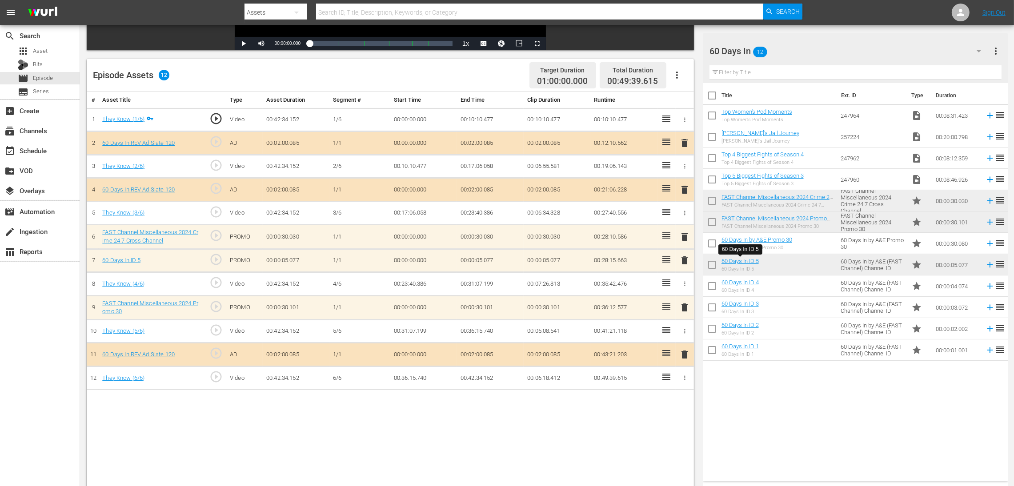
click at [679, 256] on span "delete" at bounding box center [684, 260] width 11 height 11
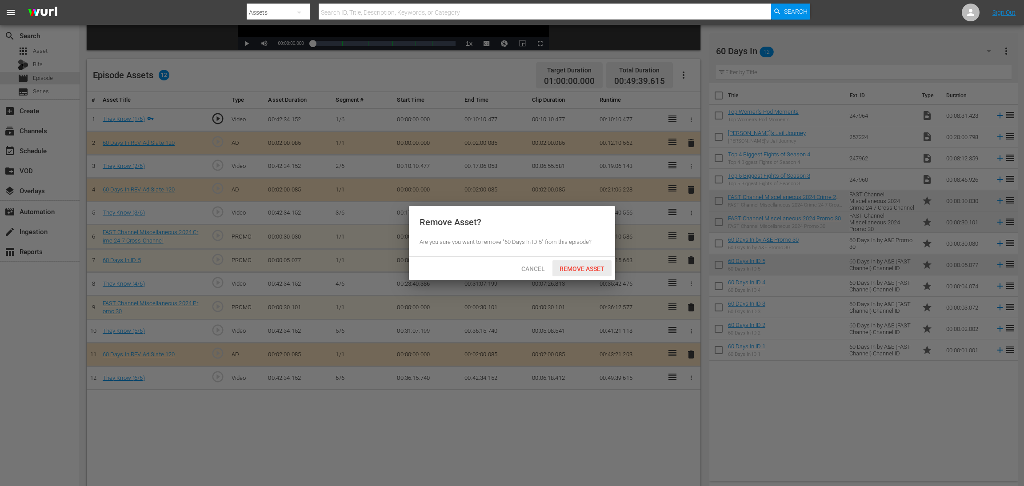
click at [583, 272] on span "Remove Asset" at bounding box center [581, 268] width 59 height 7
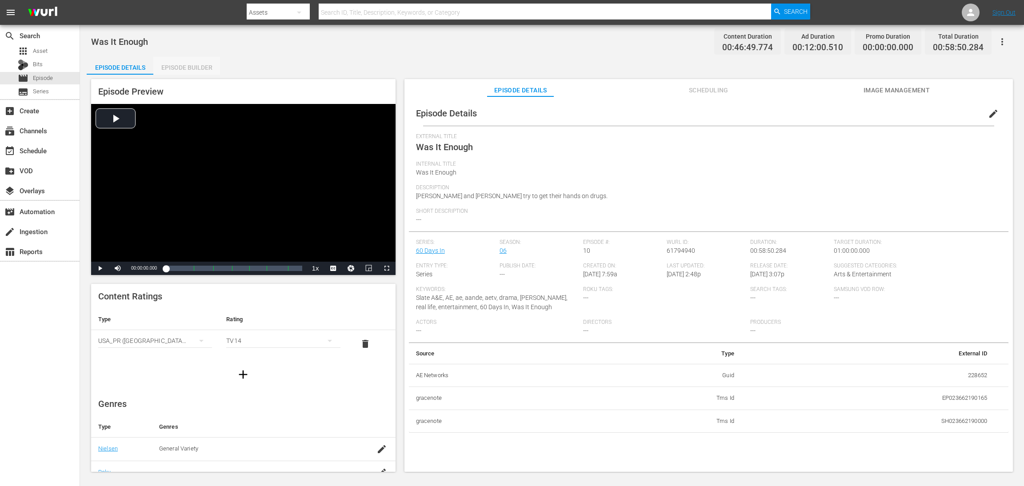
click at [190, 67] on div "Episode Builder" at bounding box center [186, 67] width 67 height 21
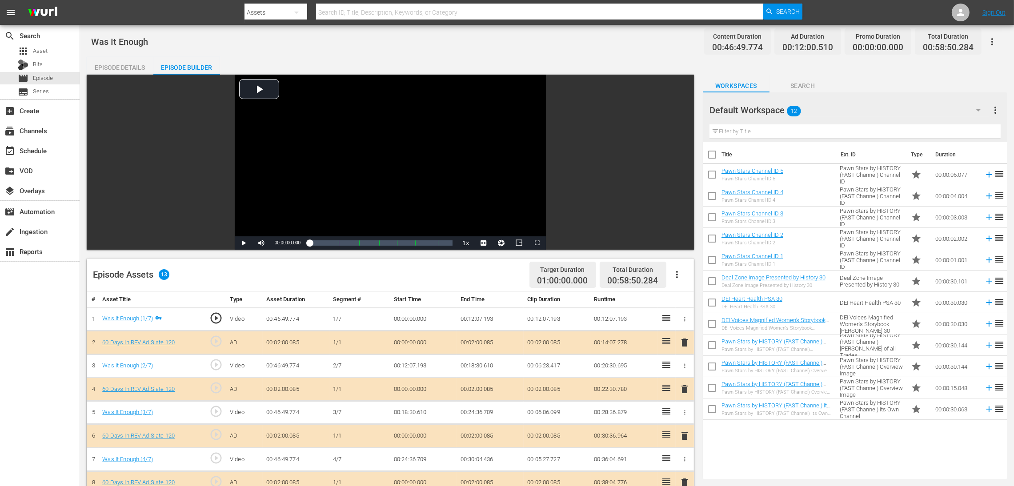
click at [682, 111] on icon "button" at bounding box center [978, 110] width 11 height 11
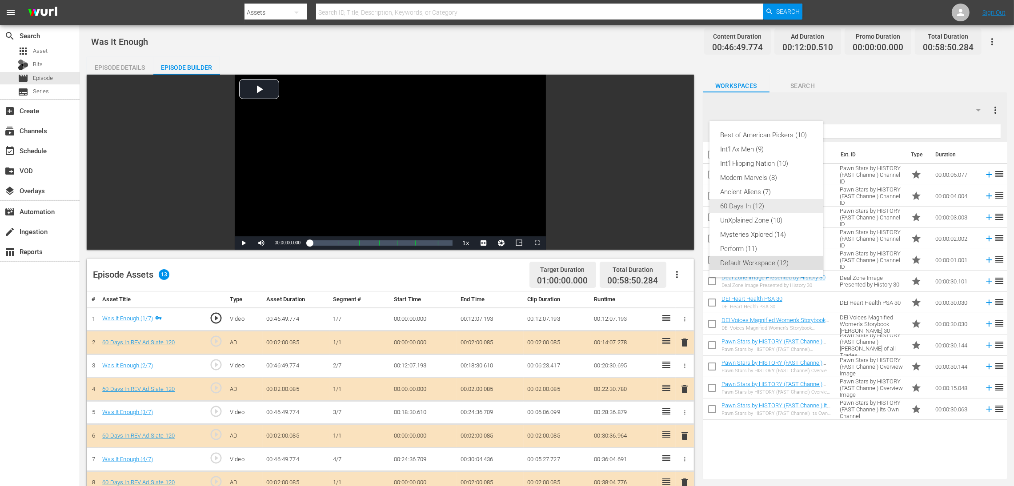
click at [682, 204] on div "60 Days In (12)" at bounding box center [766, 206] width 92 height 14
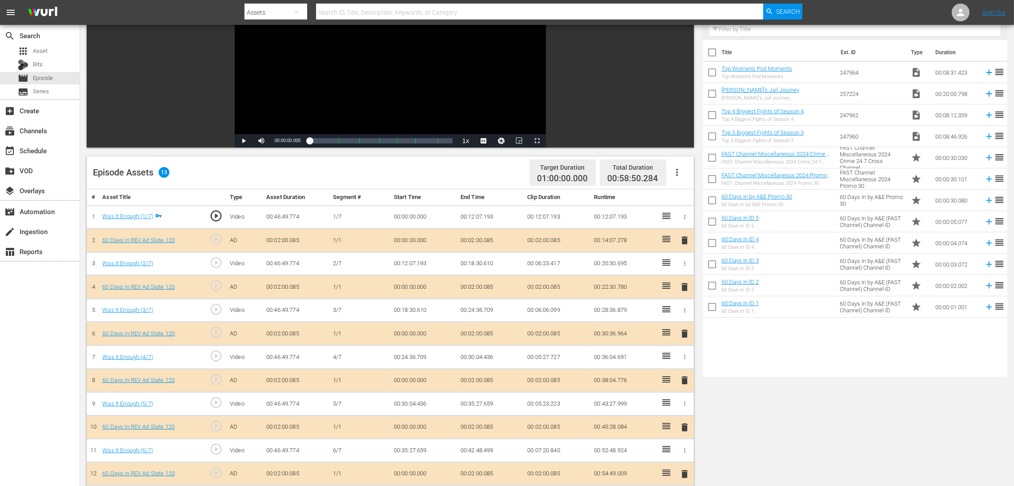
scroll to position [200, 0]
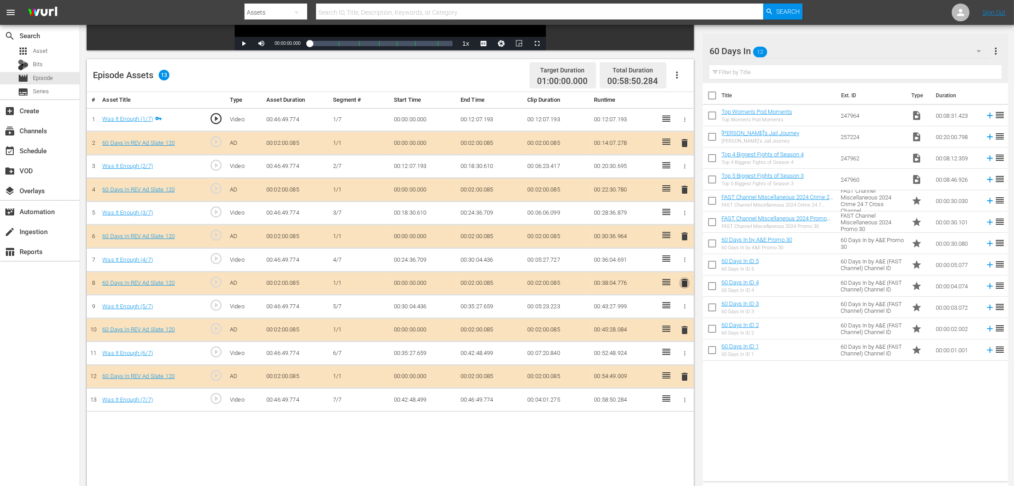
click at [682, 282] on span "delete" at bounding box center [684, 283] width 11 height 11
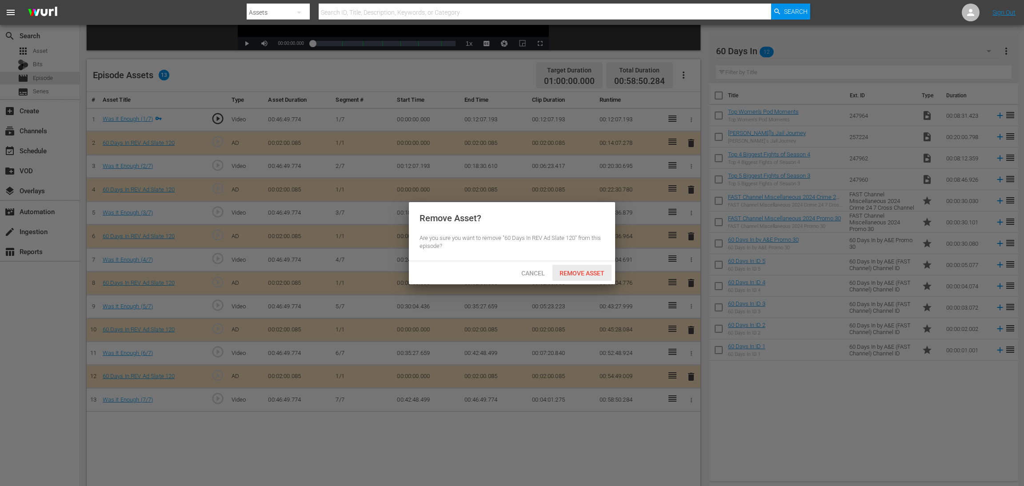
drag, startPoint x: 578, startPoint y: 269, endPoint x: 492, endPoint y: 185, distance: 120.1
click at [578, 269] on div "Remove Asset" at bounding box center [581, 273] width 59 height 16
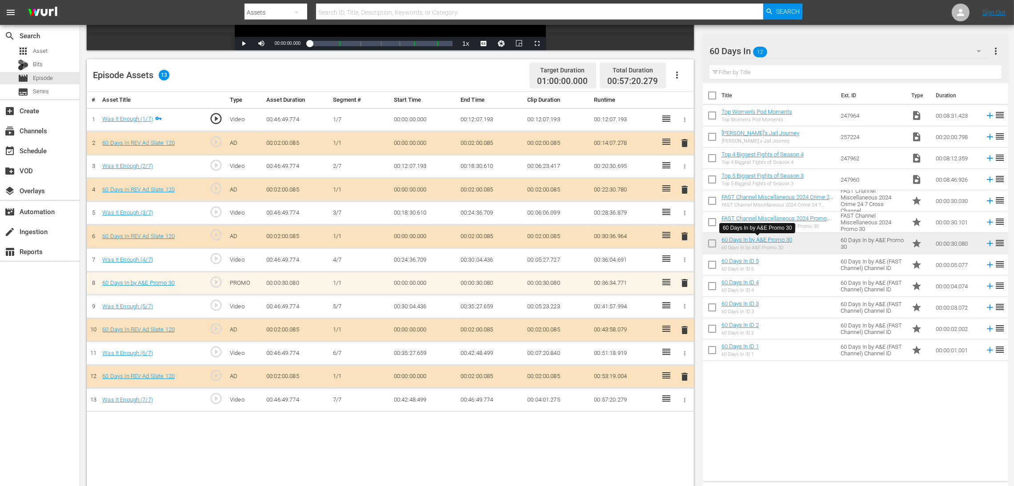
click at [681, 236] on span "delete" at bounding box center [684, 236] width 11 height 11
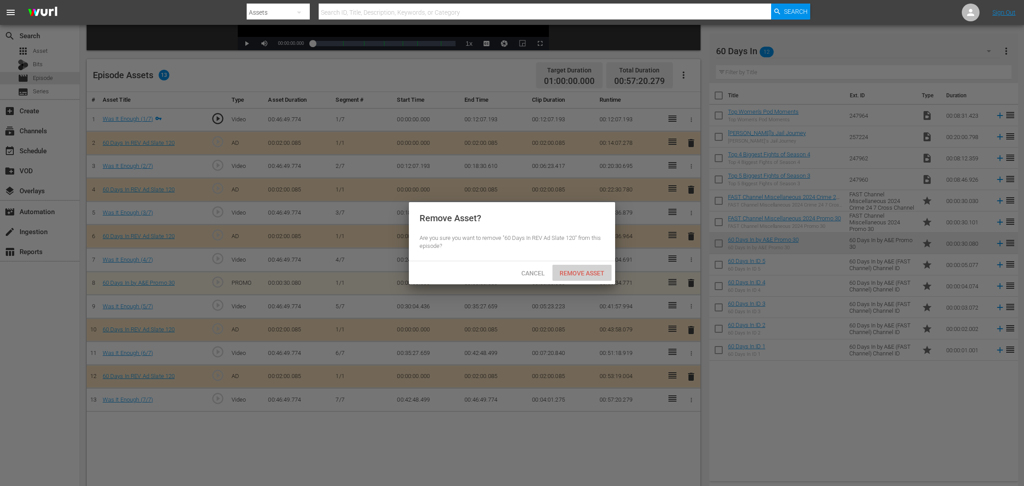
click at [591, 272] on span "Remove Asset" at bounding box center [581, 273] width 59 height 7
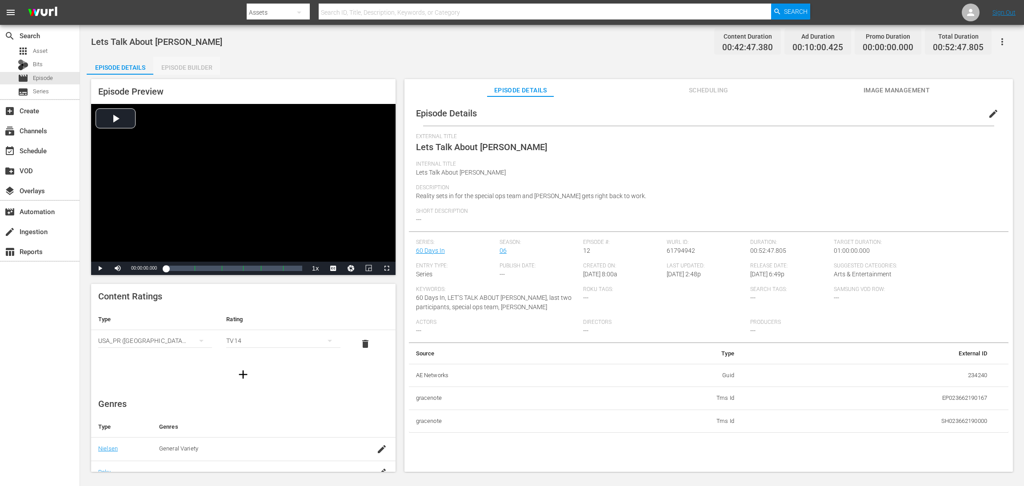
click at [204, 60] on div "Episode Builder" at bounding box center [186, 67] width 67 height 21
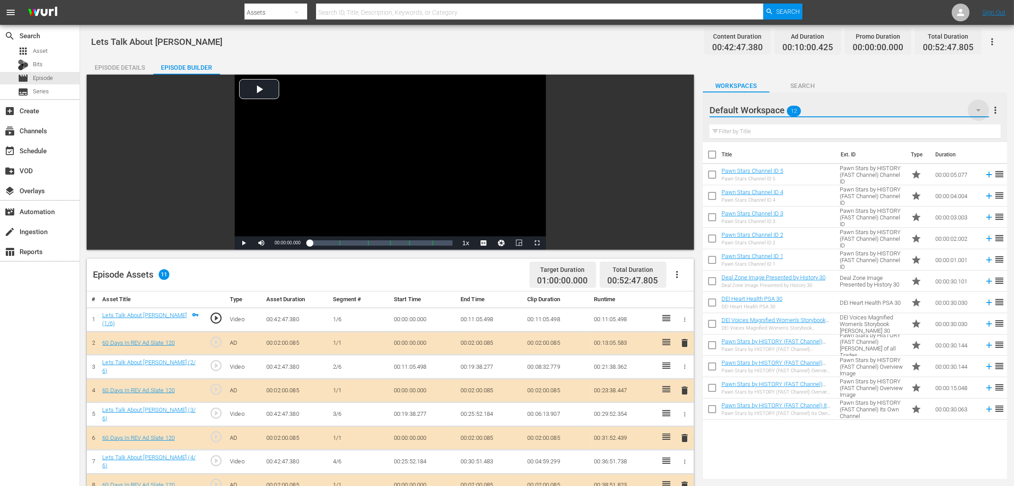
click at [682, 112] on icon "button" at bounding box center [978, 110] width 11 height 11
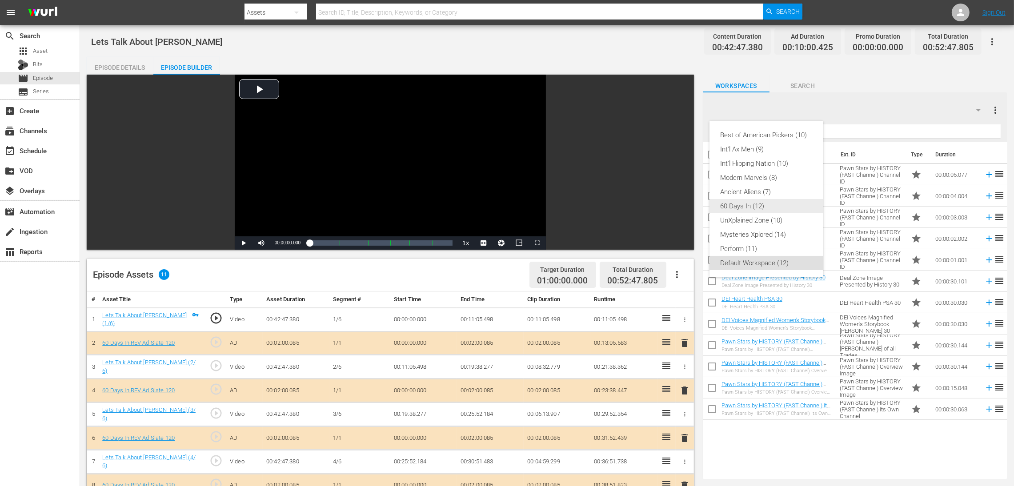
click at [682, 206] on div "60 Days In (12)" at bounding box center [766, 206] width 92 height 14
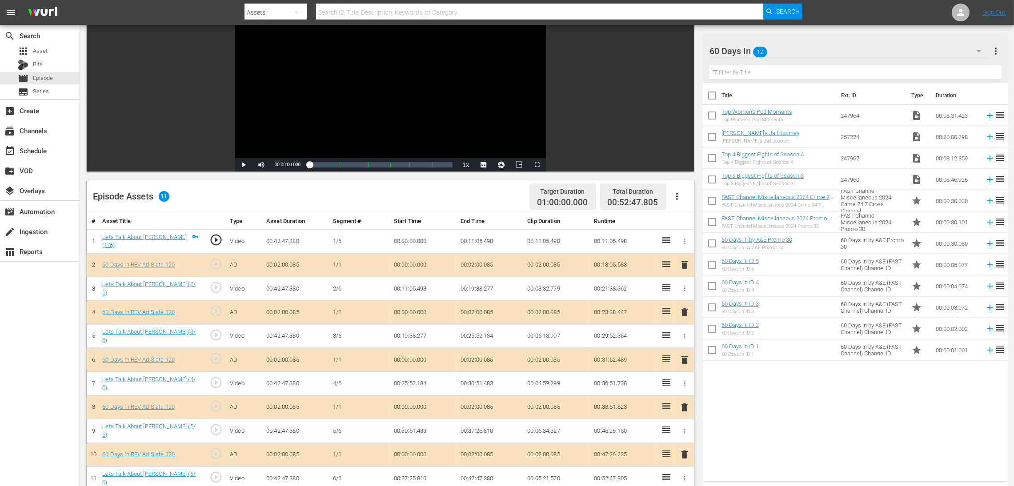
scroll to position [200, 0]
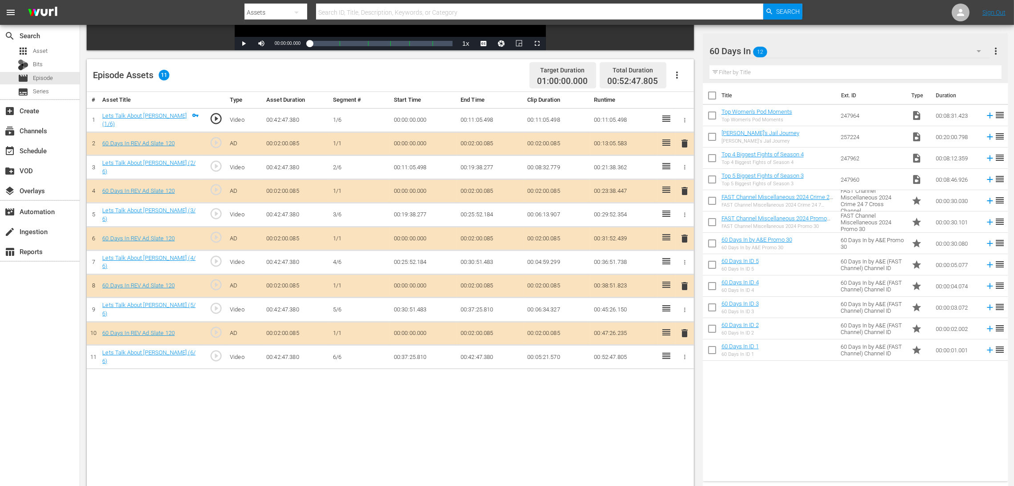
click at [682, 234] on span "delete" at bounding box center [684, 238] width 11 height 11
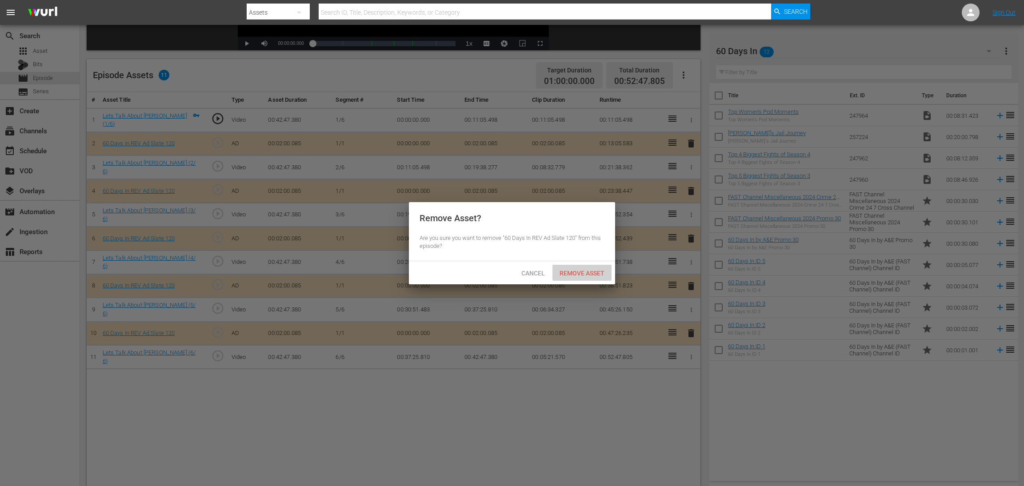
click at [590, 270] on span "Remove Asset" at bounding box center [581, 273] width 59 height 7
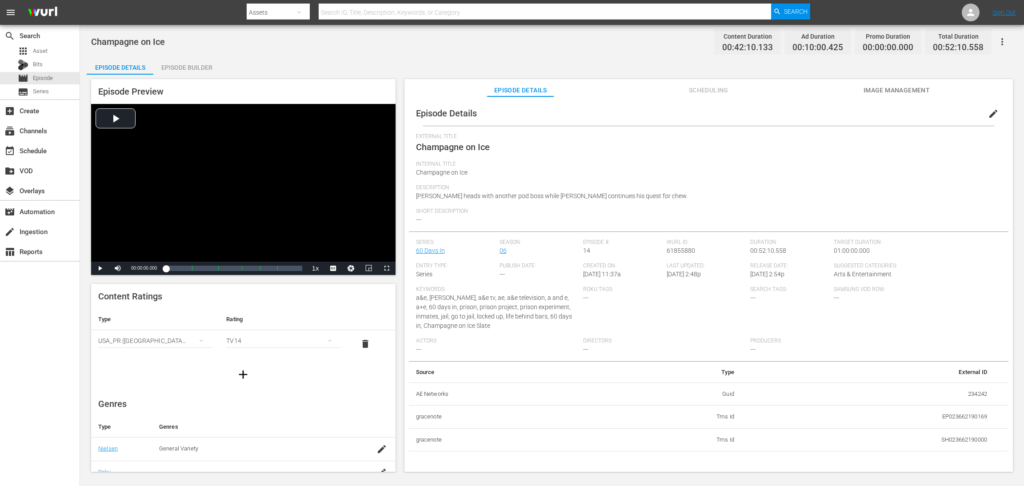
click at [197, 67] on div "Episode Builder" at bounding box center [186, 67] width 67 height 21
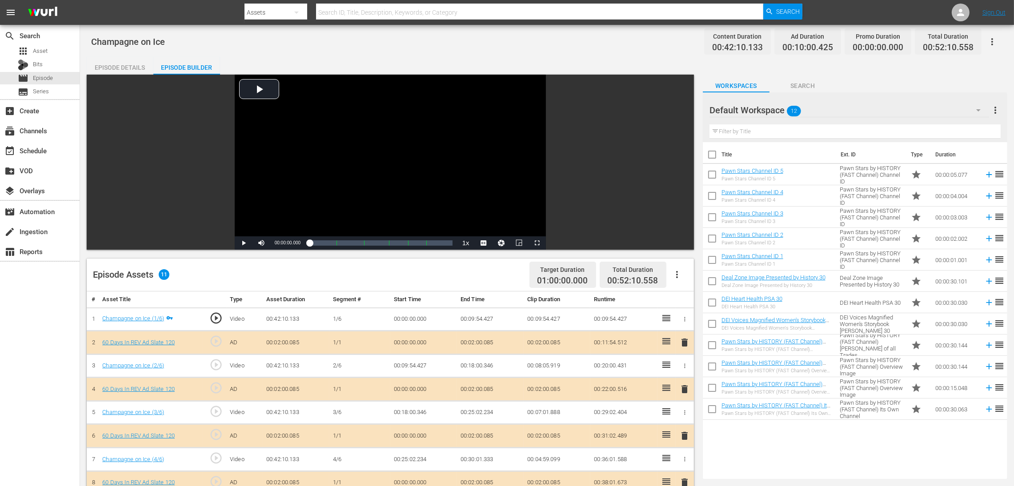
click at [682, 112] on icon "button" at bounding box center [978, 110] width 11 height 11
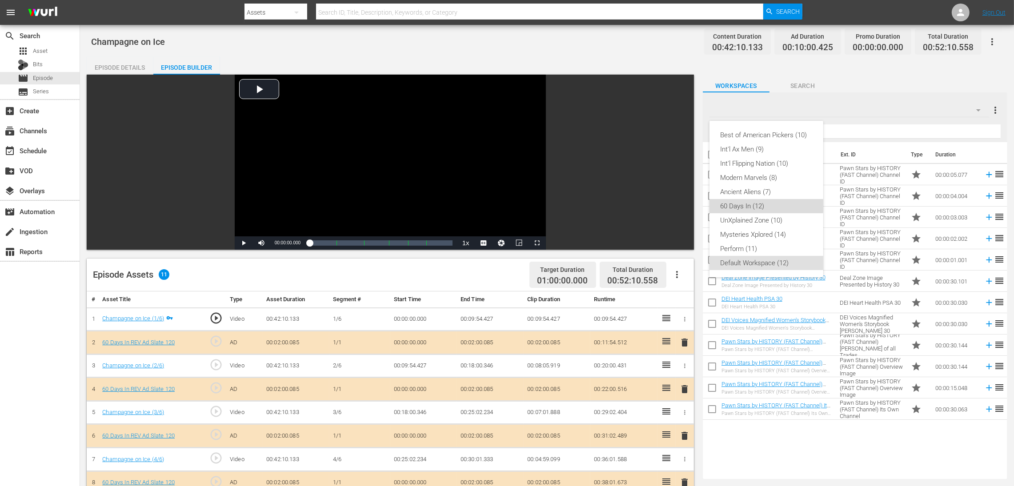
click at [682, 205] on div "60 Days In (12)" at bounding box center [766, 206] width 92 height 14
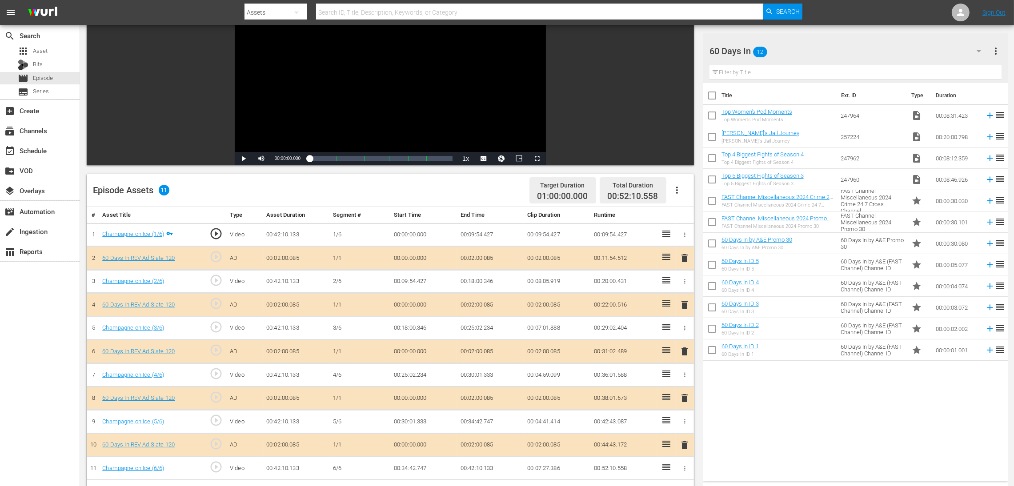
scroll to position [133, 0]
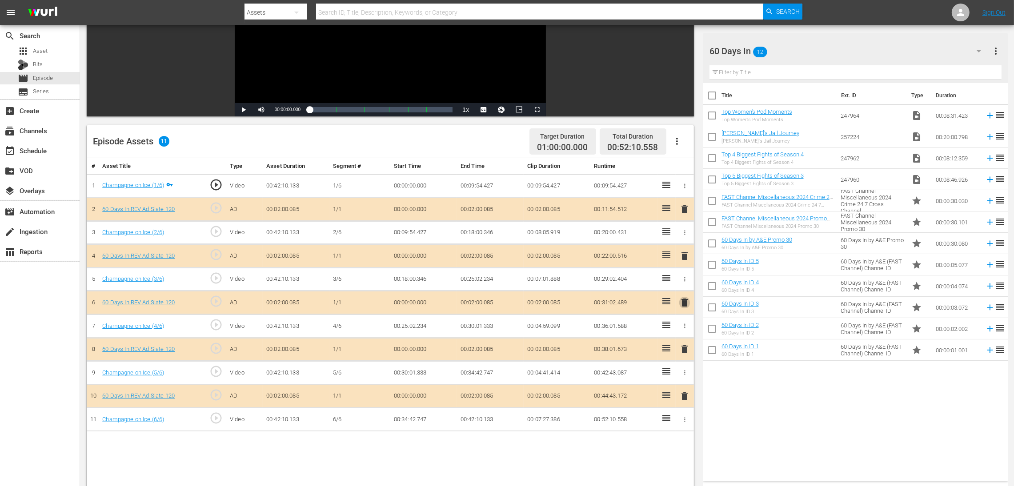
click at [682, 301] on span "delete" at bounding box center [684, 302] width 11 height 11
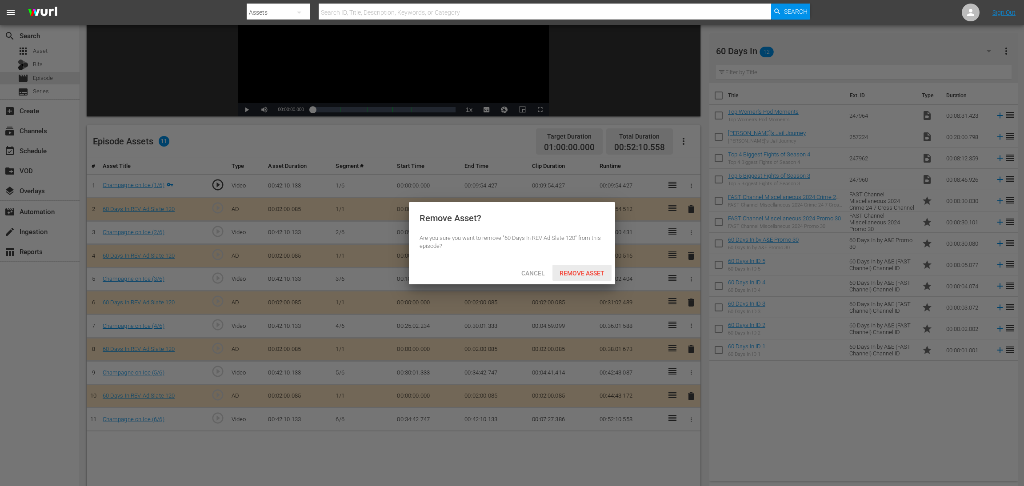
drag, startPoint x: 588, startPoint y: 276, endPoint x: 590, endPoint y: 270, distance: 5.5
click at [589, 275] on span "Remove Asset" at bounding box center [581, 273] width 59 height 7
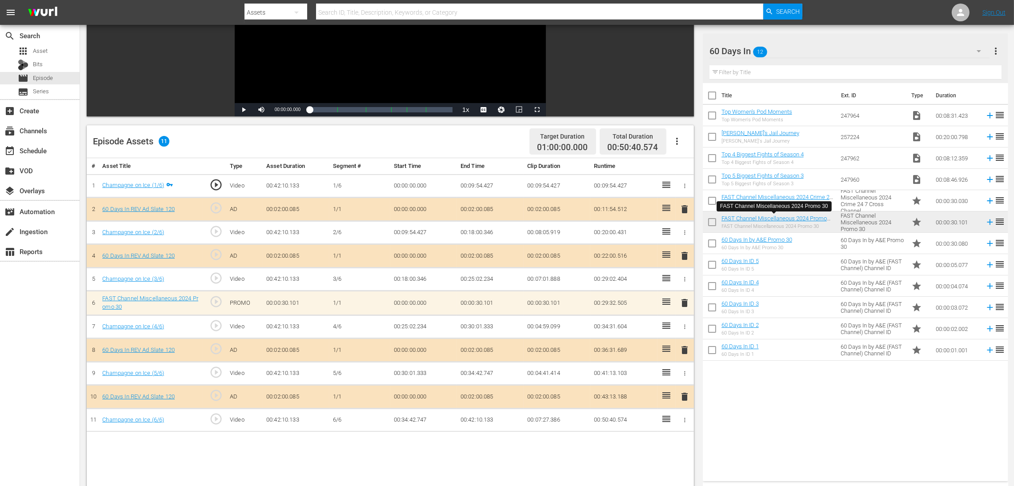
click at [682, 324] on span "delete" at bounding box center [684, 350] width 11 height 11
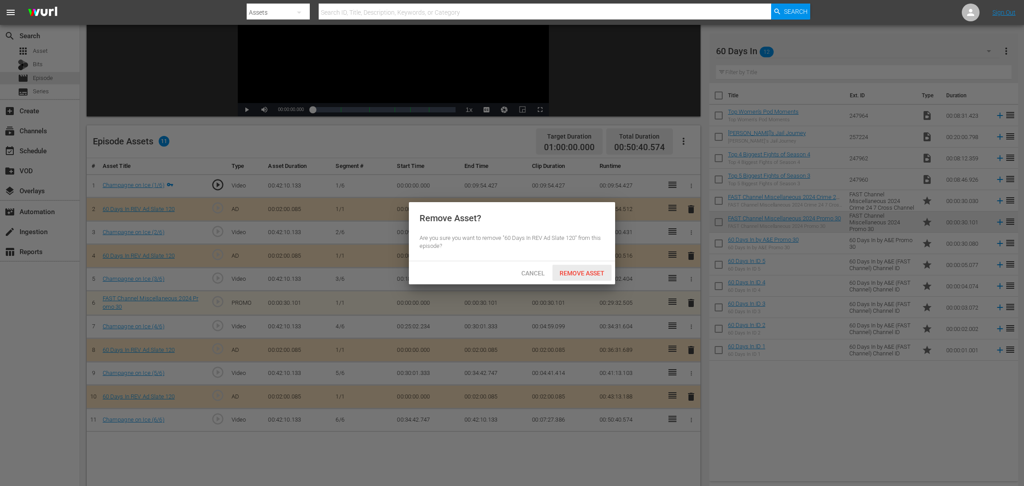
click at [580, 272] on span "Remove Asset" at bounding box center [581, 273] width 59 height 7
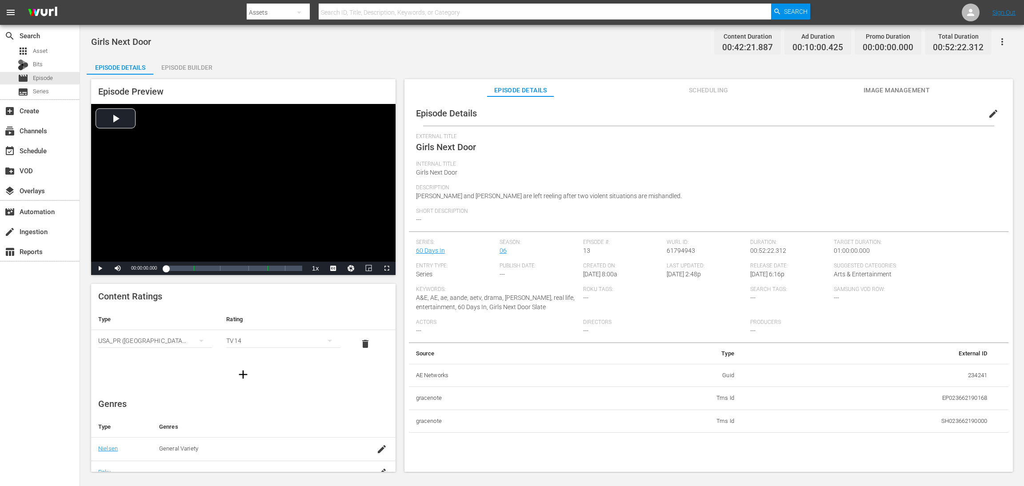
click at [193, 67] on div "Episode Builder" at bounding box center [186, 67] width 67 height 21
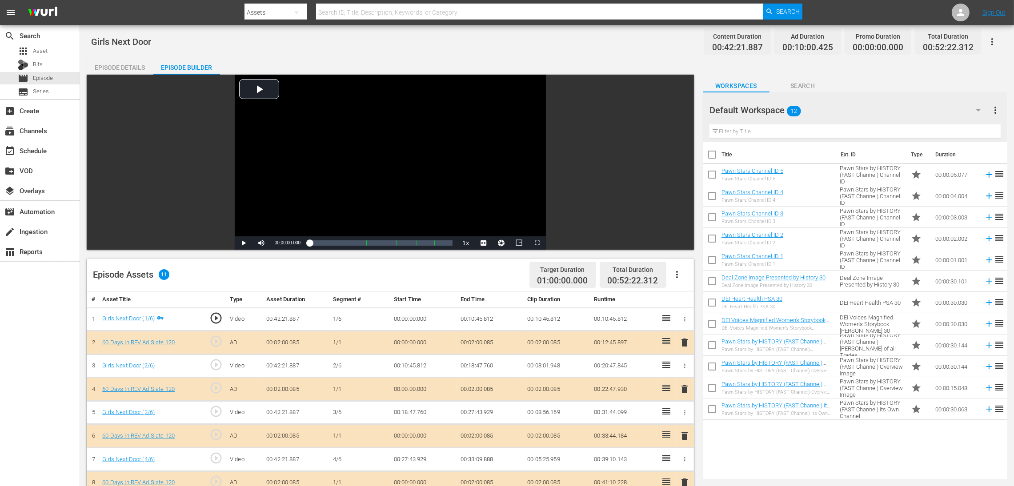
click at [682, 111] on icon "button" at bounding box center [978, 110] width 11 height 11
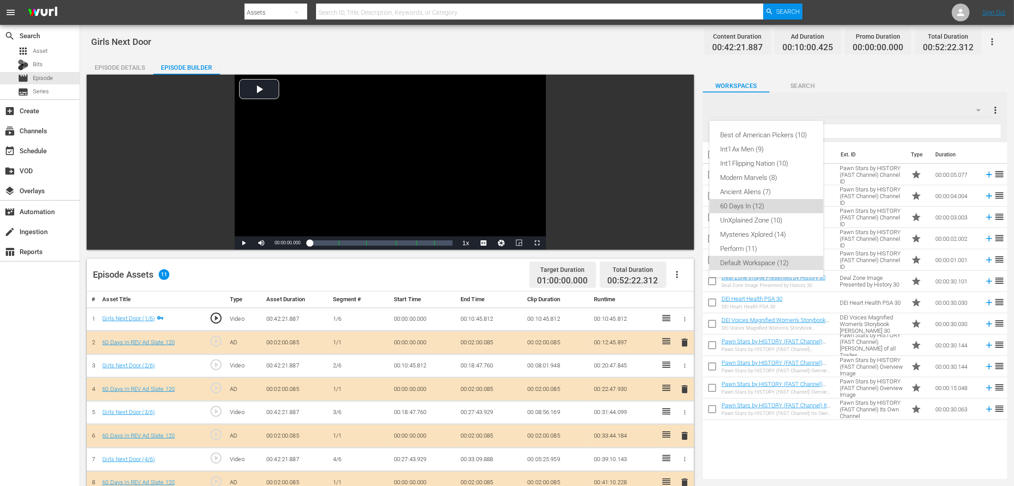
click at [682, 205] on div "60 Days In (12)" at bounding box center [766, 206] width 92 height 14
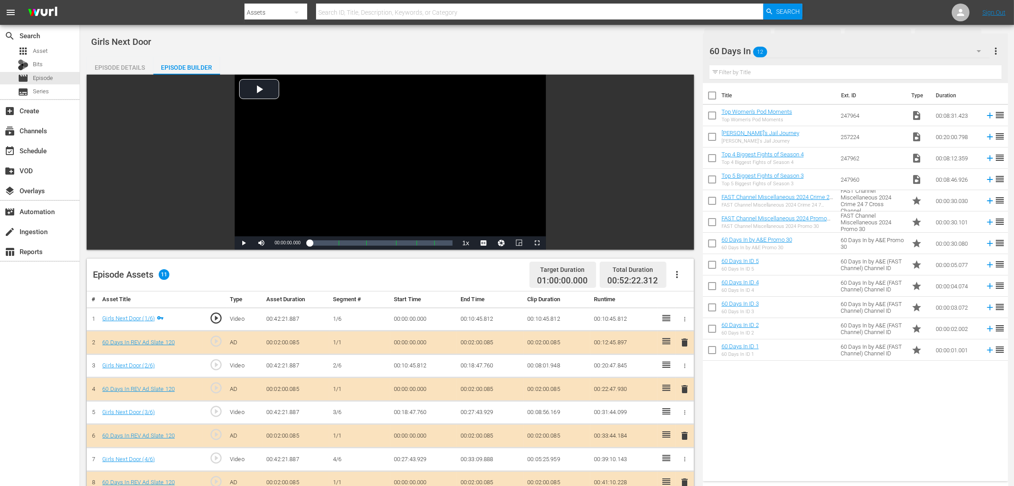
scroll to position [200, 0]
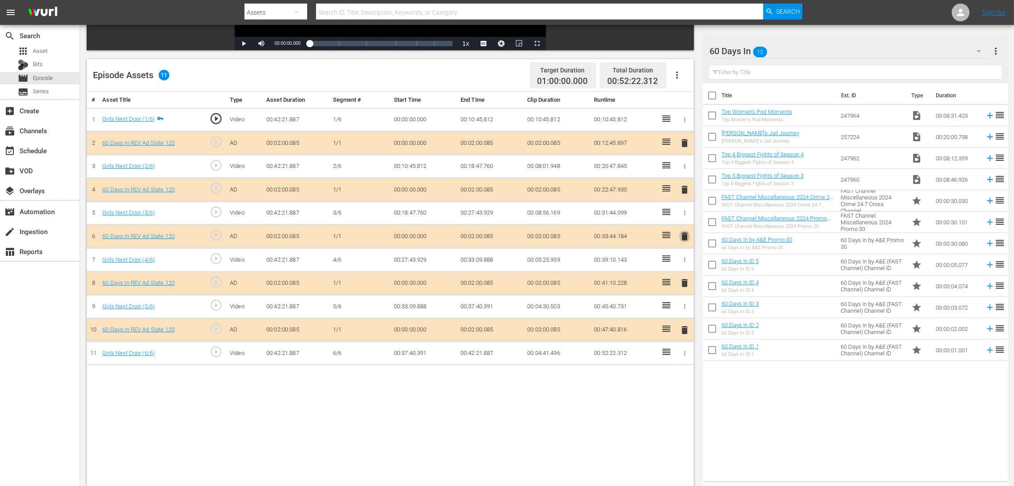
click at [682, 232] on span "delete" at bounding box center [684, 236] width 11 height 11
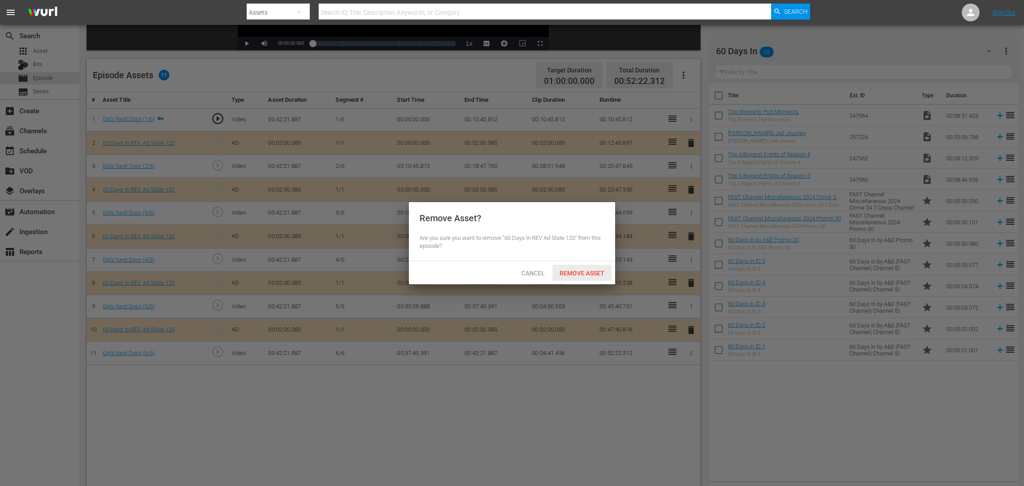
click at [585, 273] on span "Remove Asset" at bounding box center [581, 273] width 59 height 7
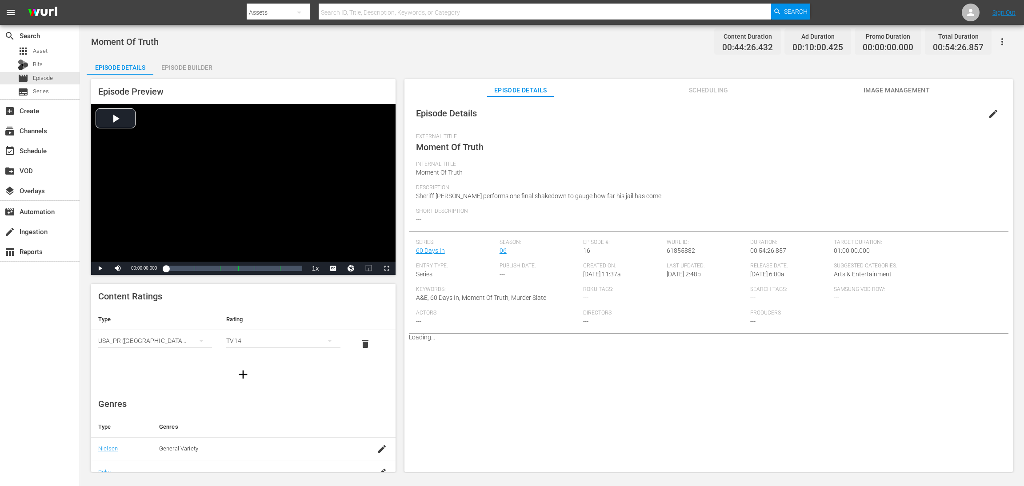
click at [183, 61] on div "Episode Builder" at bounding box center [186, 67] width 67 height 21
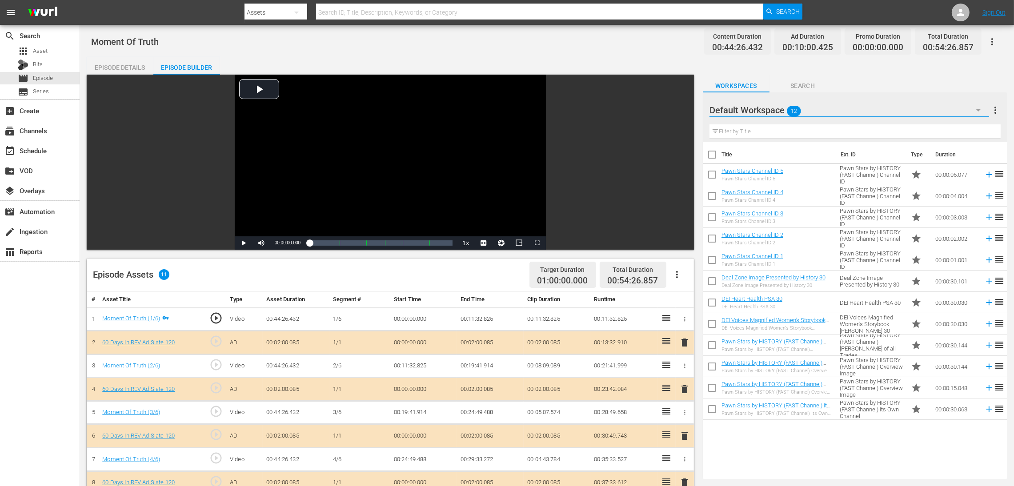
click at [682, 107] on button "button" at bounding box center [977, 110] width 21 height 21
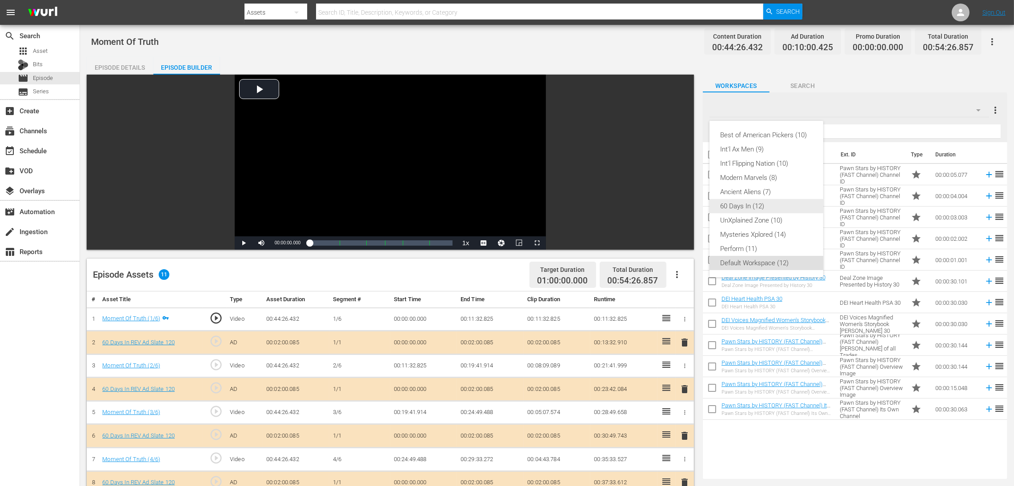
click at [682, 212] on div "60 Days In (12)" at bounding box center [766, 206] width 92 height 14
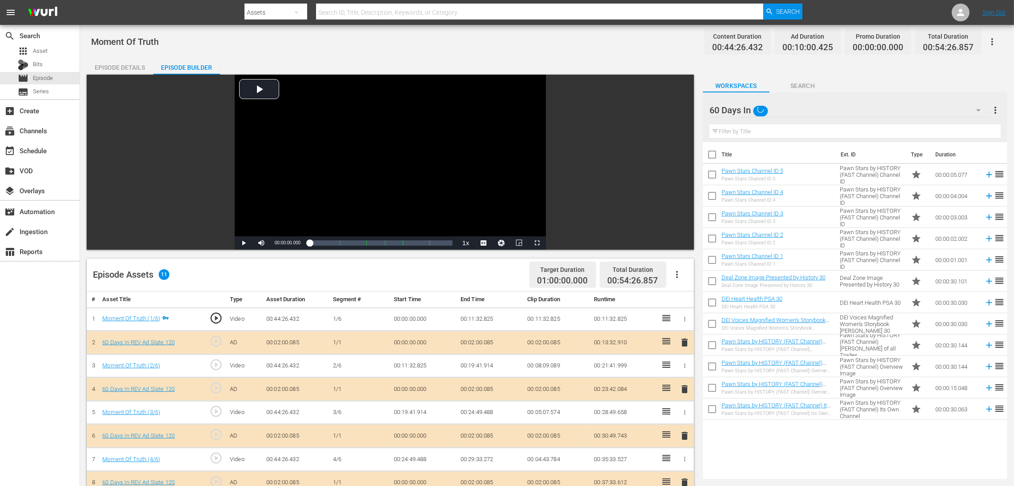
click at [682, 212] on div "Best of American Pickers (10) Int'l Ax Men (9) Int'l Flipping Nation (10) Moder…" at bounding box center [507, 243] width 1014 height 486
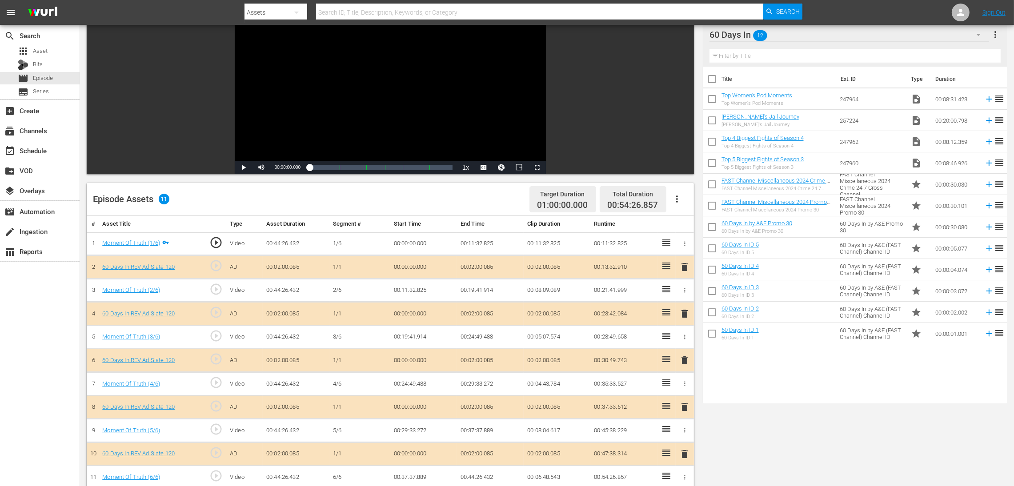
scroll to position [133, 0]
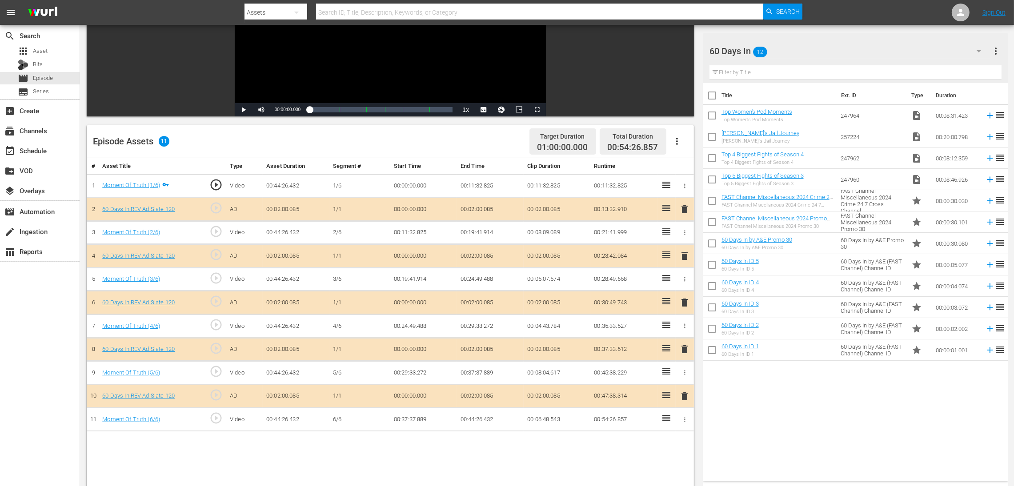
click at [681, 301] on span "delete" at bounding box center [684, 302] width 11 height 11
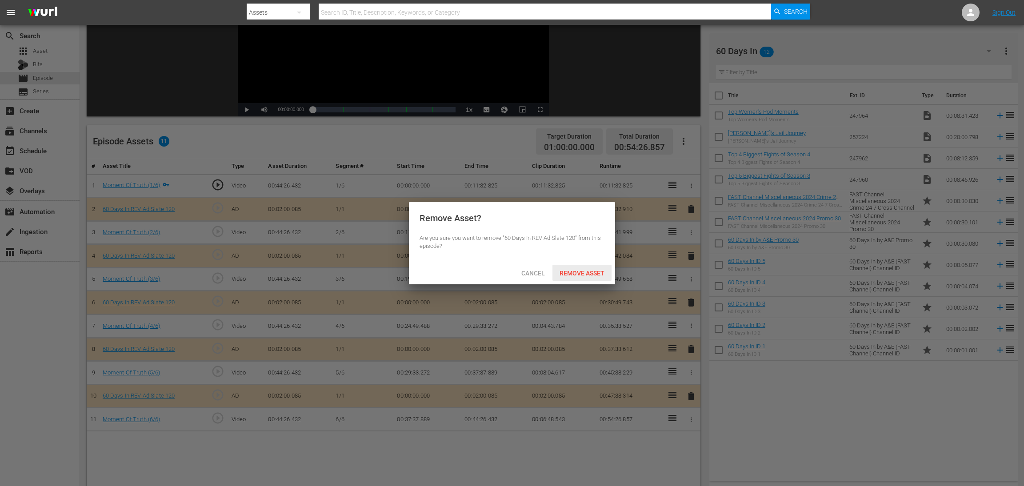
click at [595, 270] on span "Remove Asset" at bounding box center [581, 273] width 59 height 7
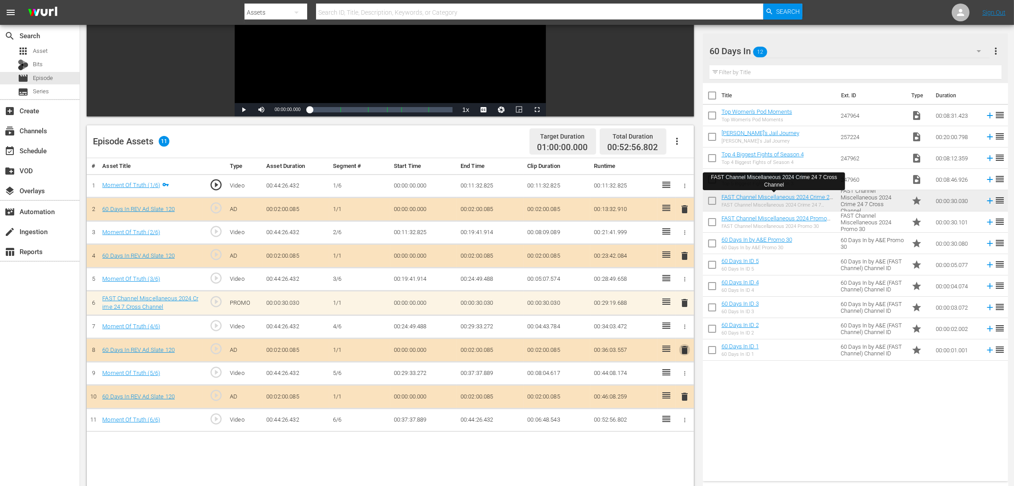
click at [682, 324] on span "delete" at bounding box center [684, 350] width 11 height 11
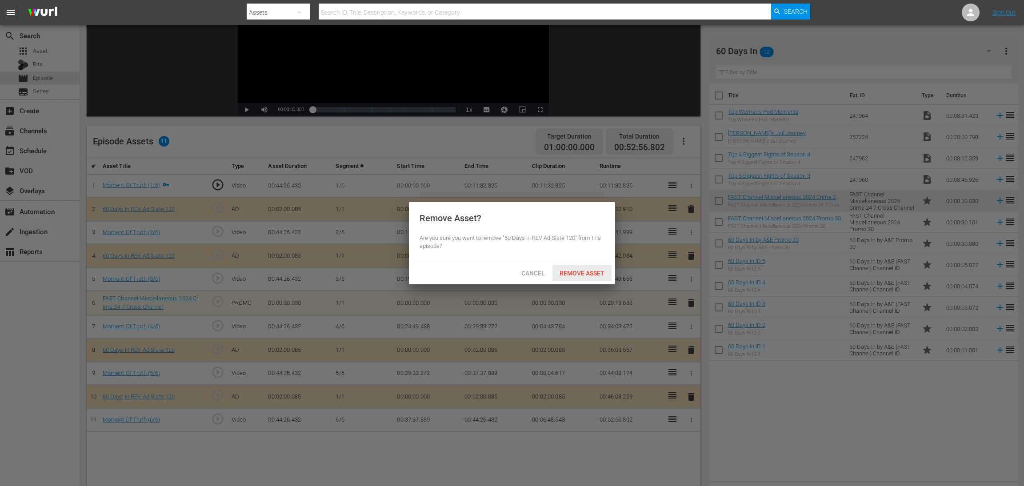
click at [585, 275] on span "Remove Asset" at bounding box center [581, 273] width 59 height 7
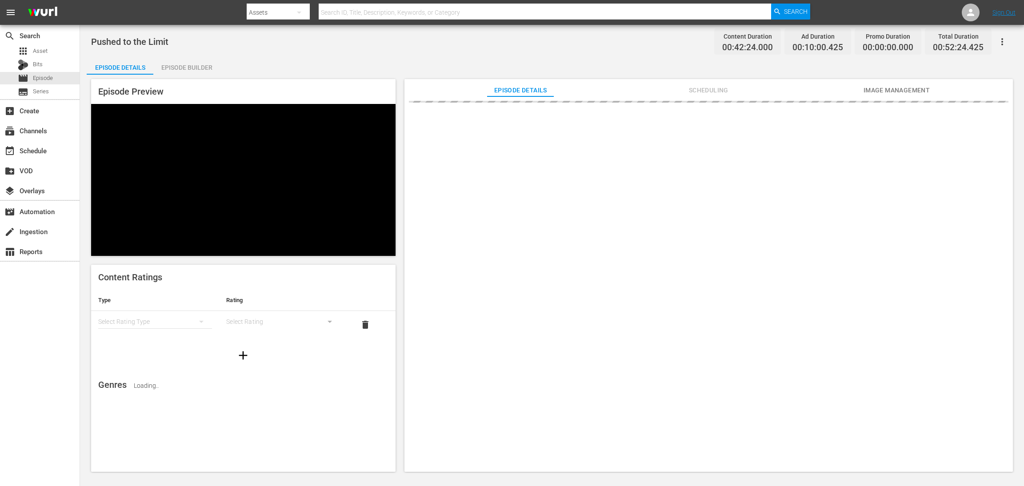
click at [180, 64] on div "Episode Builder" at bounding box center [186, 67] width 67 height 21
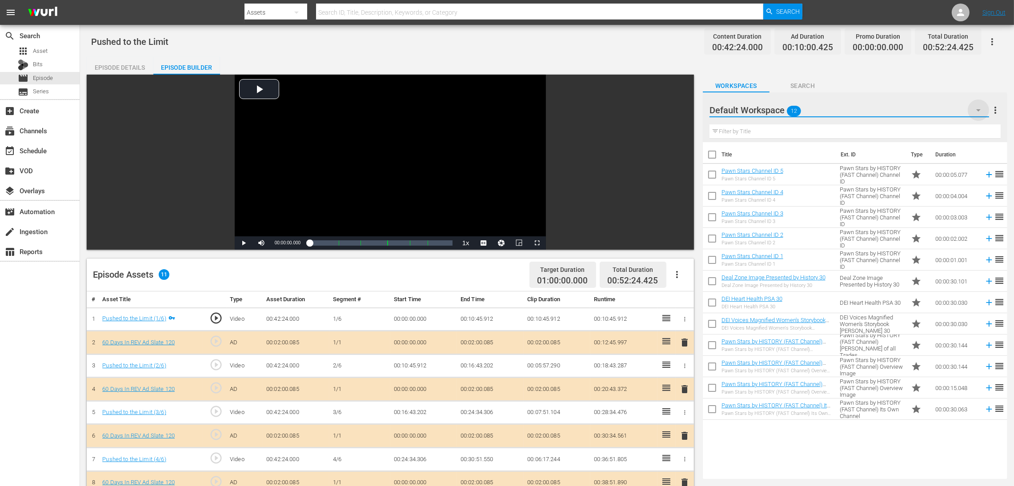
click at [682, 111] on icon "button" at bounding box center [978, 110] width 11 height 11
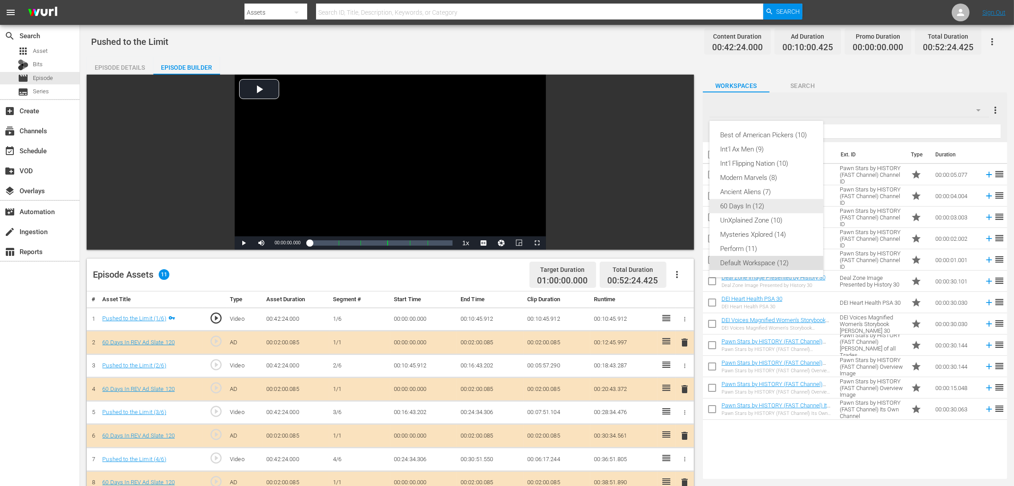
click at [682, 212] on div "60 Days In (12)" at bounding box center [766, 206] width 92 height 14
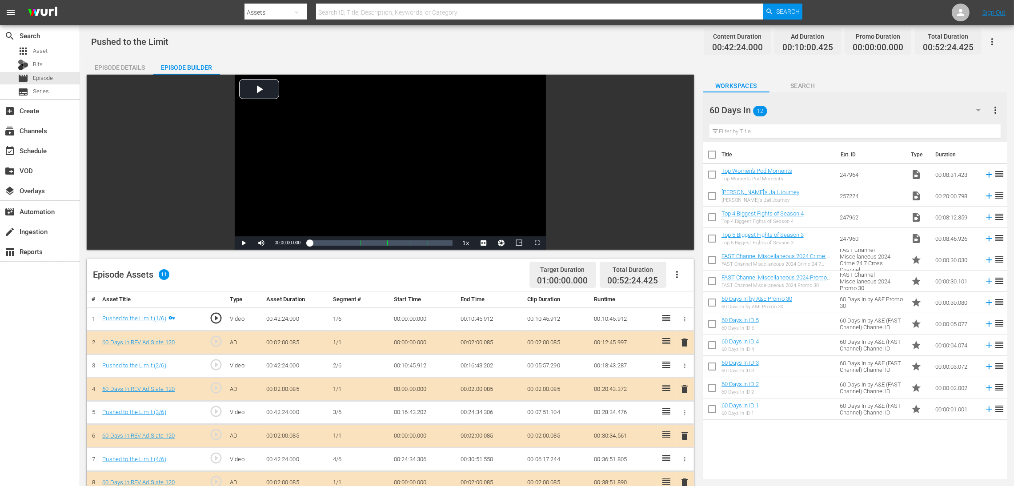
click at [682, 112] on icon "button" at bounding box center [978, 110] width 11 height 11
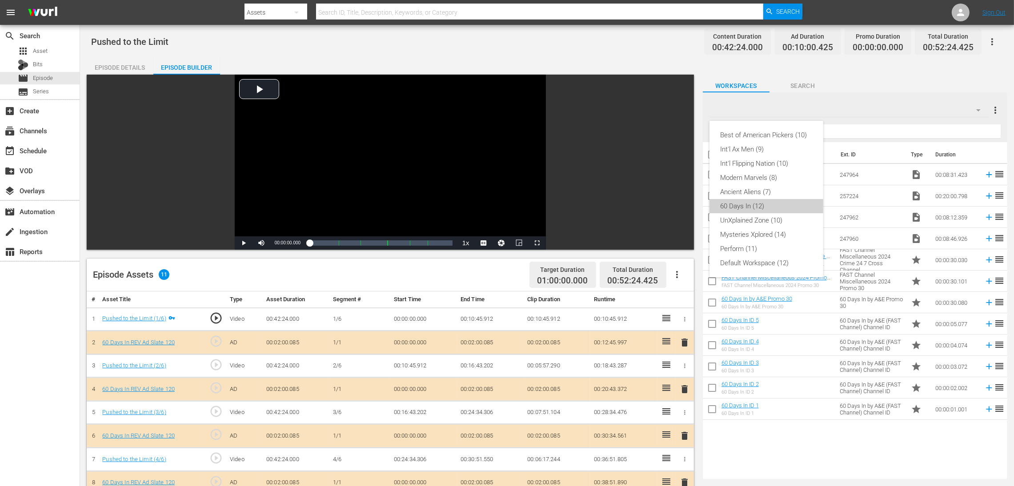
click at [682, 208] on div "60 Days In (12)" at bounding box center [766, 206] width 92 height 14
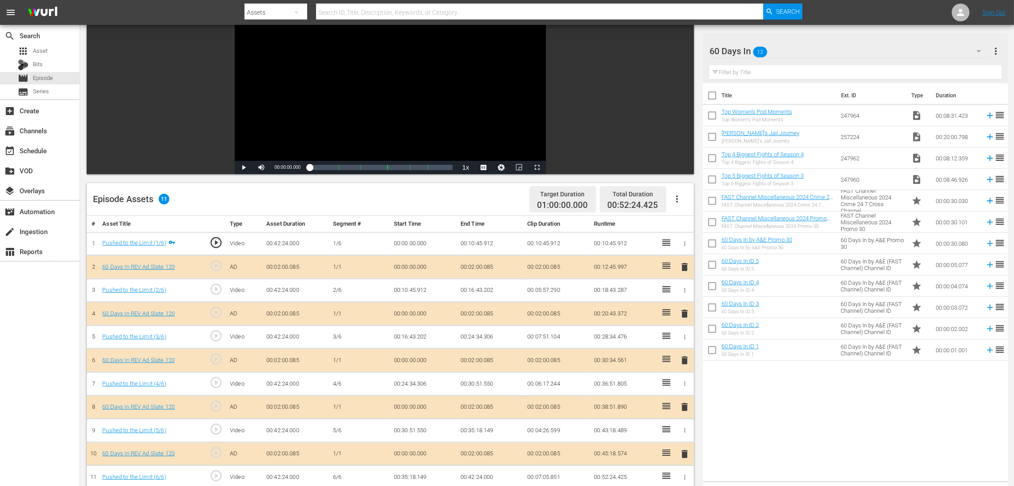
scroll to position [133, 0]
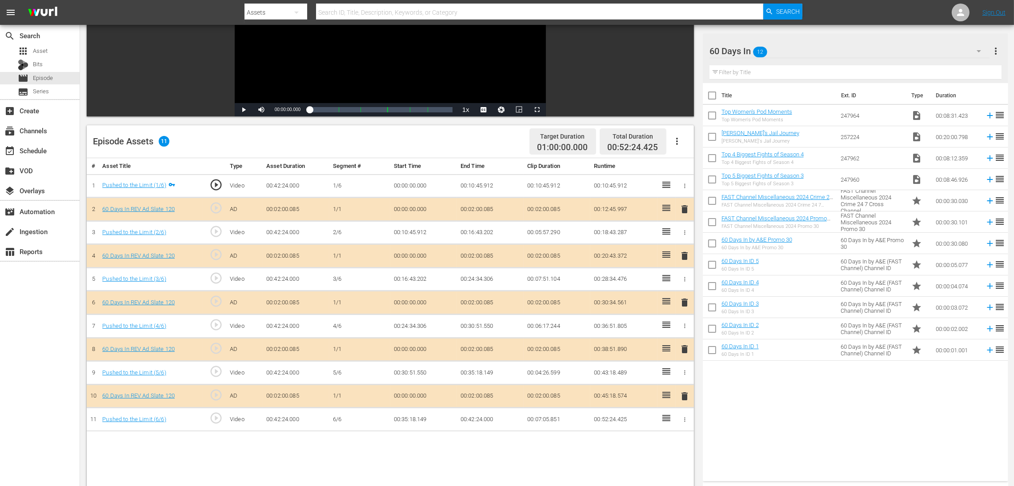
click at [682, 302] on span "delete" at bounding box center [684, 302] width 11 height 11
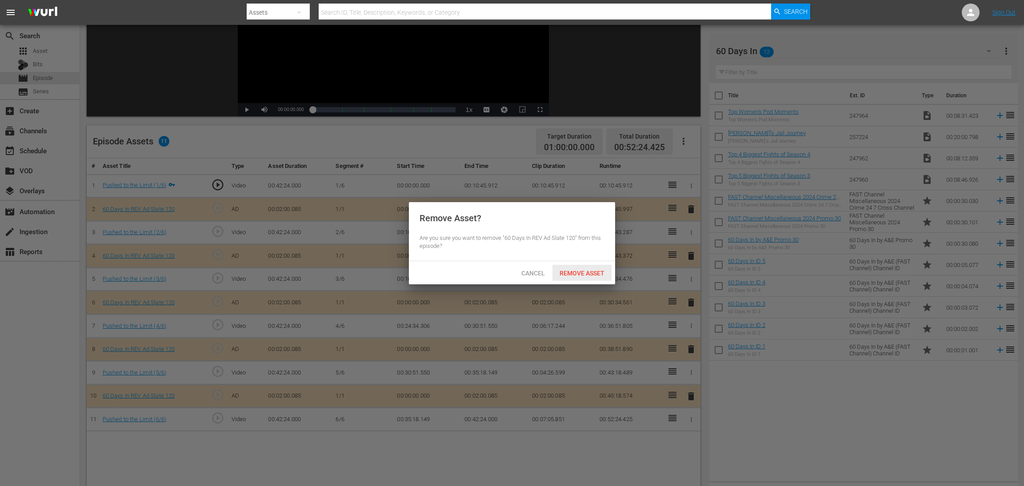
click at [593, 270] on span "Remove Asset" at bounding box center [581, 273] width 59 height 7
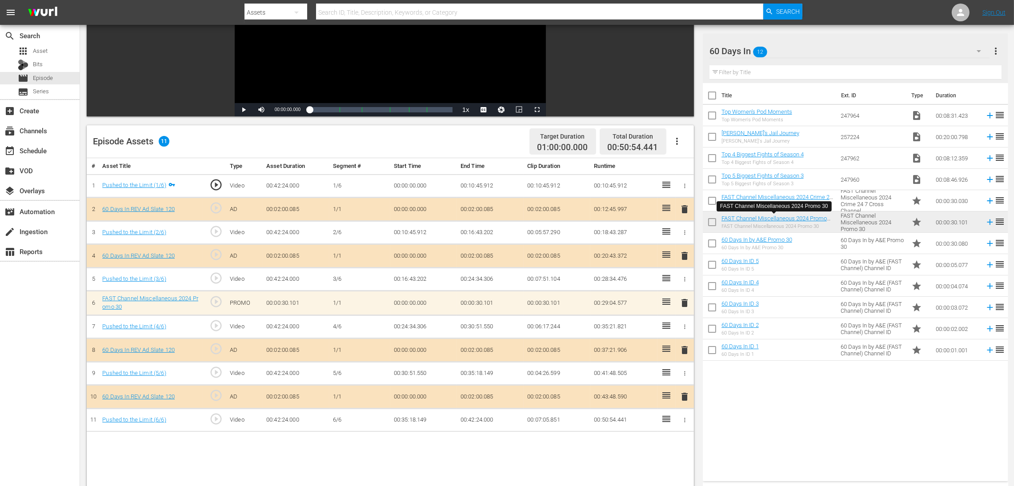
click at [682, 304] on span "delete" at bounding box center [684, 303] width 11 height 11
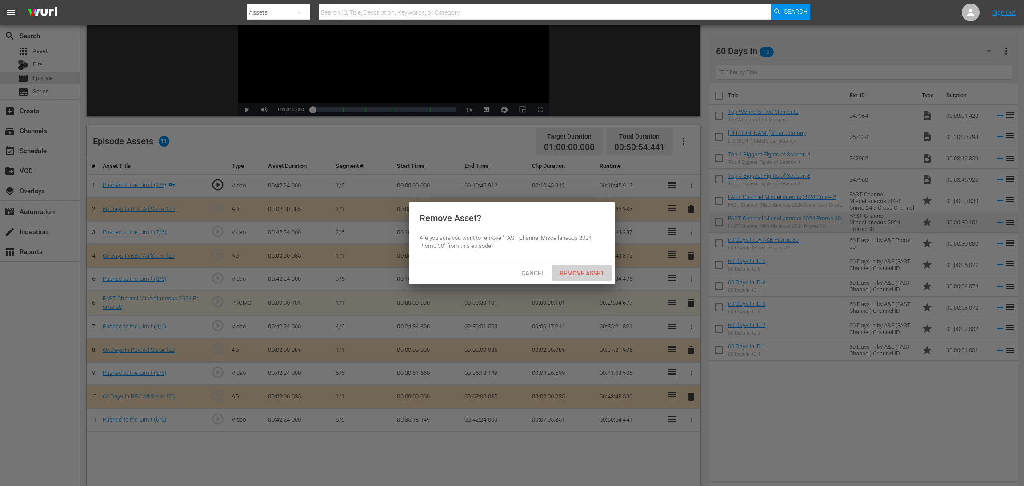
click at [586, 268] on div "Remove Asset" at bounding box center [581, 273] width 59 height 16
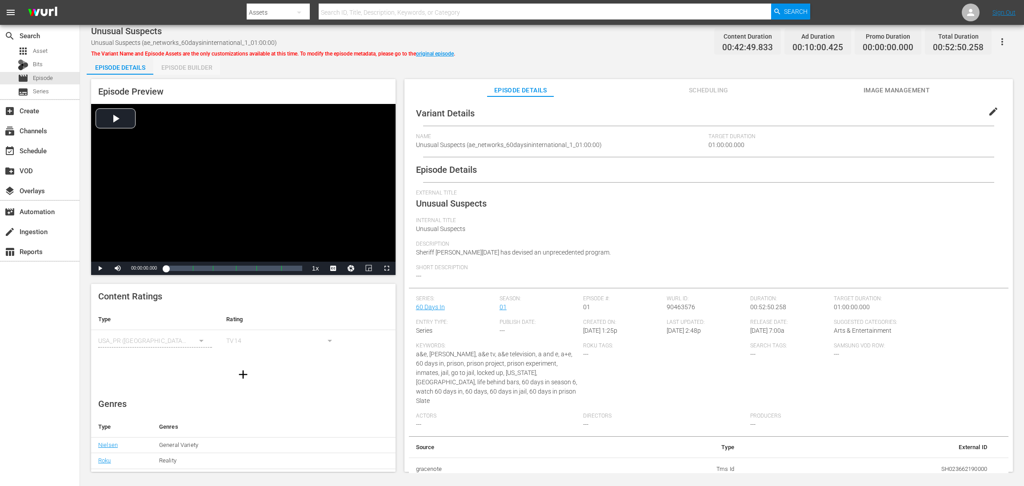
click at [183, 66] on div "Episode Builder" at bounding box center [186, 67] width 67 height 21
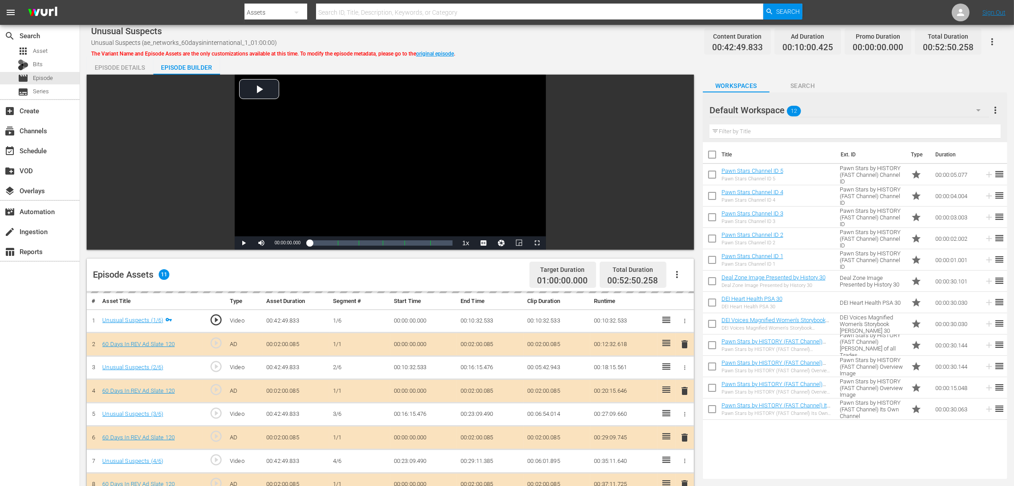
scroll to position [133, 0]
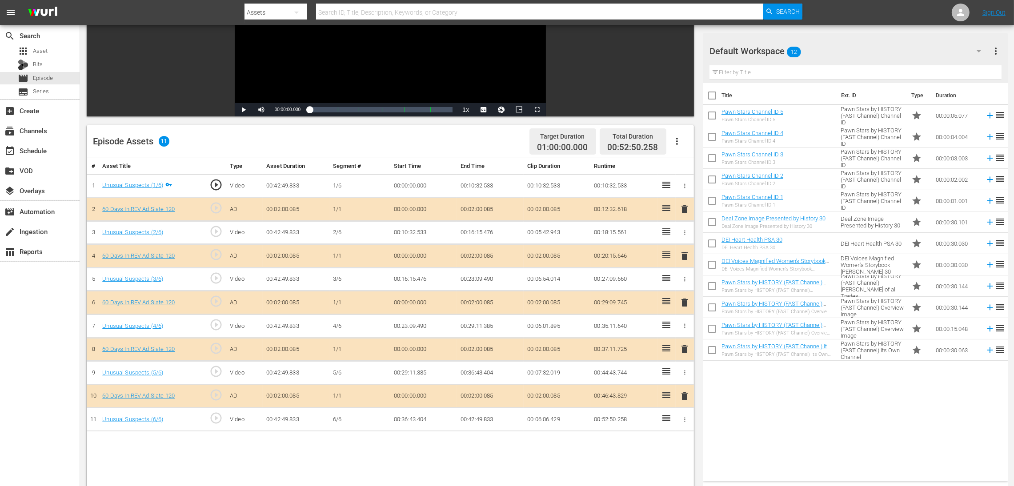
click at [682, 53] on icon "button" at bounding box center [978, 51] width 11 height 11
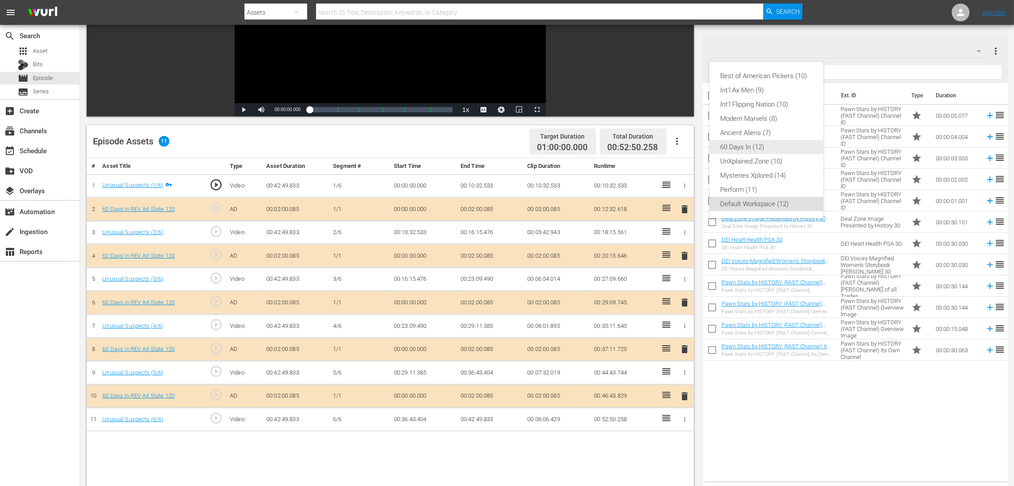
click at [682, 152] on div "60 Days In (12)" at bounding box center [766, 147] width 92 height 14
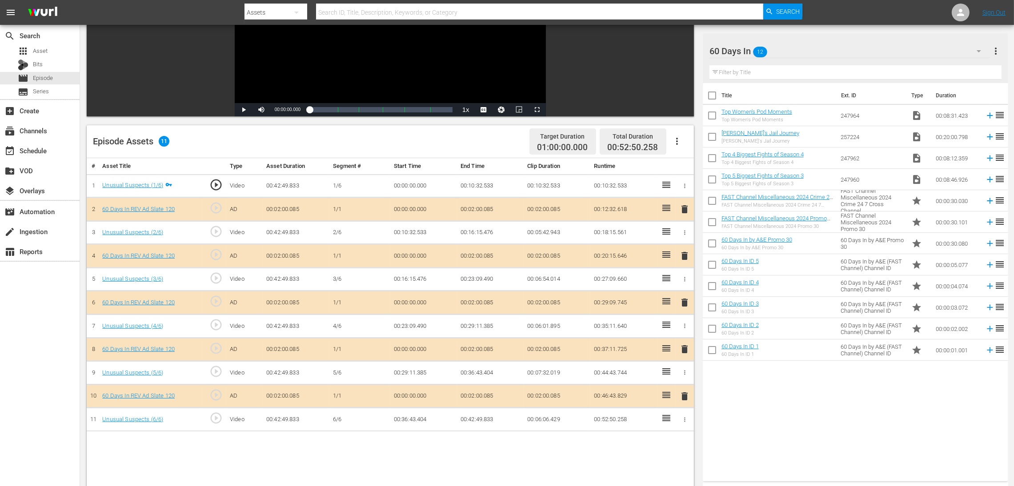
click at [682, 300] on span "delete" at bounding box center [684, 302] width 11 height 11
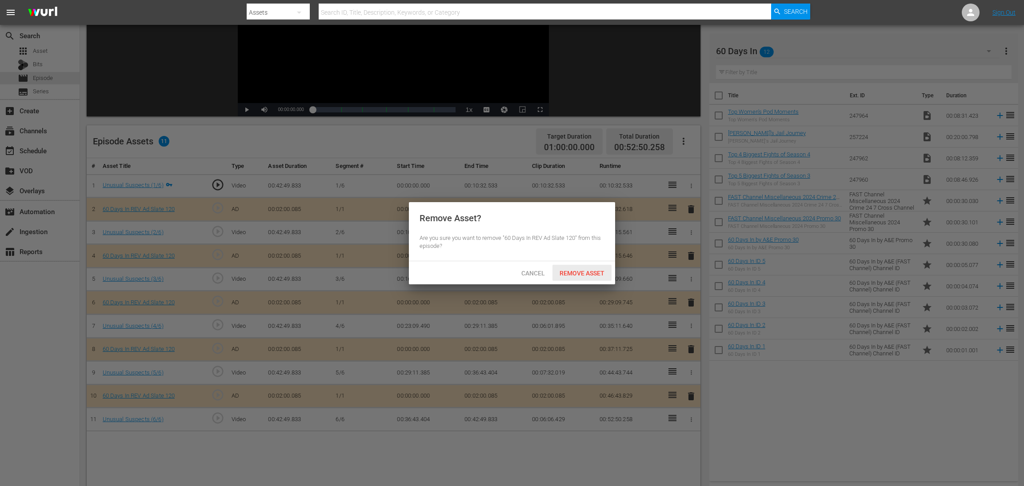
click at [570, 267] on div "Remove Asset" at bounding box center [581, 273] width 59 height 16
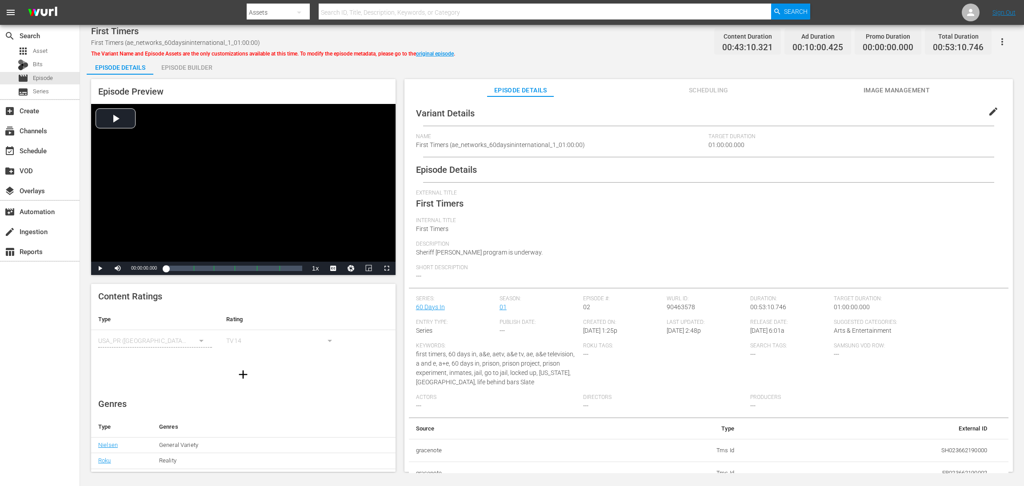
click at [207, 69] on div "Episode Builder" at bounding box center [186, 67] width 67 height 21
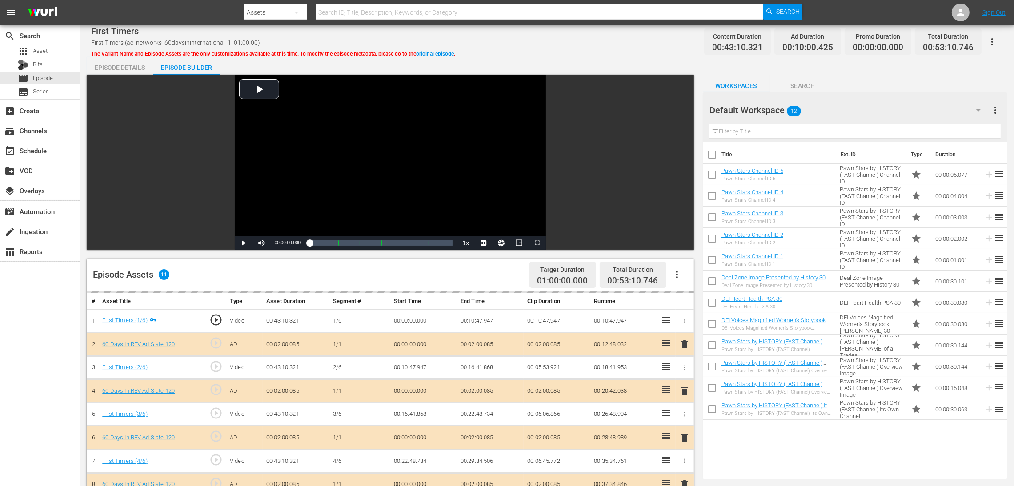
click at [682, 107] on icon "button" at bounding box center [978, 110] width 11 height 11
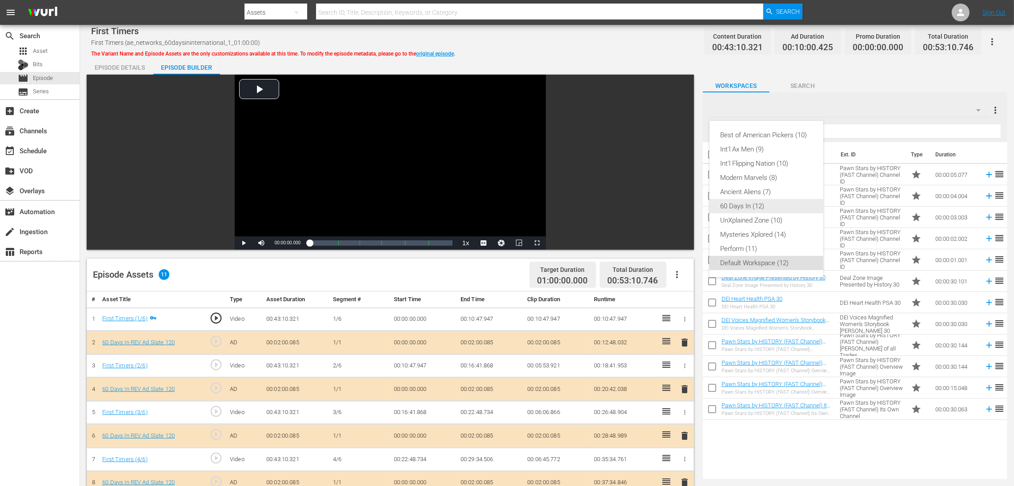
click at [682, 201] on div "60 Days In (12)" at bounding box center [766, 206] width 92 height 14
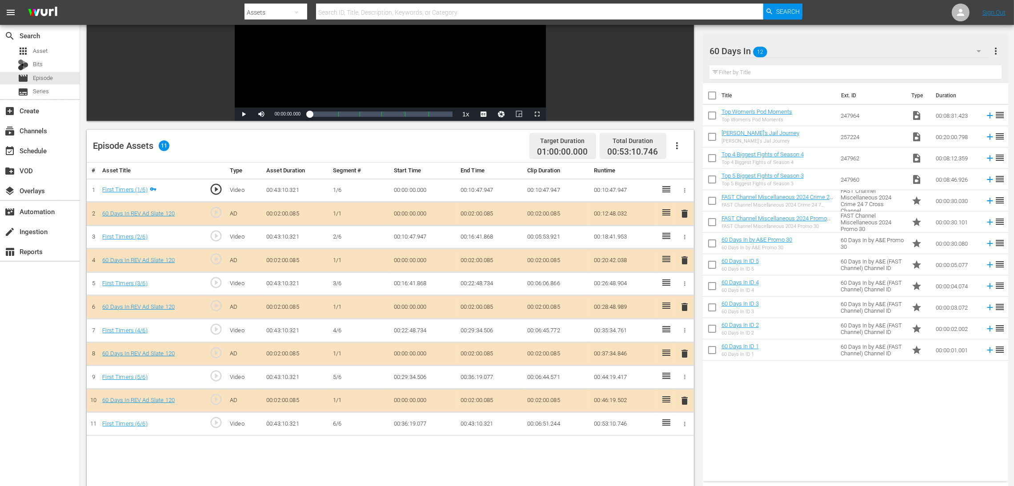
scroll to position [133, 0]
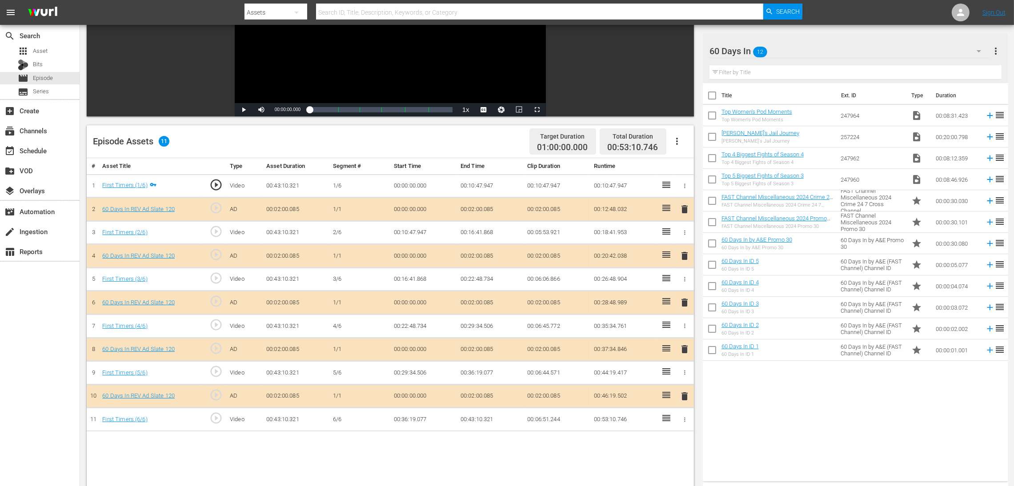
click at [682, 299] on span "delete" at bounding box center [684, 302] width 11 height 11
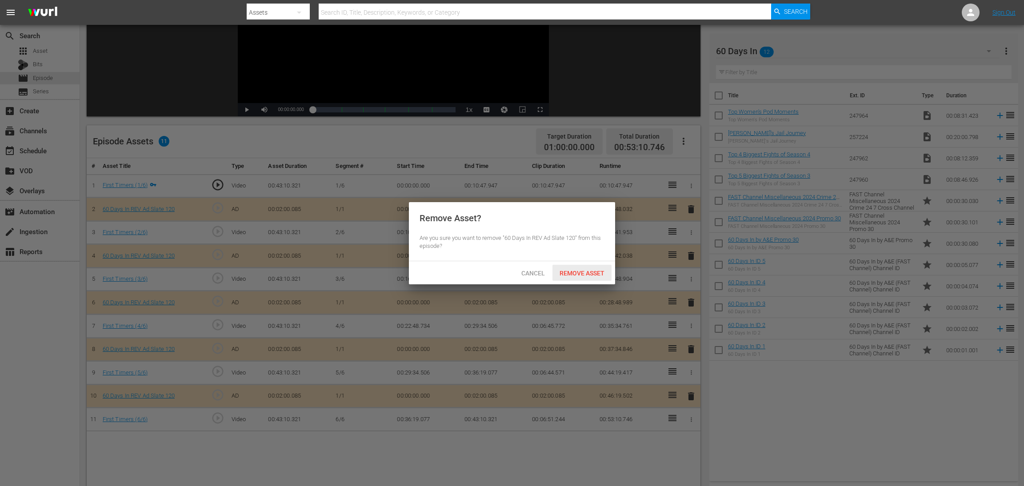
click at [583, 269] on div "Remove Asset" at bounding box center [581, 273] width 59 height 16
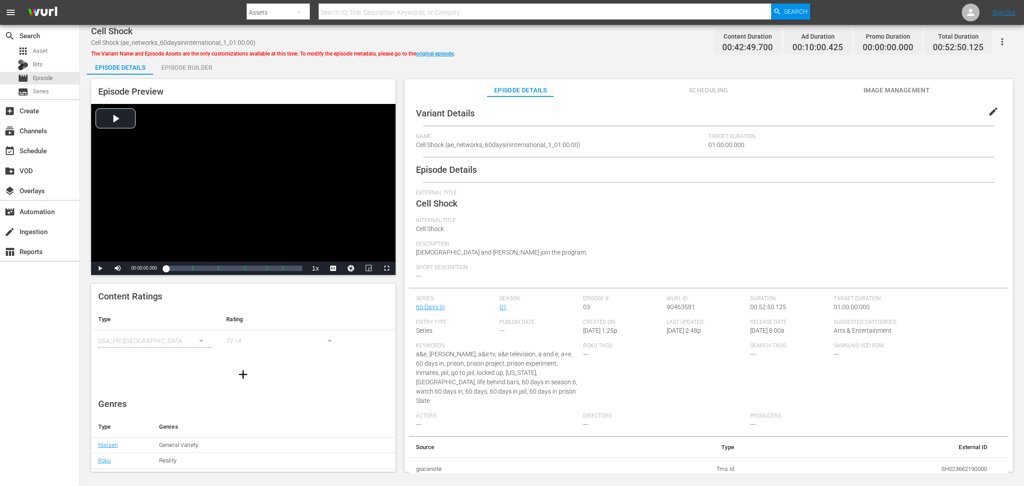
click at [183, 64] on div "Episode Builder" at bounding box center [186, 67] width 67 height 21
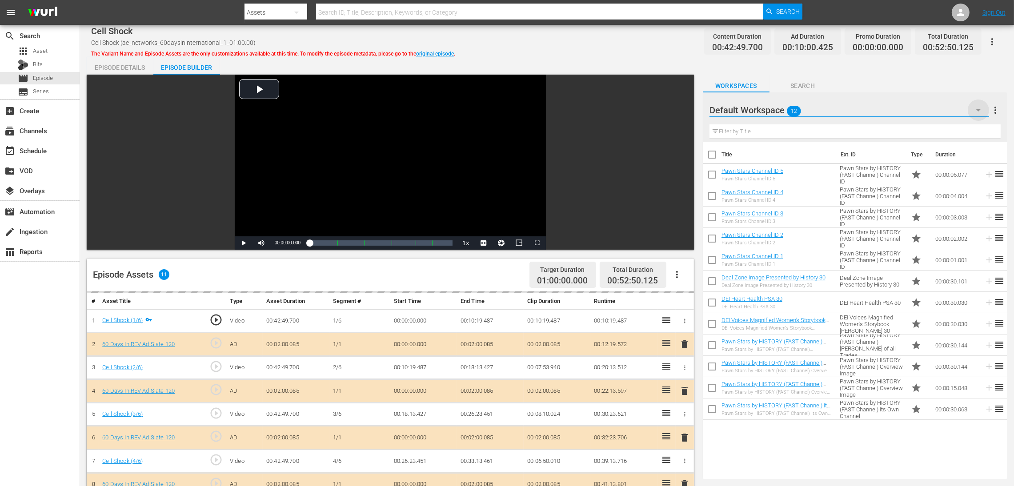
click at [682, 109] on icon "button" at bounding box center [978, 110] width 11 height 11
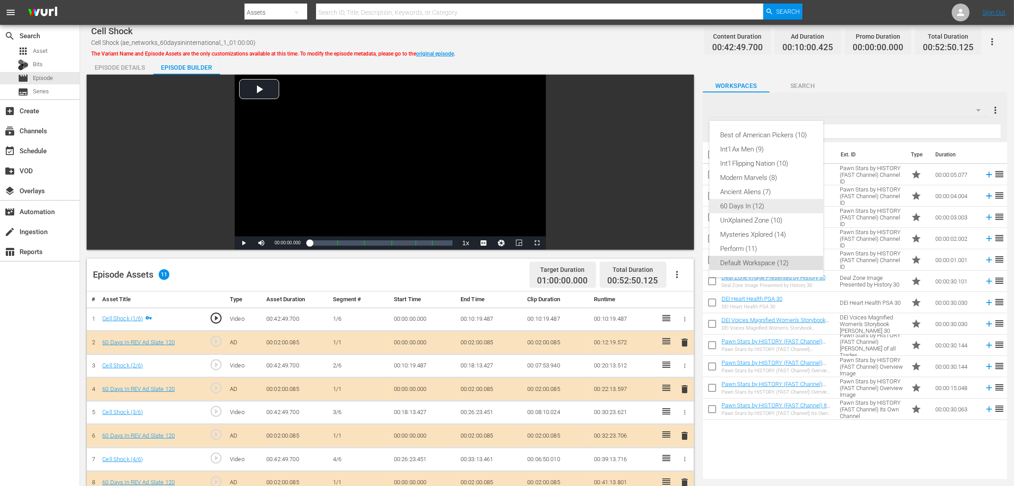
click at [682, 202] on div "60 Days In (12)" at bounding box center [766, 206] width 92 height 14
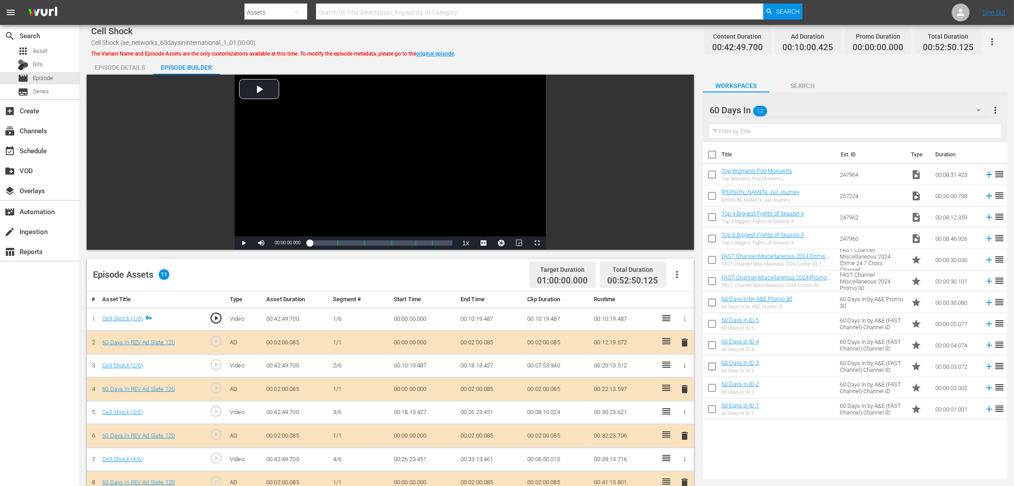
scroll to position [133, 0]
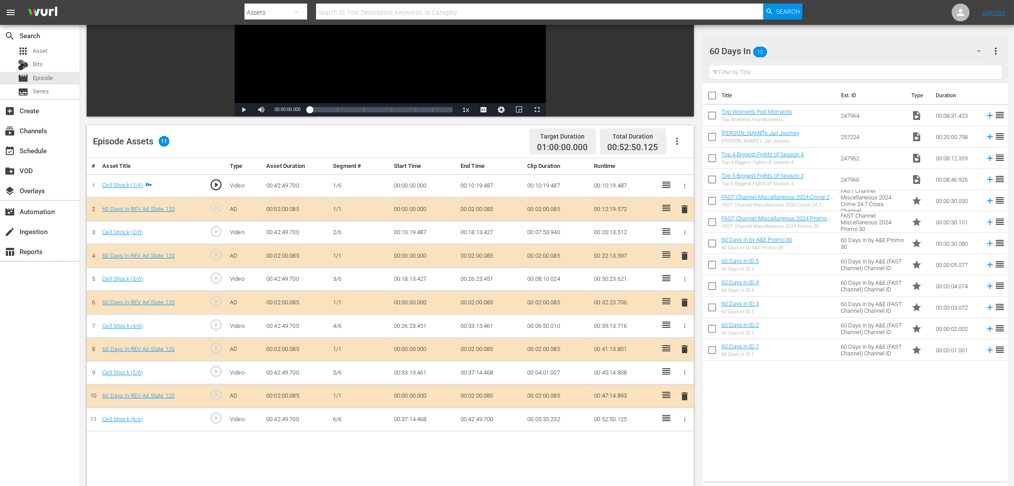
click at [682, 301] on span "delete" at bounding box center [684, 302] width 11 height 11
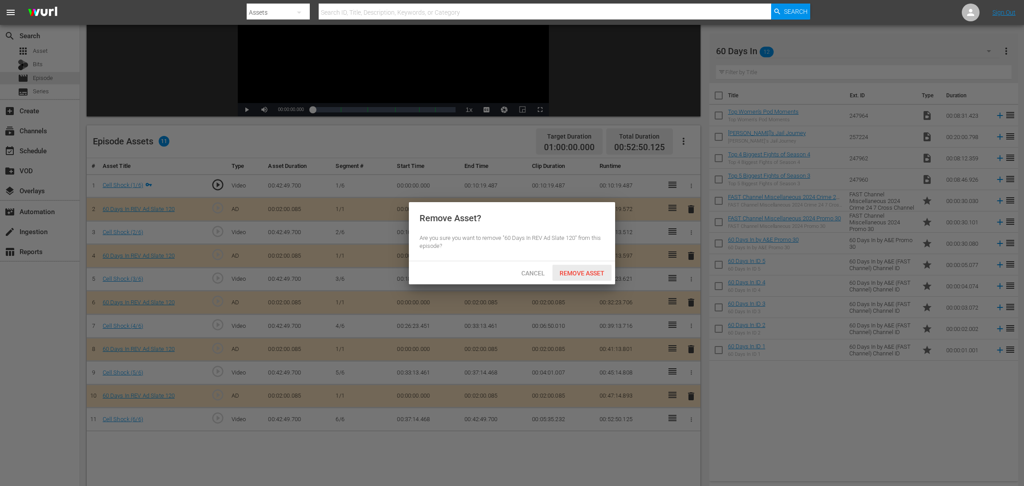
click at [573, 272] on span "Remove Asset" at bounding box center [581, 273] width 59 height 7
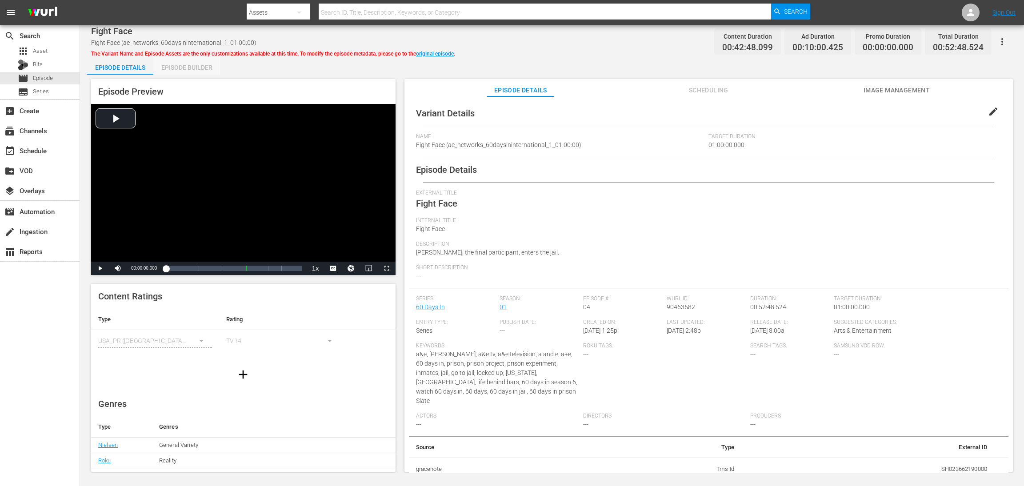
click at [194, 73] on div "Episode Builder" at bounding box center [186, 67] width 67 height 21
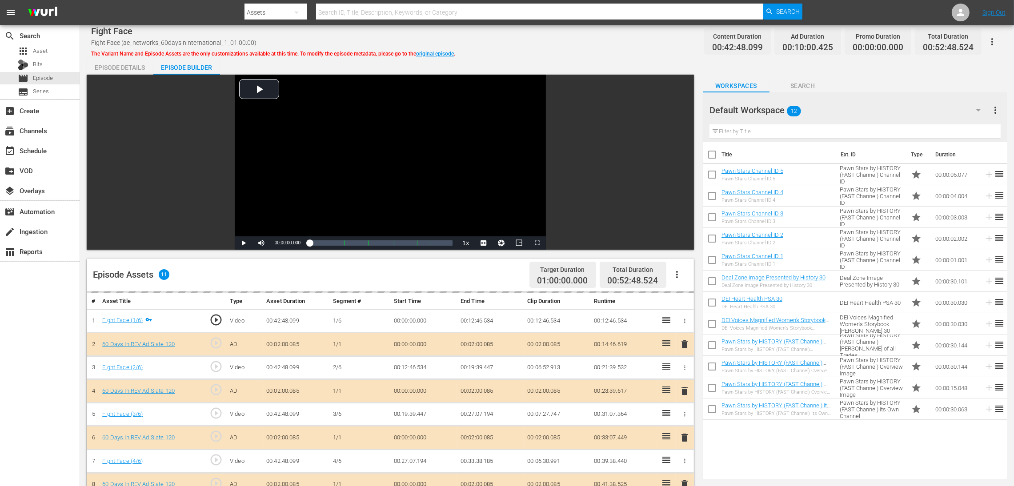
click at [682, 110] on icon "button" at bounding box center [978, 110] width 11 height 11
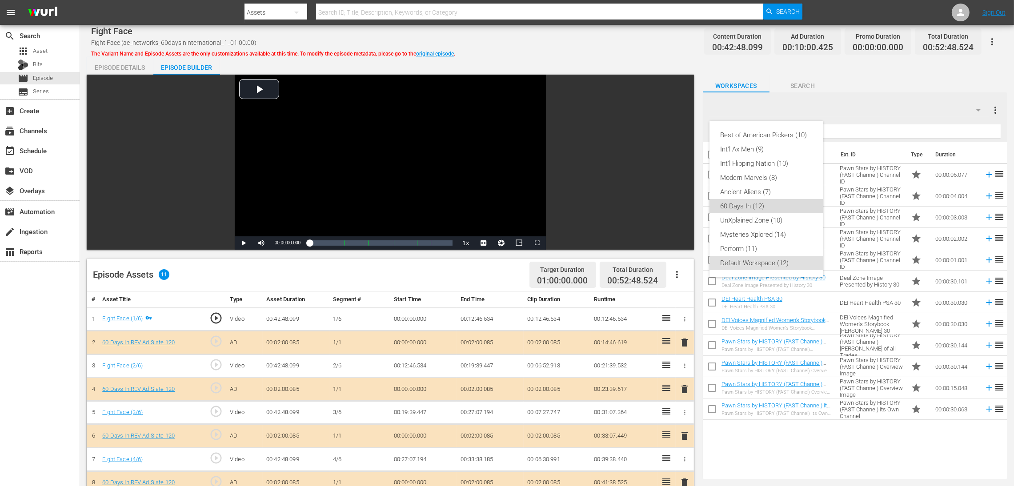
click at [682, 204] on div "60 Days In (12)" at bounding box center [766, 206] width 92 height 14
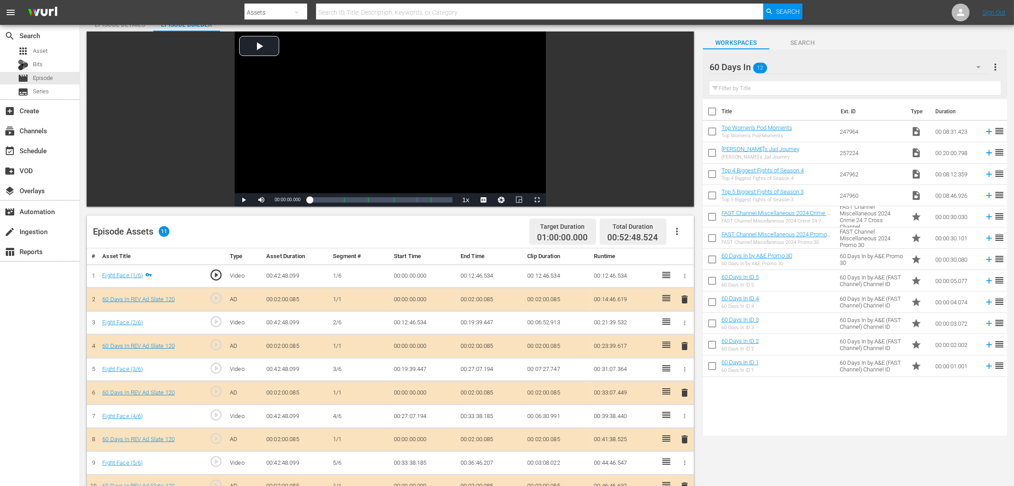
scroll to position [67, 0]
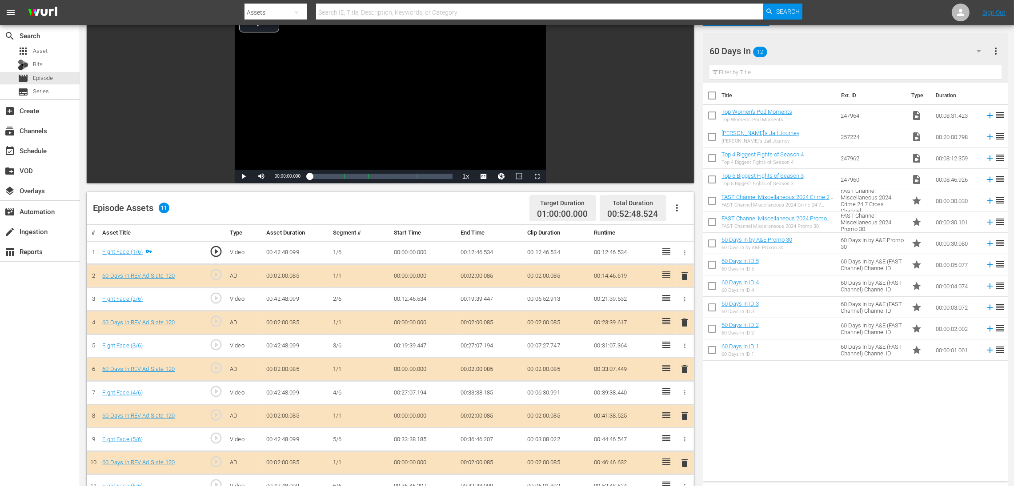
click at [682, 324] on span "delete" at bounding box center [684, 369] width 11 height 11
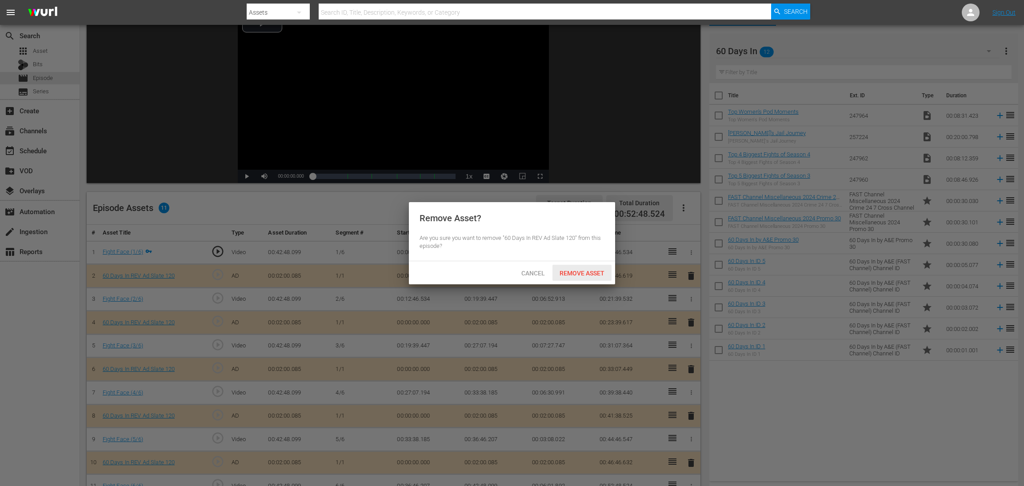
click at [585, 269] on div "Remove Asset" at bounding box center [581, 273] width 59 height 16
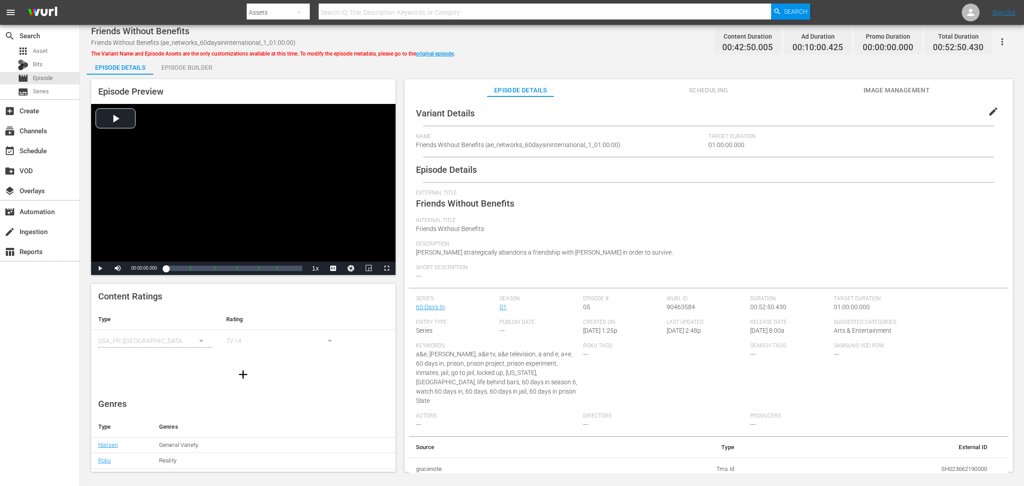
click at [181, 65] on div "Episode Builder" at bounding box center [186, 67] width 67 height 21
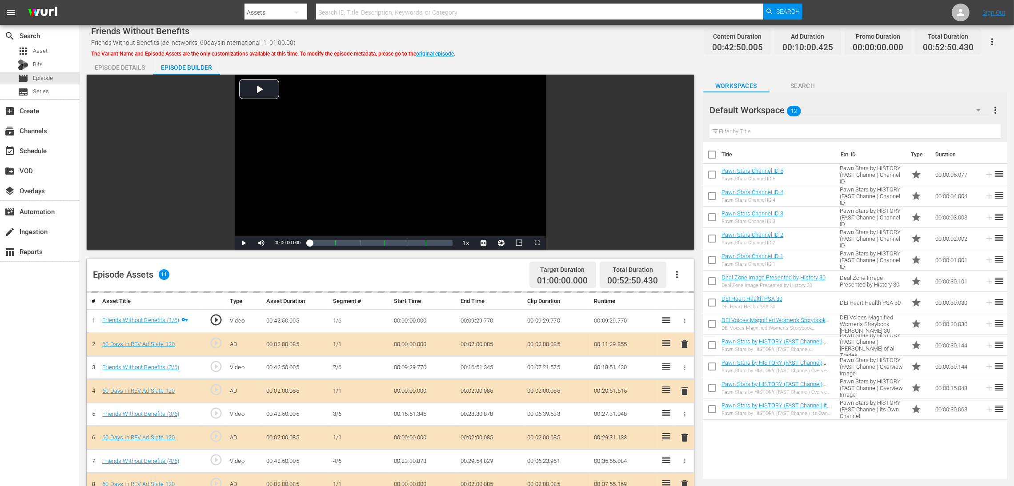
click at [682, 110] on button "button" at bounding box center [977, 110] width 21 height 21
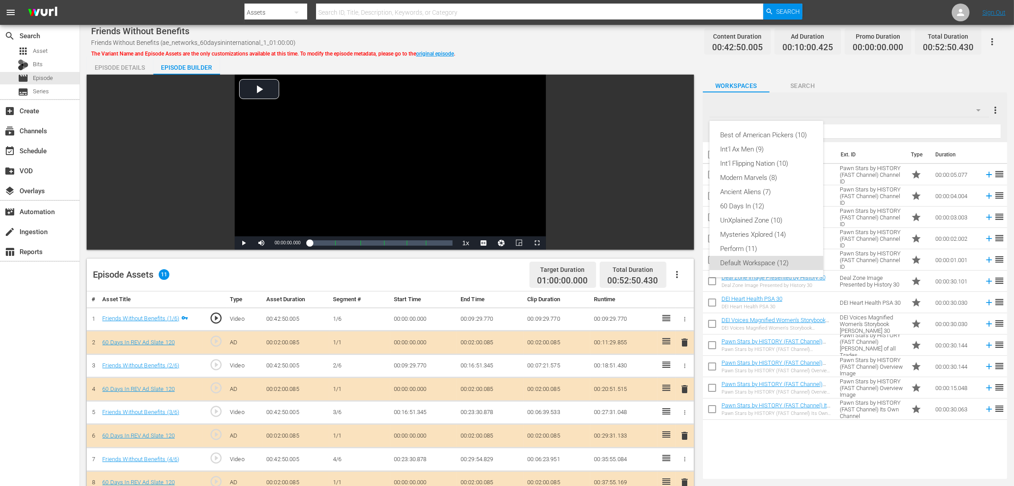
click at [682, 109] on div "Best of American Pickers (10) Int'l Ax Men (9) Int'l Flipping Nation (10) Moder…" at bounding box center [507, 243] width 1014 height 486
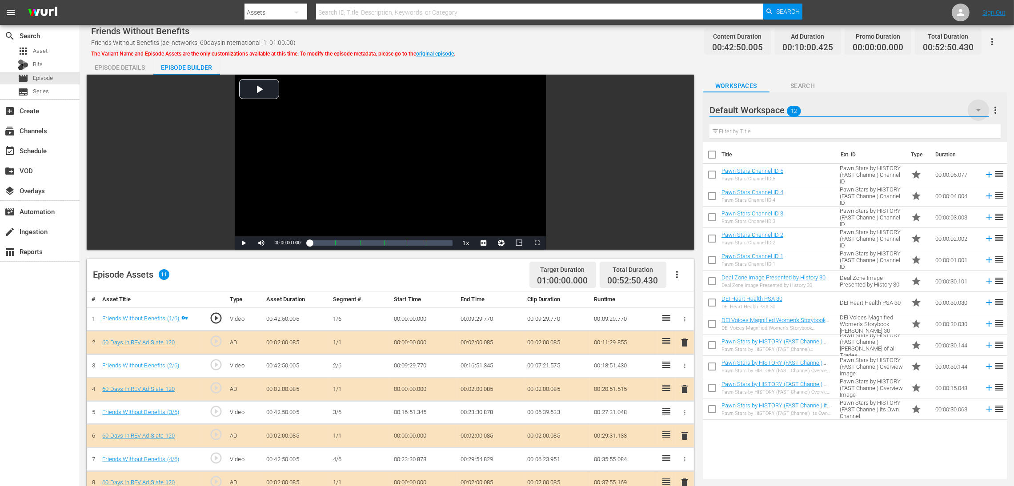
click at [682, 109] on icon "button" at bounding box center [978, 110] width 4 height 2
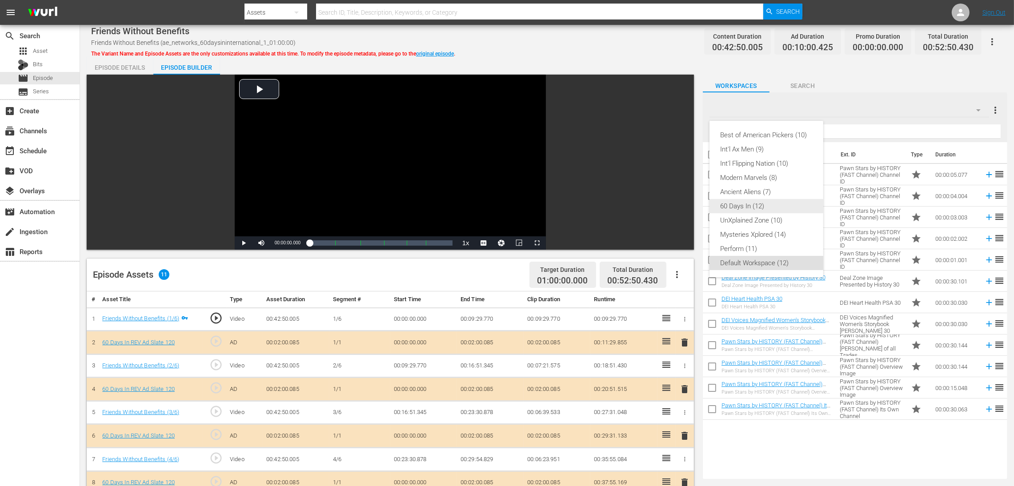
click at [682, 208] on div "60 Days In (12)" at bounding box center [766, 206] width 92 height 14
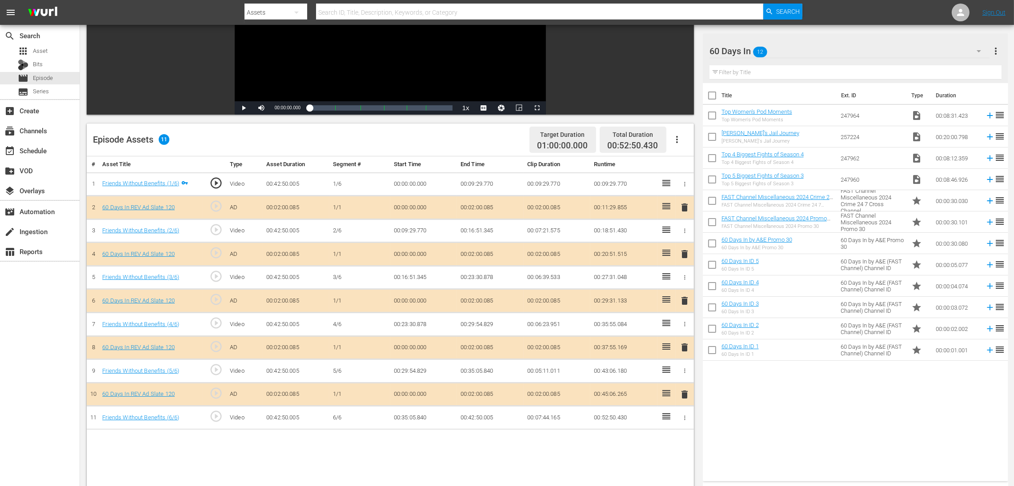
scroll to position [231, 0]
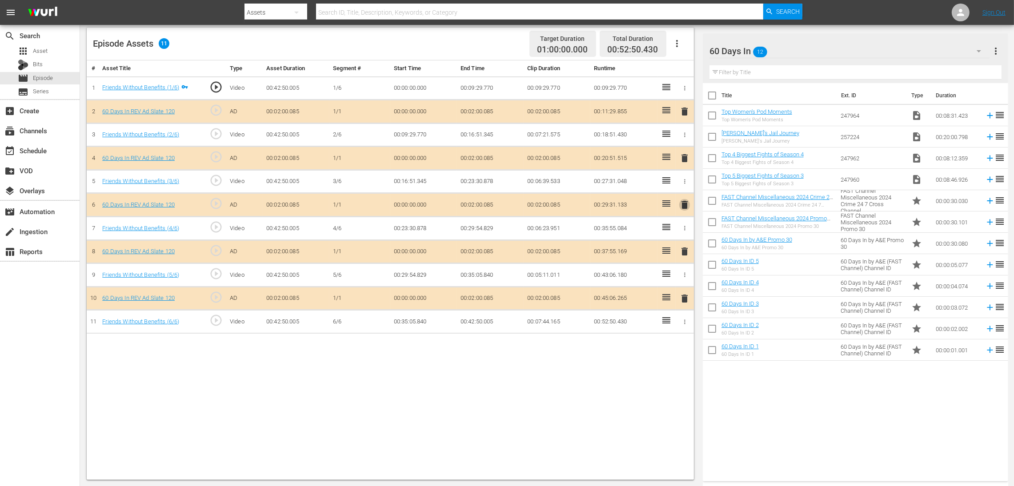
click at [682, 204] on span "delete" at bounding box center [684, 205] width 11 height 11
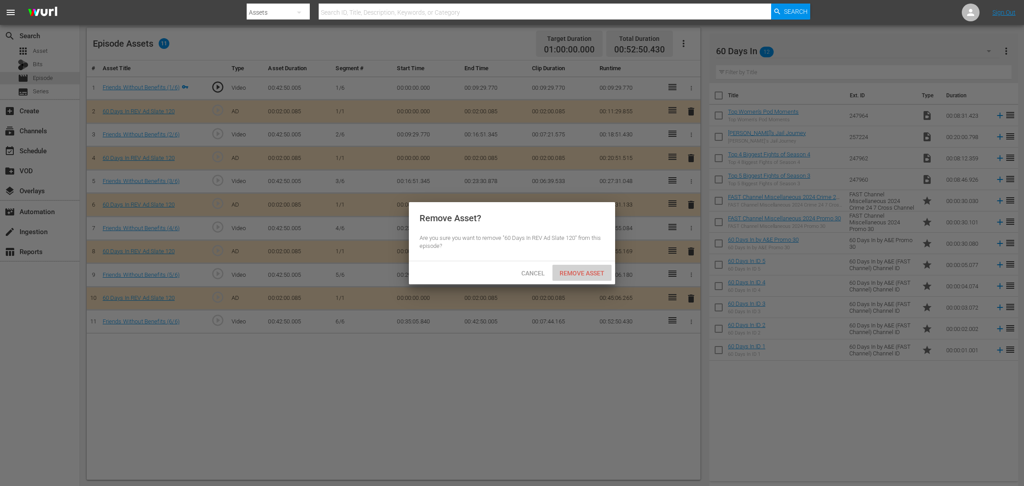
click at [585, 276] on span "Remove Asset" at bounding box center [581, 273] width 59 height 7
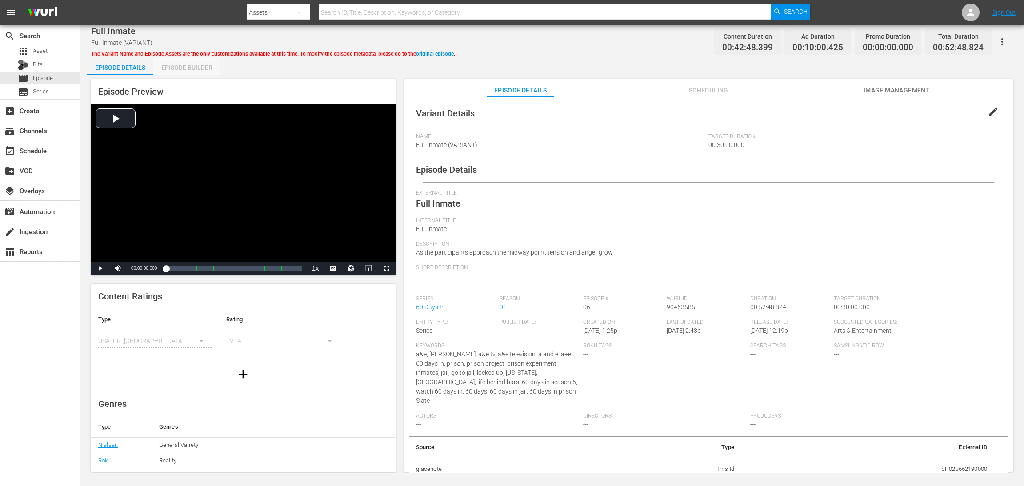
click at [167, 67] on div "Episode Builder" at bounding box center [186, 67] width 67 height 21
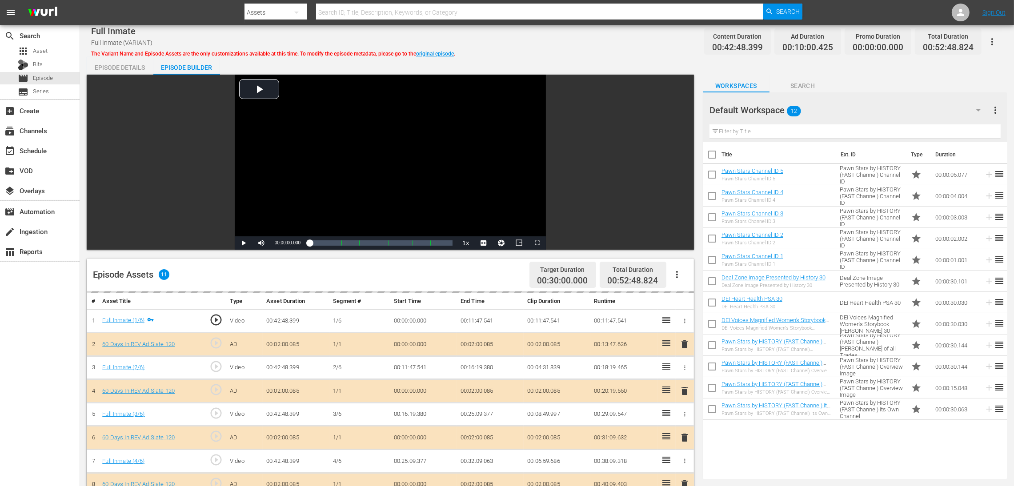
click at [682, 112] on icon "button" at bounding box center [978, 110] width 11 height 11
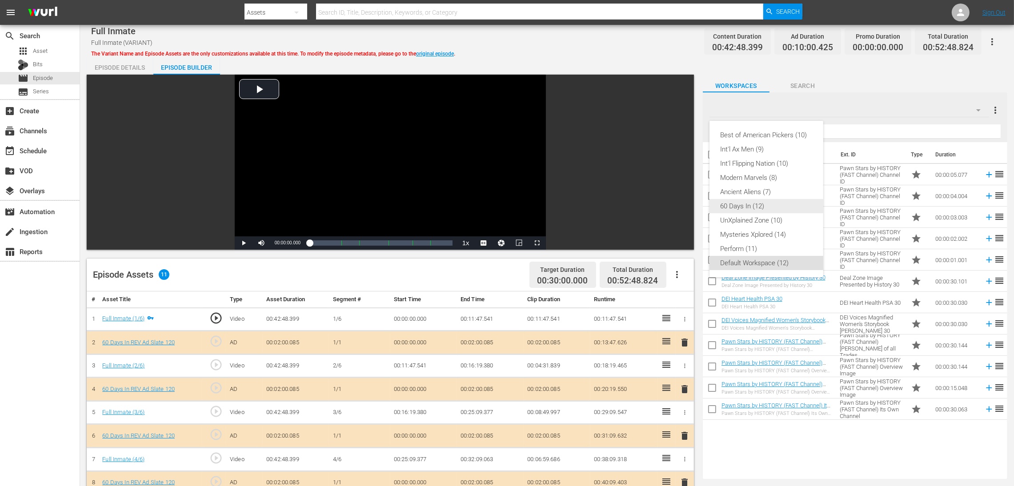
click at [682, 210] on div "60 Days In (12)" at bounding box center [766, 206] width 92 height 14
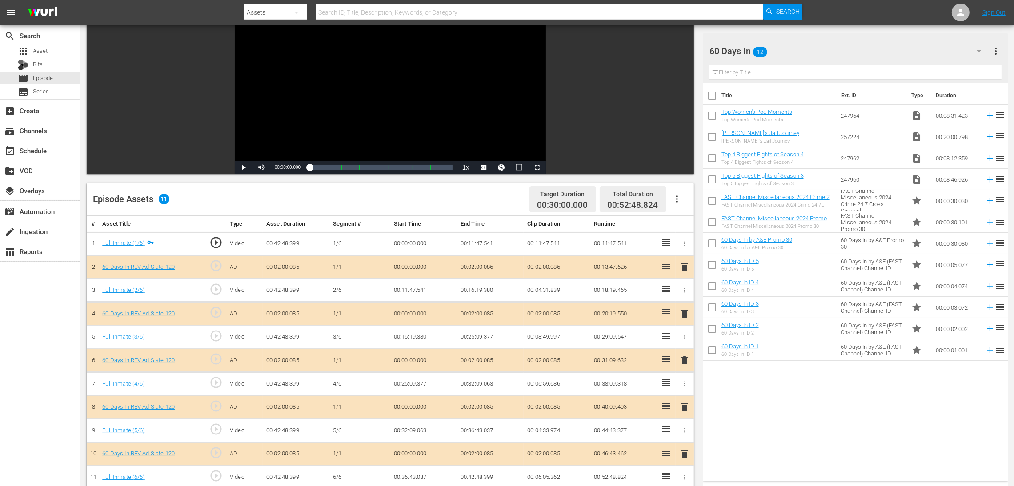
scroll to position [133, 0]
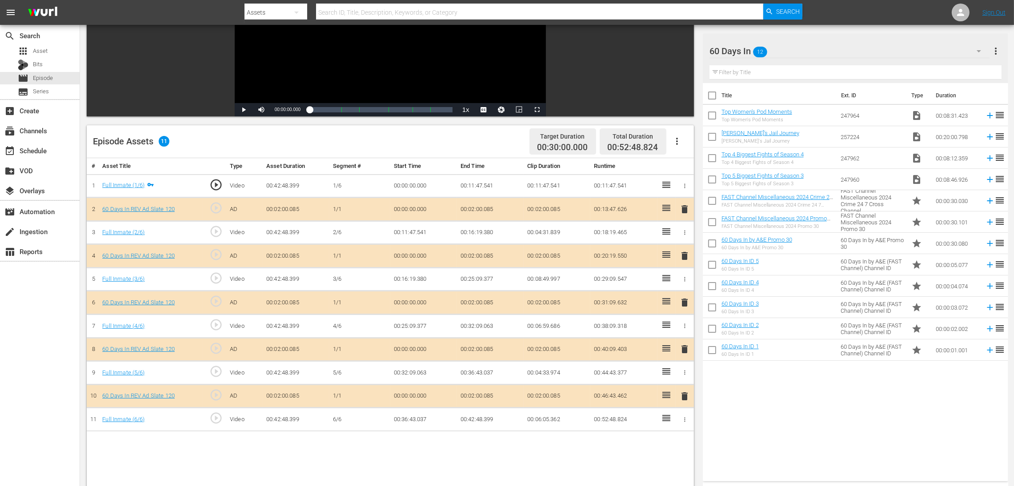
click at [682, 300] on span "delete" at bounding box center [684, 302] width 11 height 11
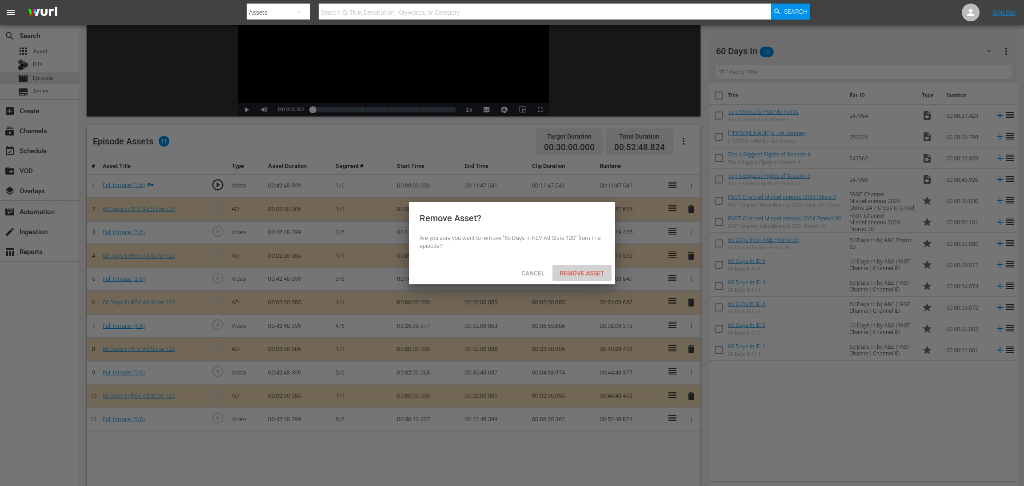
click at [567, 276] on span "Remove Asset" at bounding box center [581, 273] width 59 height 7
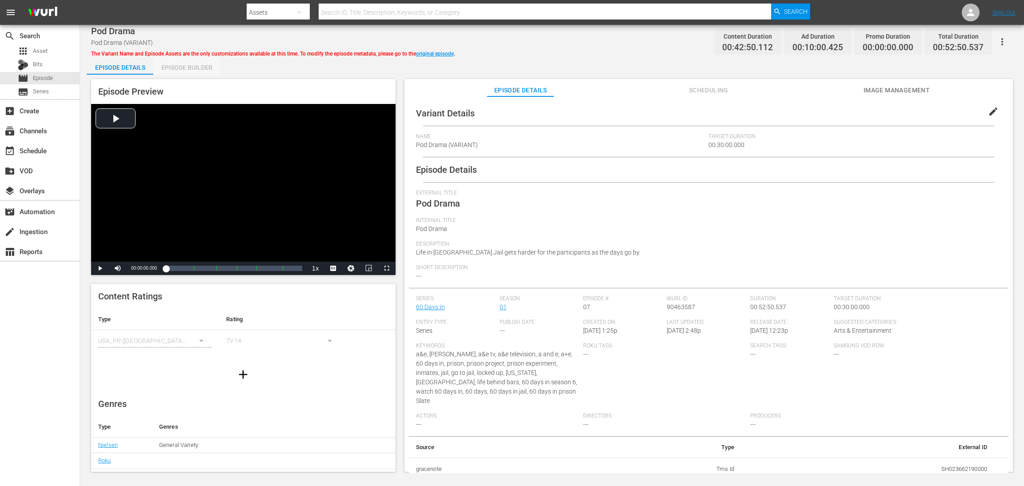
click at [203, 64] on div "Episode Builder" at bounding box center [186, 67] width 67 height 21
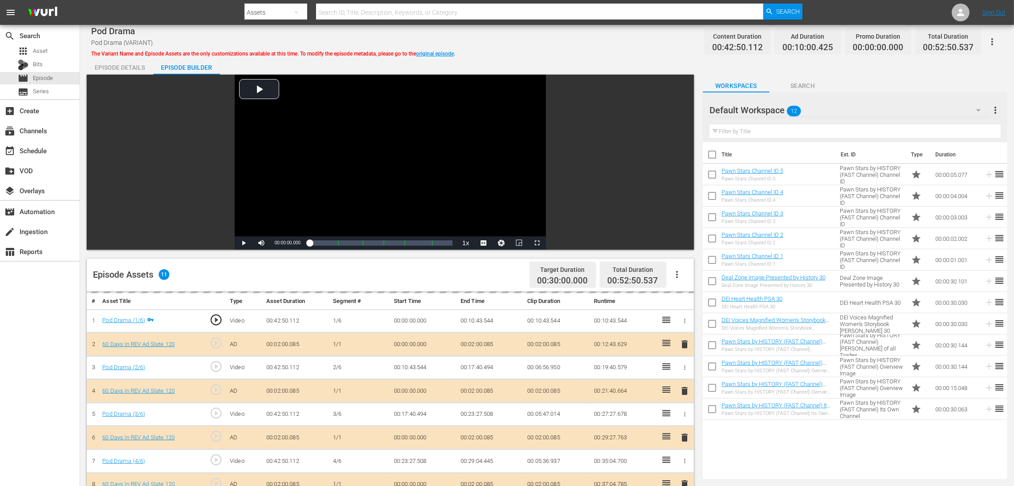
scroll to position [133, 0]
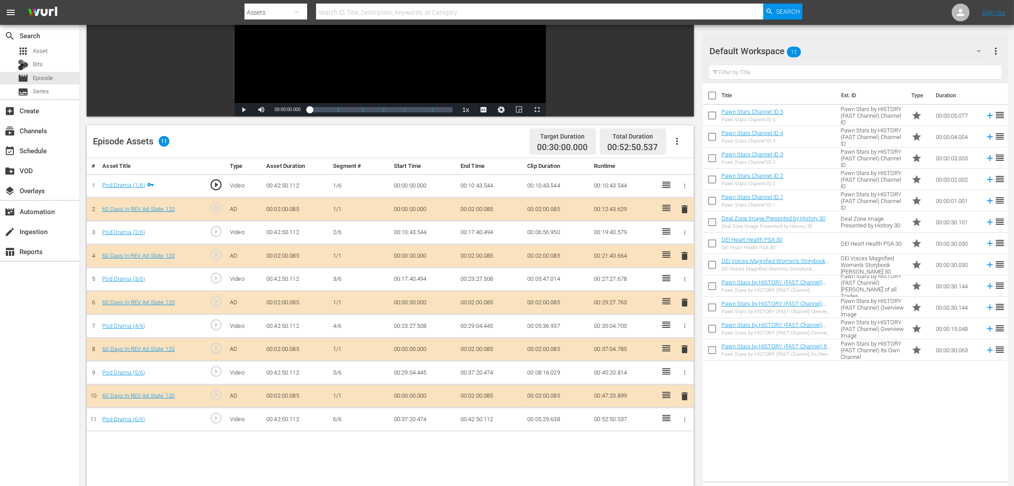
click at [682, 302] on span "delete" at bounding box center [684, 302] width 11 height 11
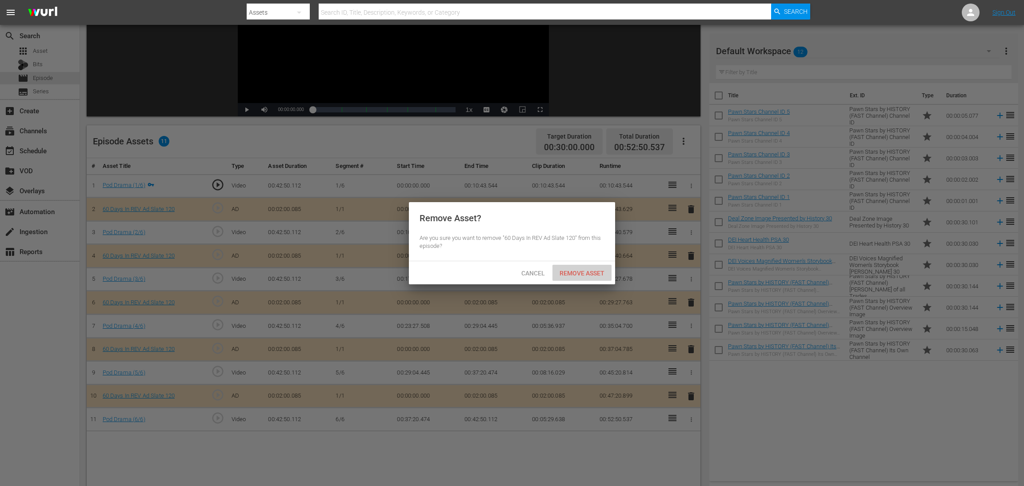
click at [589, 274] on span "Remove Asset" at bounding box center [581, 273] width 59 height 7
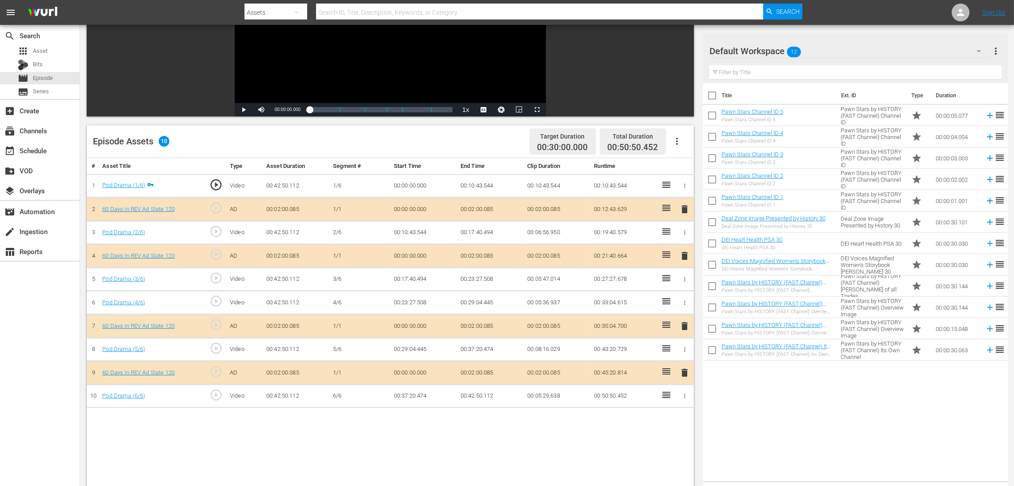
click at [682, 53] on icon "button" at bounding box center [978, 51] width 11 height 11
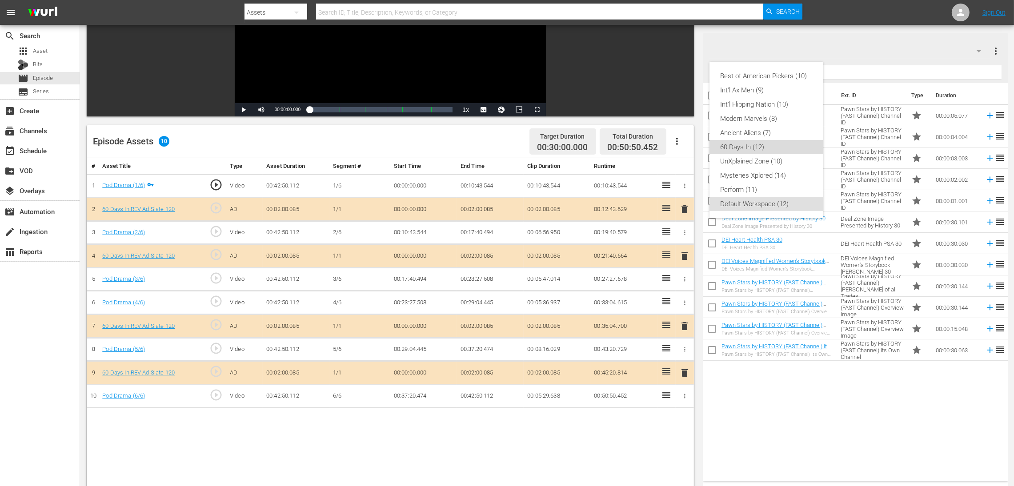
click at [682, 144] on div "60 Days In (12)" at bounding box center [766, 147] width 92 height 14
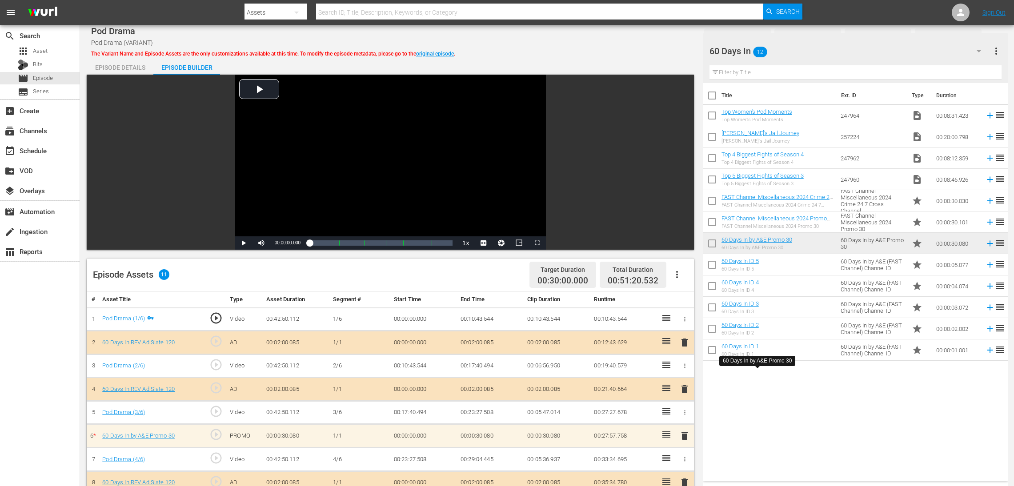
scroll to position [133, 0]
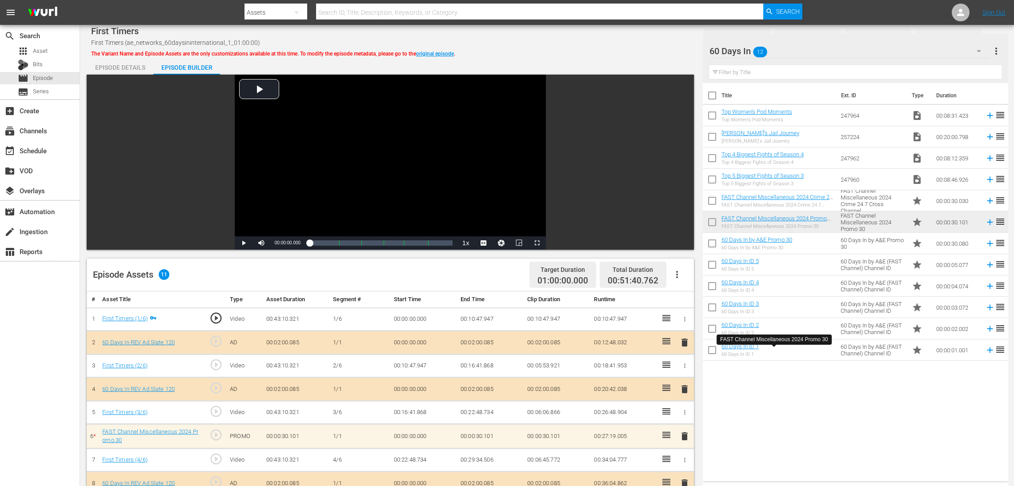
scroll to position [133, 0]
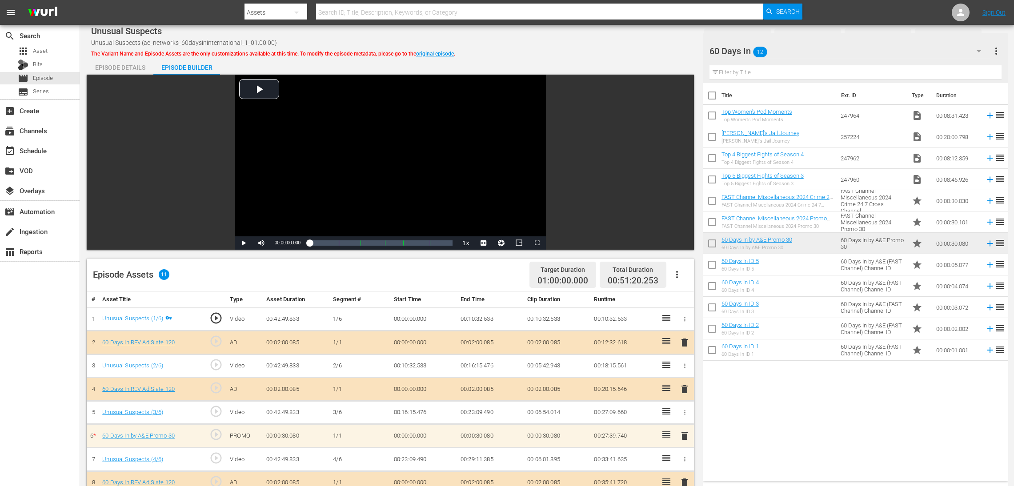
scroll to position [133, 0]
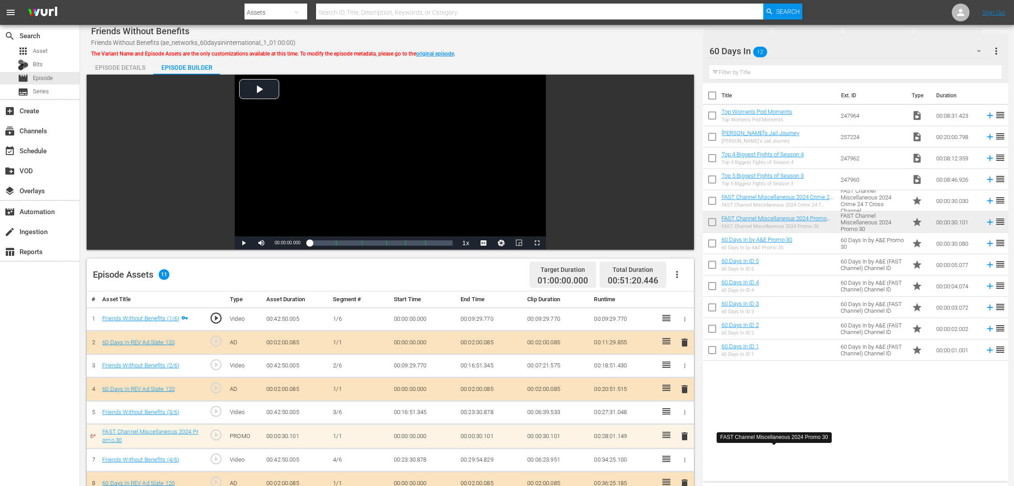
scroll to position [231, 0]
